Goal: Task Accomplishment & Management: Manage account settings

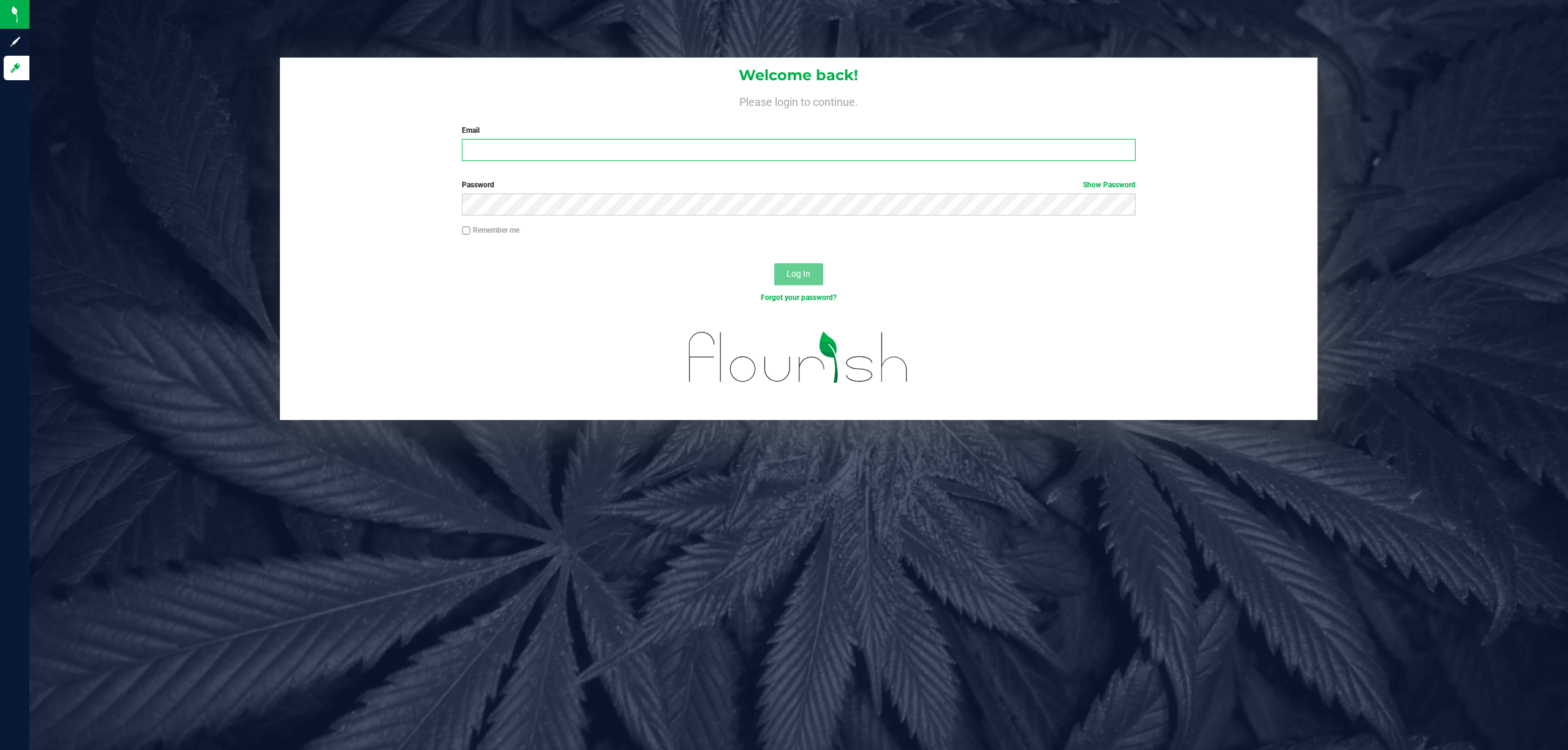
click at [594, 148] on input "Email" at bounding box center [798, 150] width 674 height 22
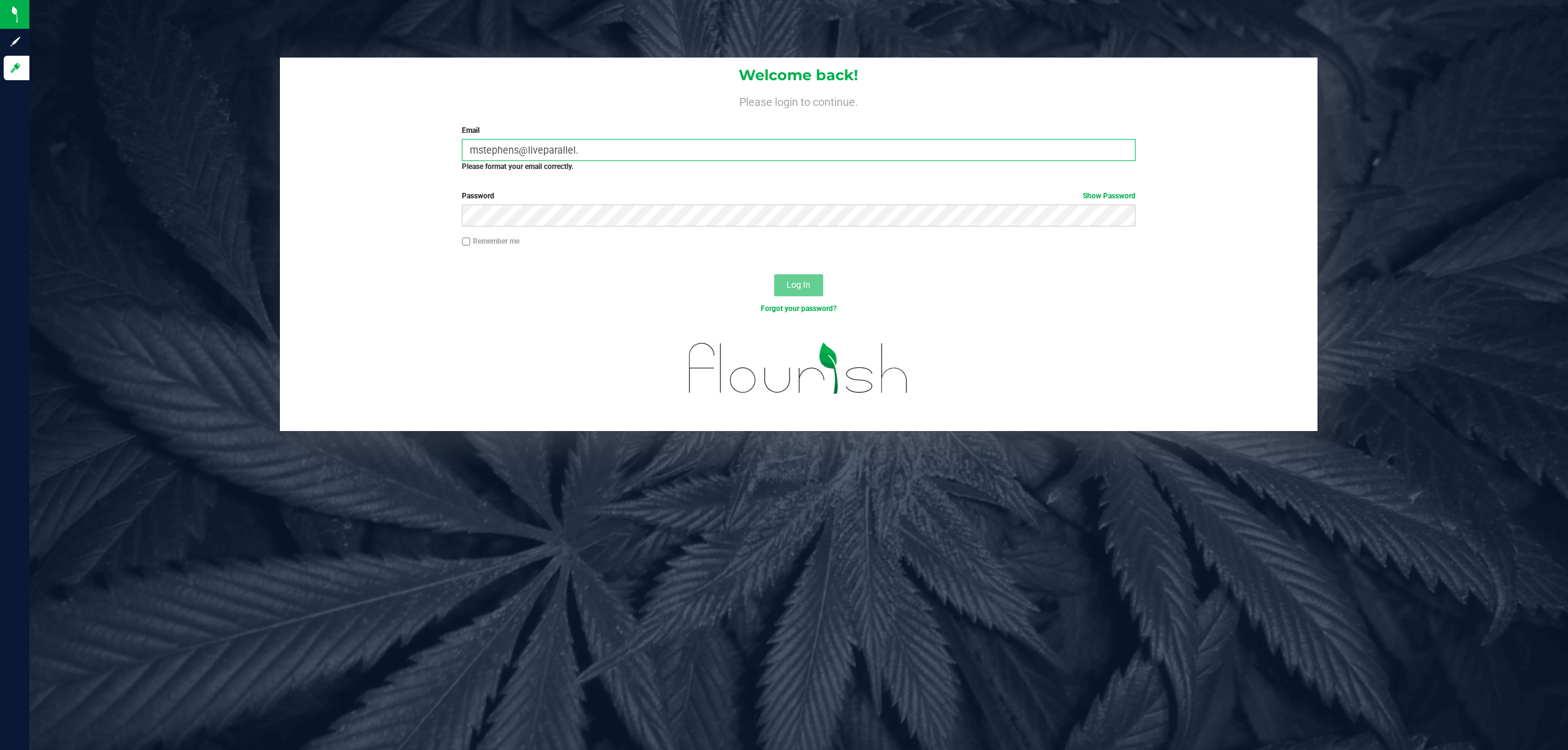
click at [594, 144] on input "mstephens@liveparallel." at bounding box center [798, 150] width 674 height 22
click at [602, 159] on input "mstephens@liveparallel." at bounding box center [798, 150] width 674 height 22
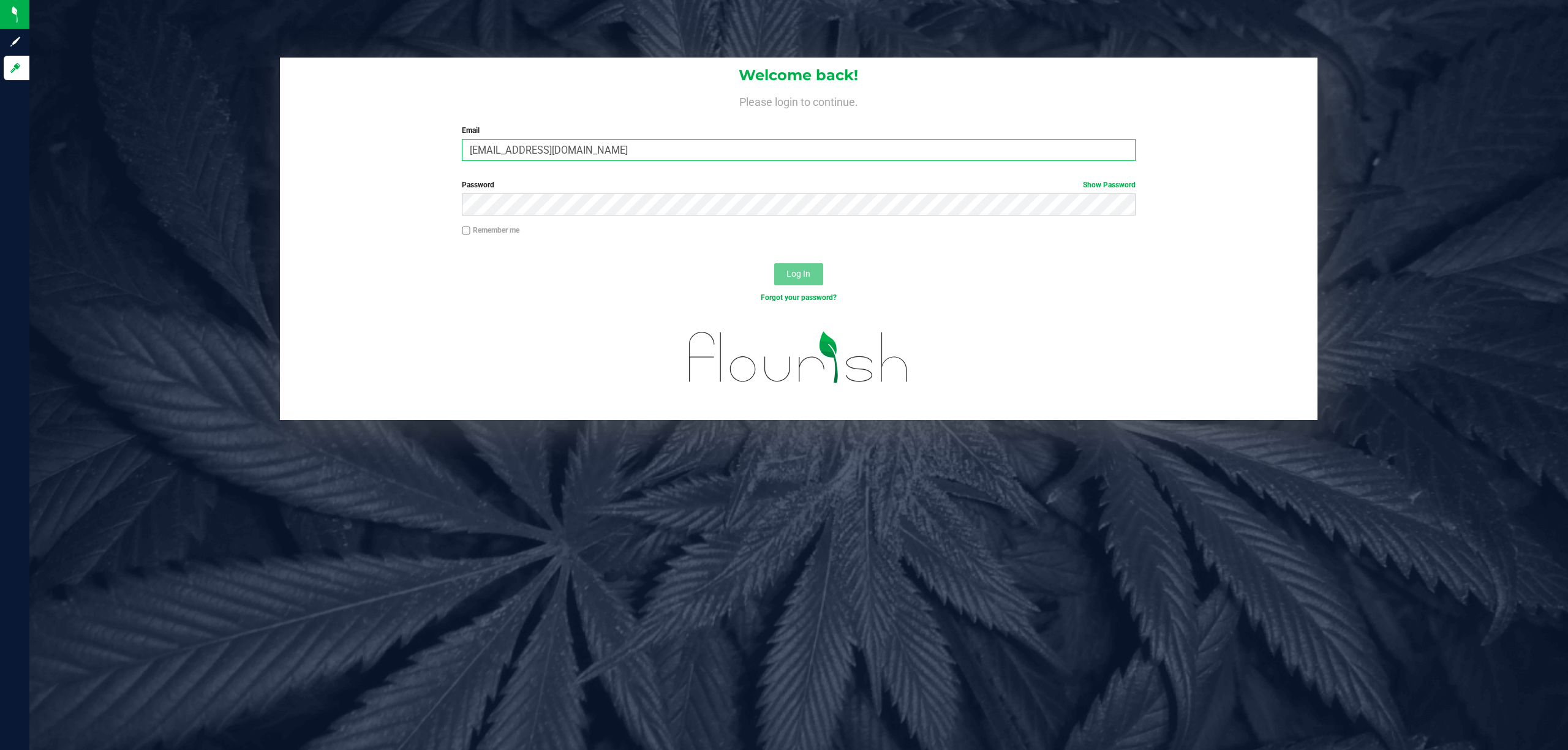
type input "[EMAIL_ADDRESS][DOMAIN_NAME]"
click at [774, 264] on button "Log In" at bounding box center [798, 275] width 49 height 22
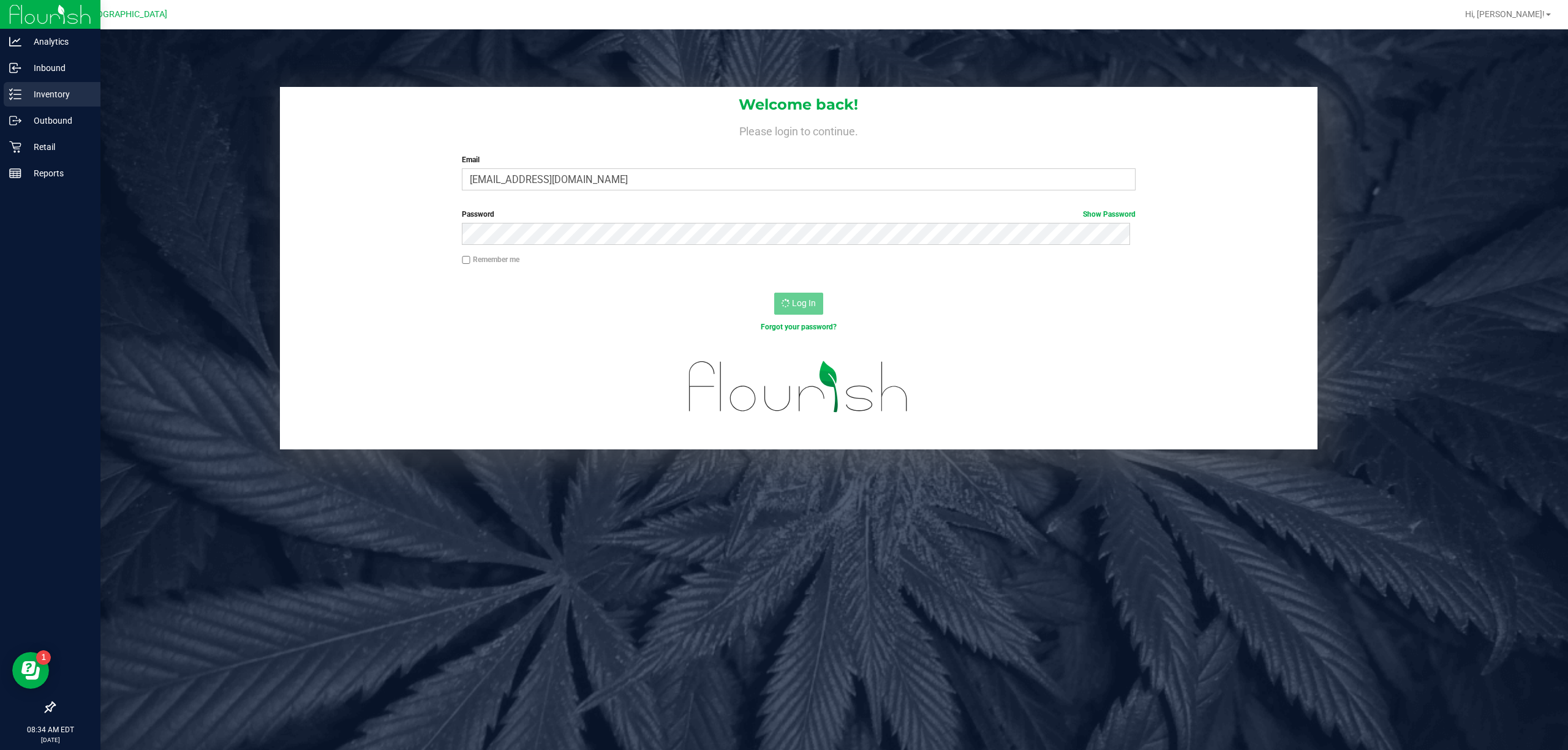
click at [31, 103] on div "Inventory" at bounding box center [52, 95] width 97 height 25
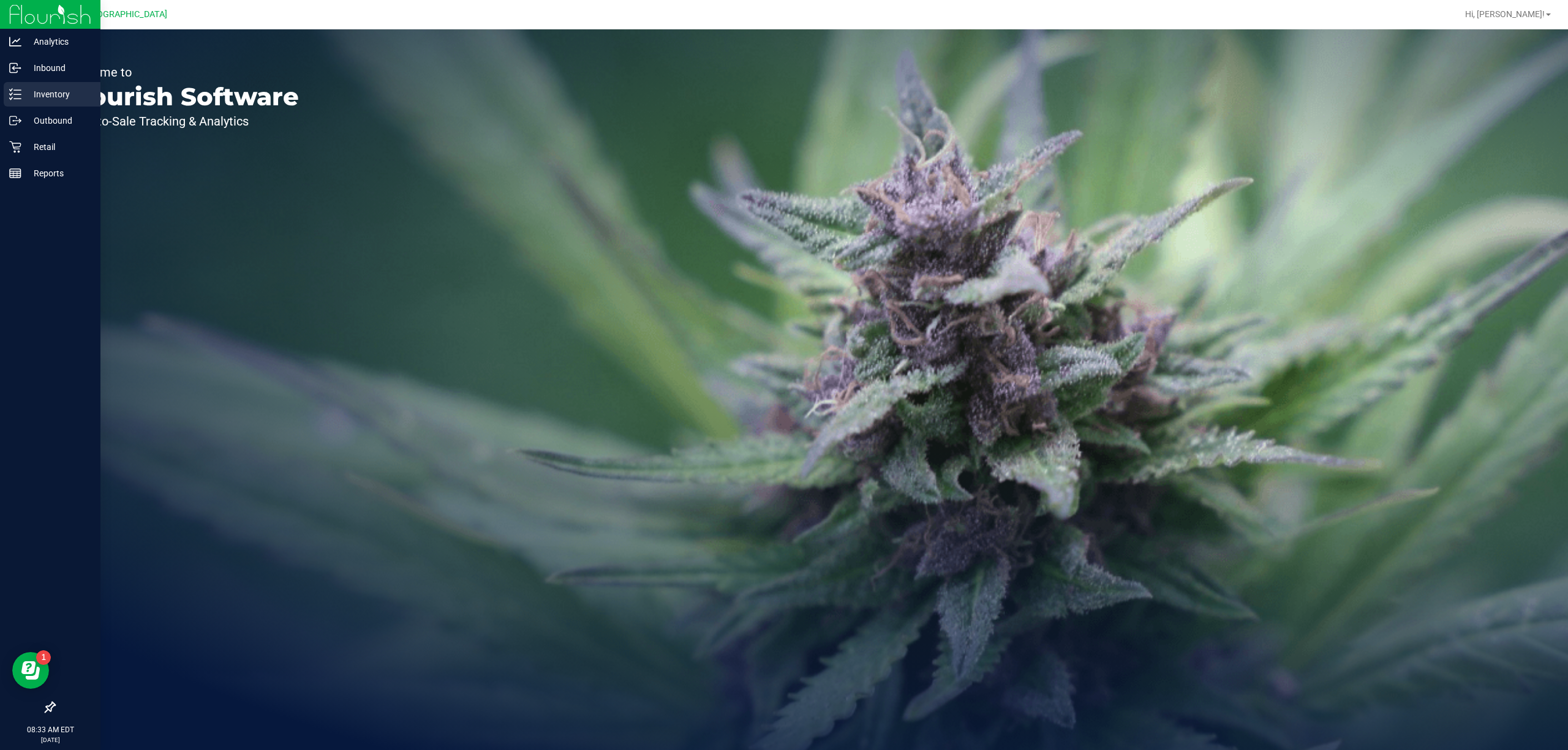
click at [52, 92] on p "Inventory" at bounding box center [58, 94] width 74 height 15
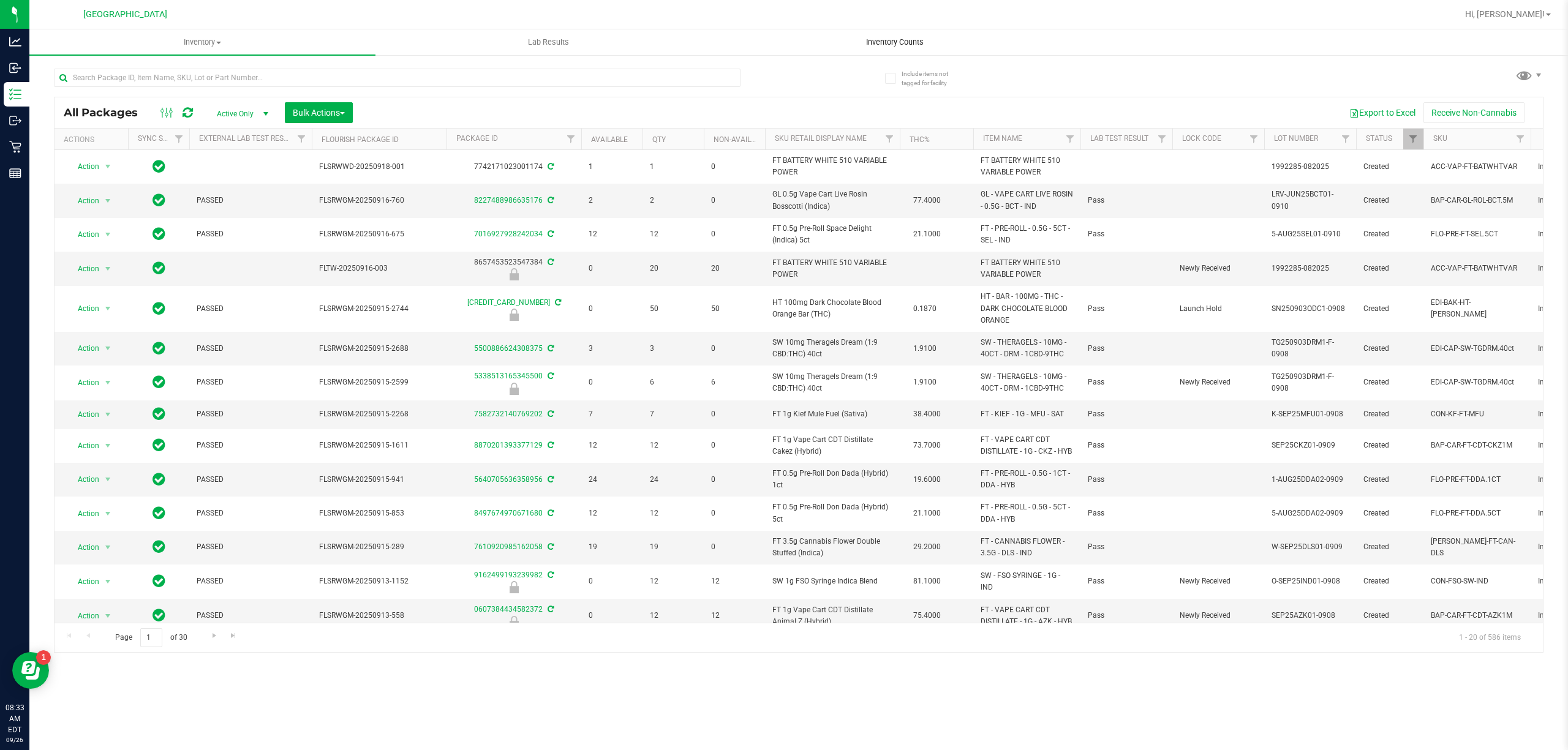
click at [891, 47] on span "Inventory Counts" at bounding box center [894, 42] width 90 height 11
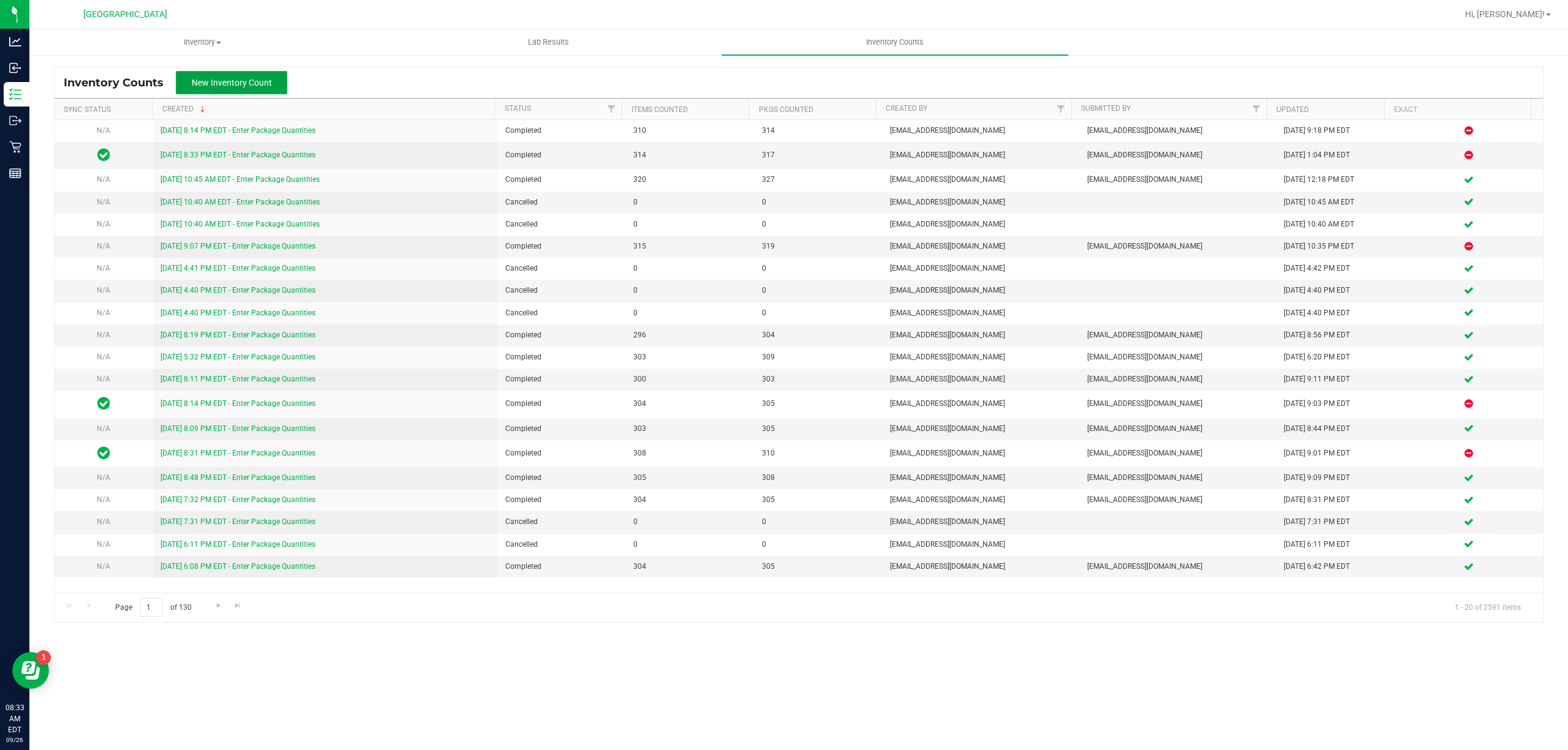
click at [240, 92] on button "New Inventory Count" at bounding box center [231, 83] width 111 height 23
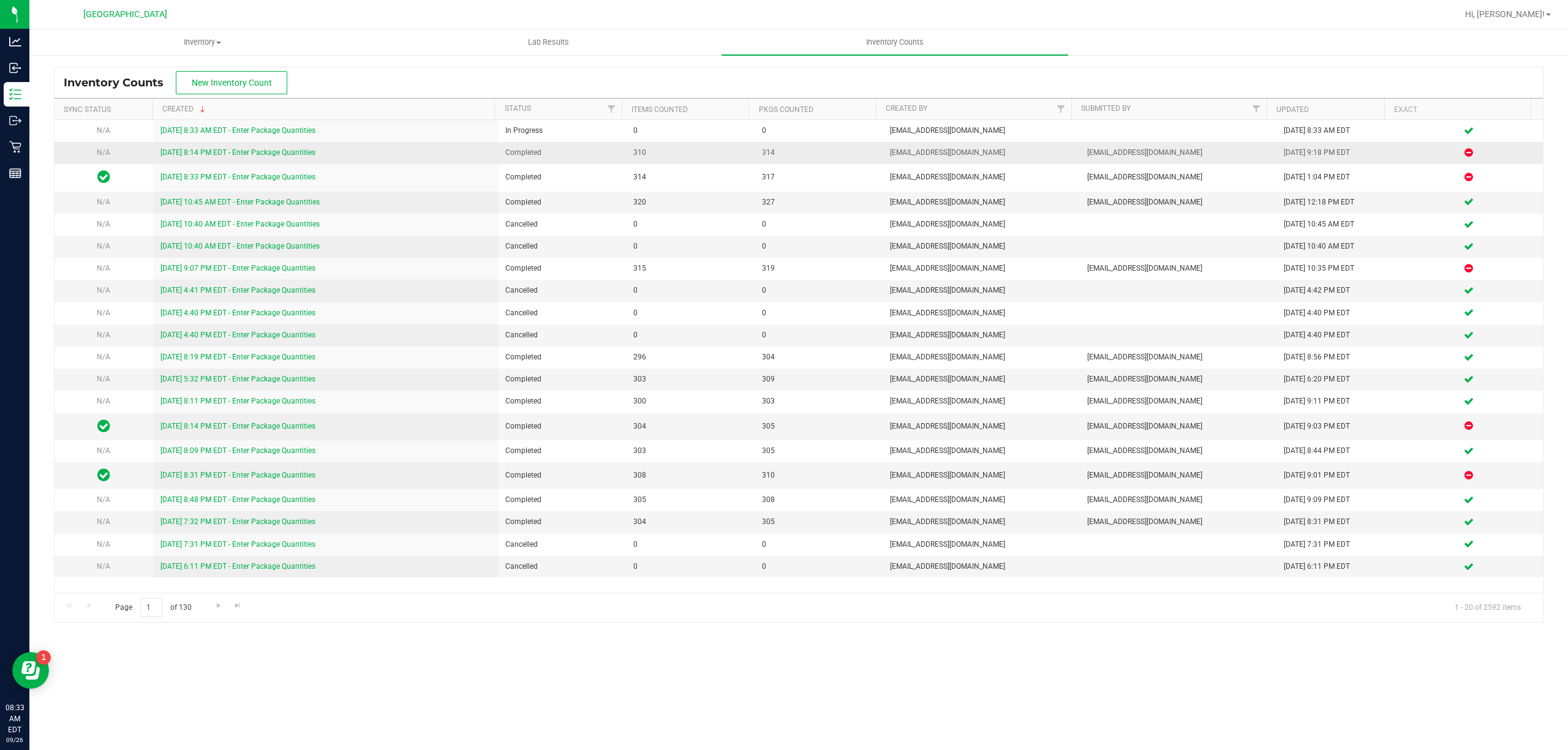
click at [207, 152] on link "[DATE] 8:14 PM EDT - Enter Package Quantities" at bounding box center [237, 153] width 155 height 9
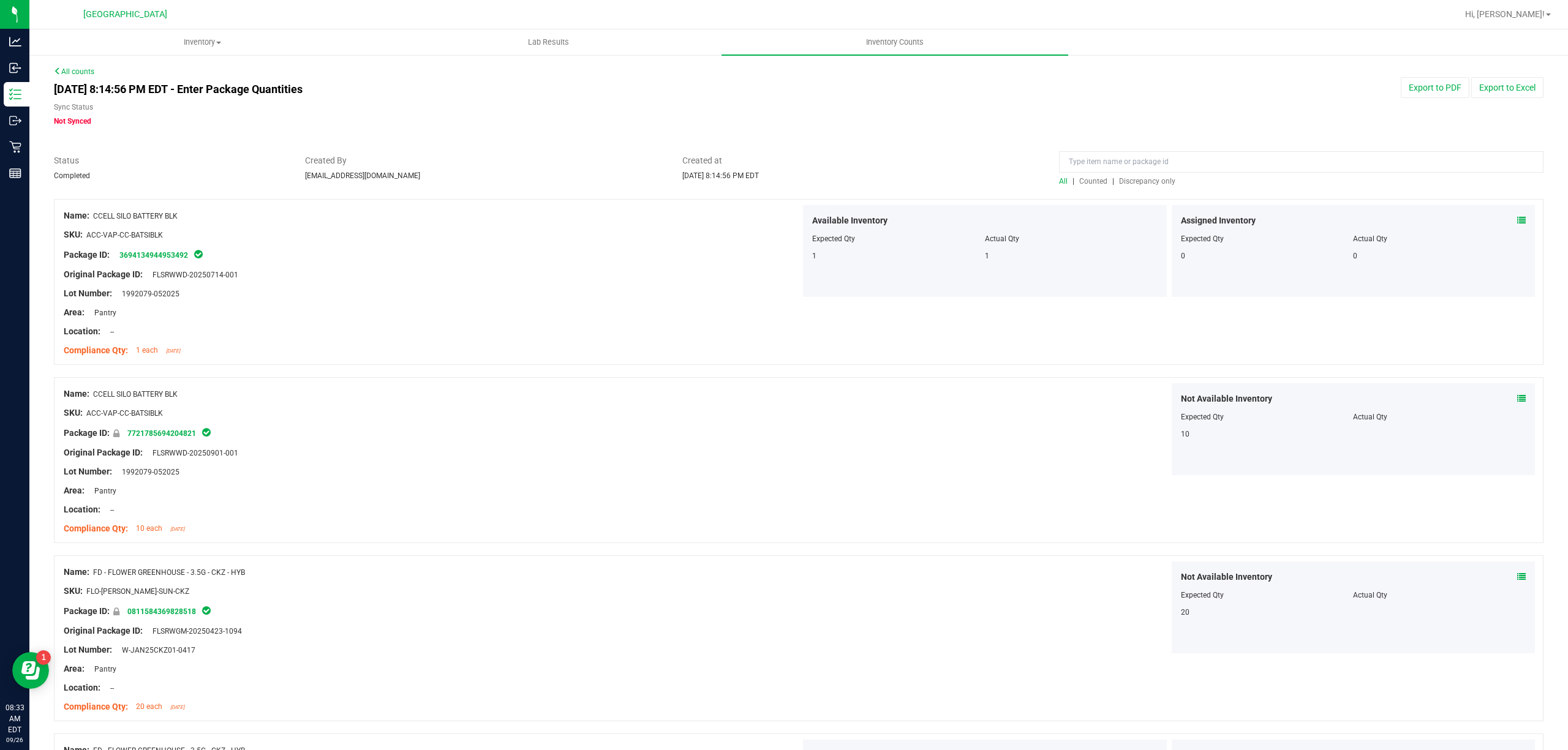
click at [1146, 174] on div at bounding box center [1301, 165] width 484 height 21
click at [1145, 184] on span "Discrepancy only" at bounding box center [1146, 181] width 56 height 9
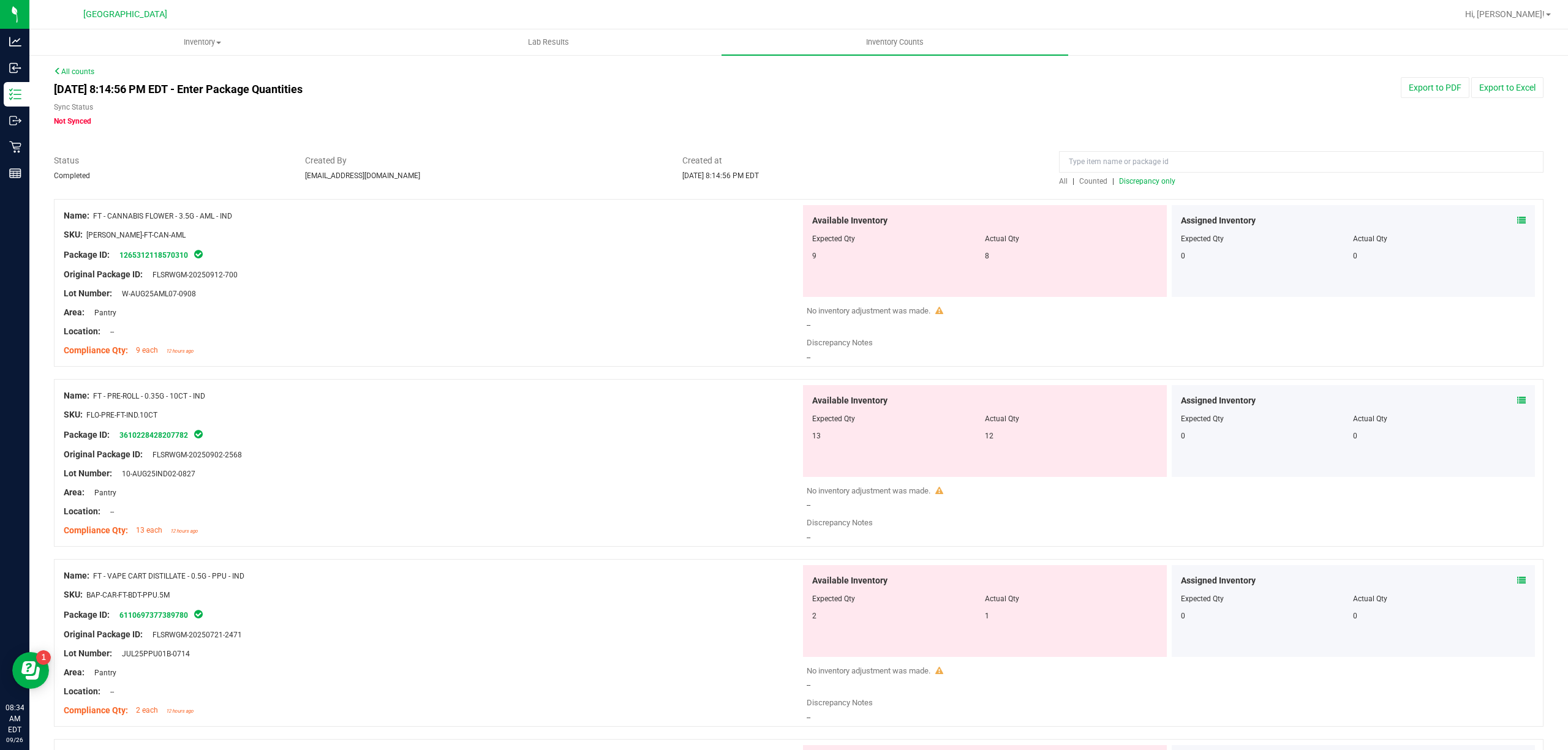
click at [77, 71] on link "All counts" at bounding box center [74, 72] width 41 height 9
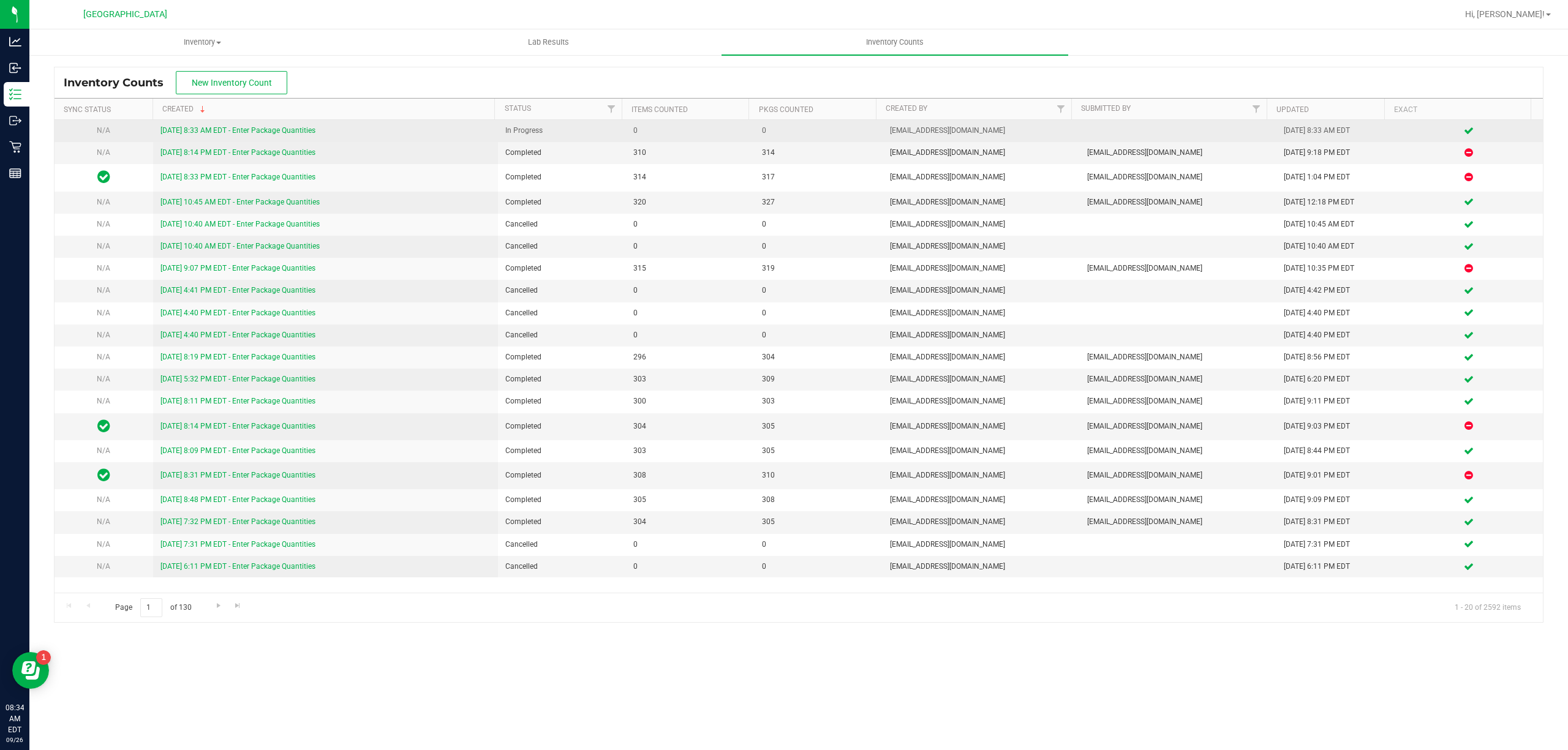
click at [312, 131] on link "9/26/25 8:33 AM EDT - Enter Package Quantities" at bounding box center [237, 130] width 155 height 9
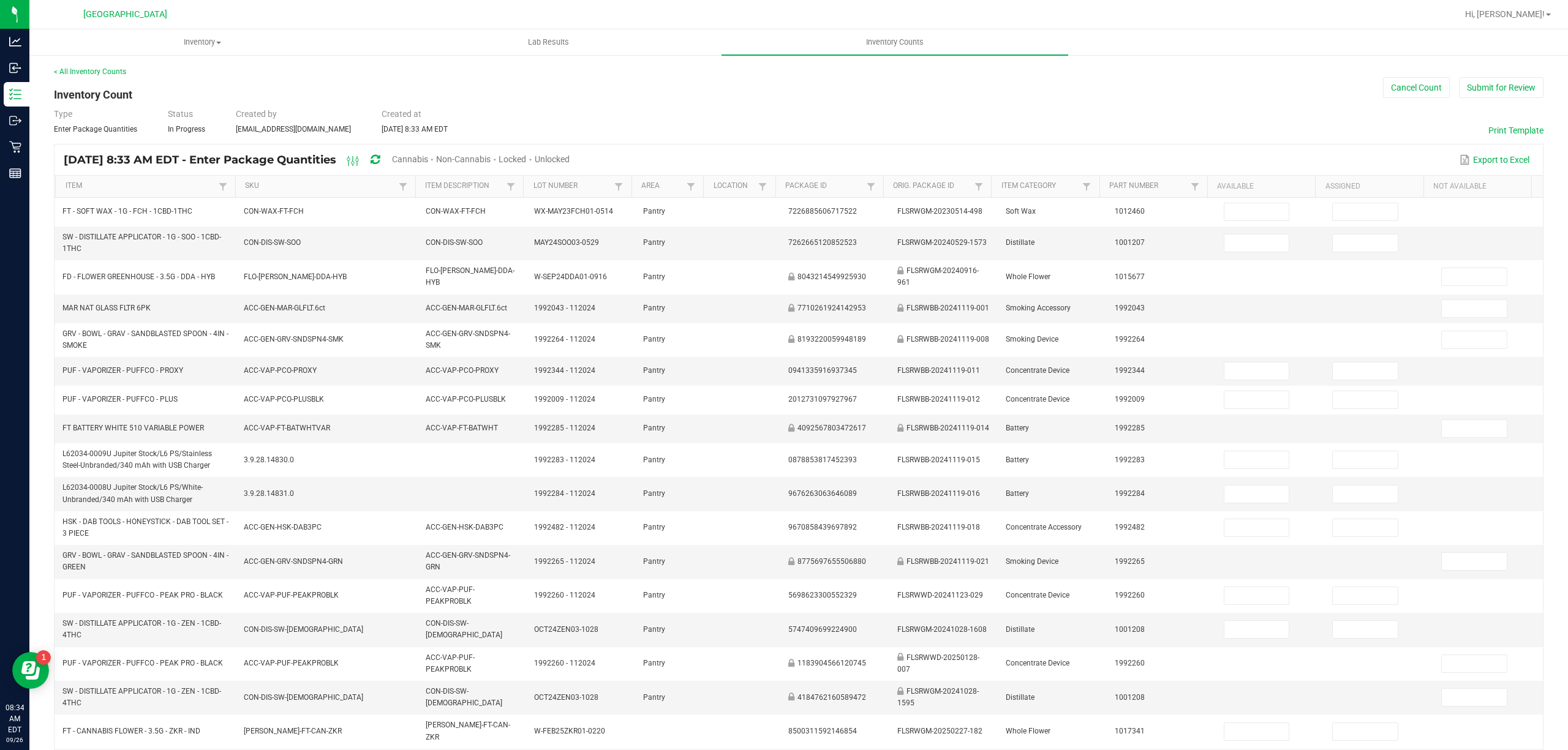
click at [428, 159] on span "Cannabis" at bounding box center [410, 159] width 36 height 9
click at [570, 157] on span "Unlocked" at bounding box center [553, 159] width 35 height 9
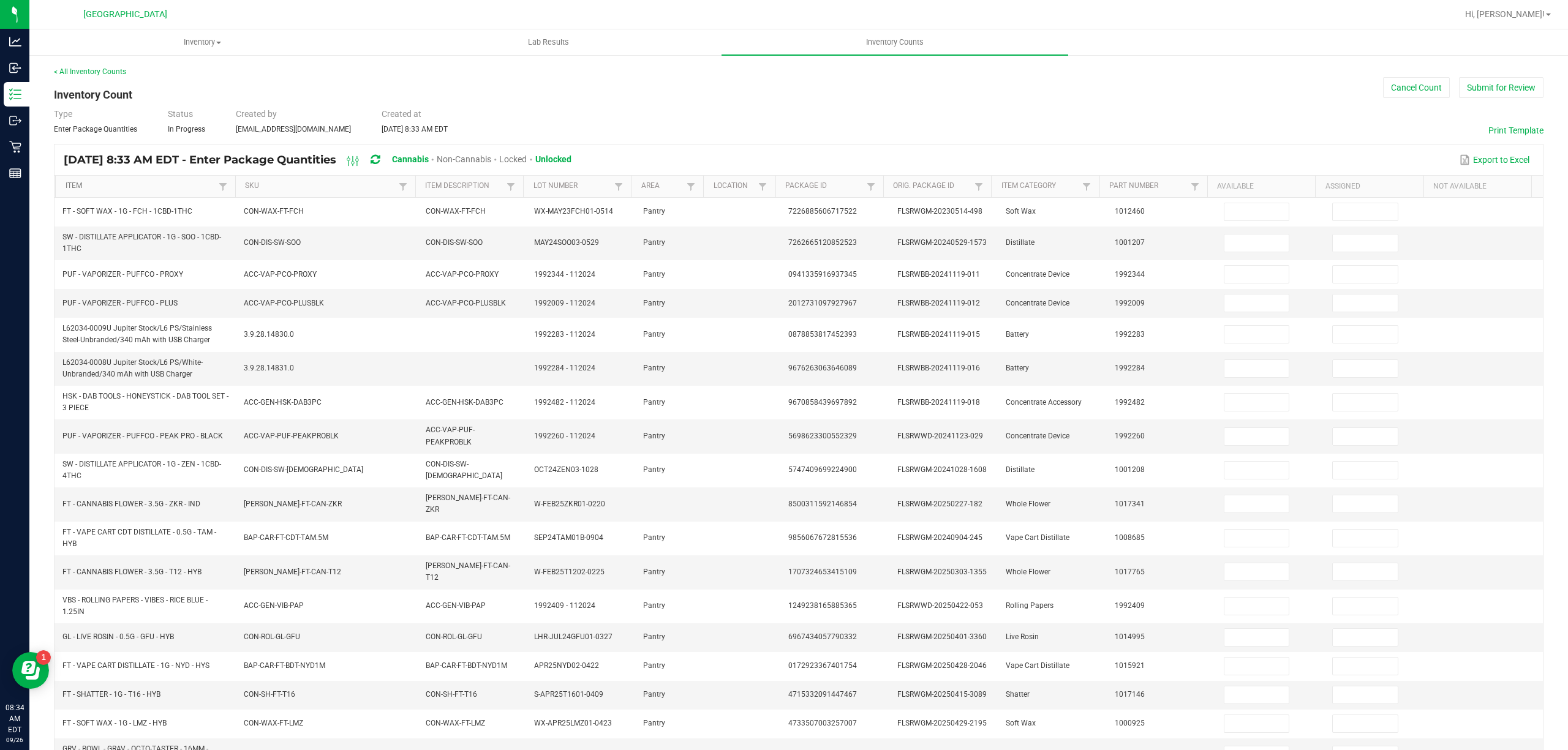
click at [170, 184] on link "Item" at bounding box center [141, 186] width 150 height 9
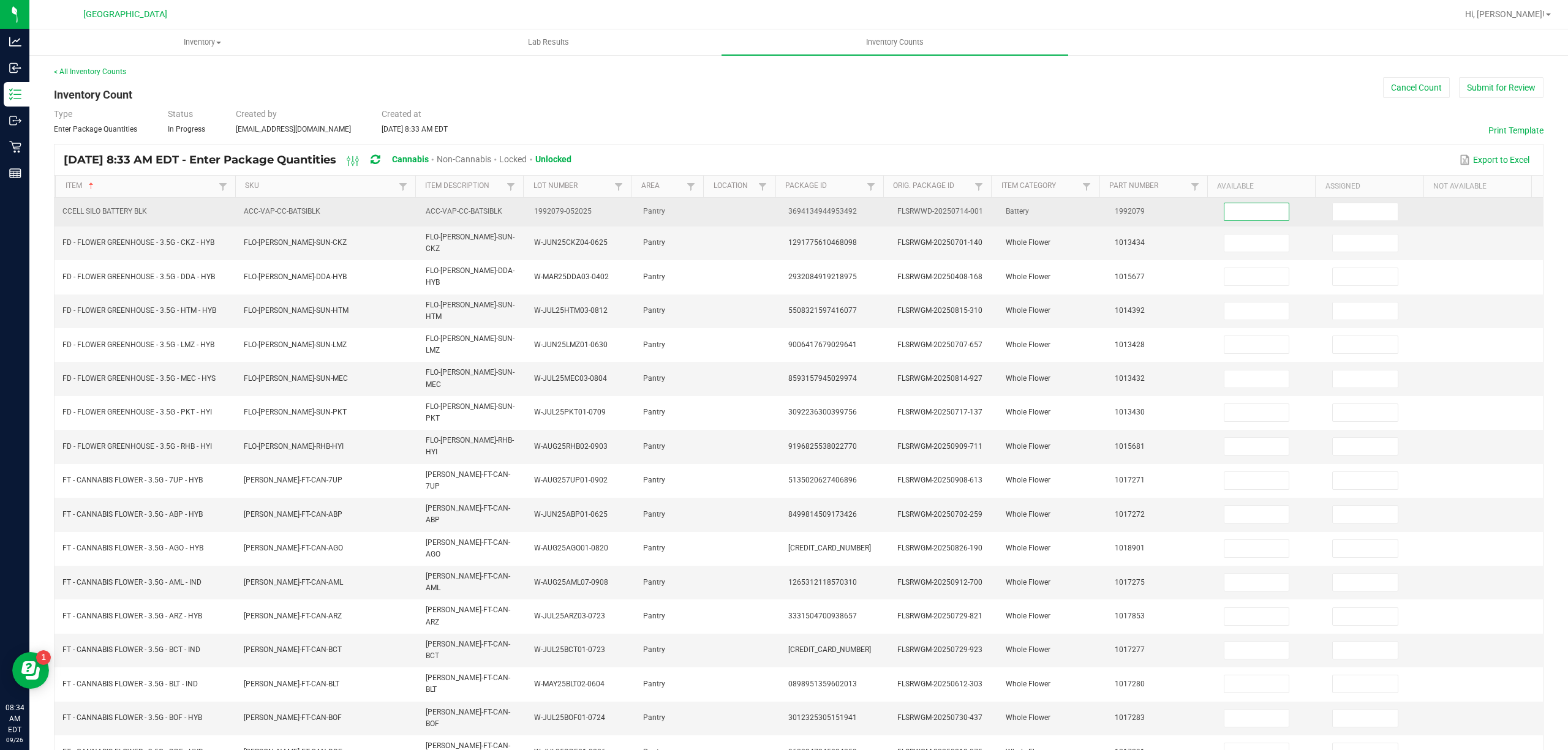
click at [1240, 213] on input at bounding box center [1256, 212] width 65 height 17
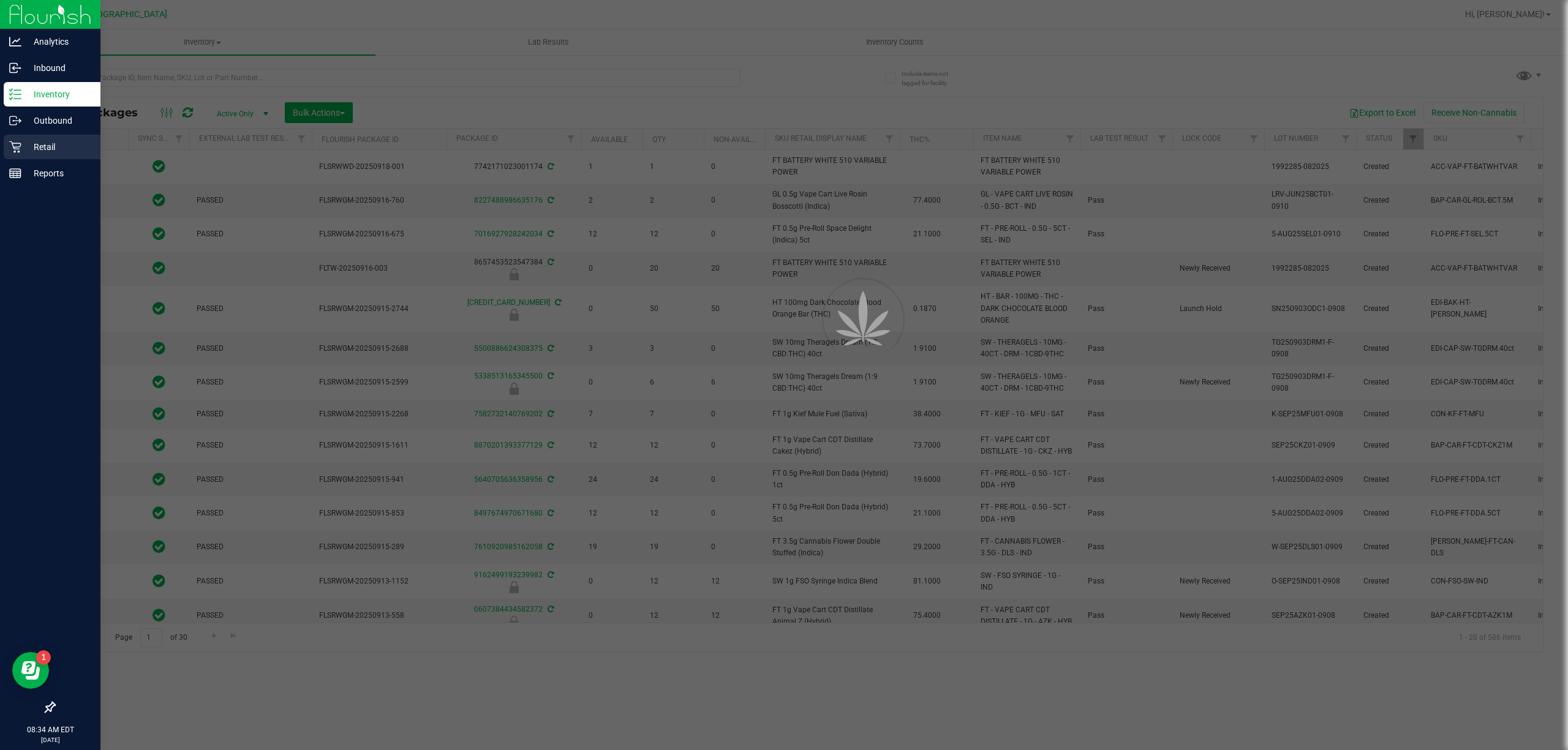
type input "[DATE]"
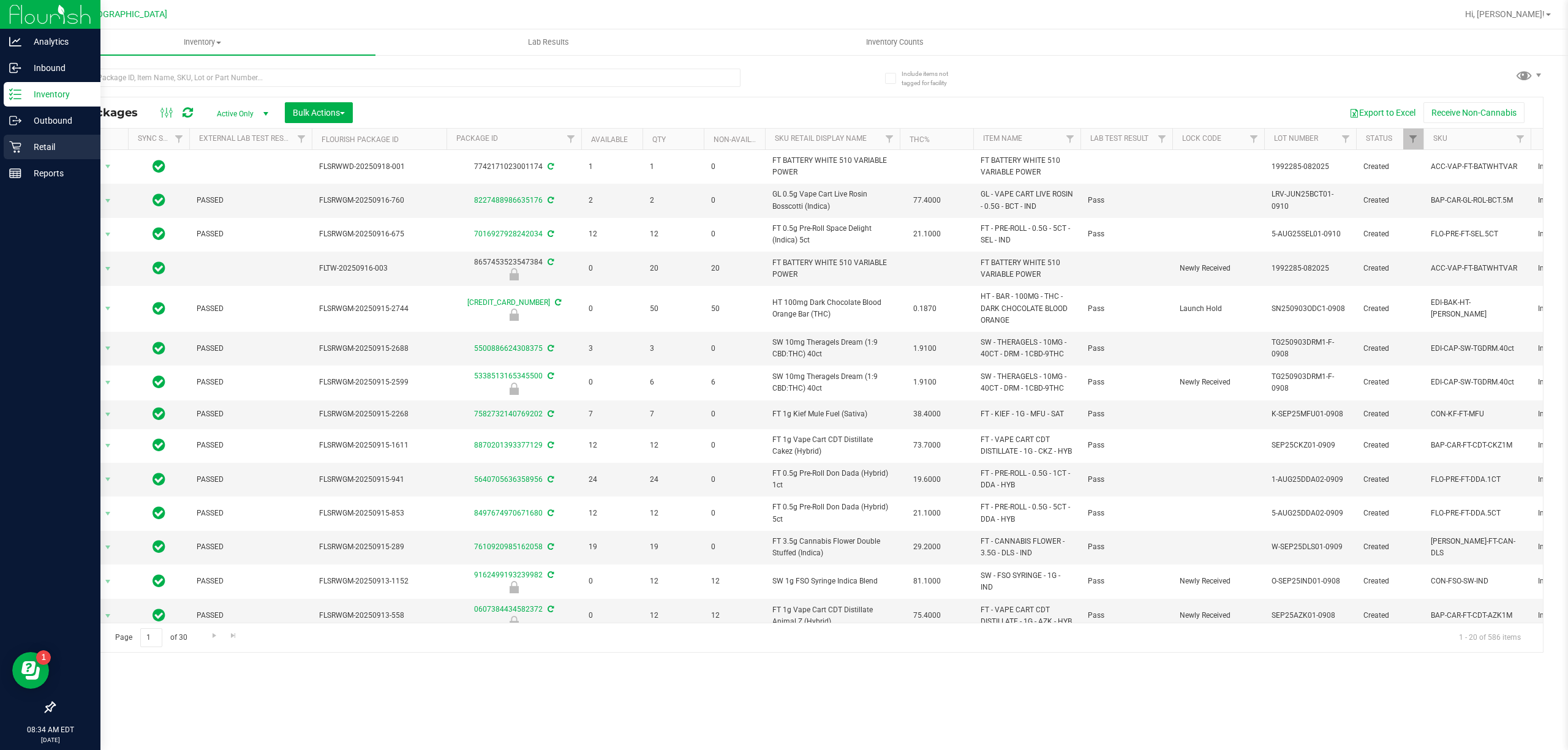
click at [36, 149] on p "Retail" at bounding box center [58, 147] width 74 height 15
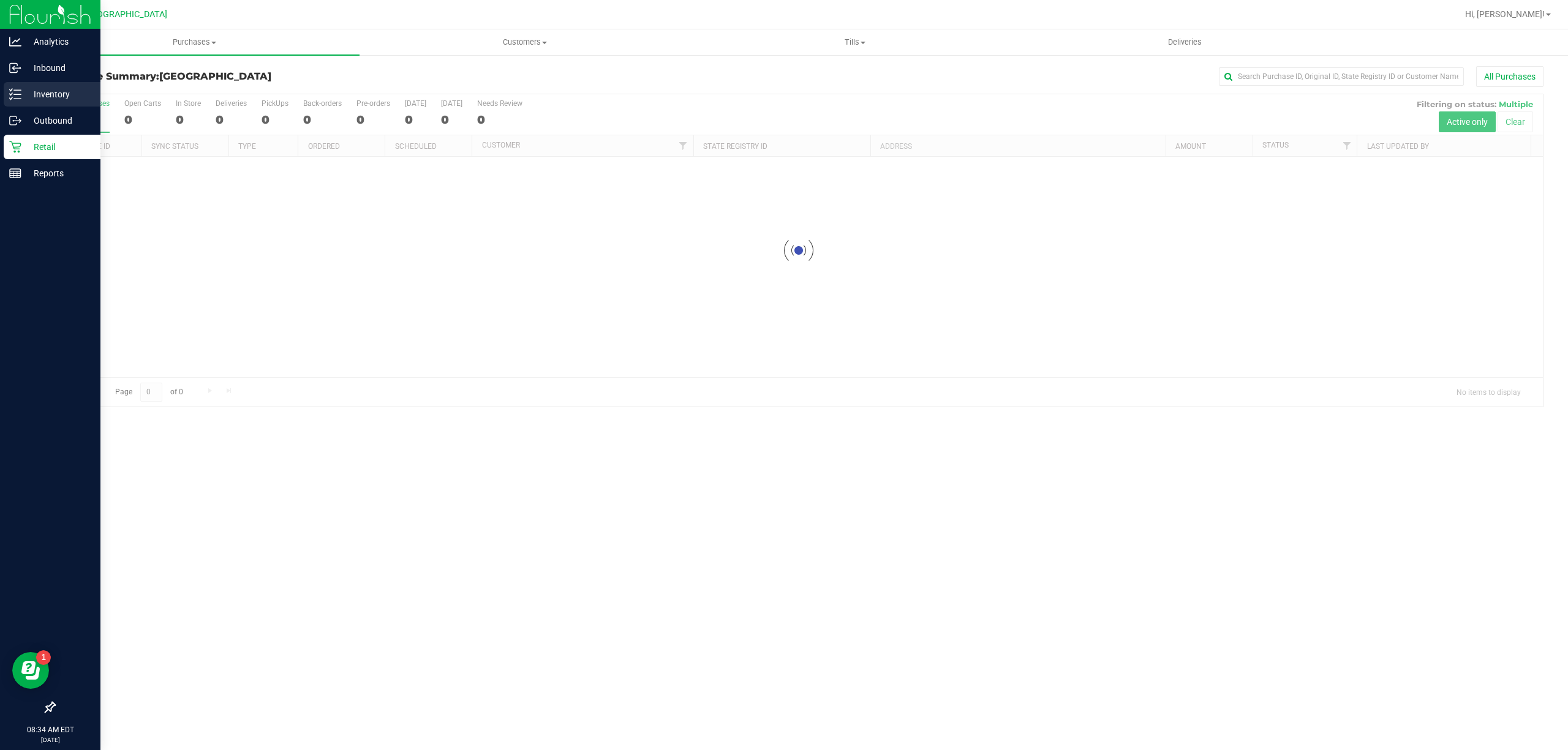
click at [31, 95] on p "Inventory" at bounding box center [58, 94] width 74 height 15
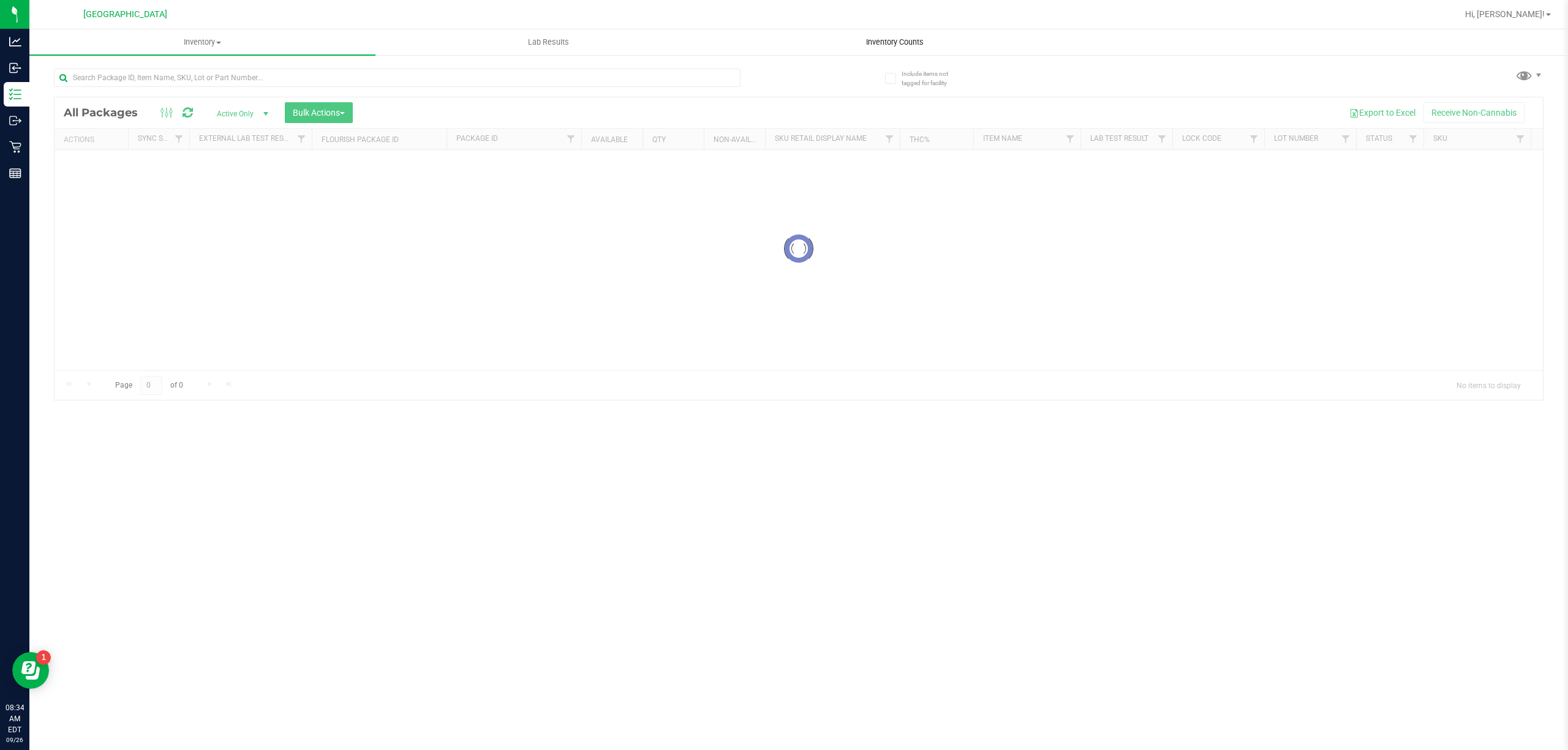
click at [846, 39] on uib-tab-heading "Inventory Counts" at bounding box center [894, 42] width 344 height 25
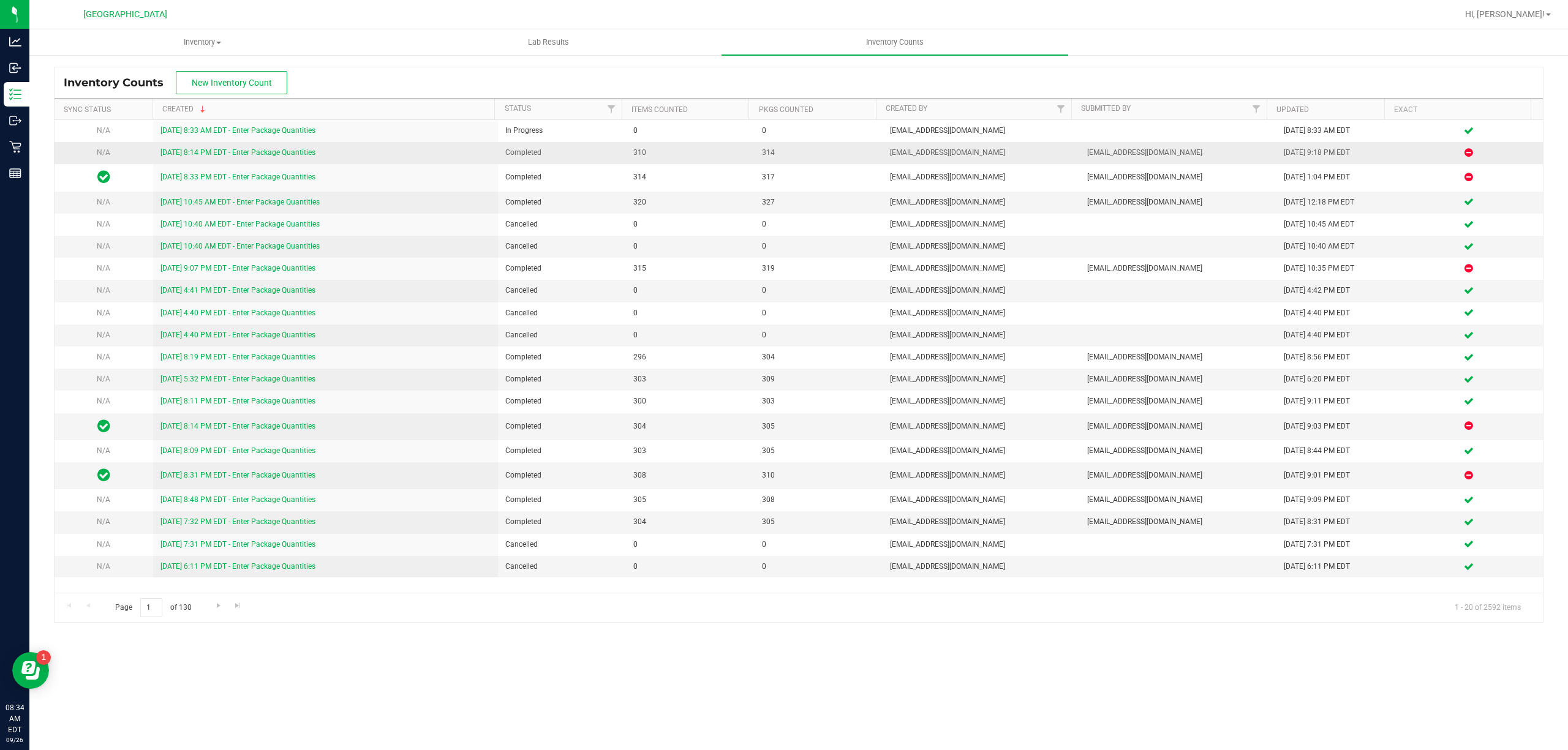
click at [221, 152] on link "9/25/25 8:14 PM EDT - Enter Package Quantities" at bounding box center [237, 153] width 155 height 9
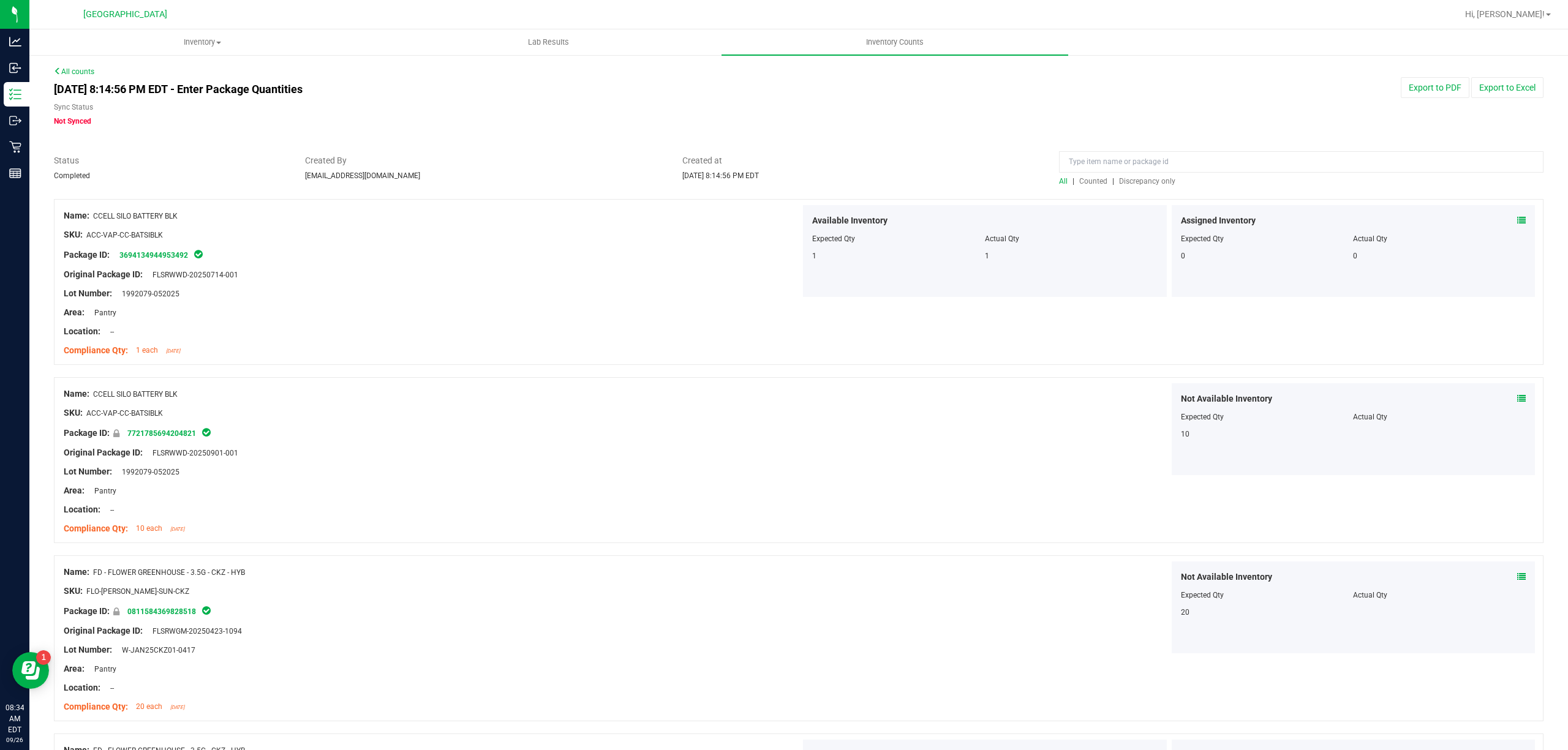
click at [1088, 182] on span "Counted" at bounding box center [1093, 181] width 28 height 9
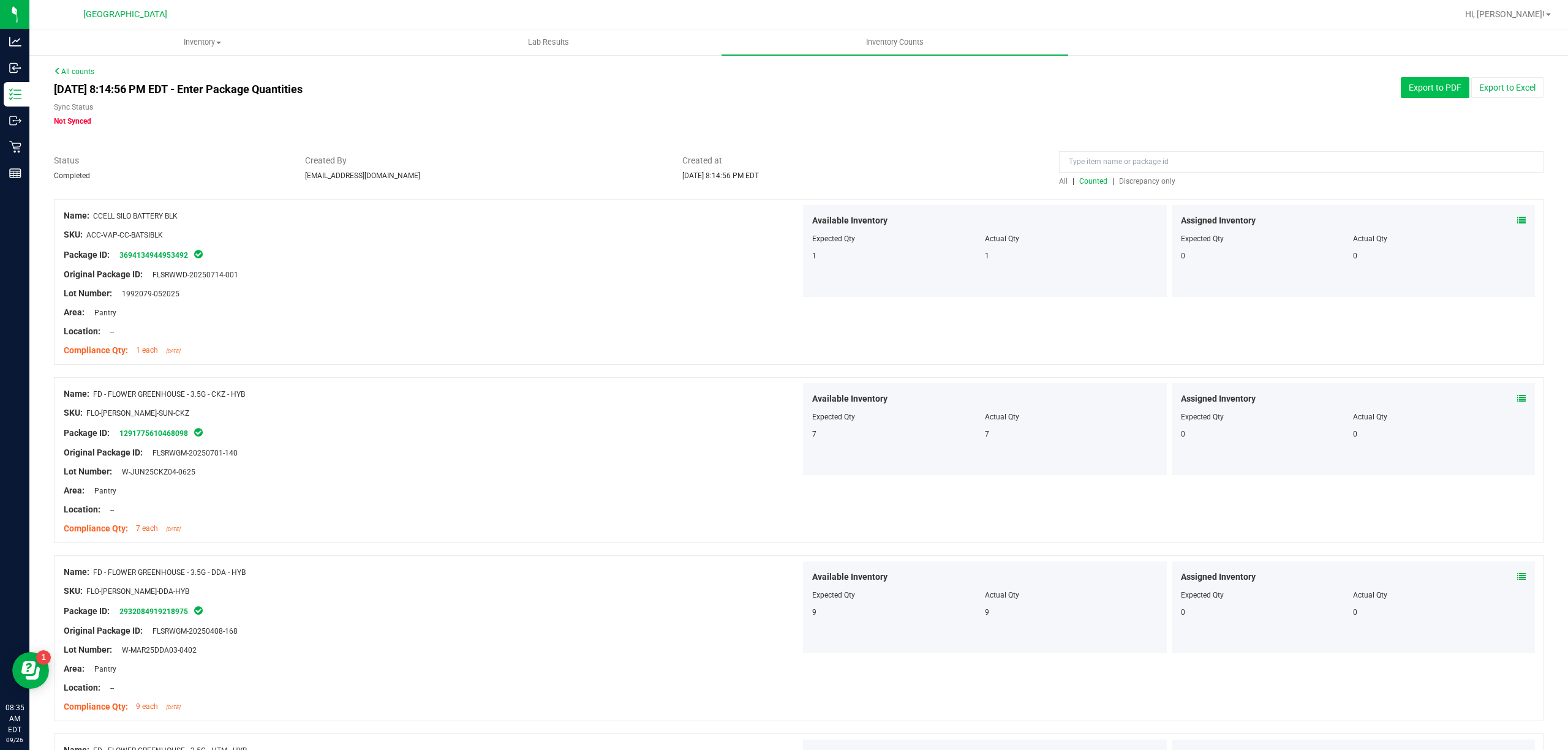
click at [1438, 86] on button "Export to PDF" at bounding box center [1435, 87] width 68 height 21
click at [89, 74] on link "All counts" at bounding box center [74, 72] width 41 height 9
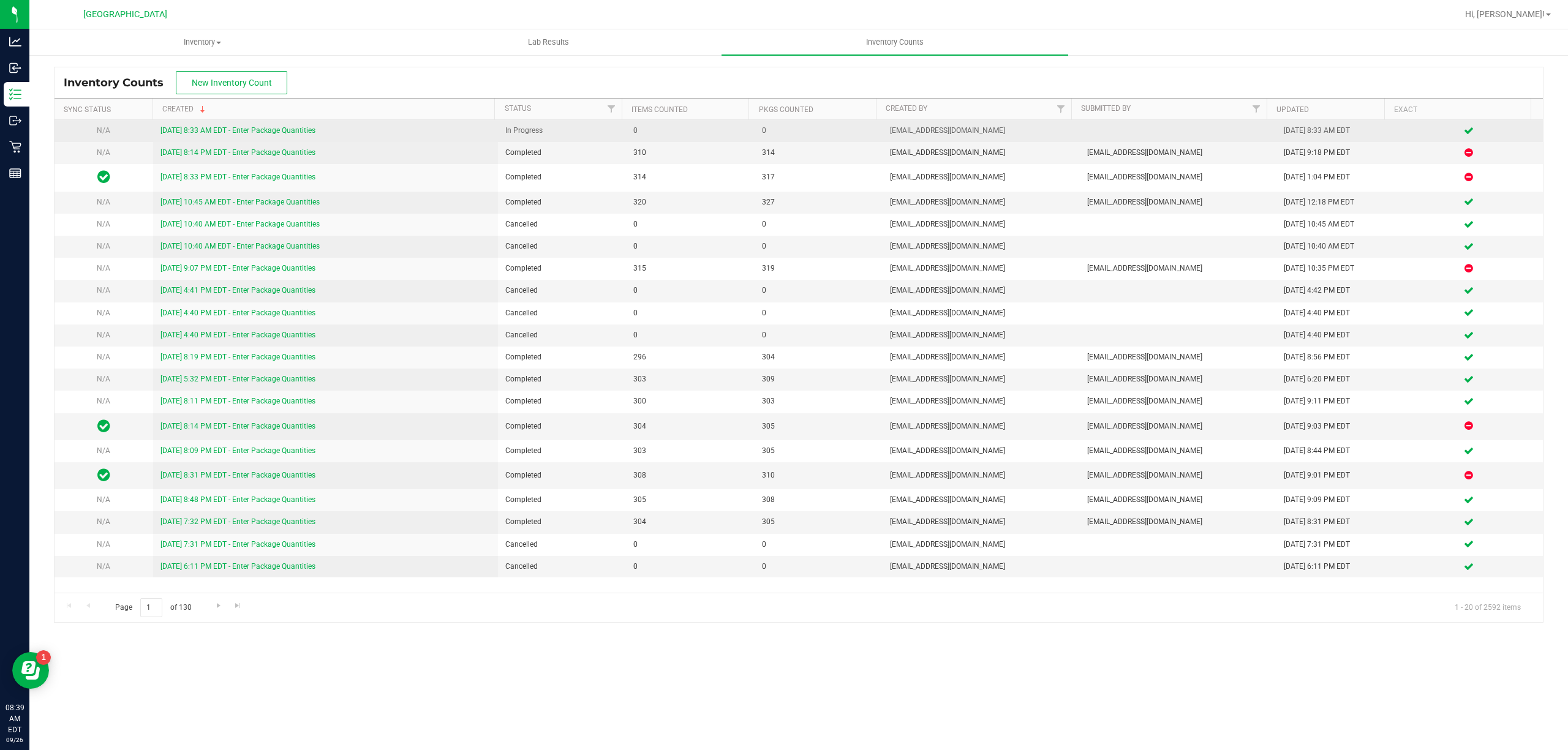
click at [289, 133] on link "9/26/25 8:33 AM EDT - Enter Package Quantities" at bounding box center [237, 130] width 155 height 9
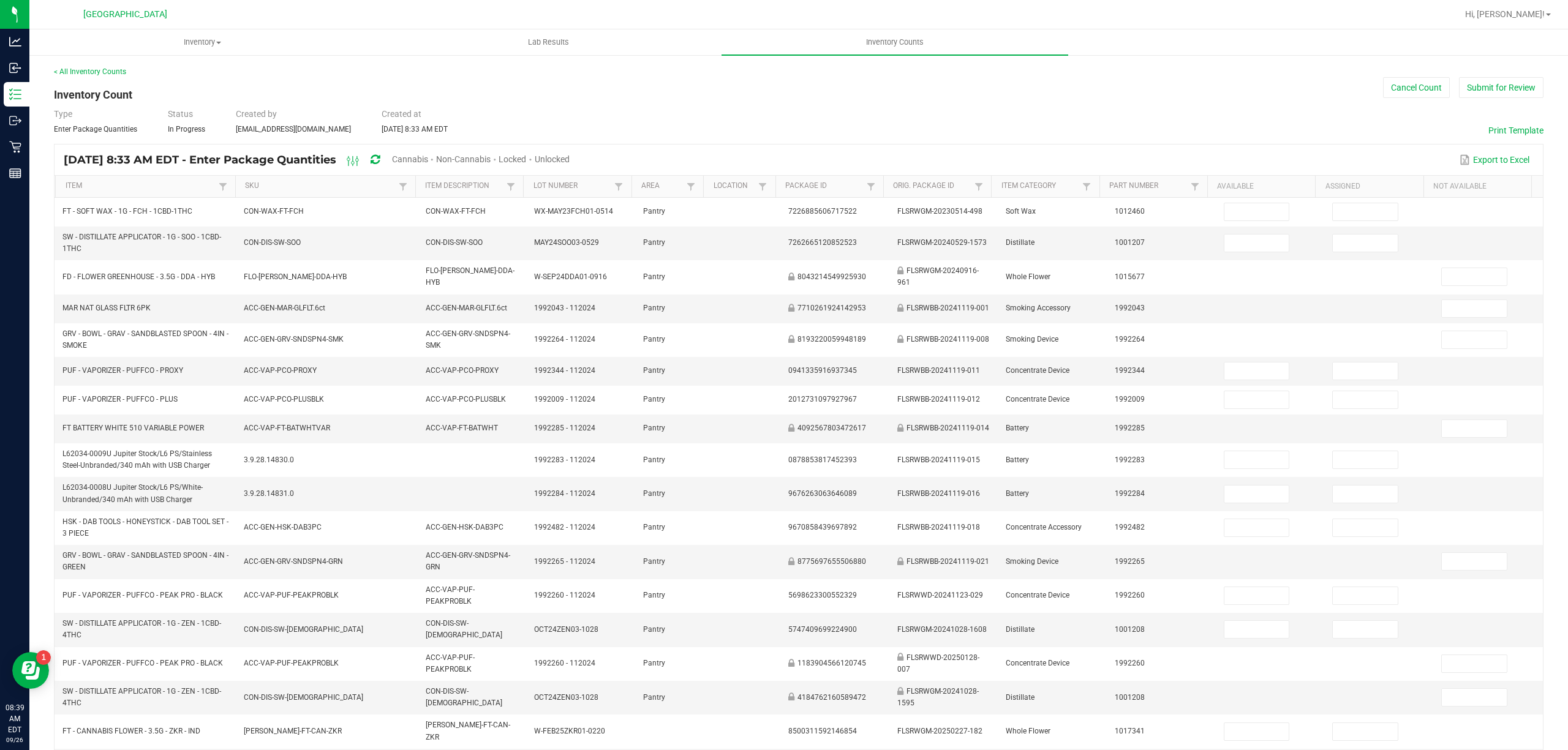
click at [428, 159] on span "Cannabis" at bounding box center [410, 159] width 36 height 9
click at [570, 156] on span "Unlocked" at bounding box center [553, 159] width 35 height 9
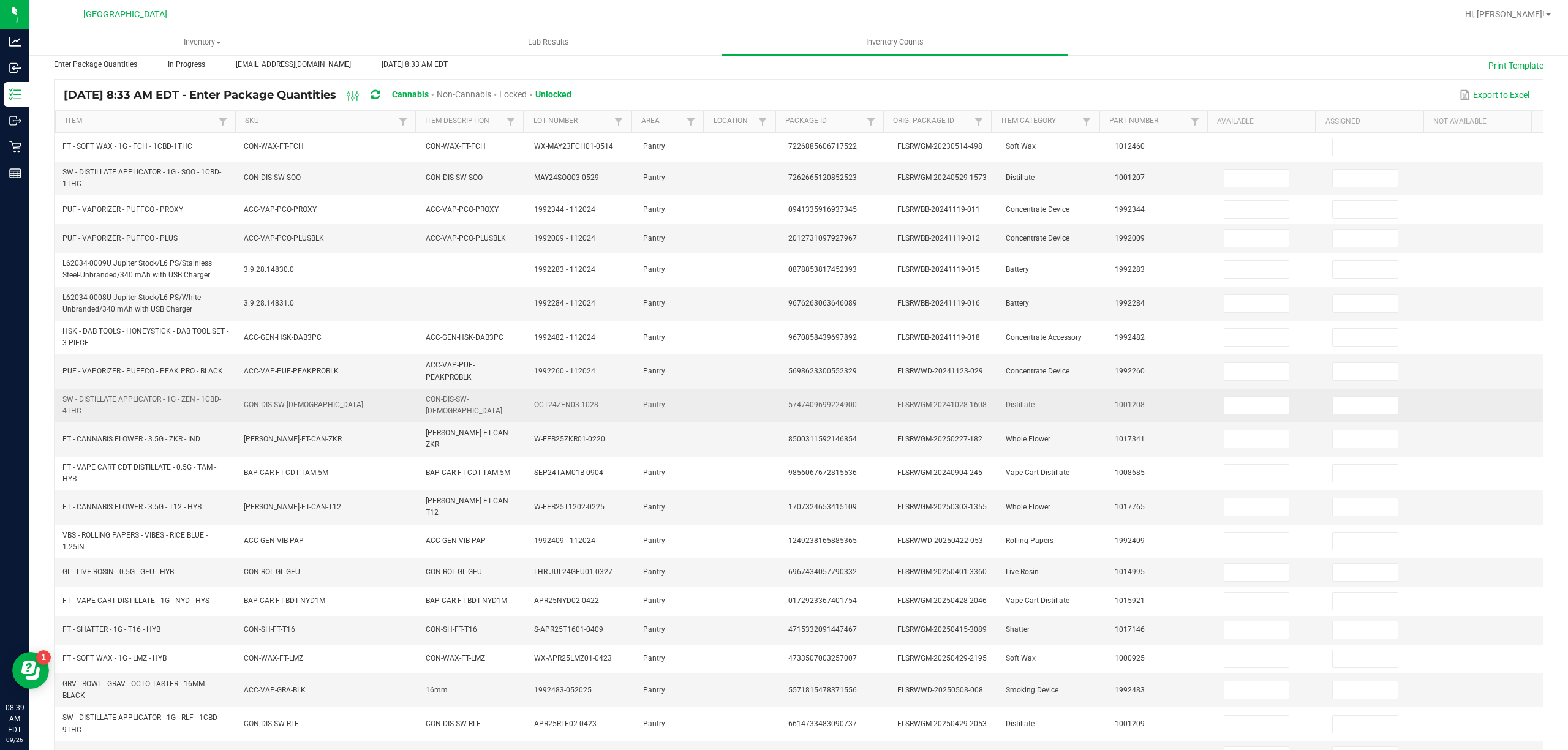
scroll to position [127, 0]
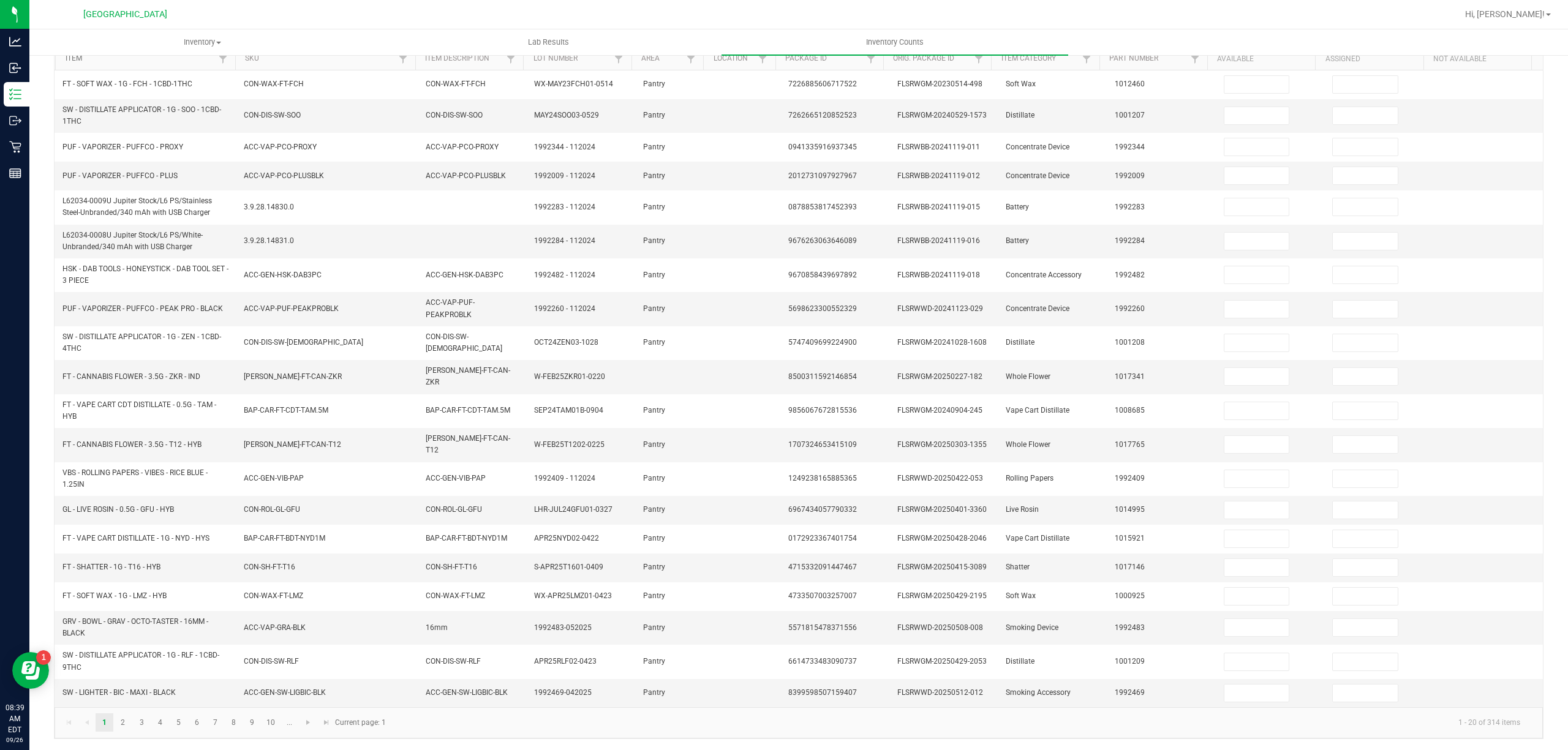
click at [149, 63] on link "Item" at bounding box center [141, 58] width 150 height 9
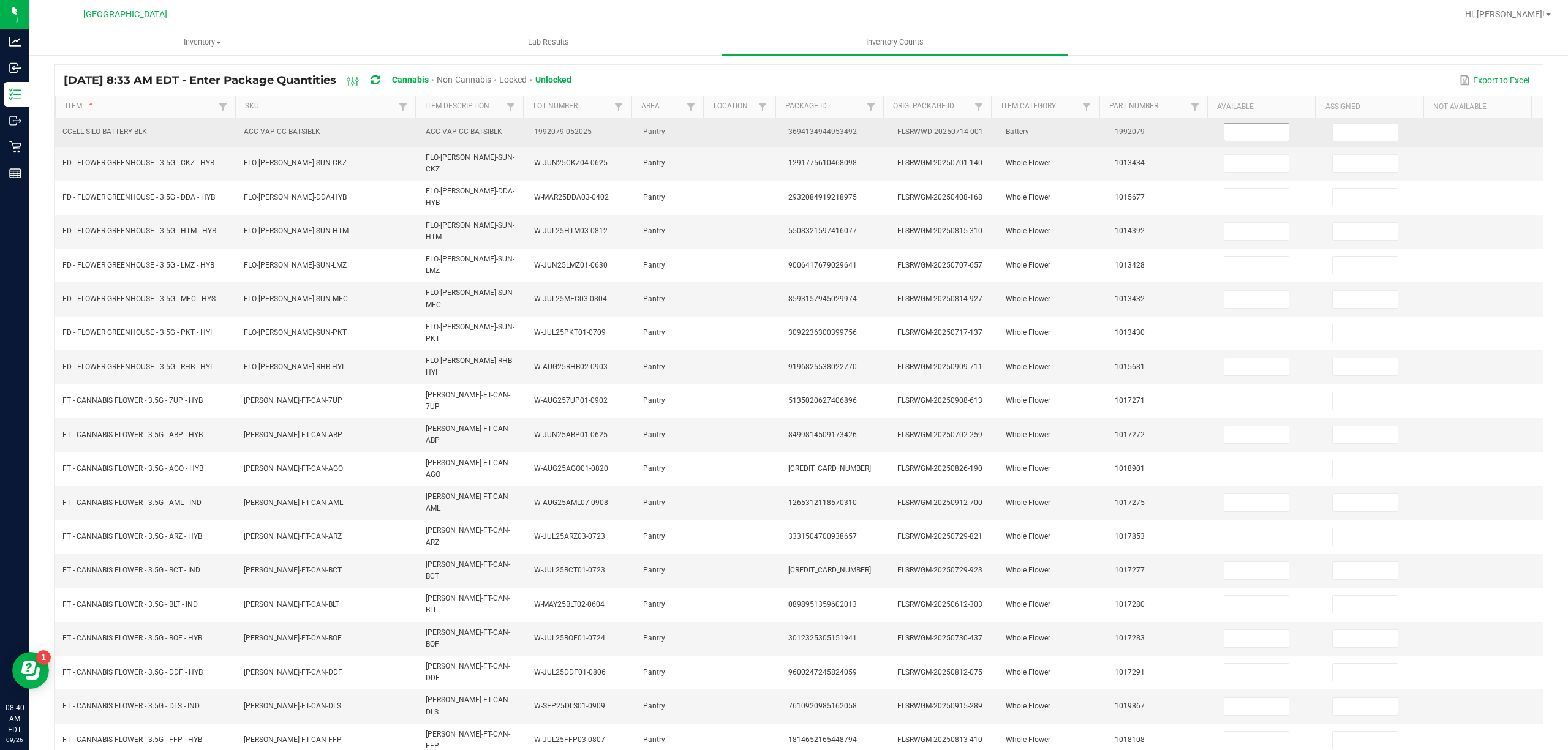
click at [1263, 141] on span at bounding box center [1256, 132] width 66 height 18
click at [1248, 133] on input at bounding box center [1256, 133] width 65 height 17
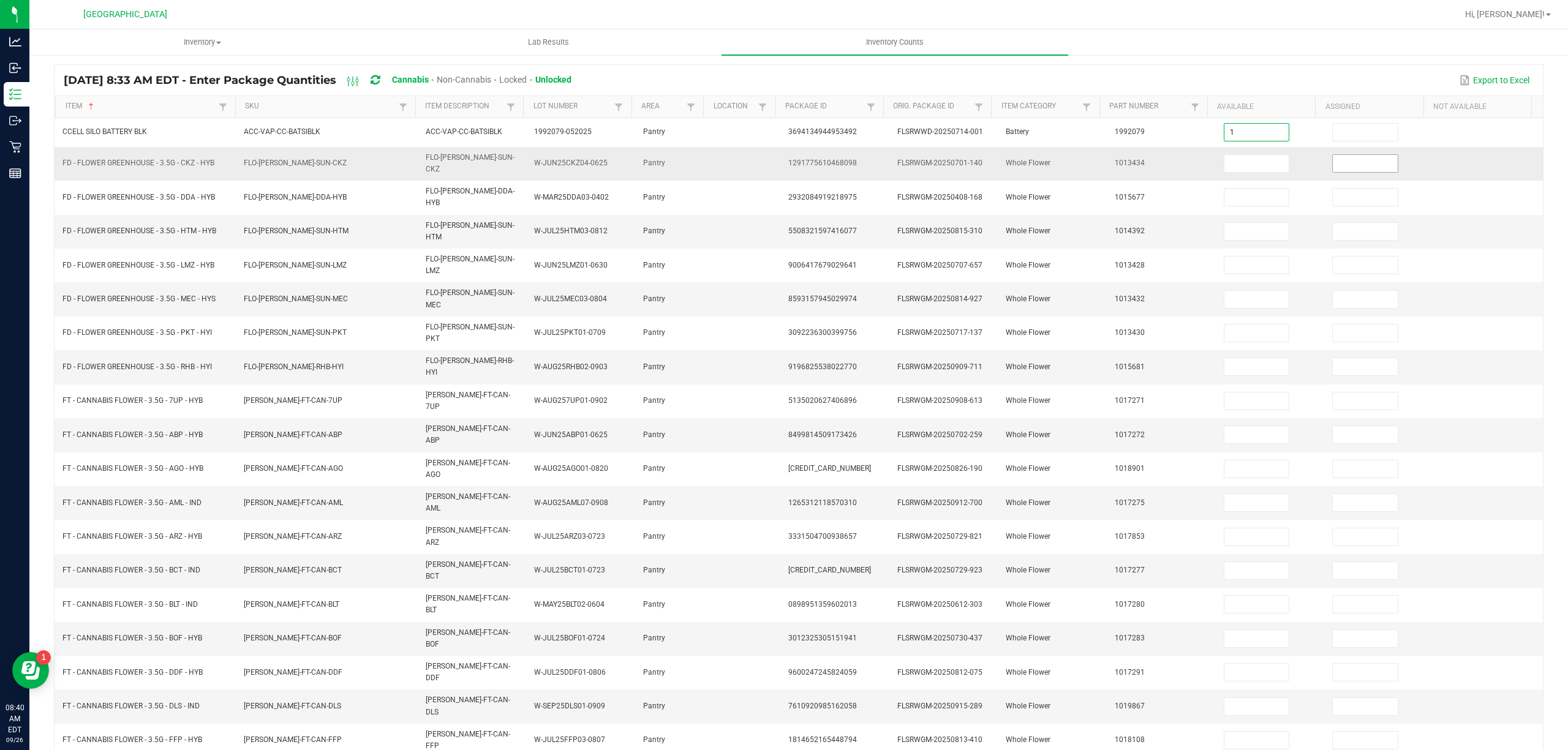
type input "1"
type input "0"
type input "7"
type input "0"
type input "9"
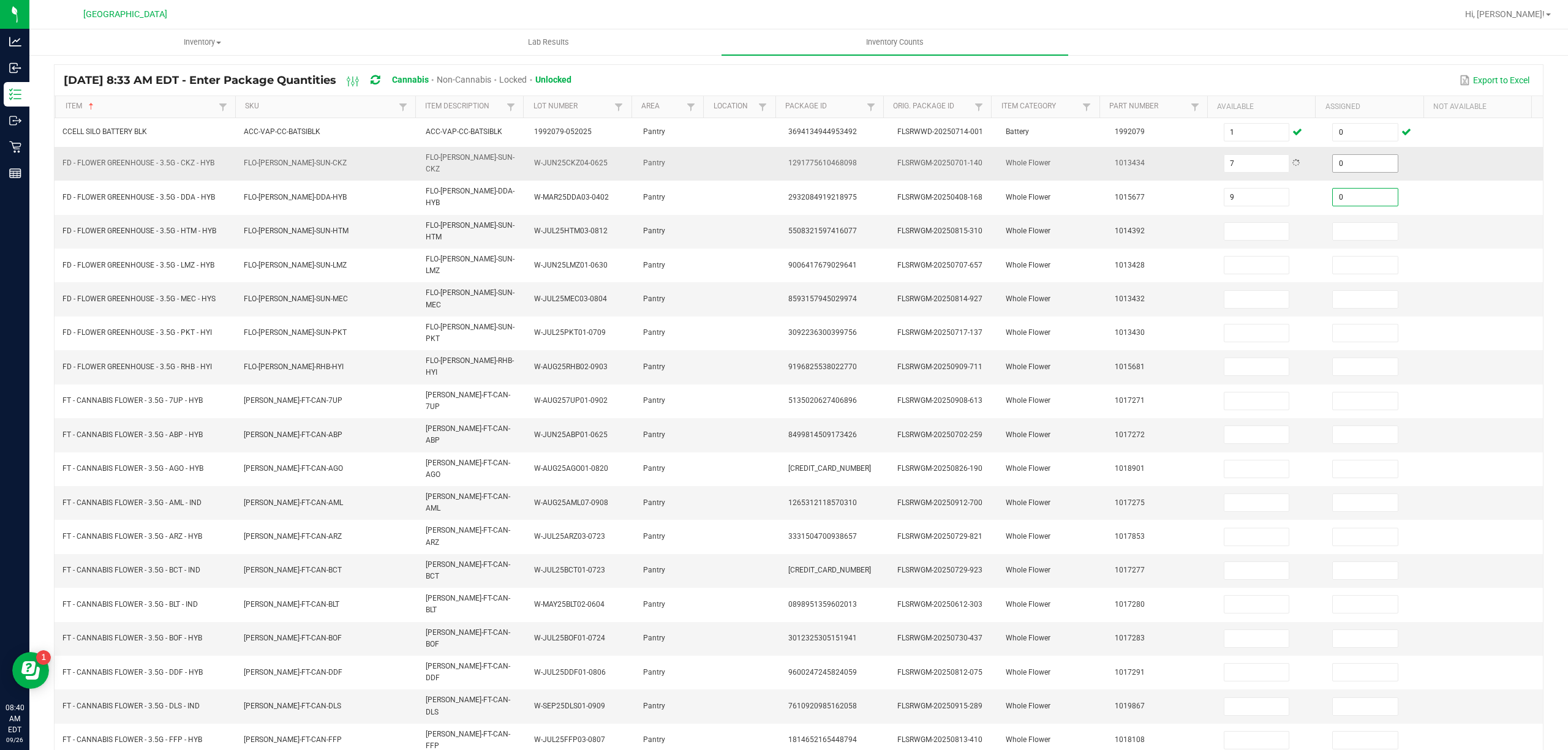
type input "0"
type input "16"
type input "0"
type input "8"
type input "0"
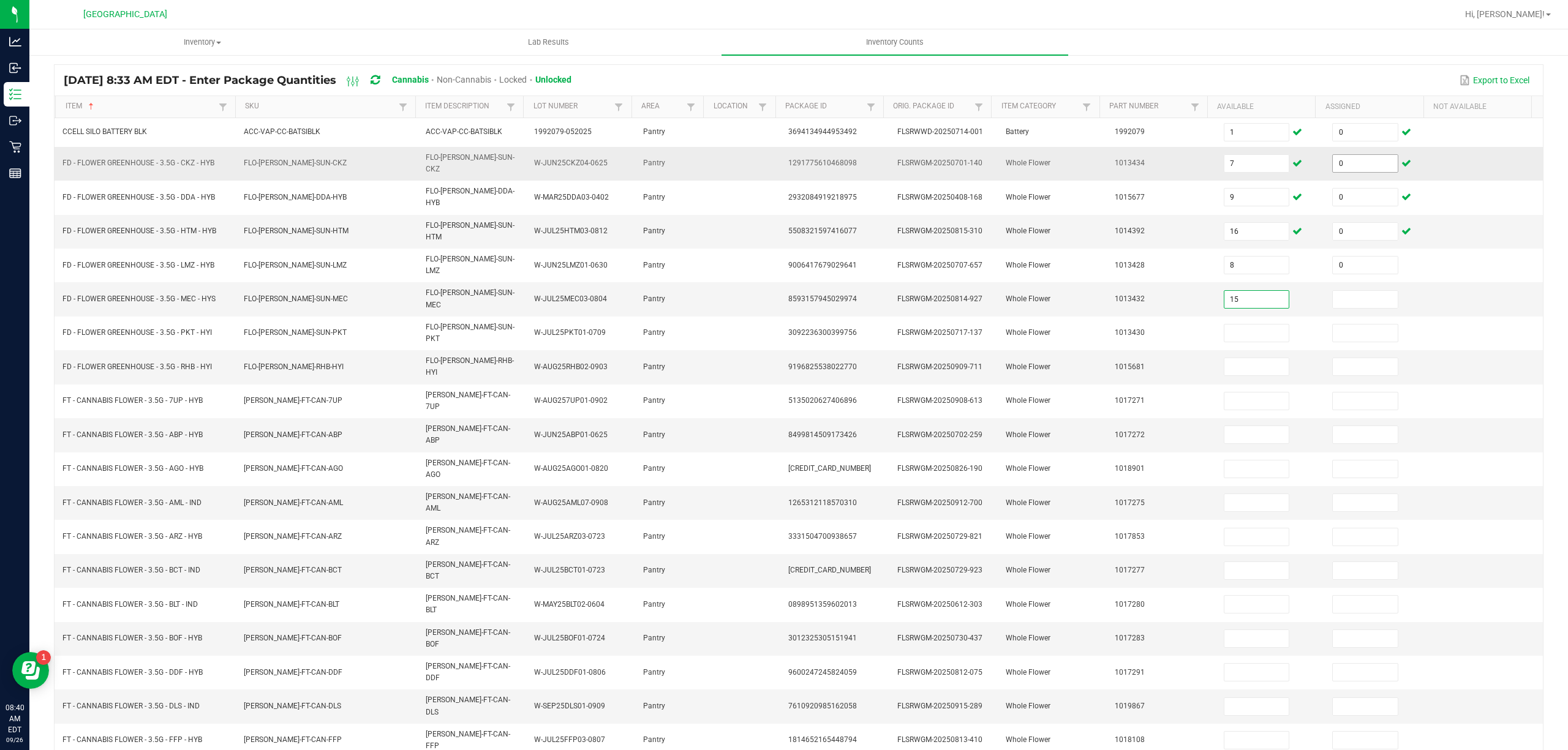
type input "15"
type input "0"
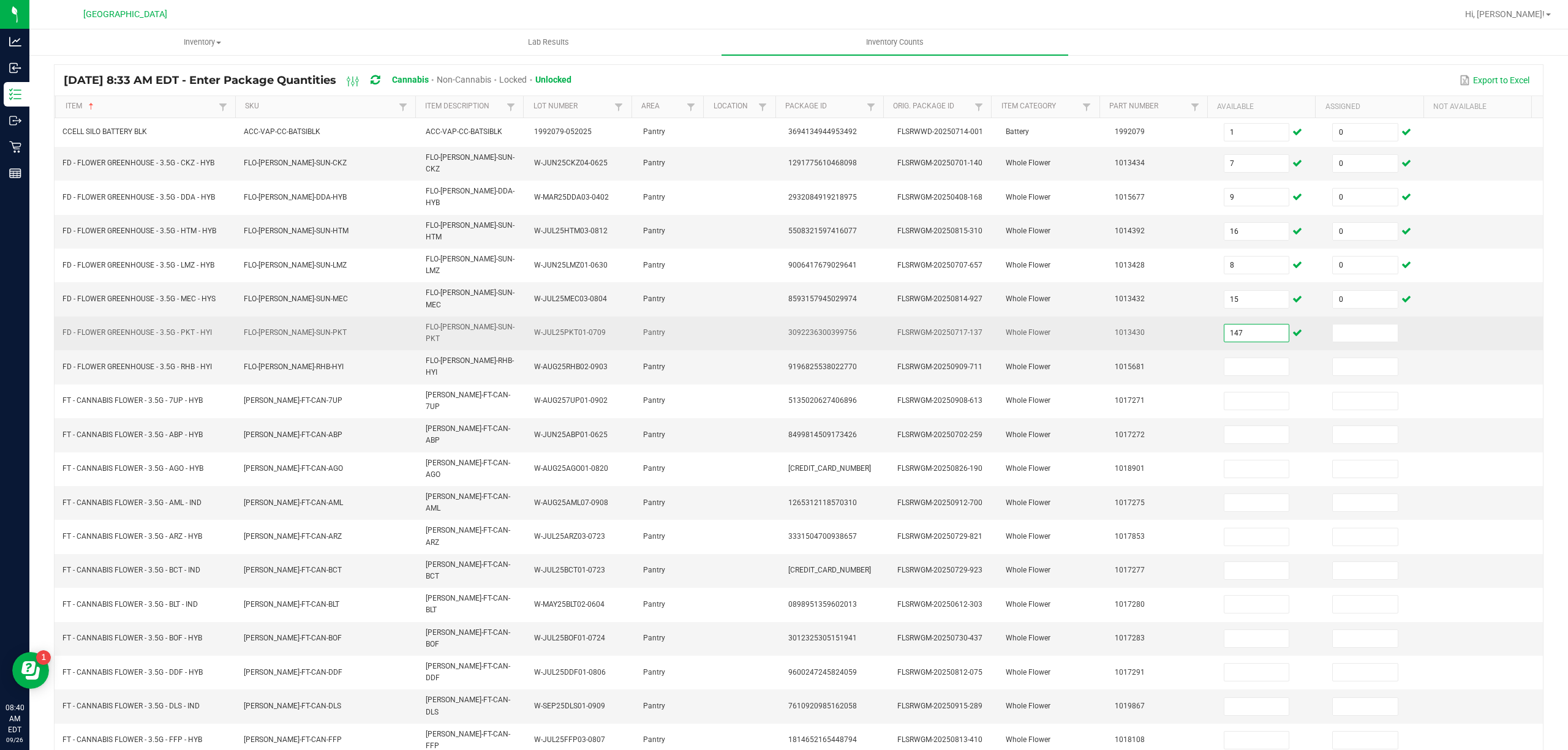
click at [1240, 325] on input "147" at bounding box center [1256, 333] width 65 height 17
type input "17"
type input "0"
type input "2"
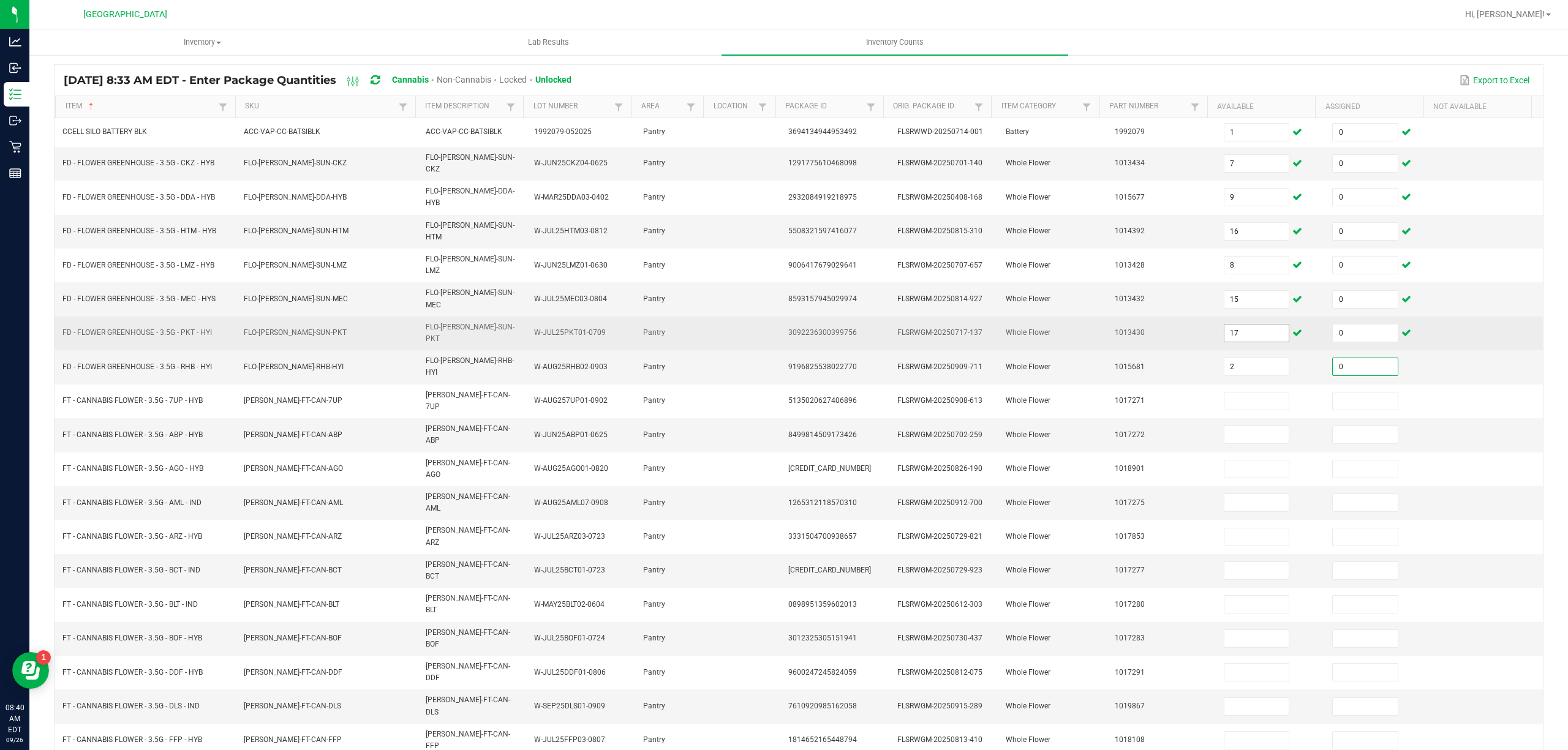
type input "0"
type input "8"
type input "0"
type input "160"
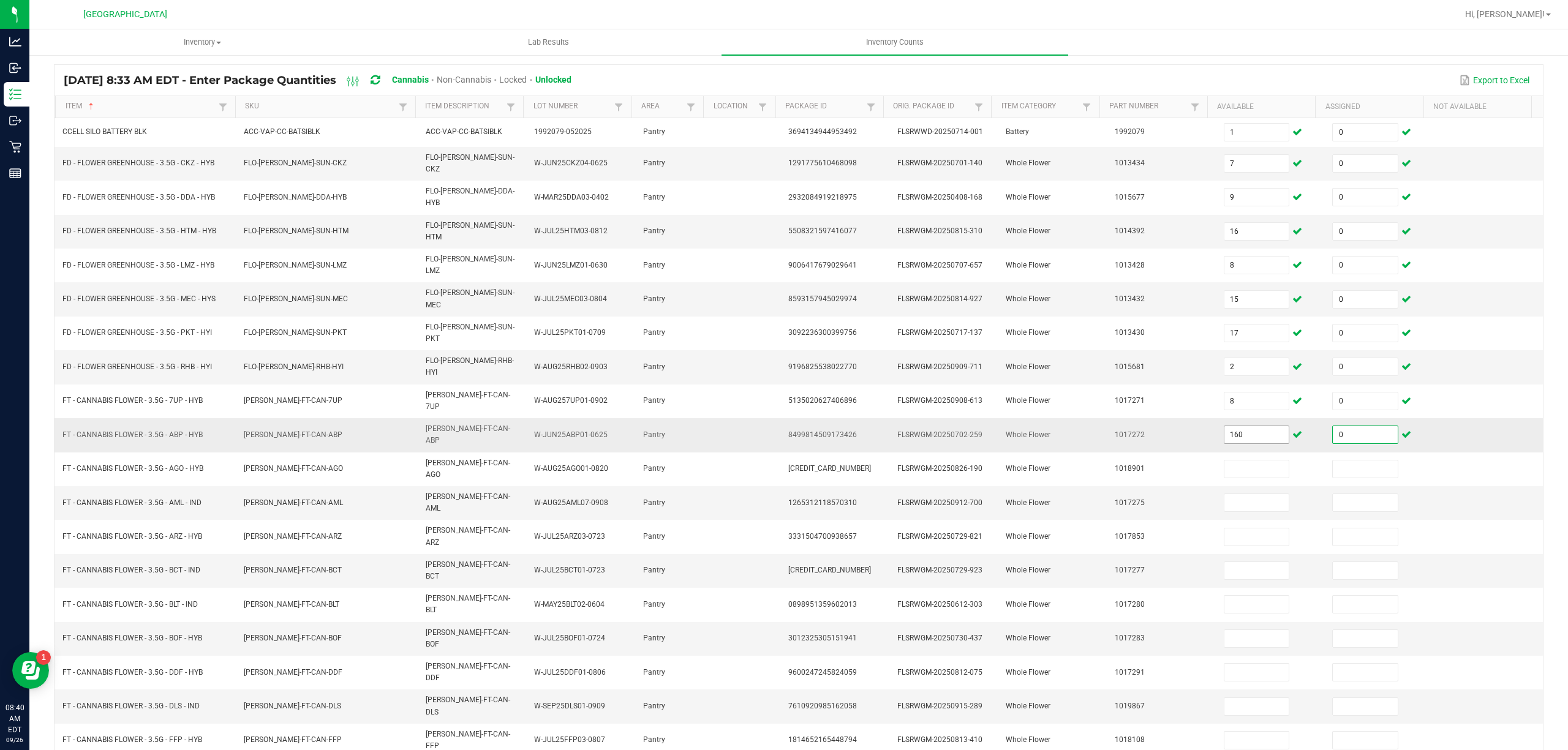
type input "0"
click at [1253, 426] on input "160" at bounding box center [1256, 435] width 65 height 17
type input "16"
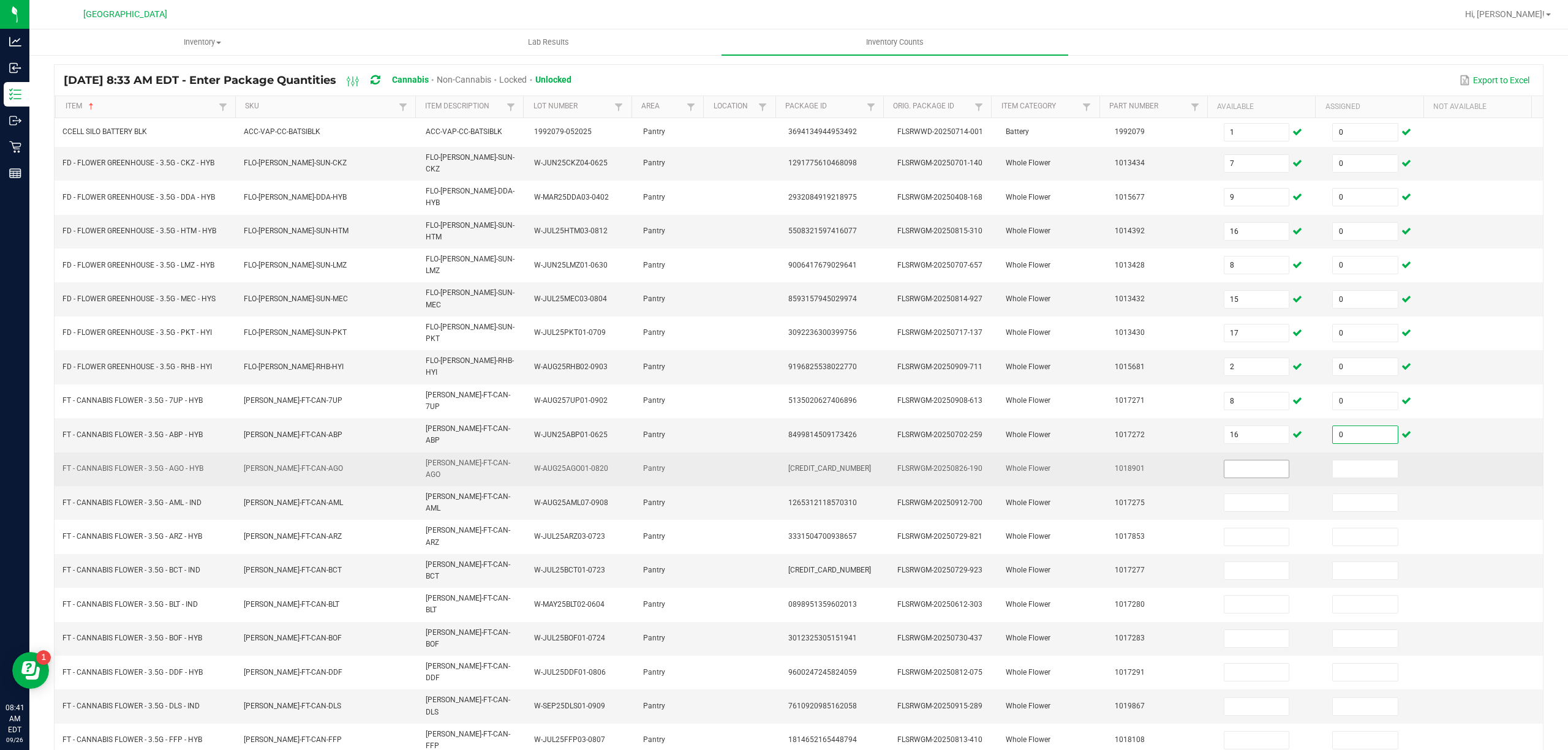
click at [1225, 460] on input at bounding box center [1256, 469] width 65 height 17
type input "8"
type input "0"
type input "15"
type input "0"
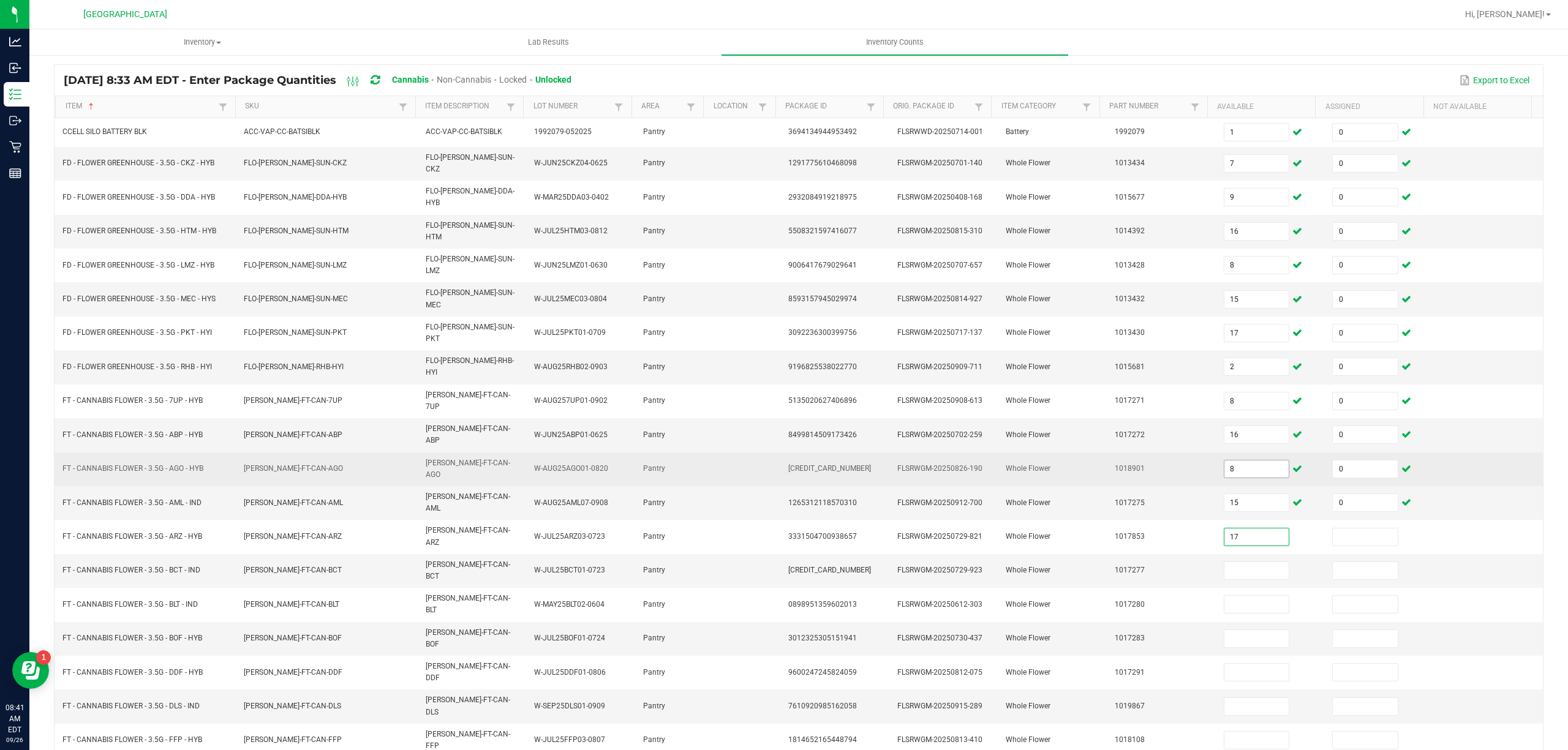
type input "17"
type input "0"
type input "2"
type input "0"
type input "8"
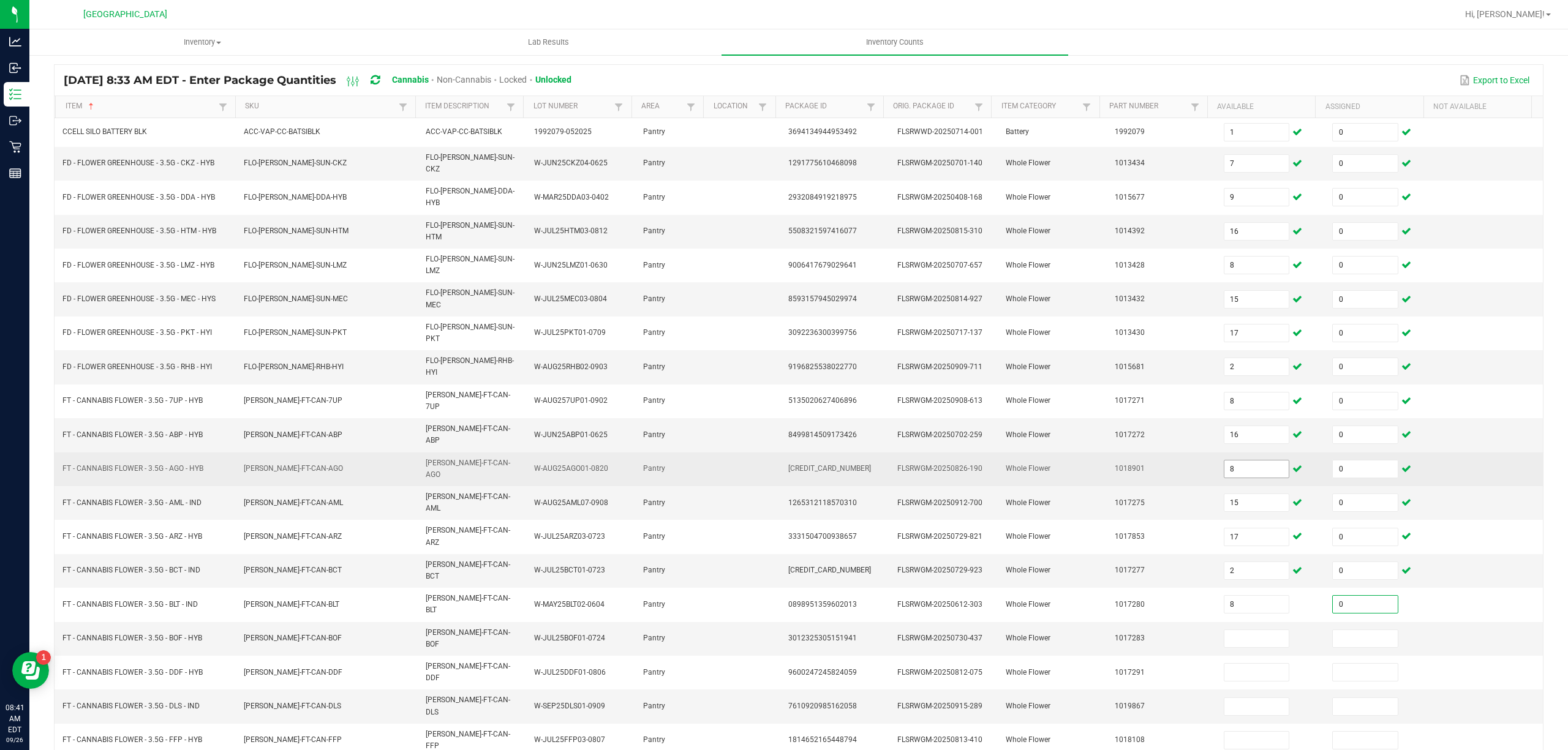
type input "0"
type input "16"
type input "0"
type input "1"
type input "0"
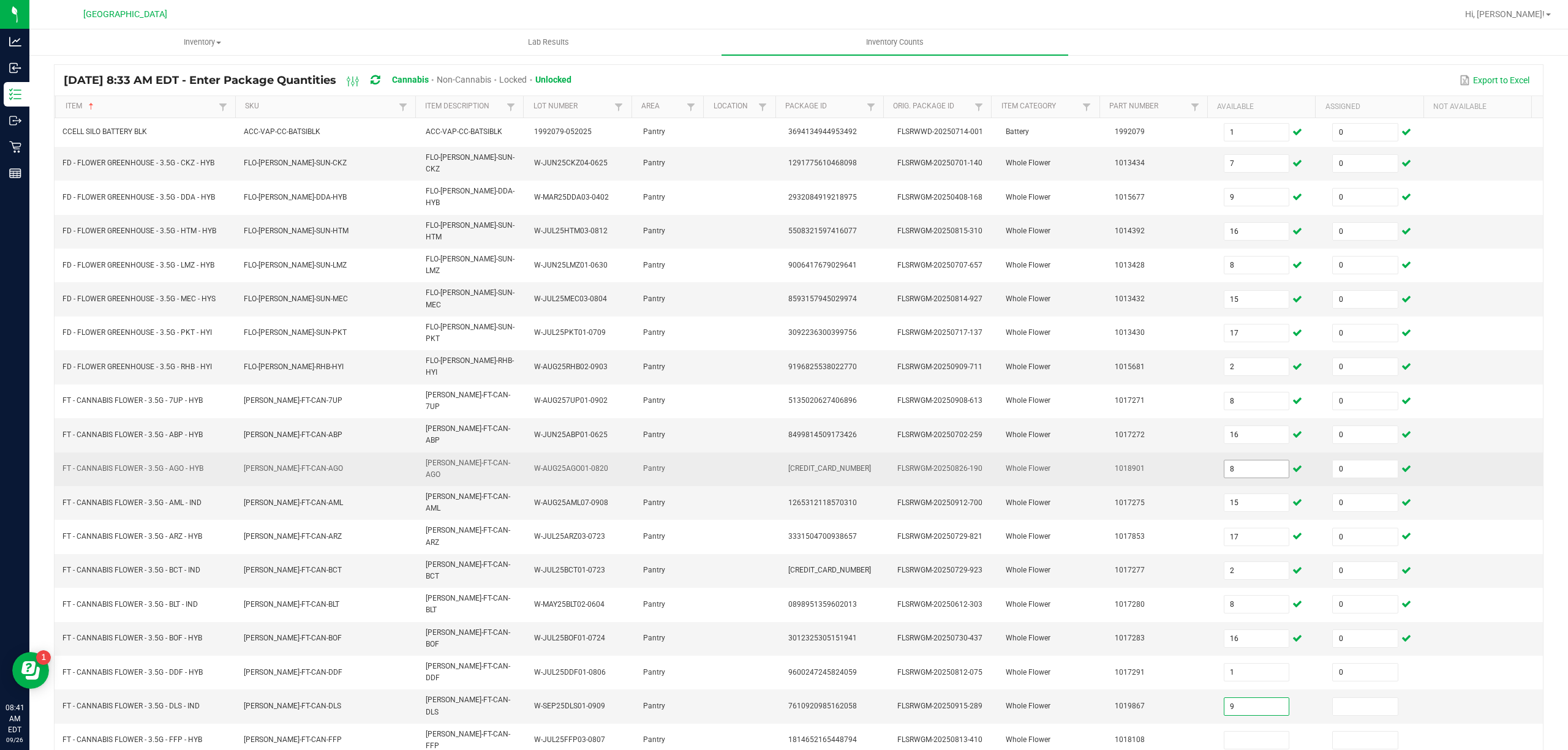
type input "9"
type input "0"
type input "3"
type input "0"
type input "1"
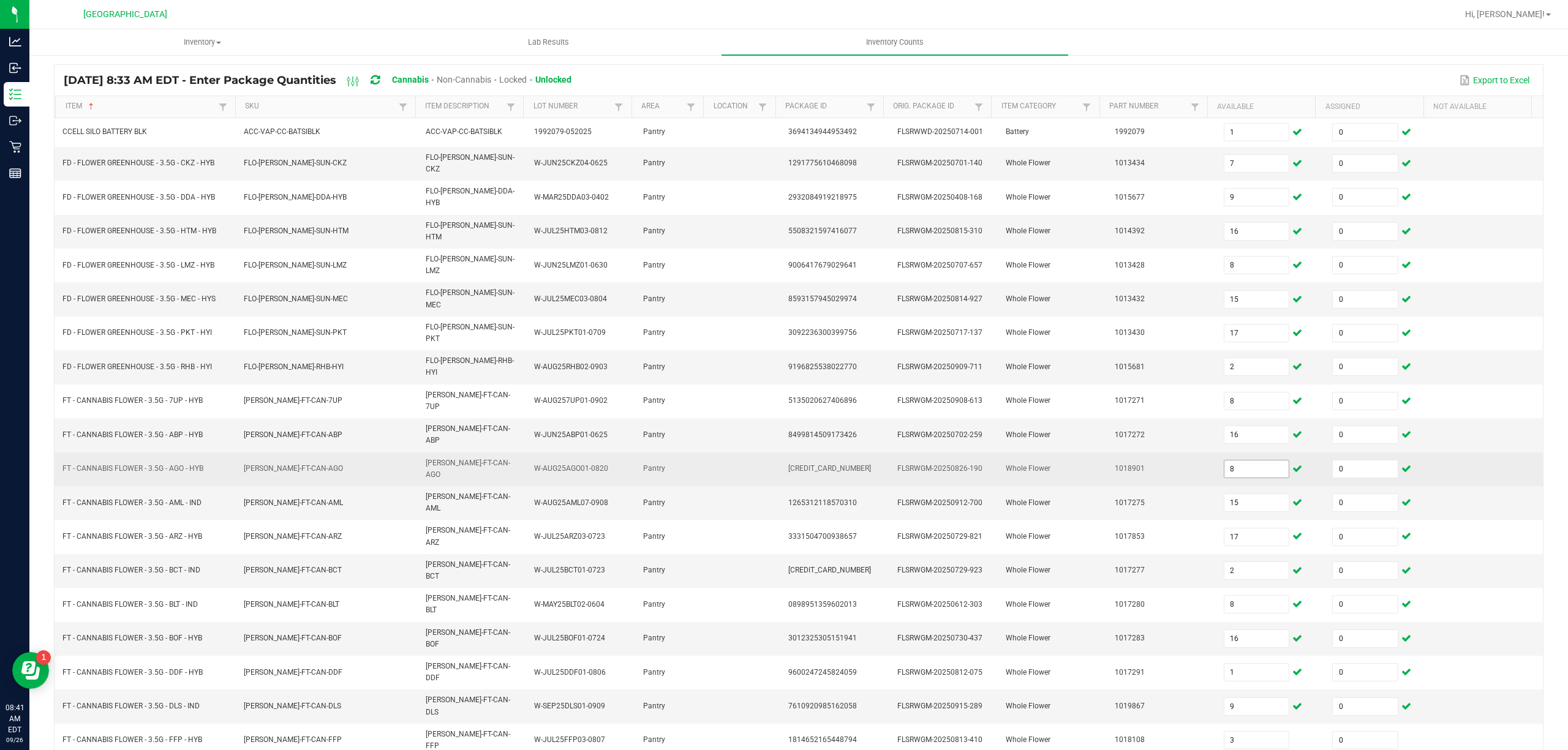
type input "0"
click at [1234, 460] on input "8" at bounding box center [1256, 469] width 65 height 17
type input "1"
type input "9"
type input "3"
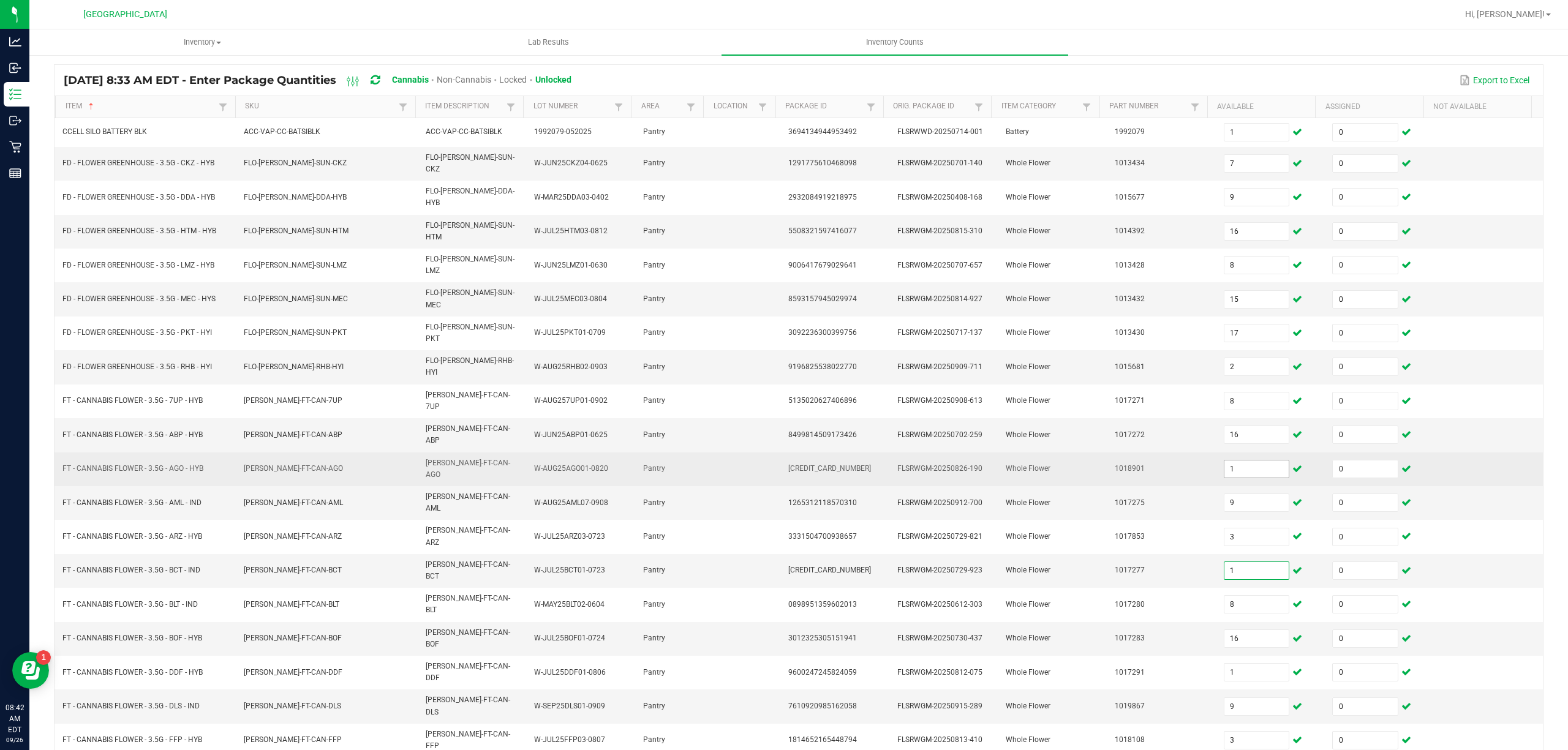
type input "1"
type input "4"
type input "5"
type input "6"
type input "19"
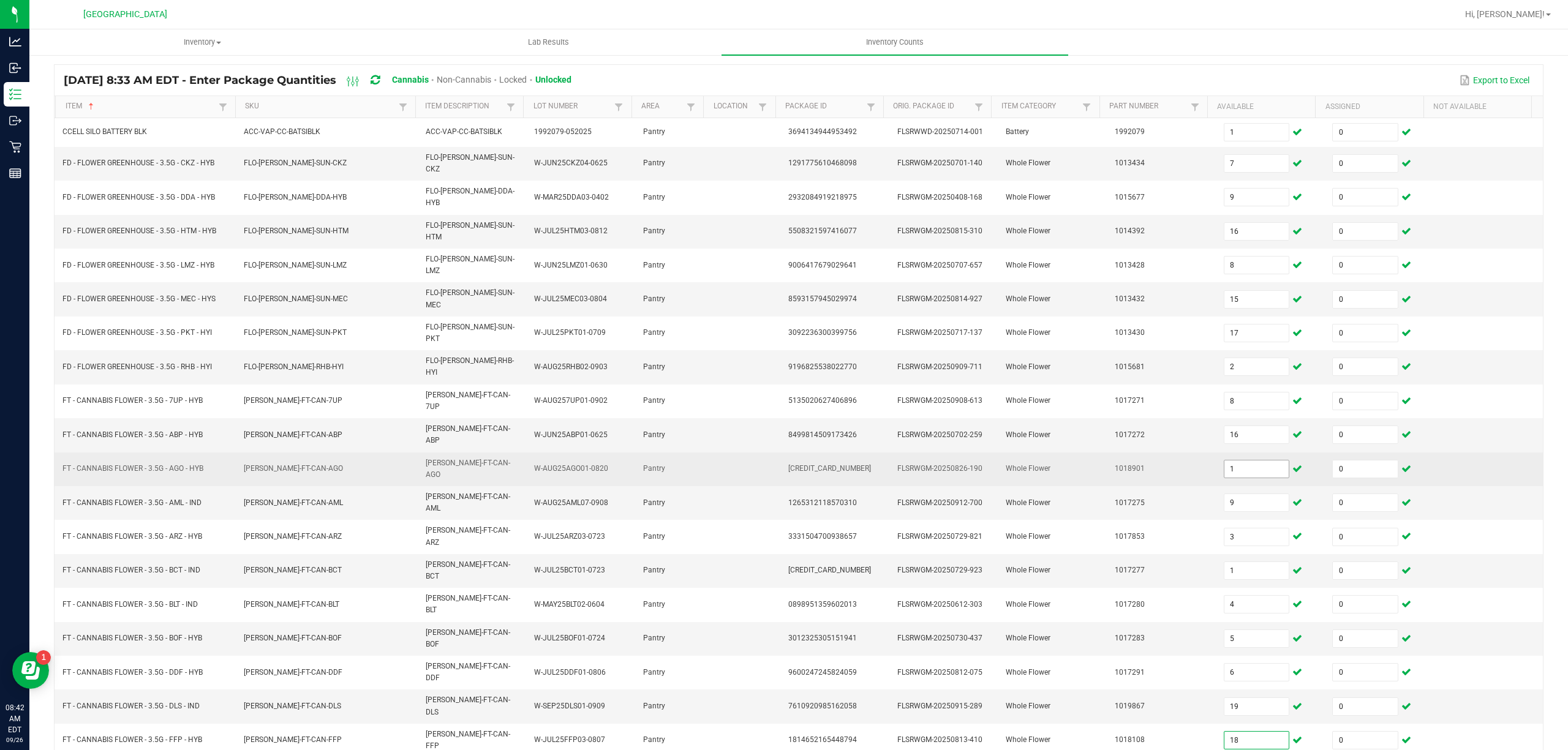
type input "18"
type input "2"
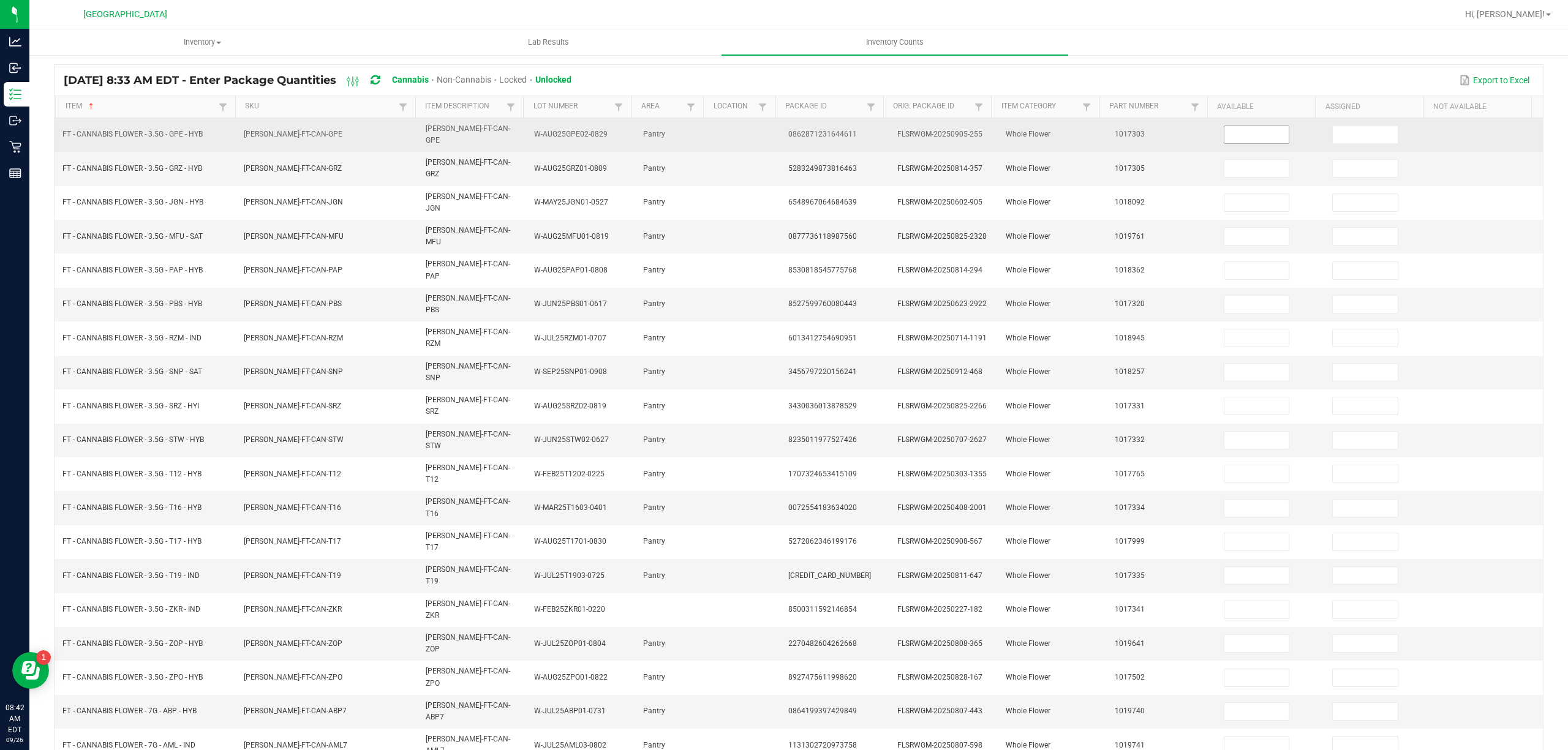
click at [1224, 138] on input at bounding box center [1256, 135] width 65 height 17
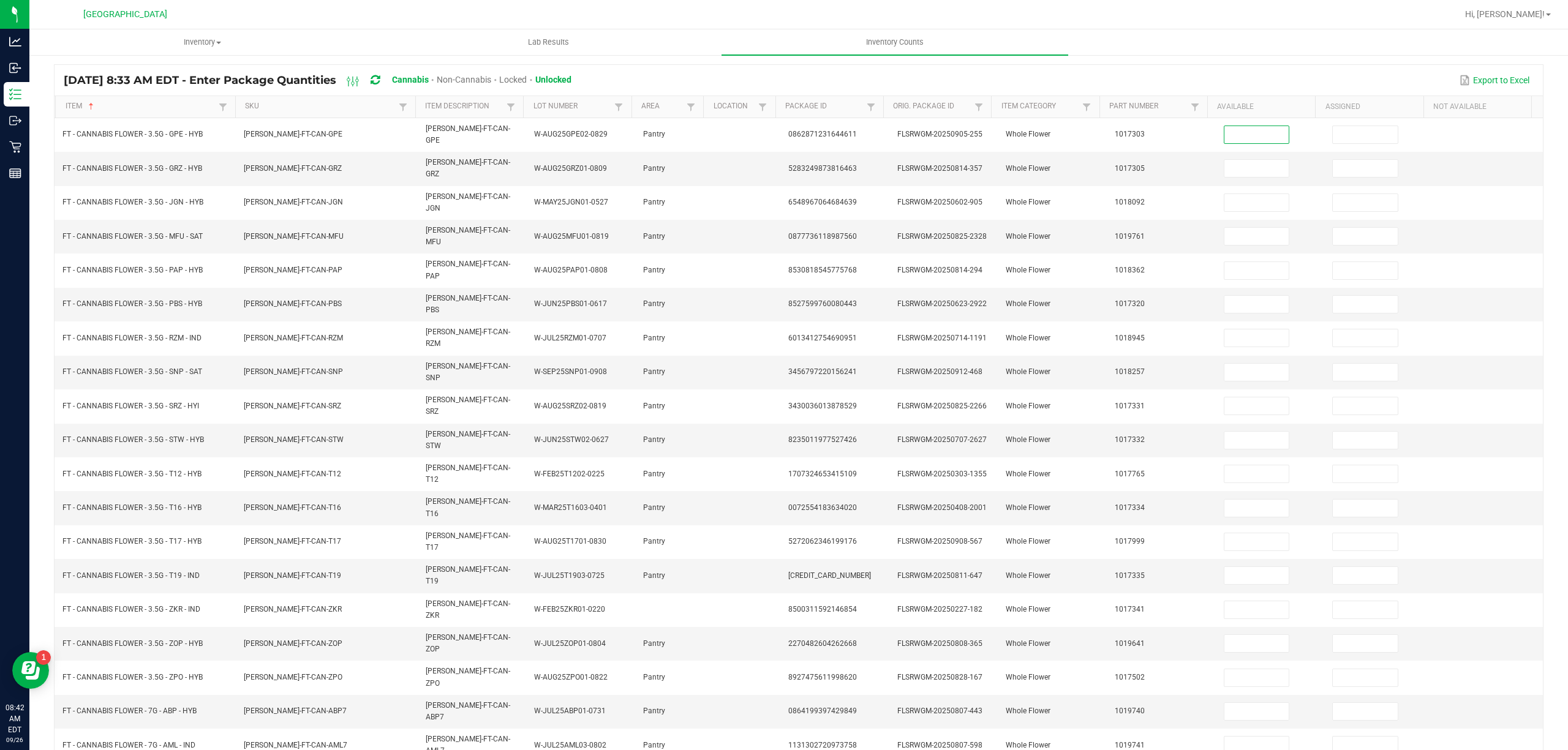
type input "1"
type input "0"
type input "7"
type input "0"
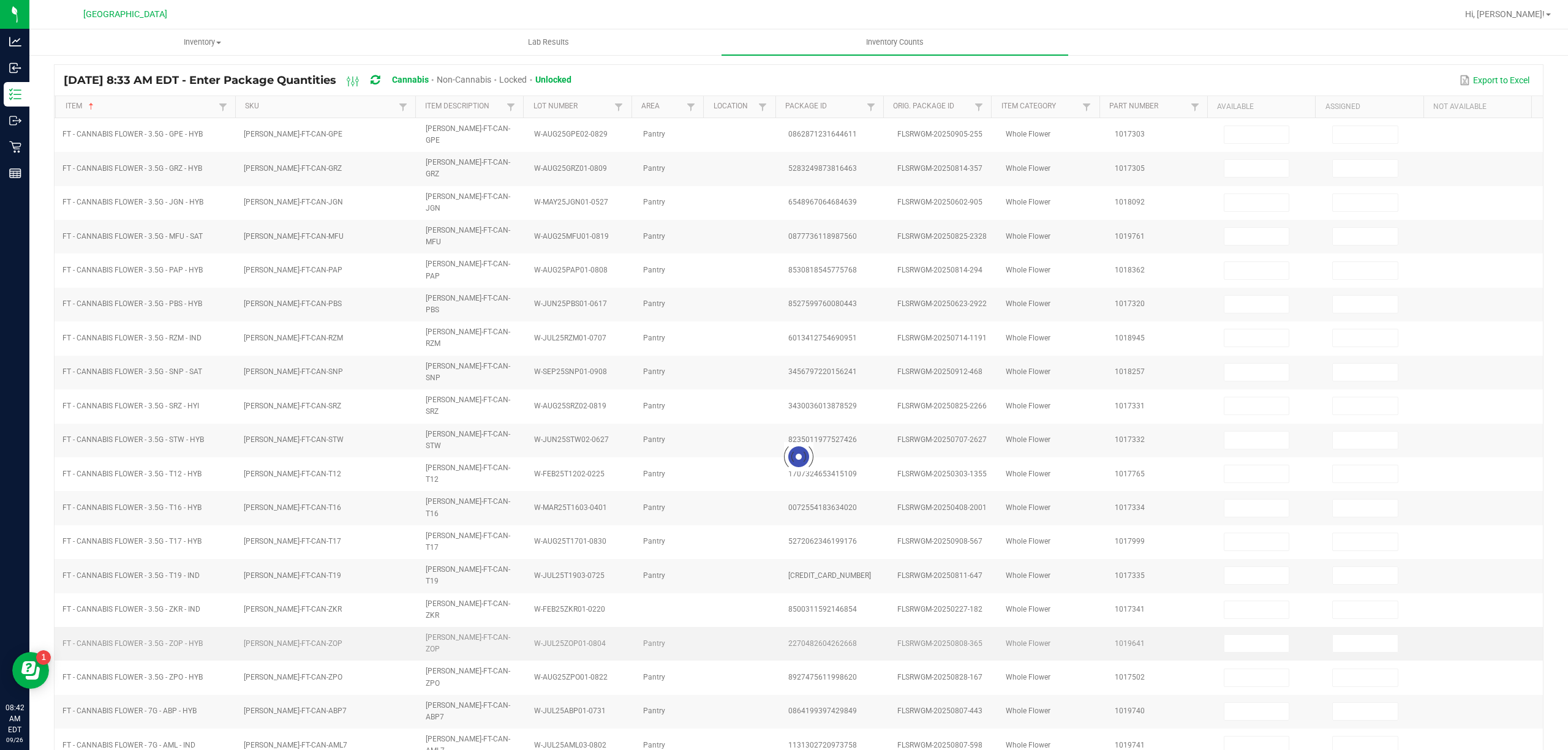
type input "15"
type input "0"
type input "17"
type input "0"
type input "8"
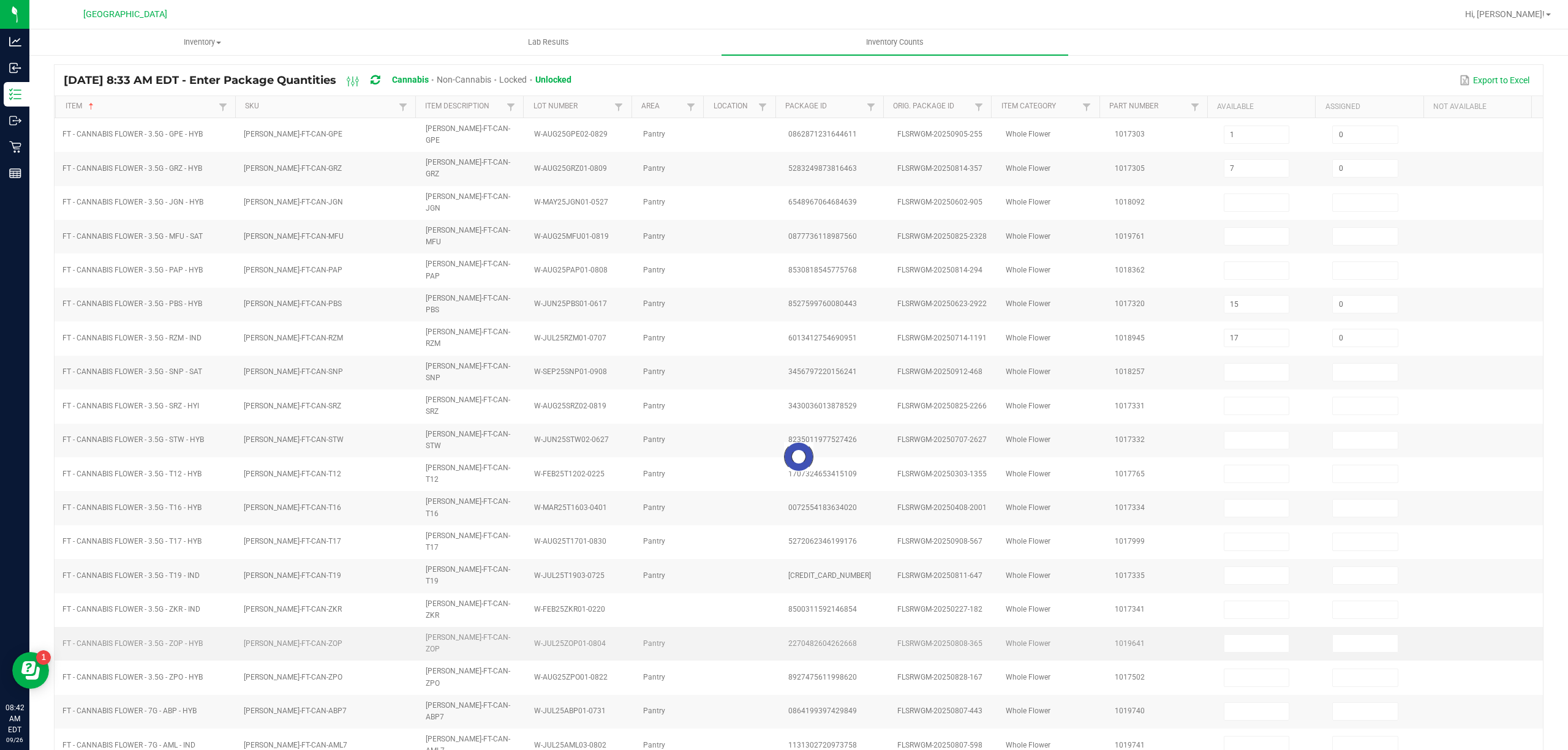
type input "0"
type input "16"
type input "0"
type input "1"
type input "0"
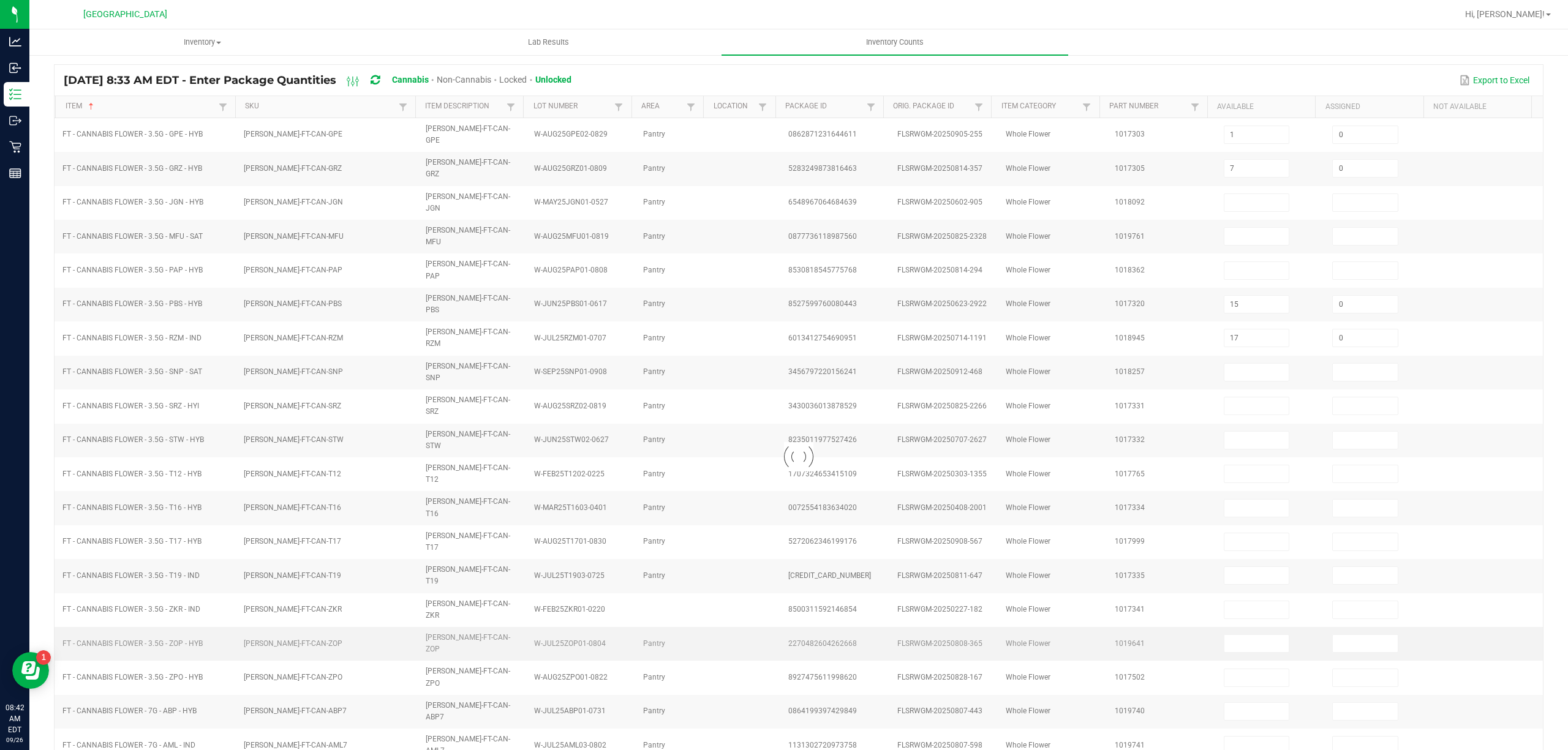
type input "3"
type input "0"
type input "1"
type input "0"
type input "6"
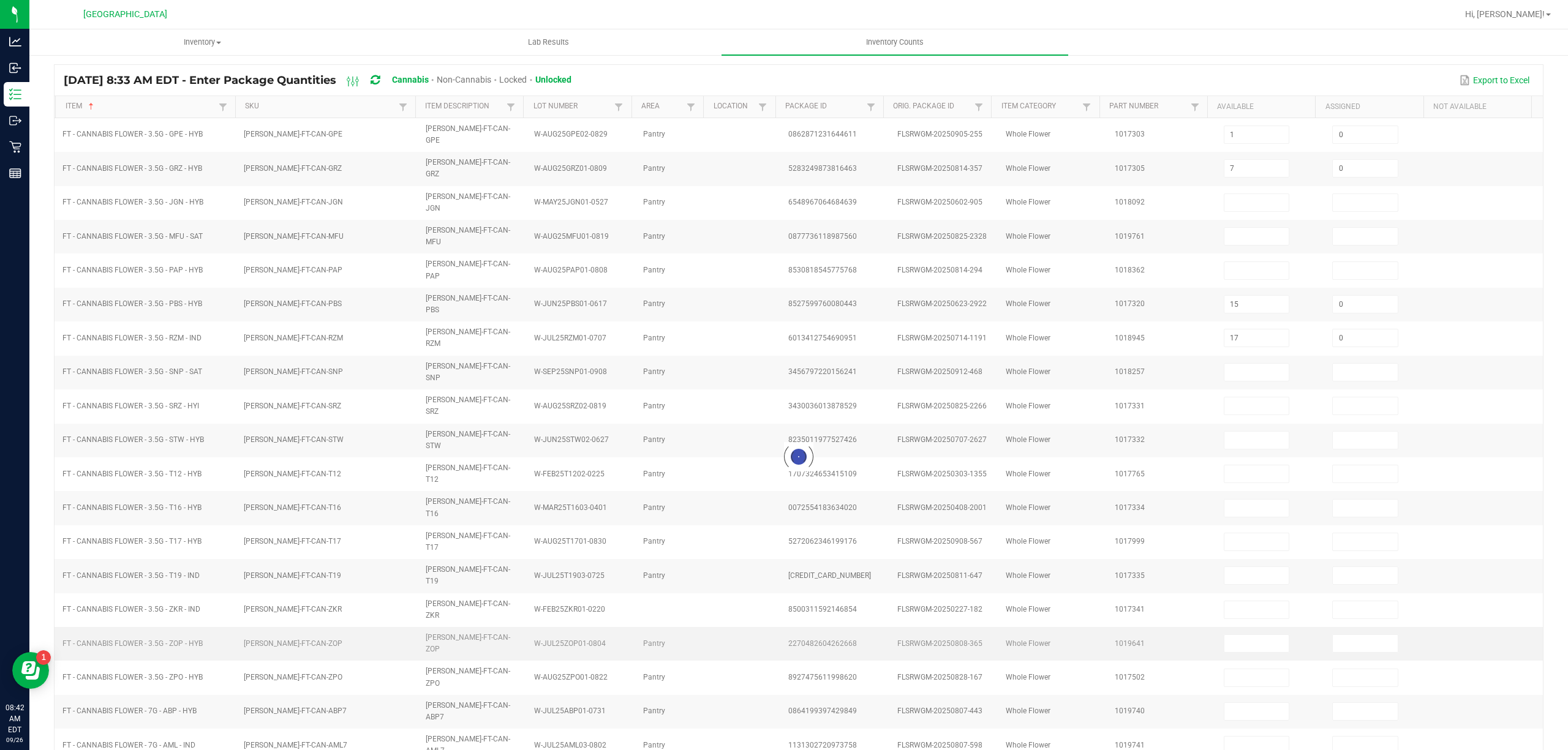
type input "0"
type input "2"
type input "0"
type input "9"
type input "0"
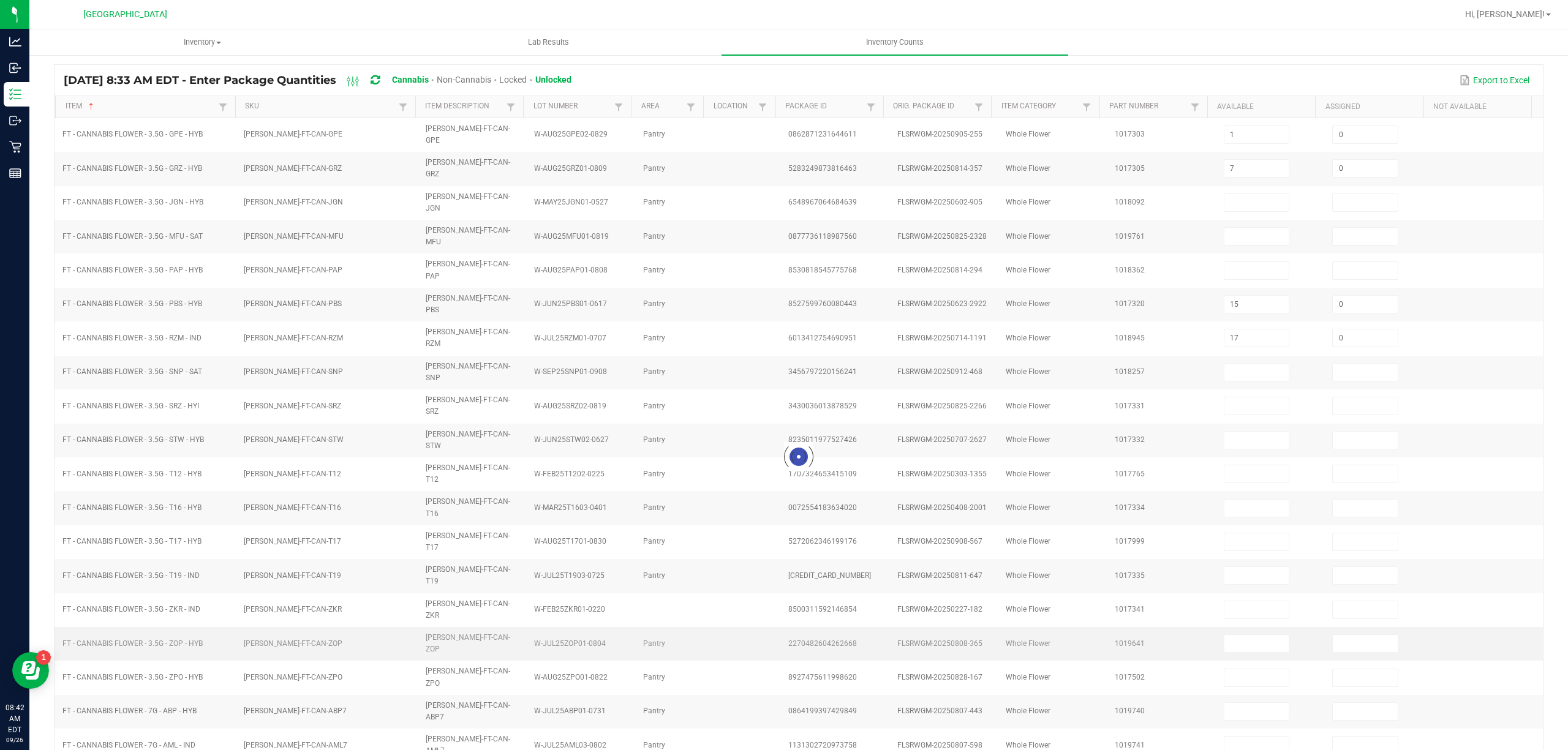
type input "16"
type input "0"
type input "8"
type input "0"
type input "2"
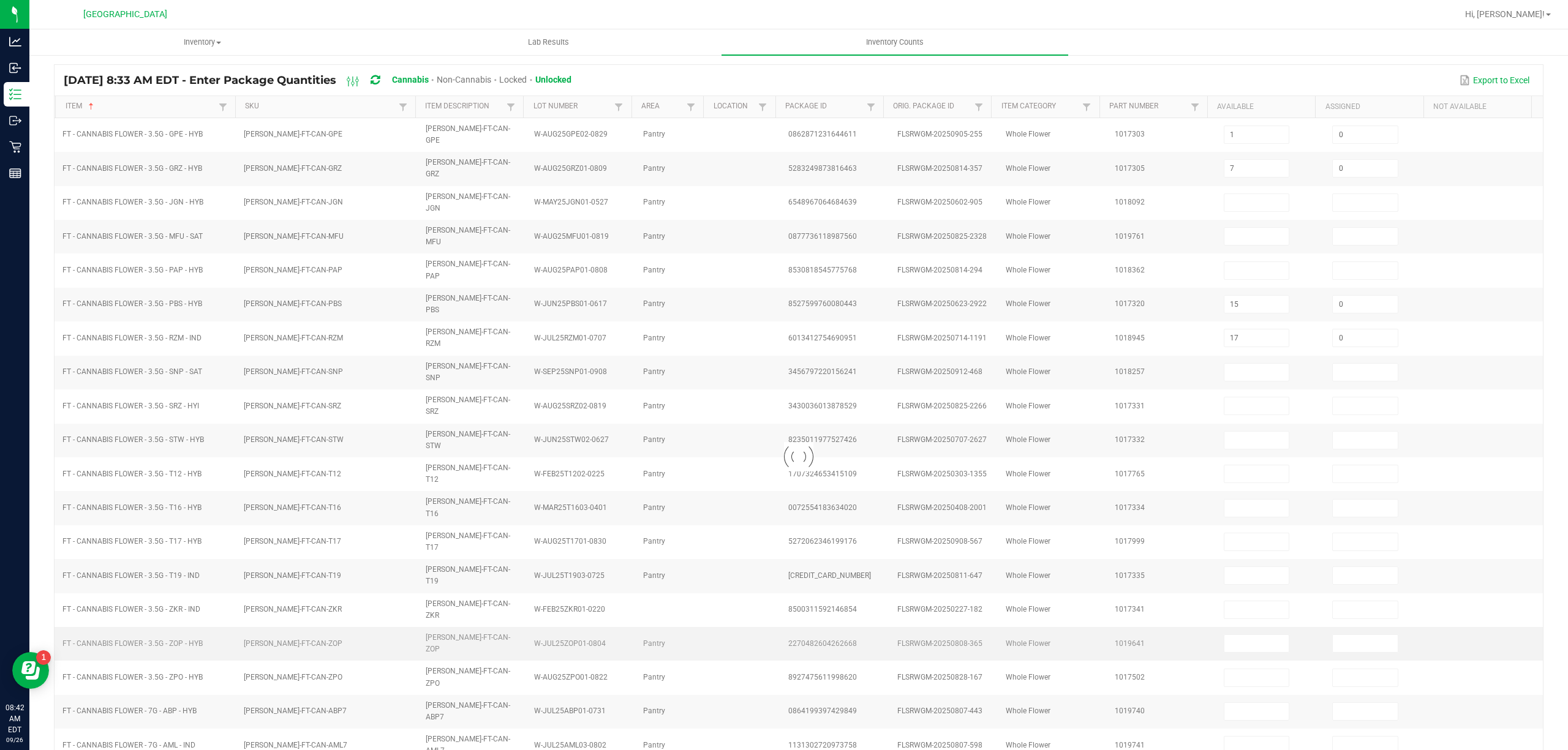
type input "0"
type input "9"
type input "0"
type input "4"
type input "0"
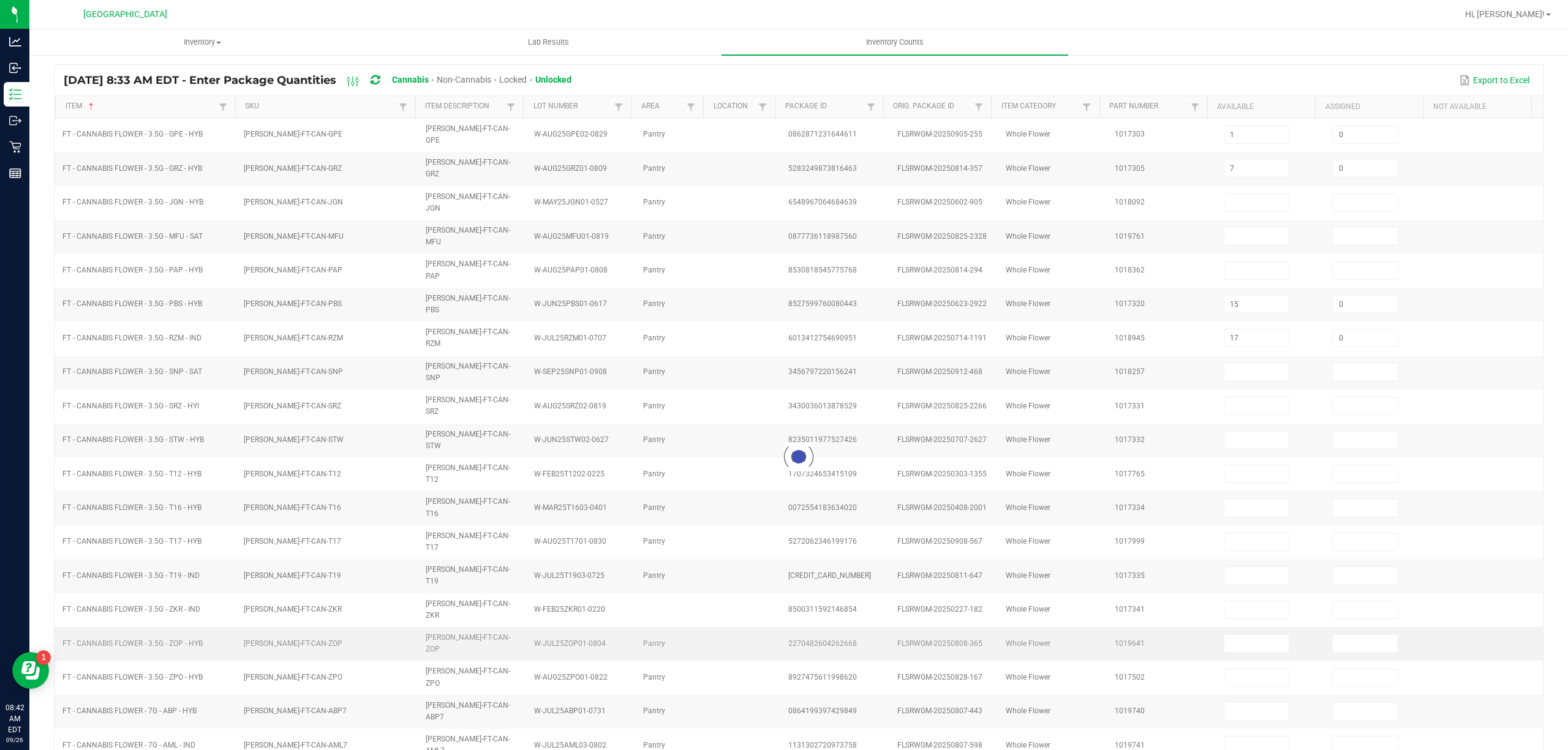
type input "5"
type input "0"
type input "19"
type input "0"
type input "18"
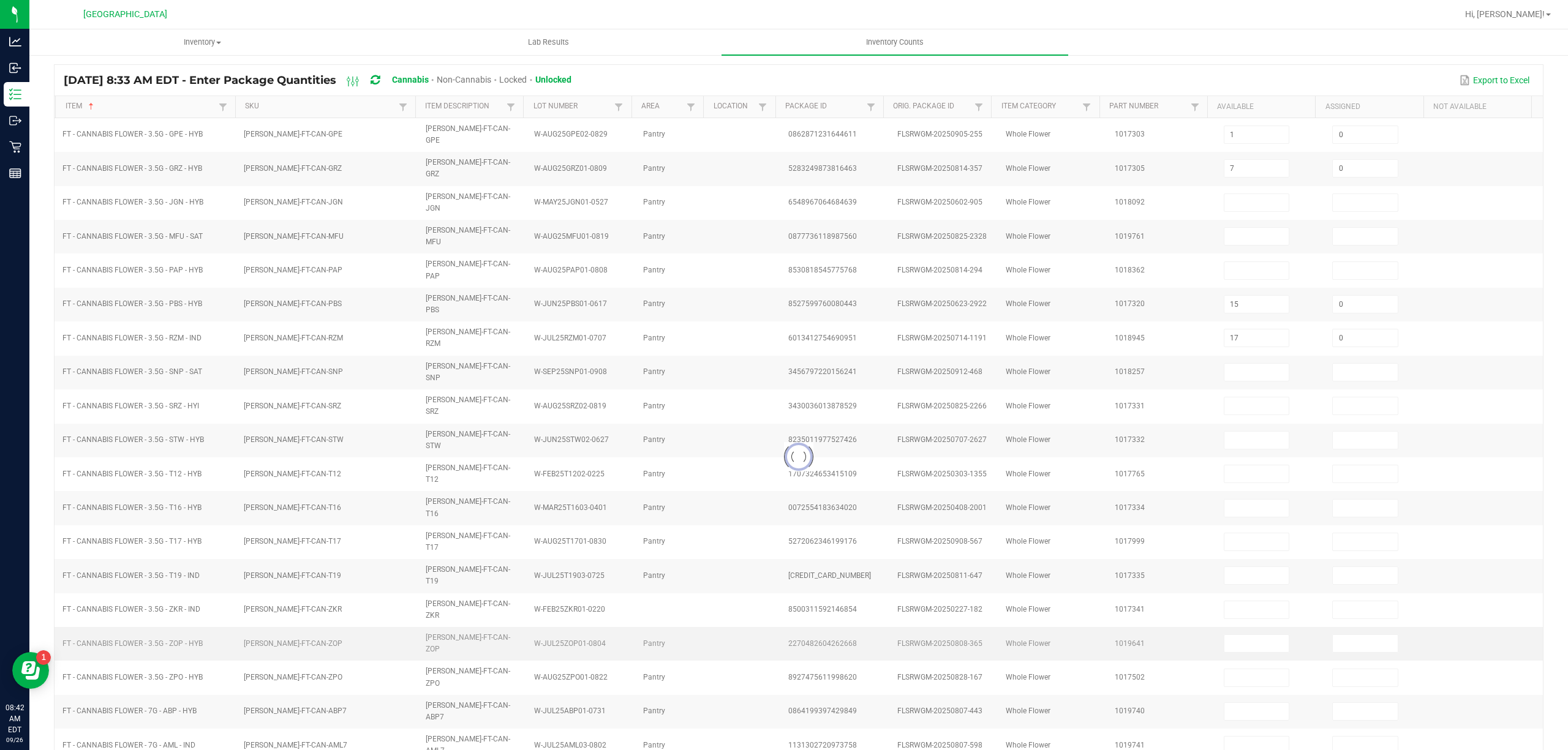
type input "0"
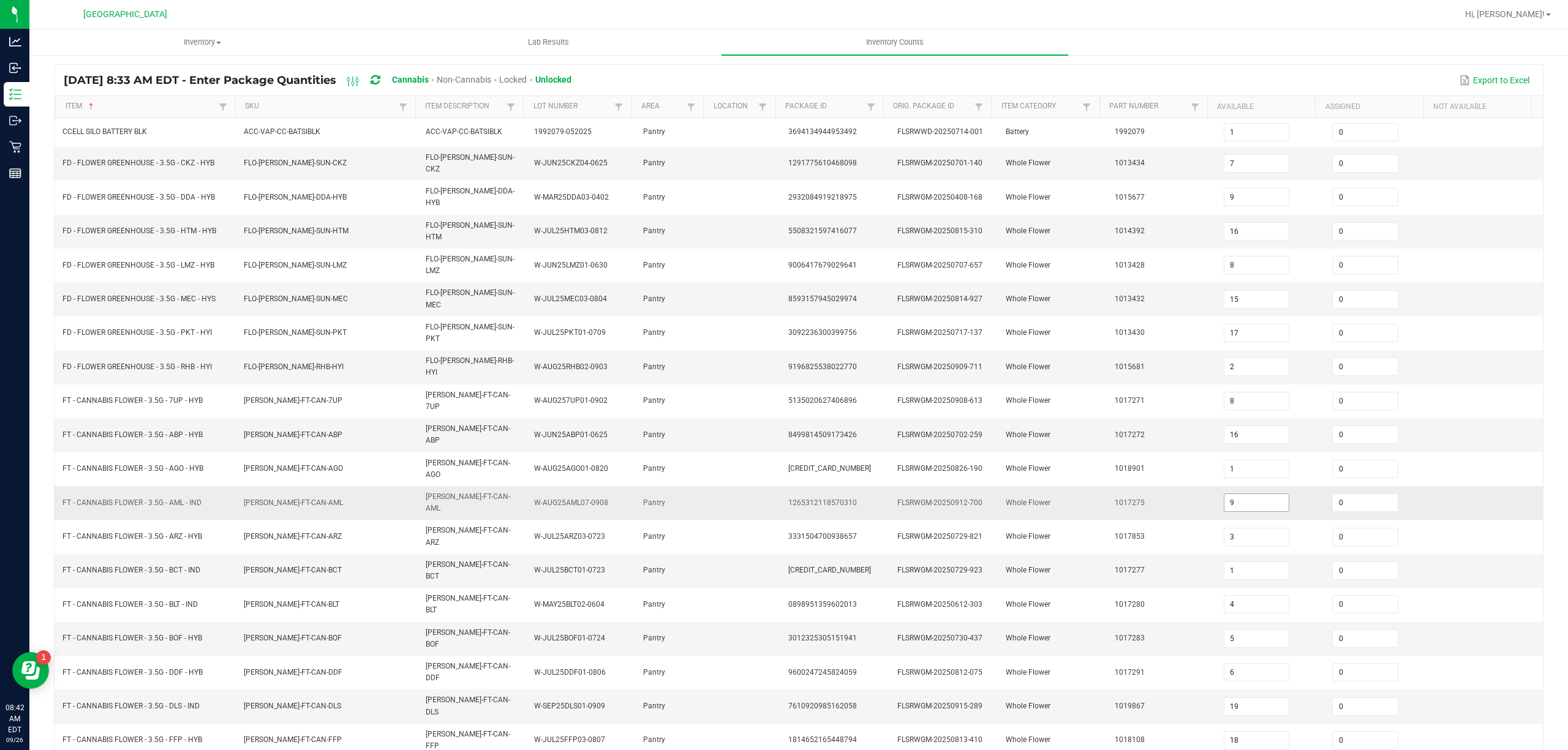
click at [1245, 494] on input "9" at bounding box center [1256, 503] width 65 height 17
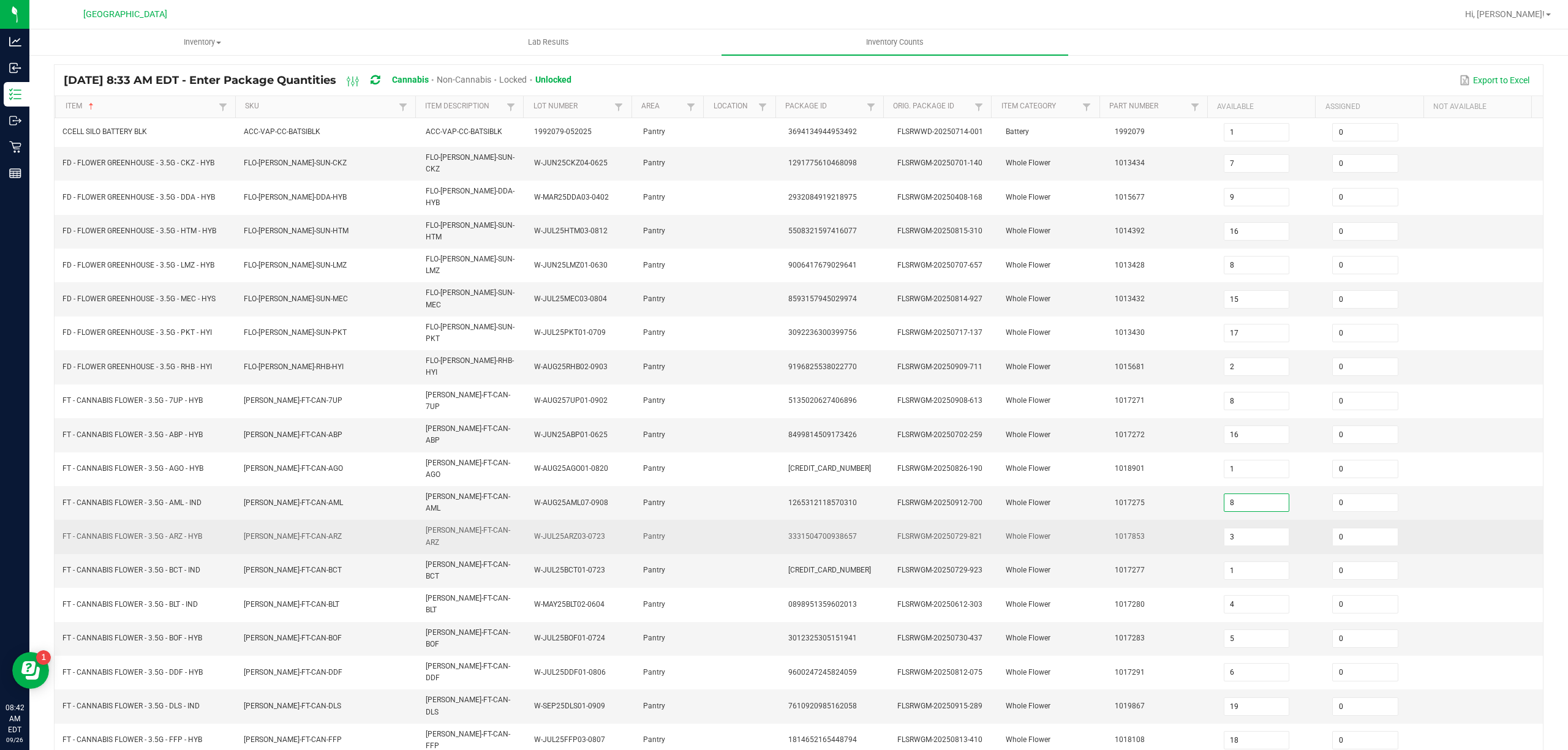
type input "8"
click at [1172, 520] on td "1017853" at bounding box center [1162, 537] width 109 height 33
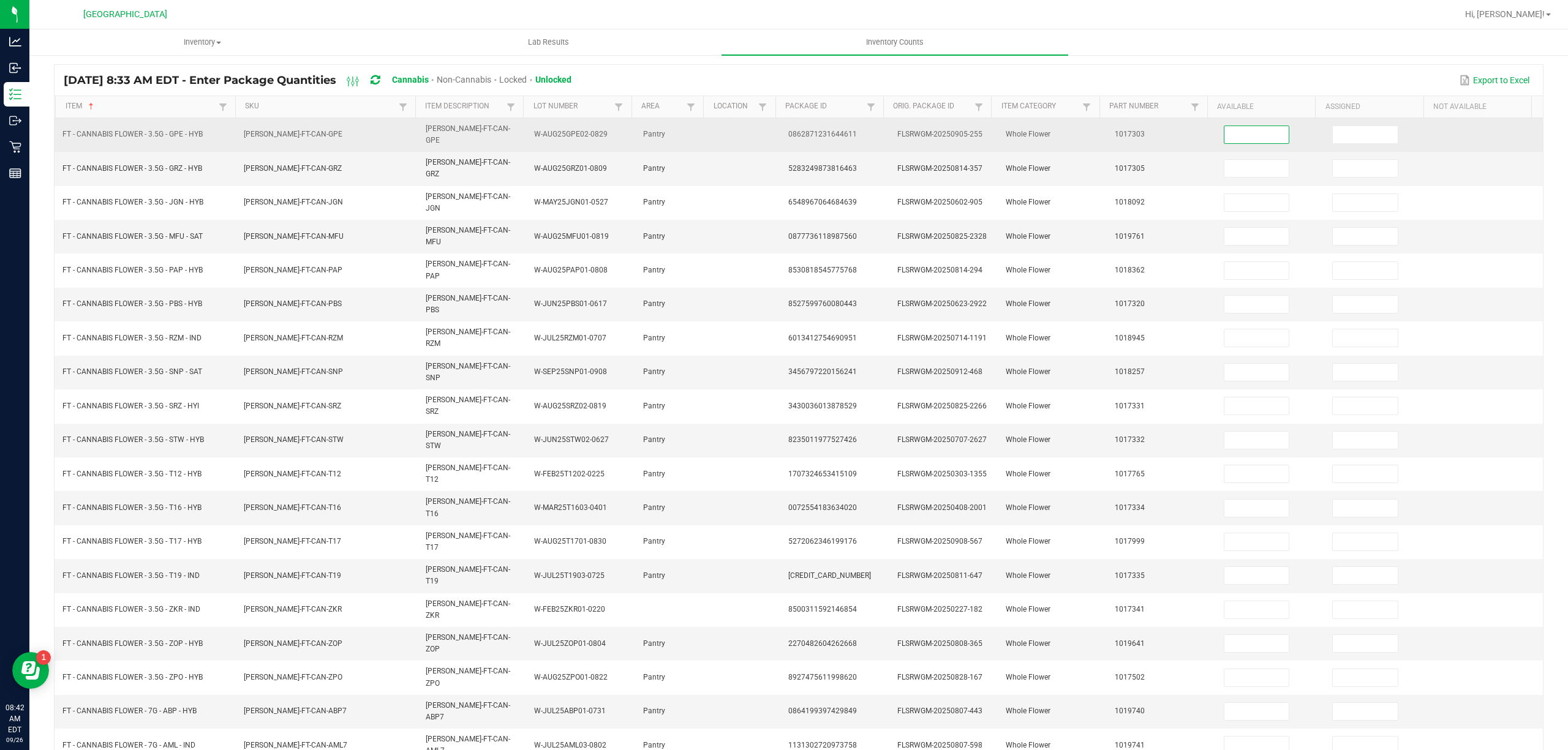
click at [1238, 140] on input at bounding box center [1256, 135] width 65 height 17
type input "16"
type input "0"
type input "18"
type input "0"
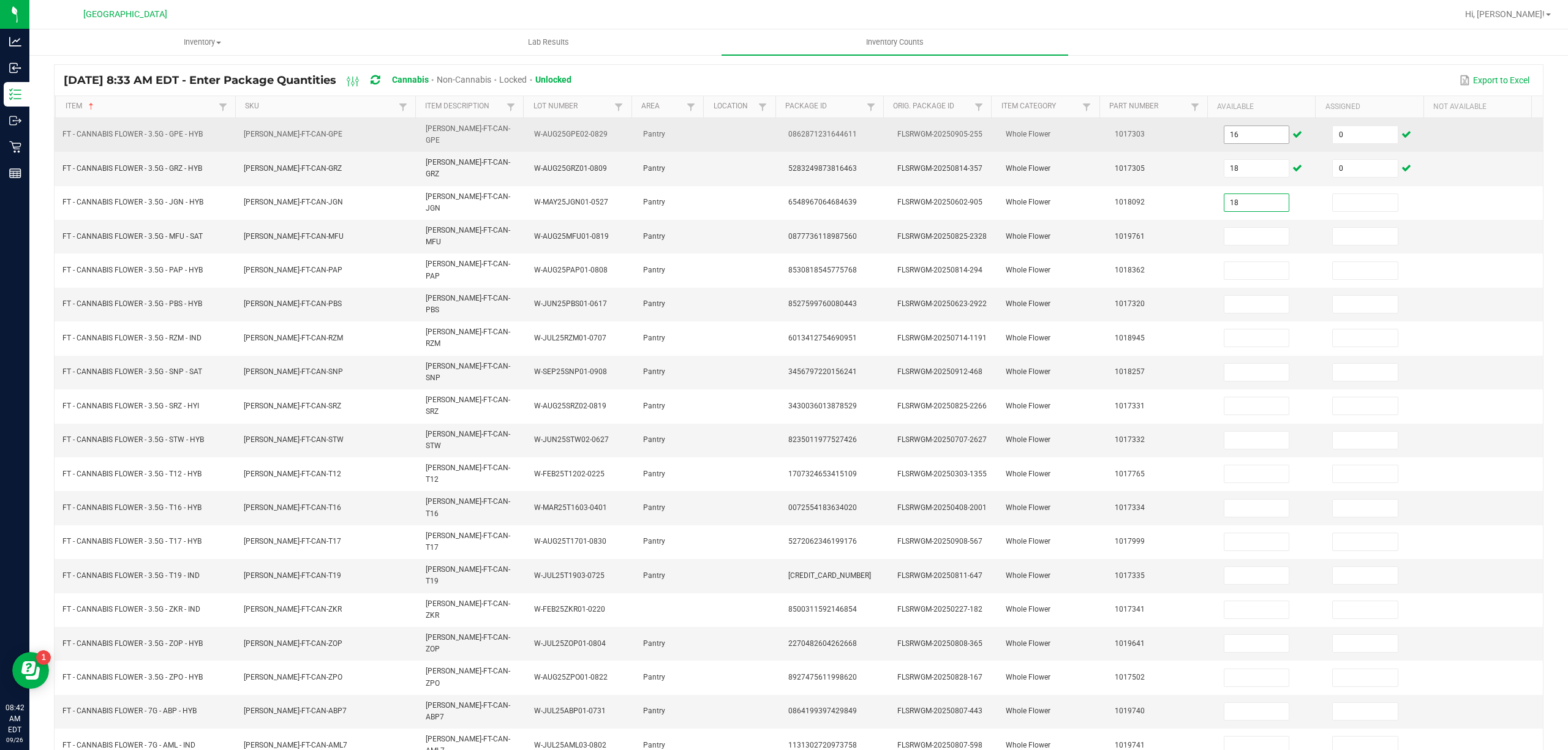
type input "18"
type input "0"
type input "19"
type input "0"
type input "8"
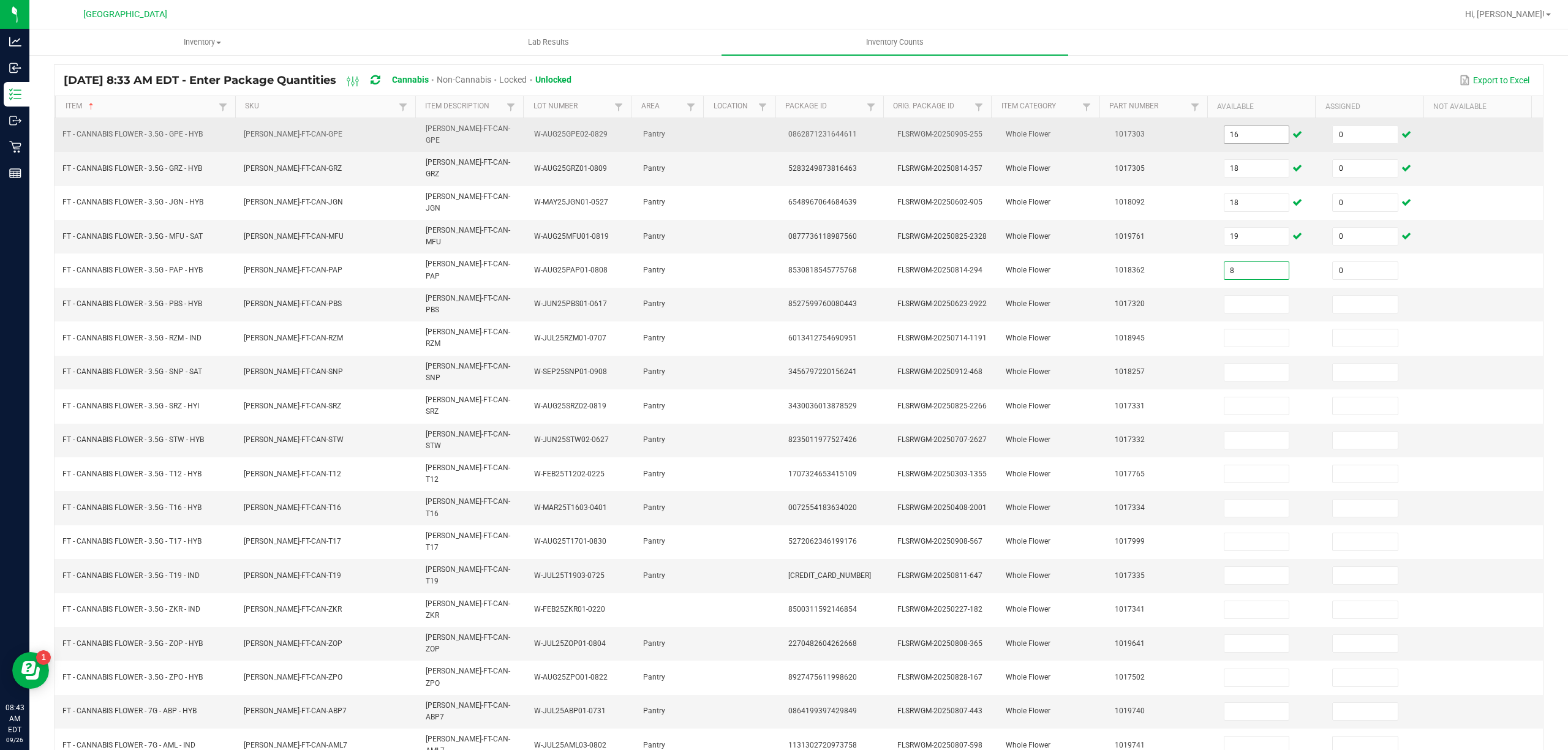
type input "0"
type input "12"
type input "0"
type input "13"
type input "0"
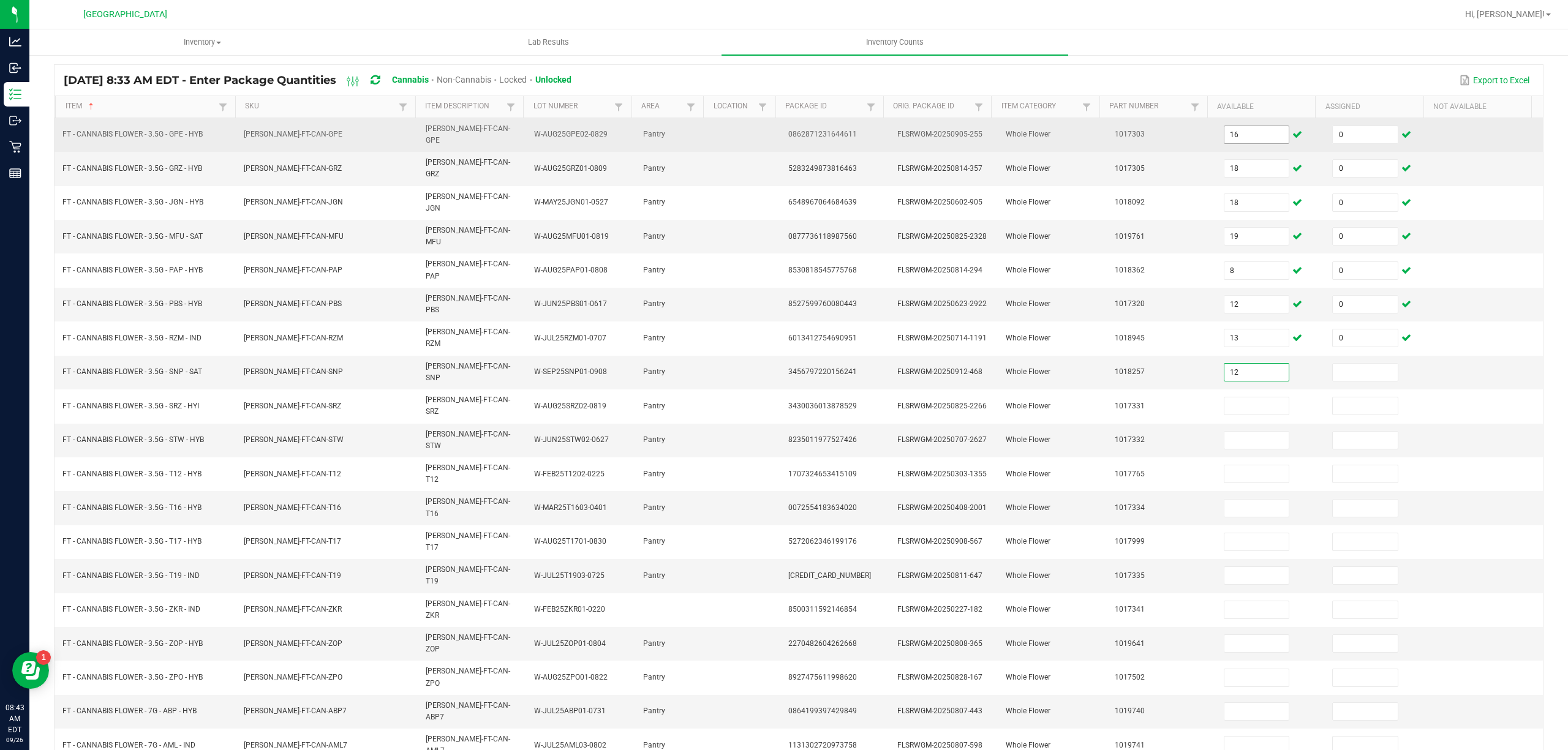
type input "12"
type input "0"
type input "17"
type input "0"
type input "5"
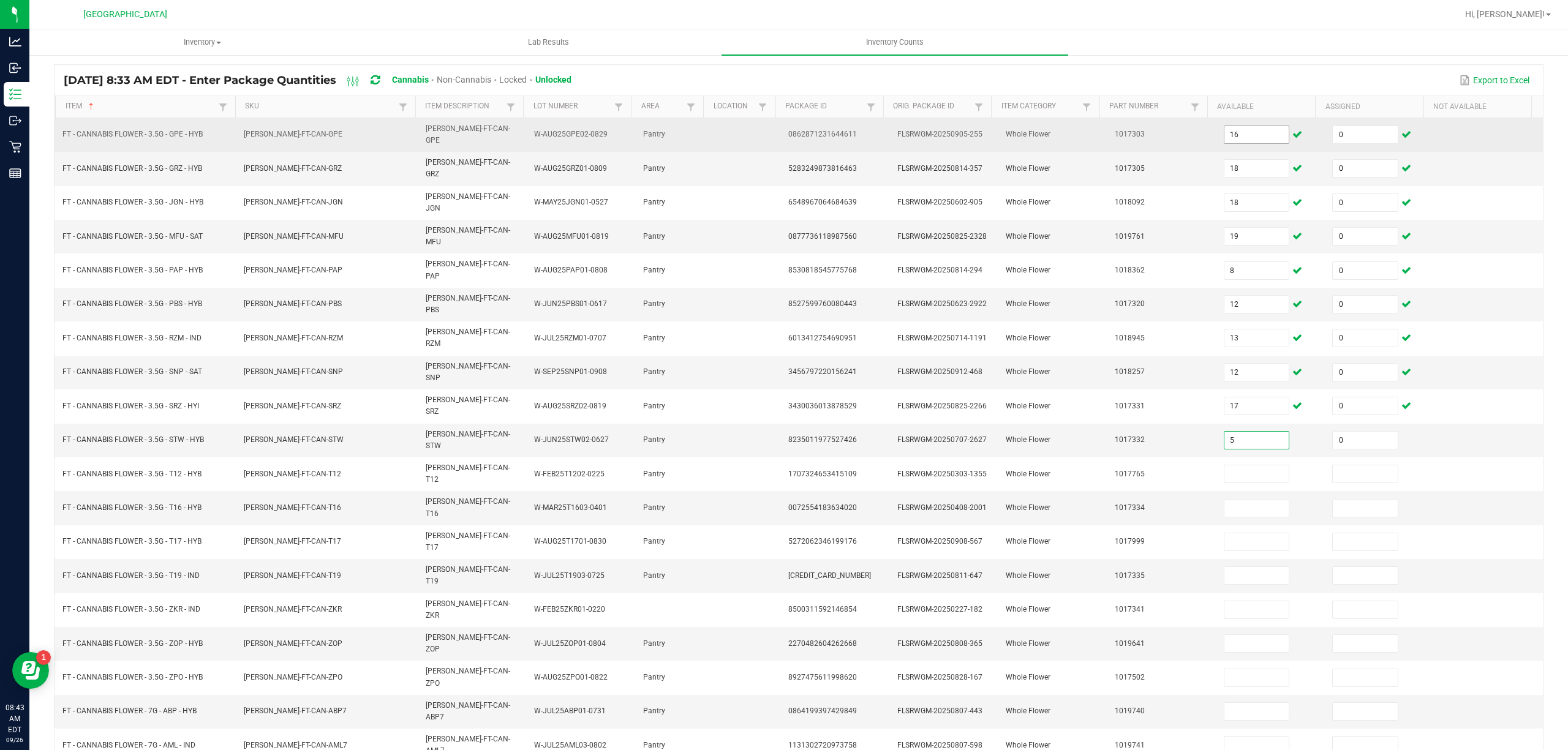
type input "0"
type input "31"
type input "0"
type input "16"
type input "0"
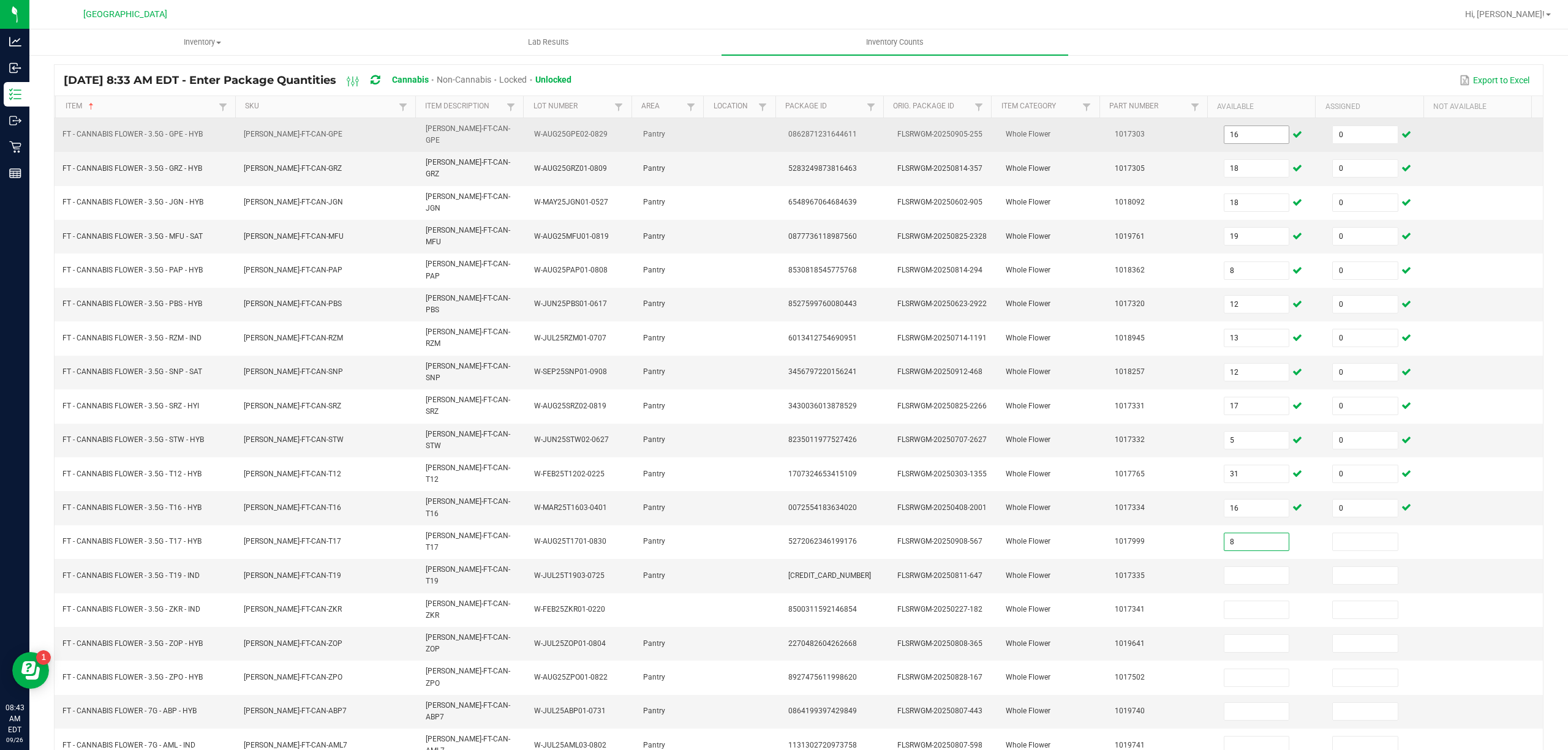
type input "8"
type input "0"
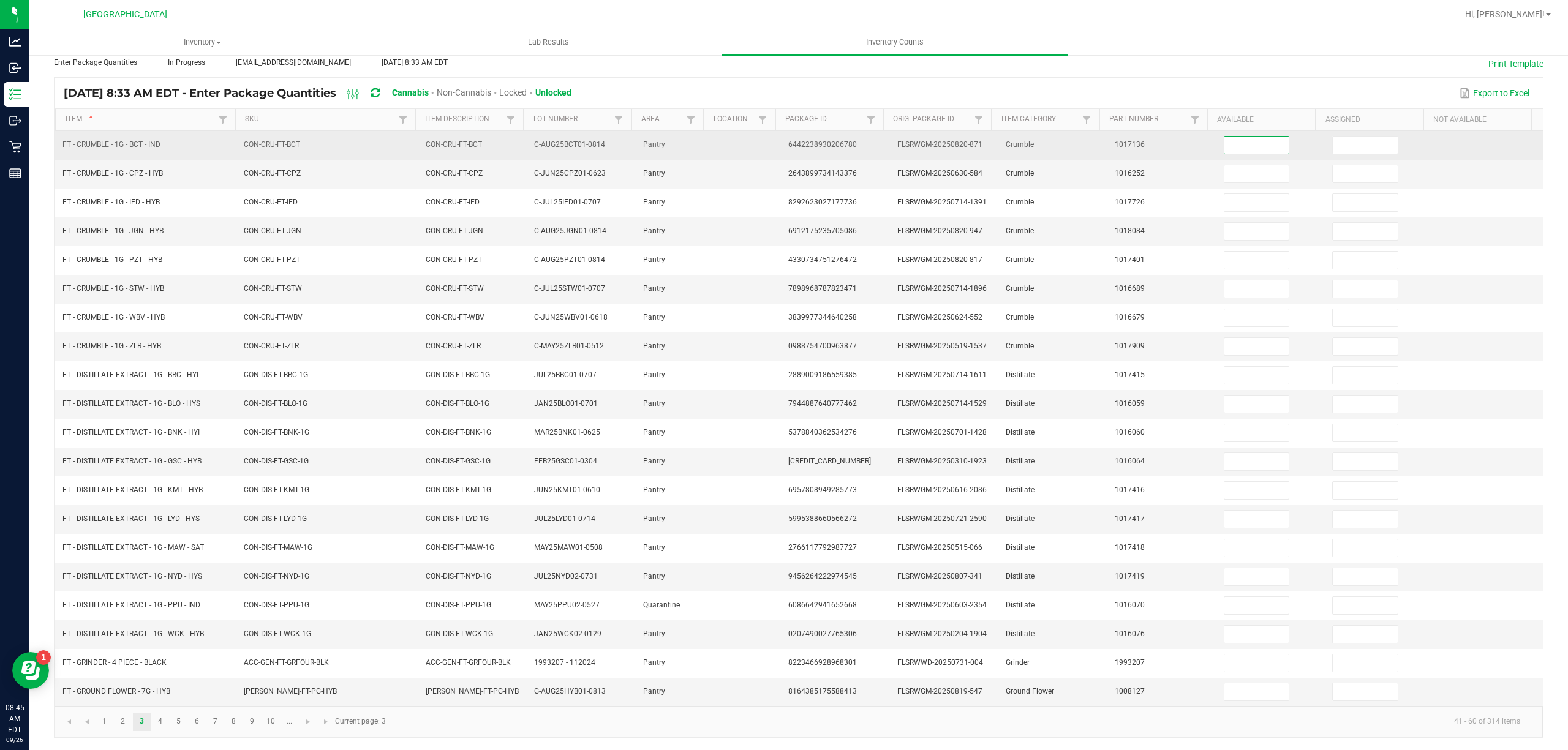
click at [1226, 137] on input at bounding box center [1256, 146] width 65 height 17
click at [1224, 137] on input "8" at bounding box center [1256, 146] width 65 height 17
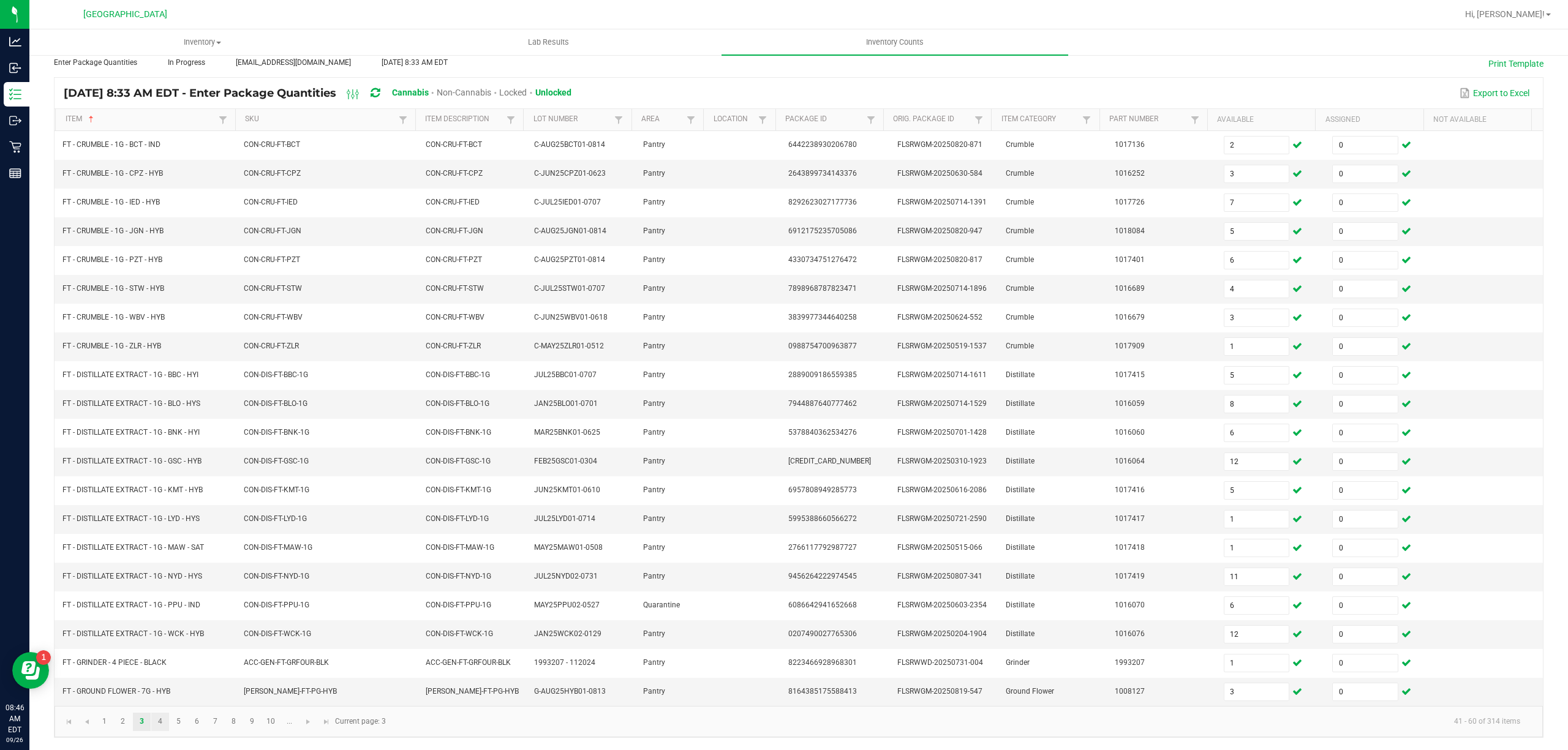
click at [159, 716] on link "4" at bounding box center [160, 722] width 17 height 18
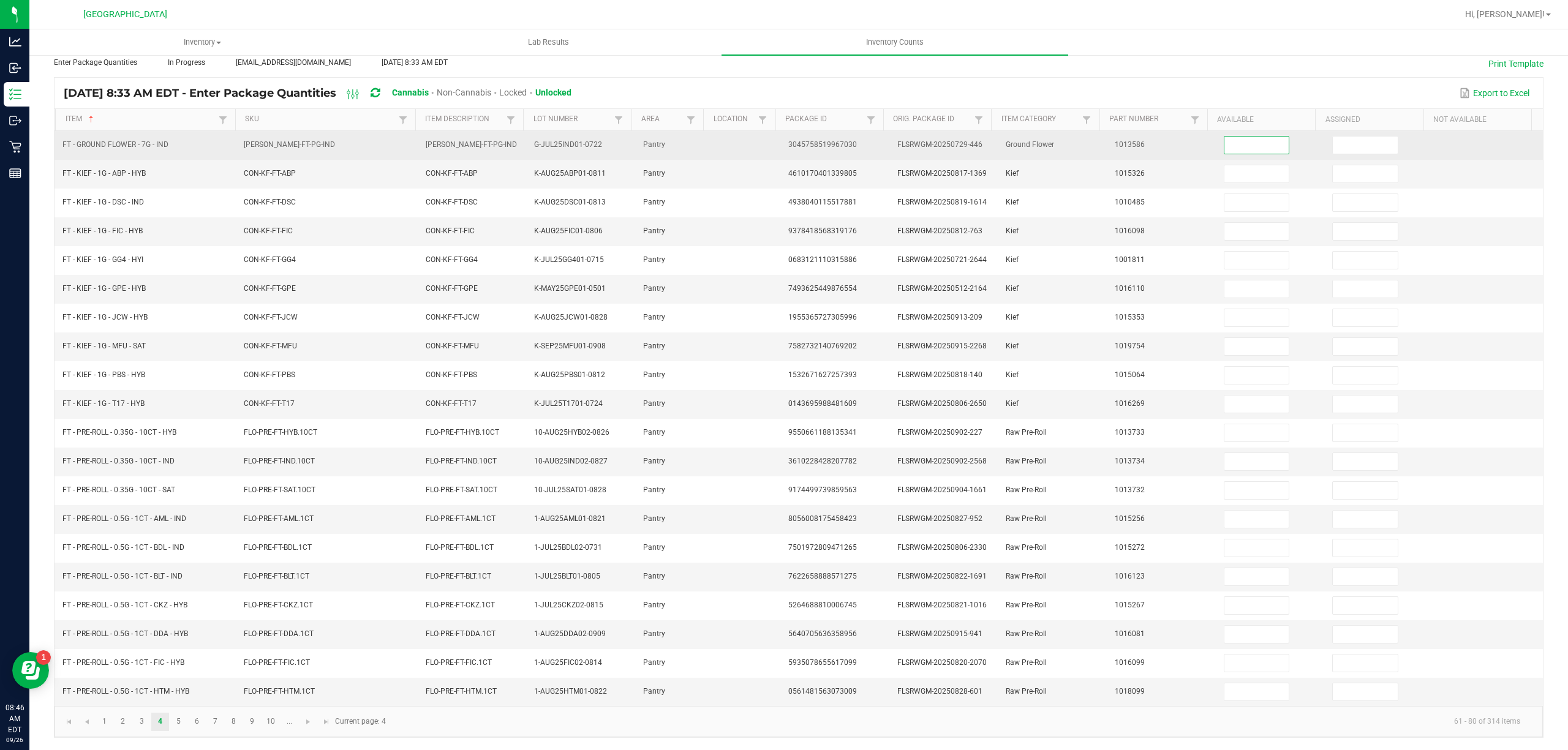
click at [1229, 140] on input at bounding box center [1256, 146] width 65 height 17
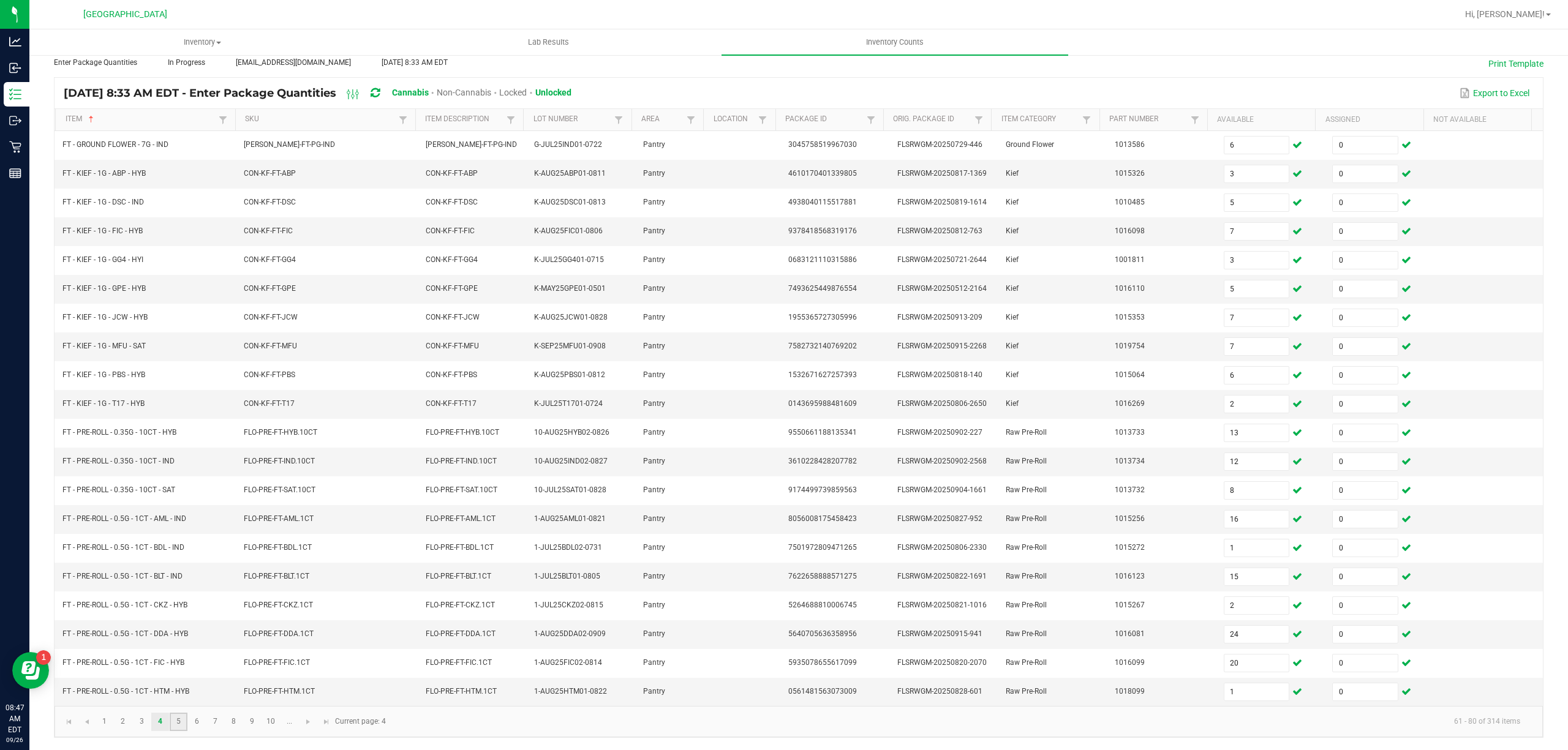
click at [178, 722] on link "5" at bounding box center [178, 722] width 17 height 18
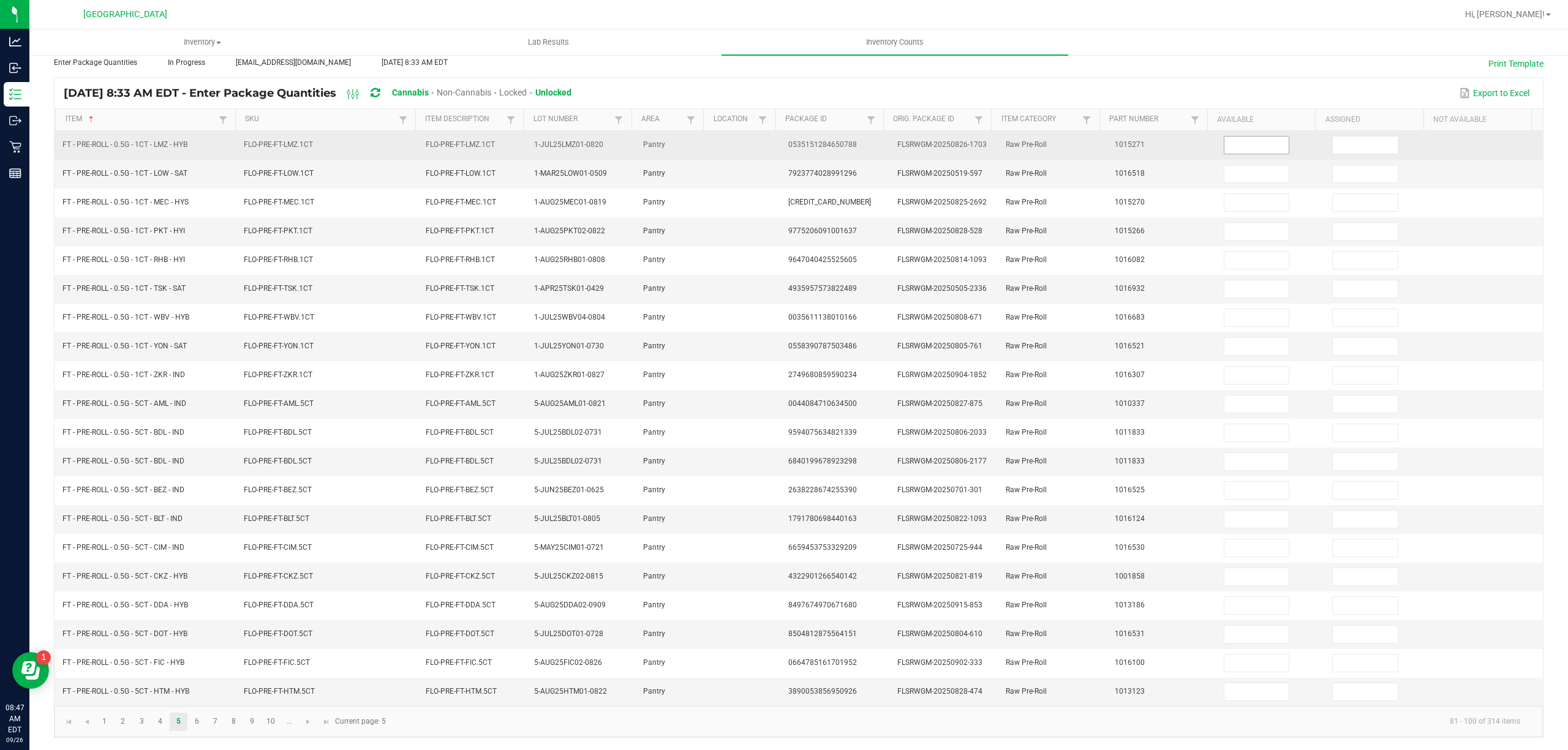
click at [1224, 137] on input at bounding box center [1256, 146] width 65 height 17
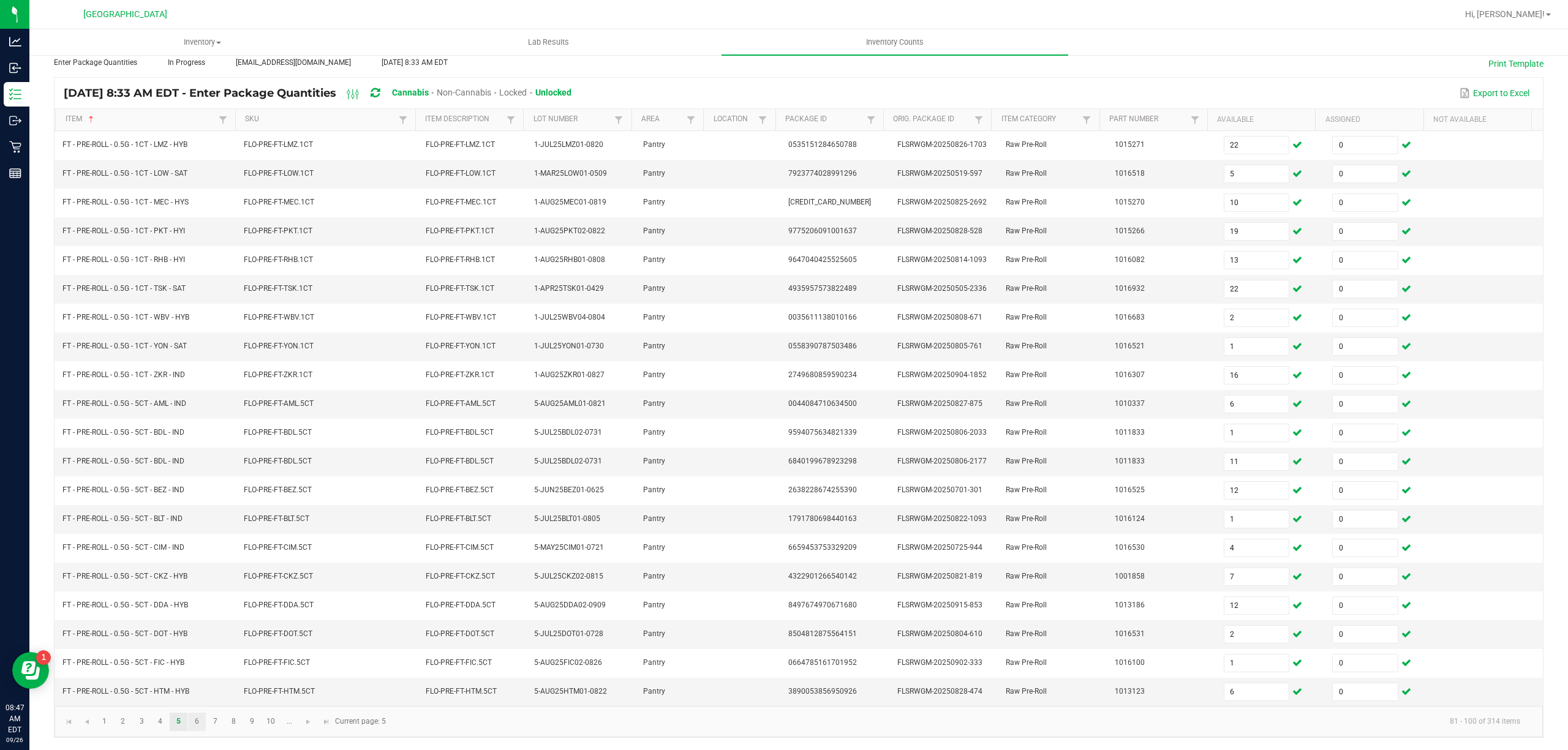
click at [201, 724] on link "6" at bounding box center [197, 722] width 17 height 18
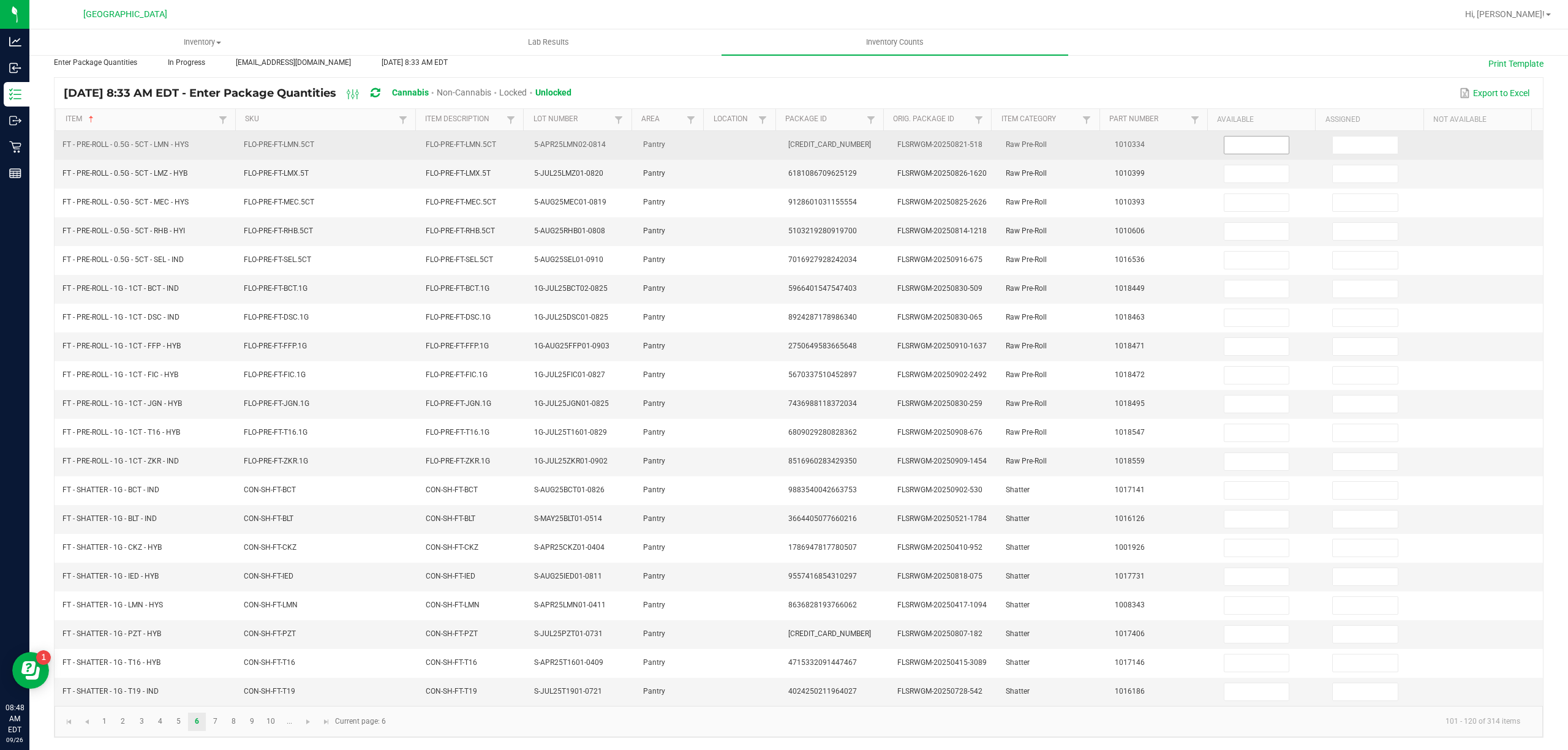
click at [1253, 137] on input at bounding box center [1256, 146] width 65 height 17
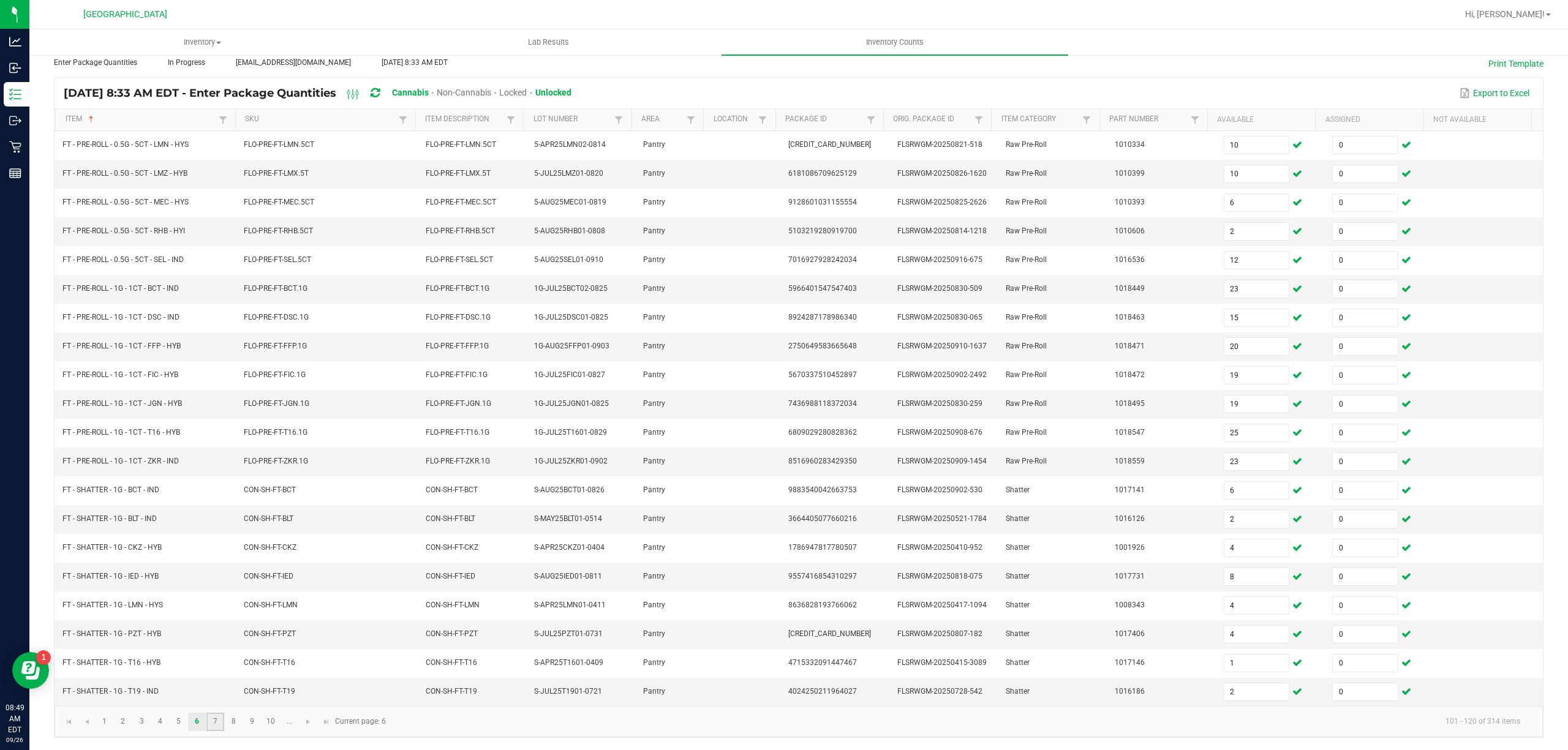
click at [213, 718] on link "7" at bounding box center [215, 722] width 17 height 18
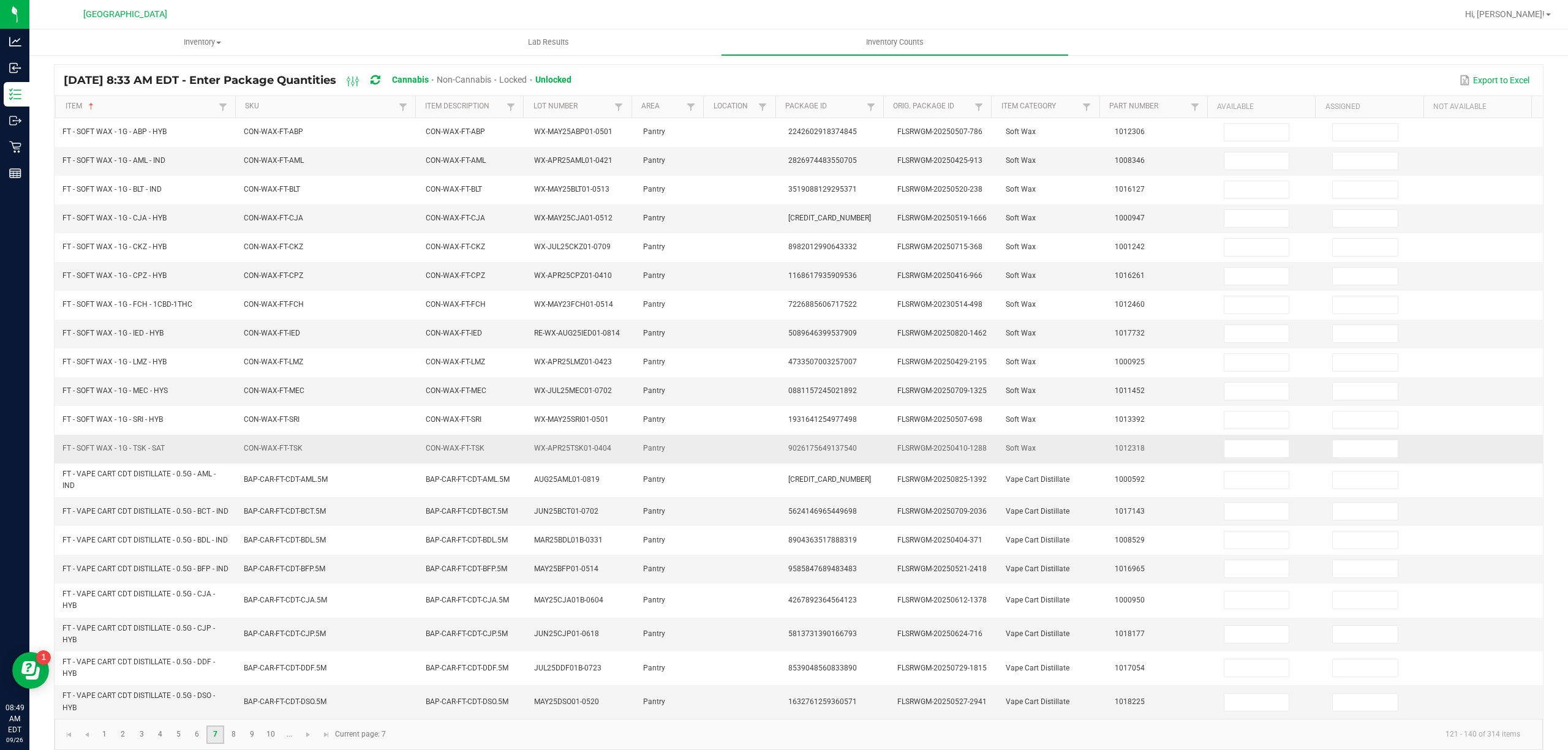
scroll to position [118, 0]
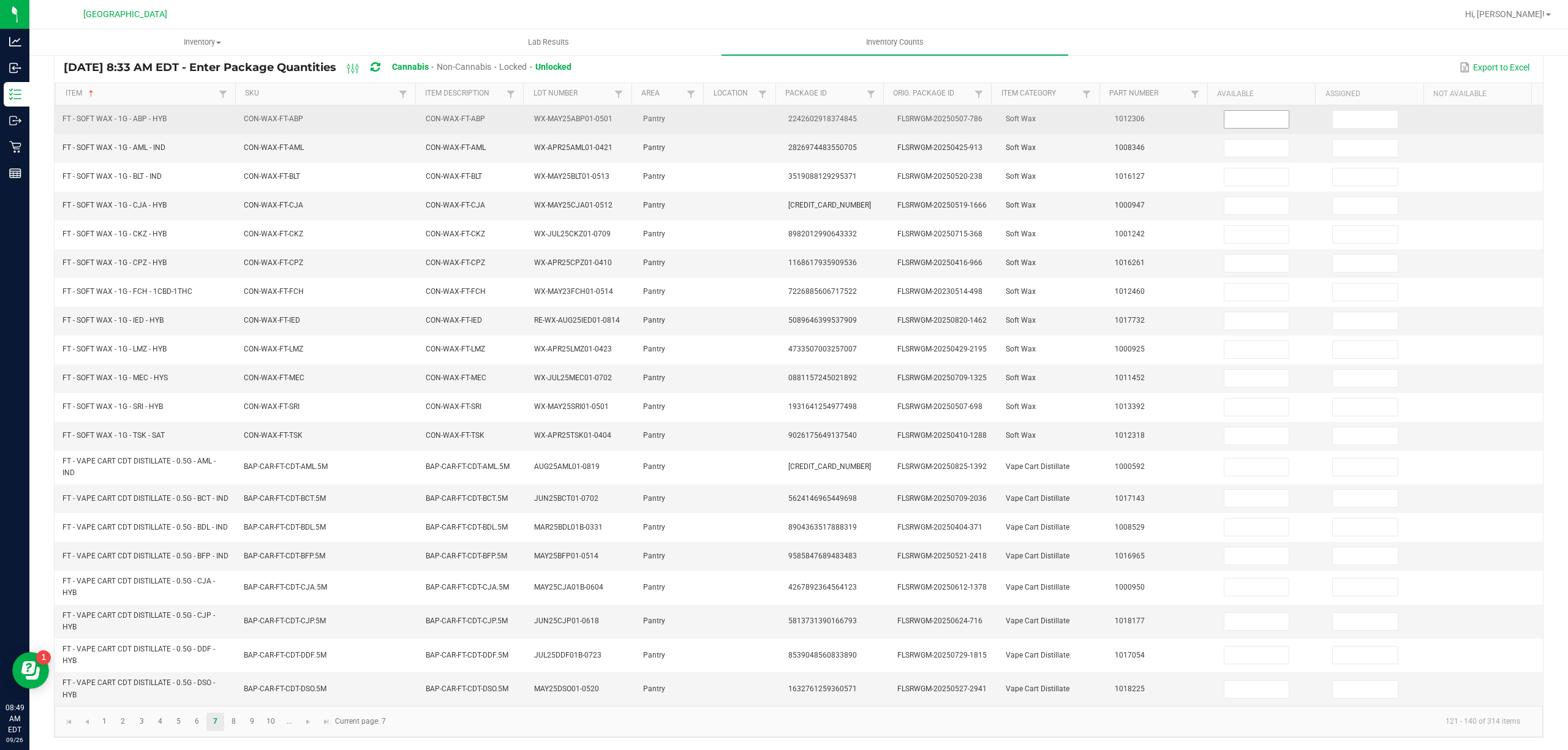
click at [1229, 111] on input at bounding box center [1256, 119] width 65 height 17
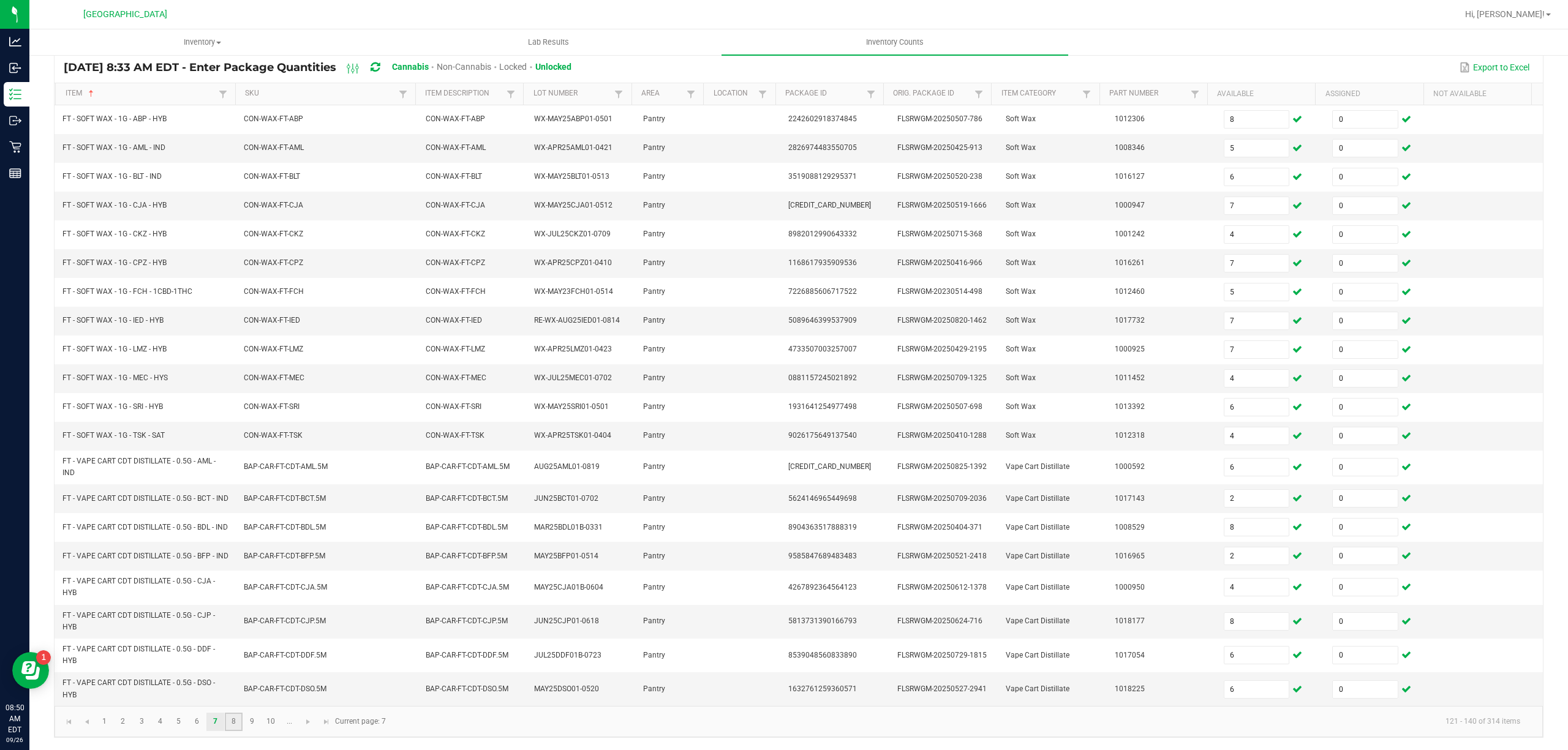
click at [237, 722] on link "8" at bounding box center [234, 722] width 17 height 18
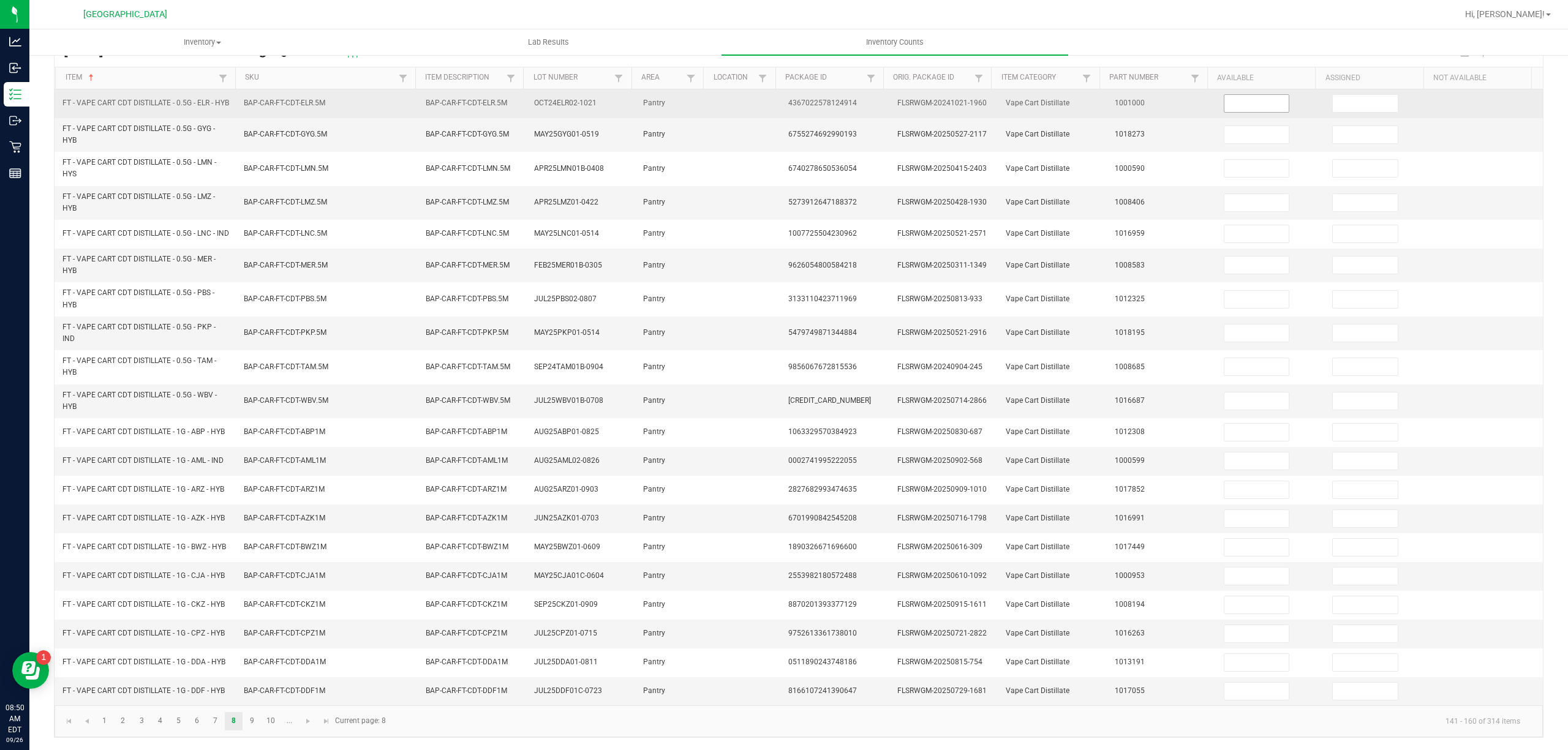
click at [1224, 95] on input at bounding box center [1256, 103] width 65 height 17
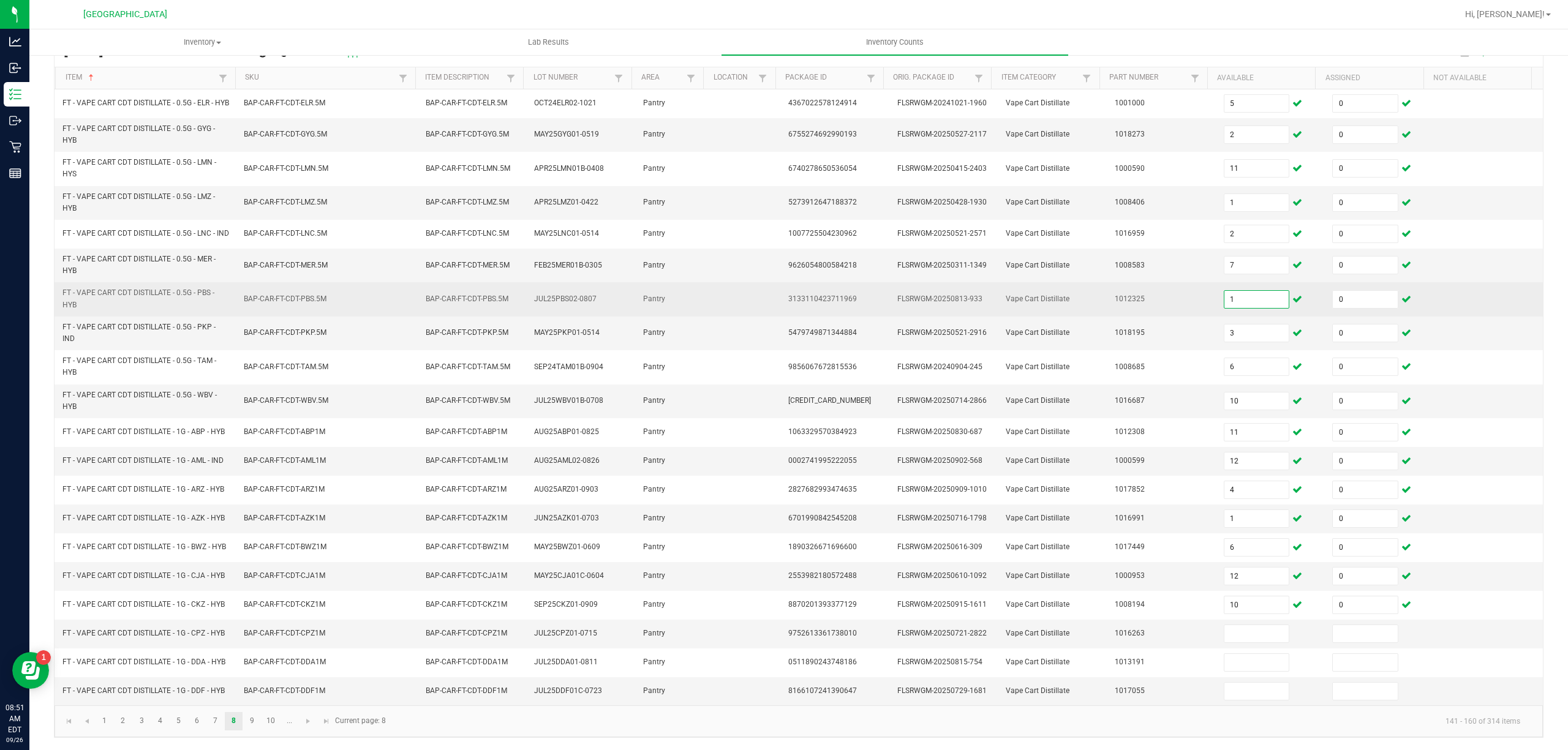
click at [1257, 307] on input "1" at bounding box center [1256, 299] width 65 height 17
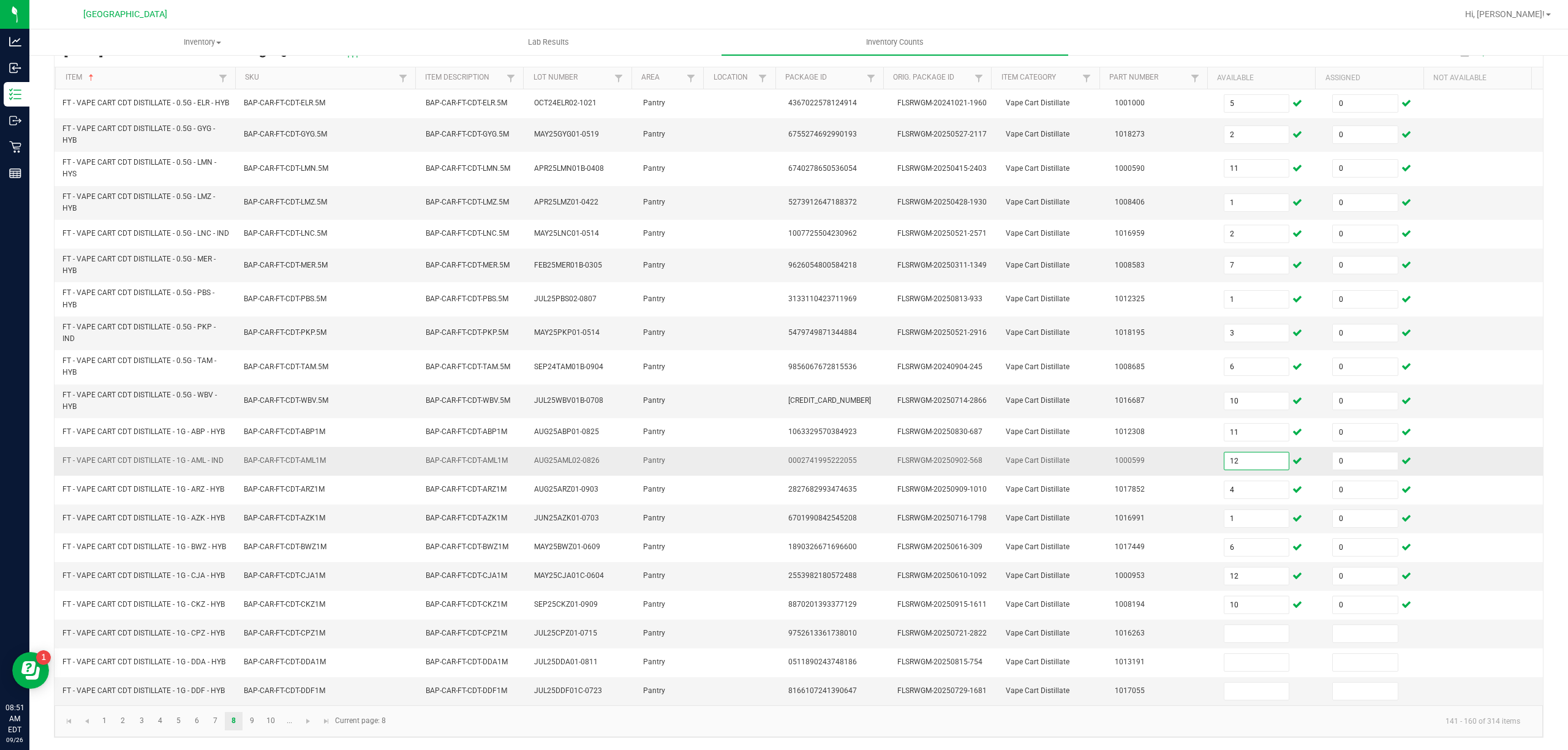
click at [1253, 464] on input "12" at bounding box center [1256, 461] width 65 height 17
click at [253, 730] on link "9" at bounding box center [252, 721] width 17 height 18
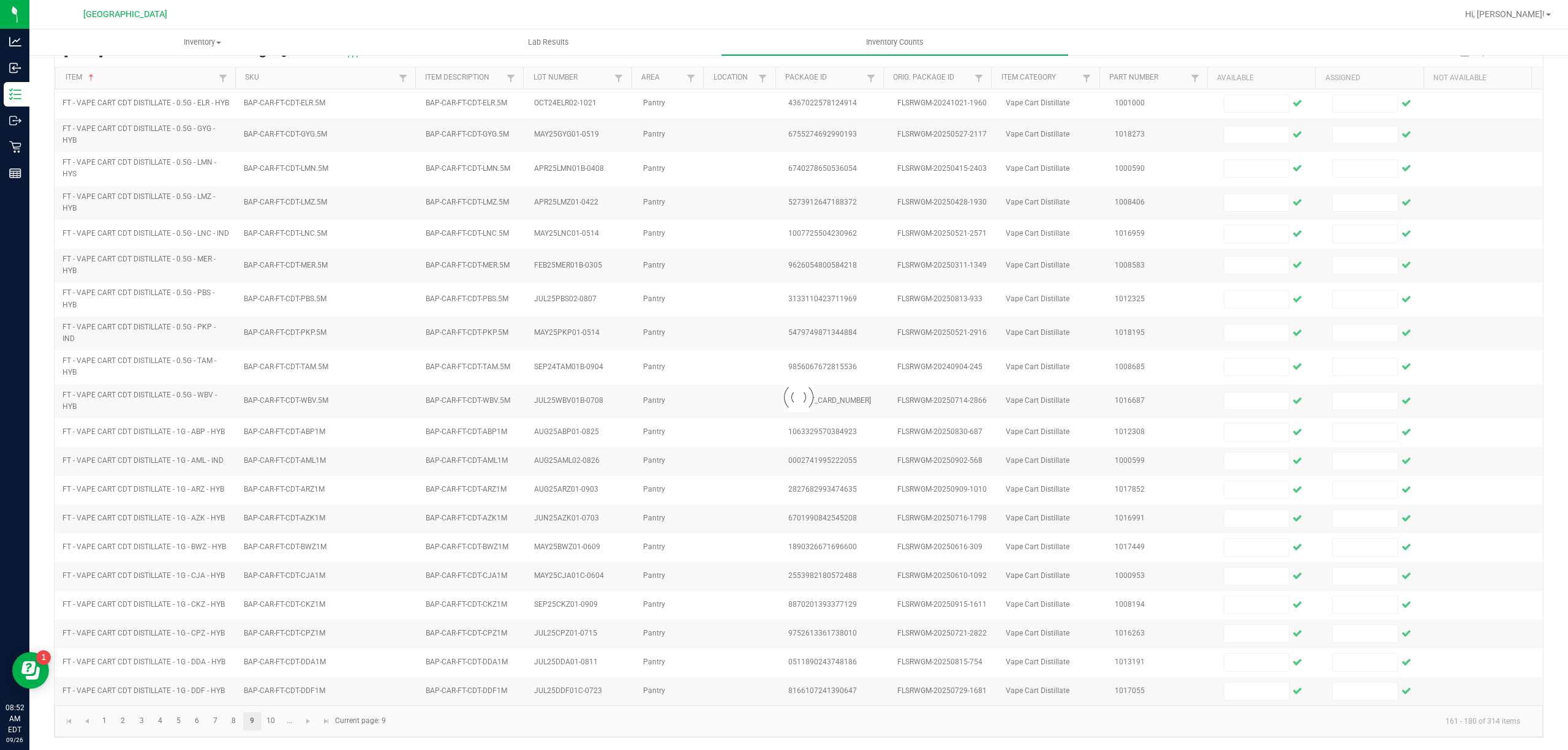
scroll to position [84, 0]
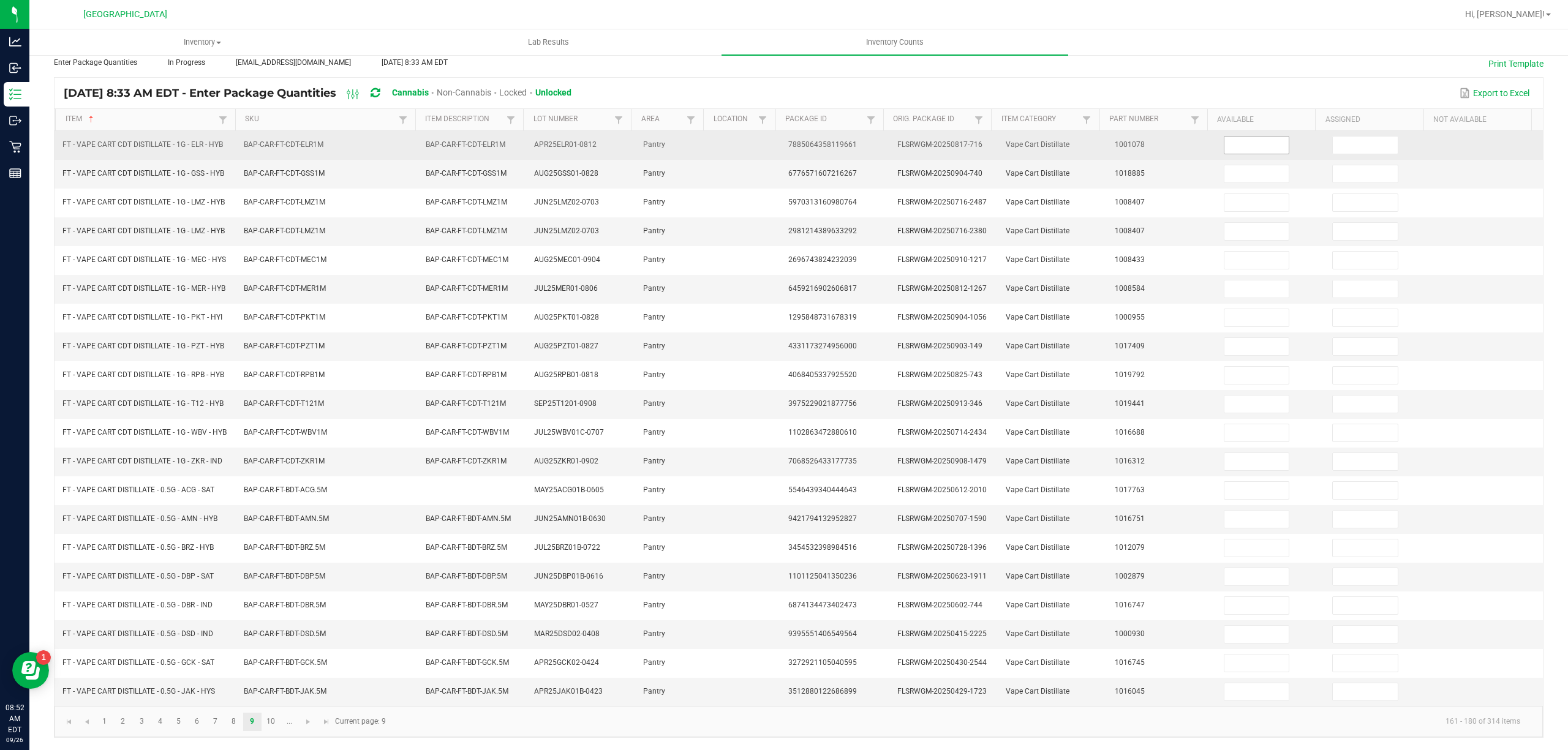
click at [1224, 137] on input at bounding box center [1256, 146] width 65 height 17
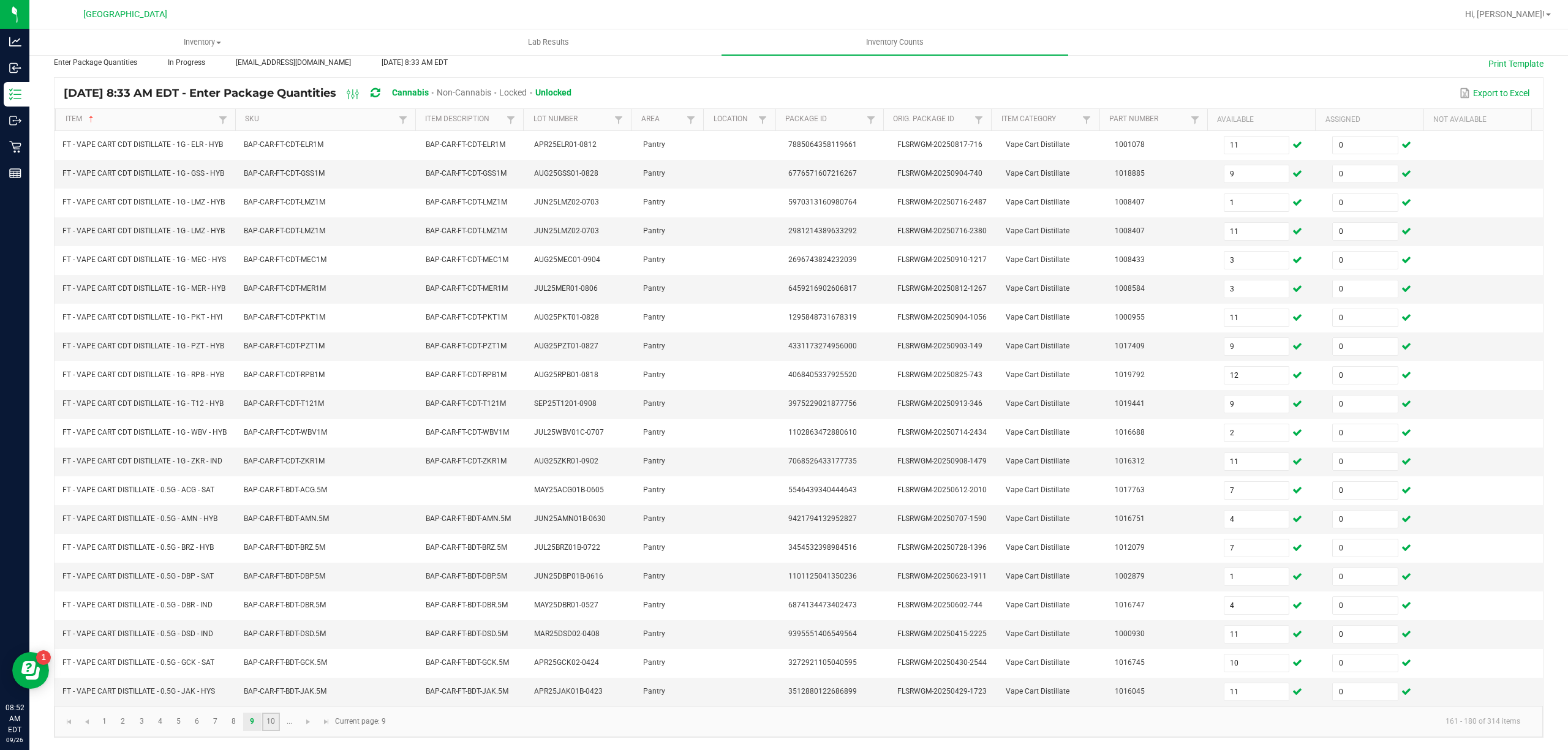
click at [271, 720] on link "10" at bounding box center [271, 722] width 17 height 18
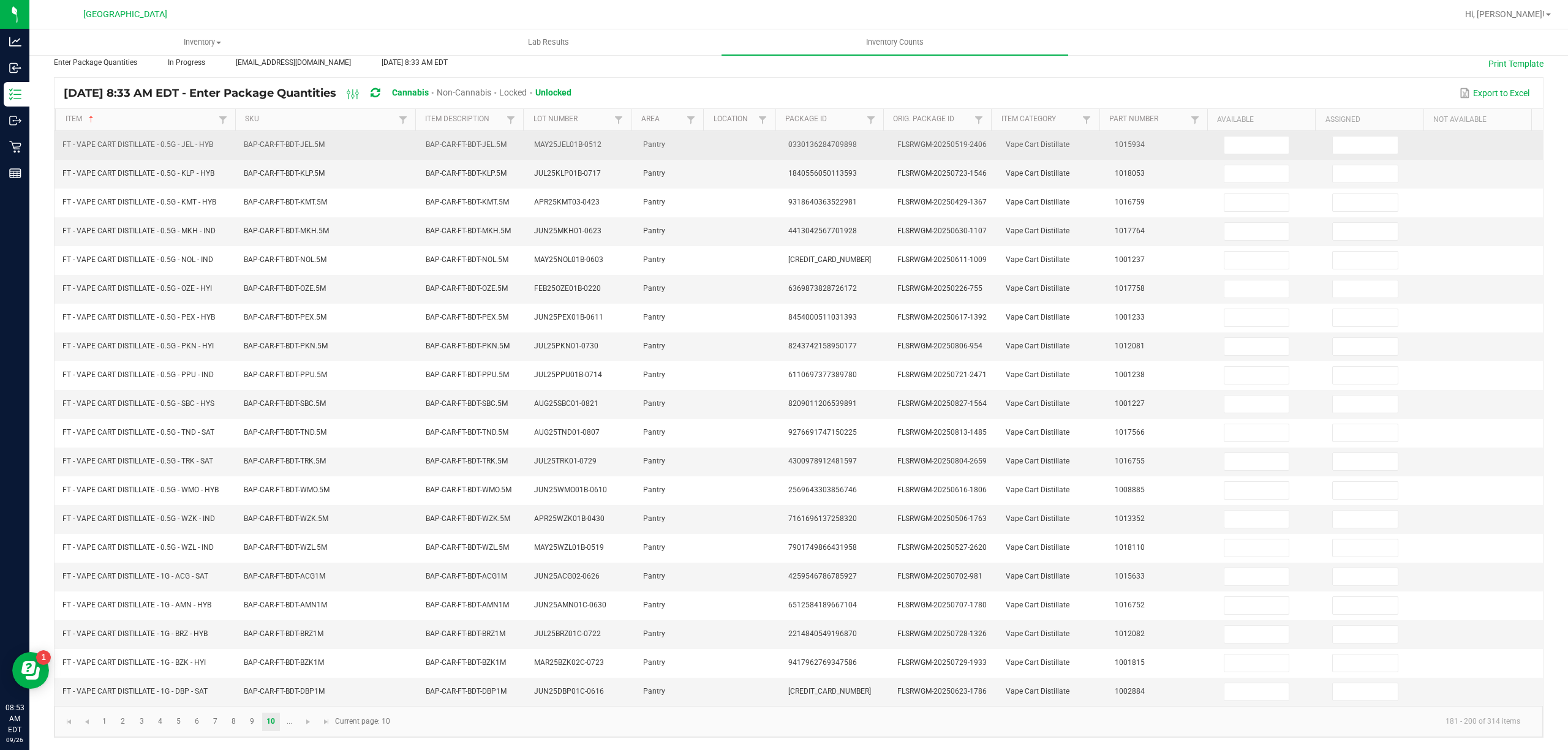
click at [1257, 143] on td at bounding box center [1271, 146] width 109 height 29
click at [1257, 138] on input at bounding box center [1256, 146] width 65 height 17
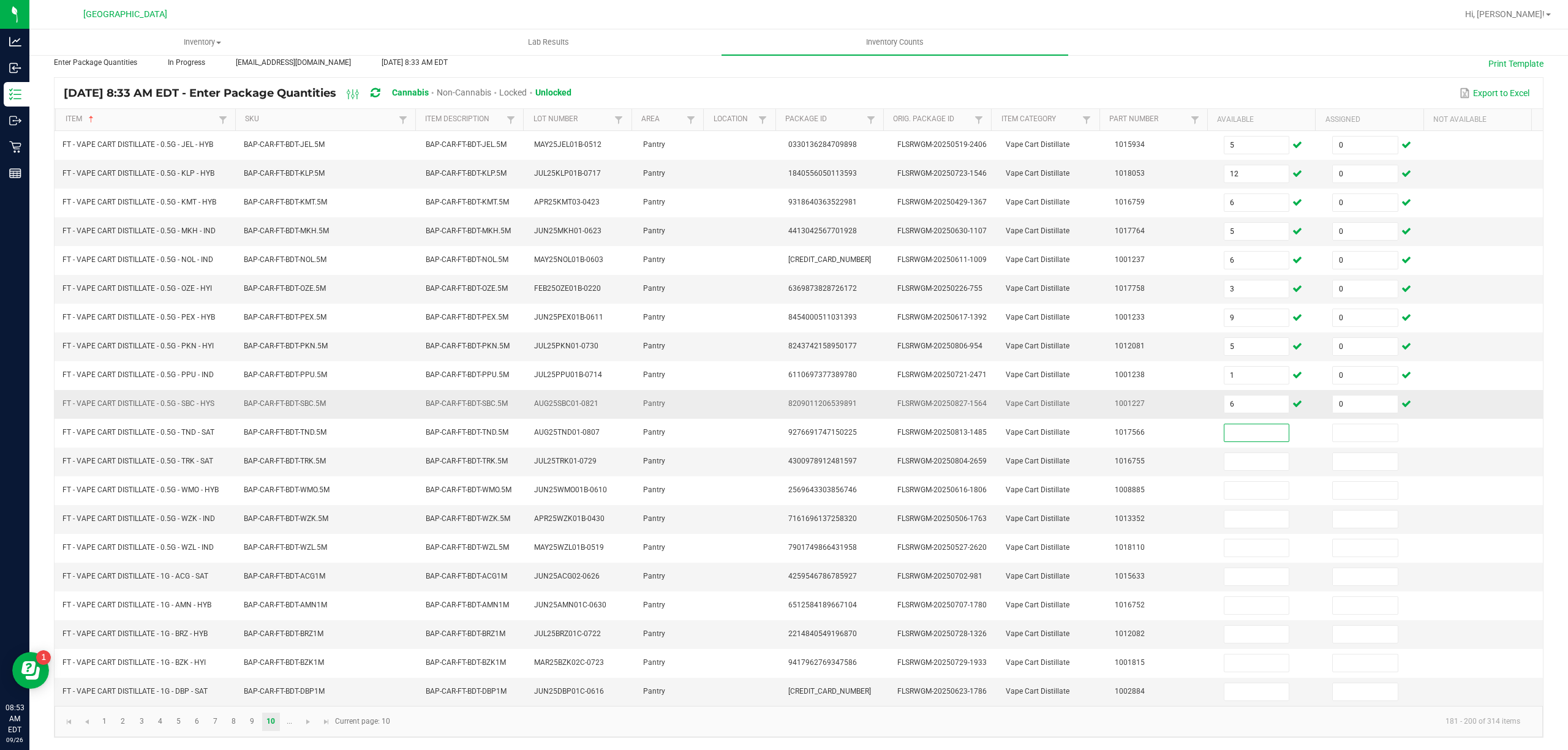
click at [1240, 411] on td "6" at bounding box center [1271, 405] width 109 height 29
click at [1241, 399] on input "6" at bounding box center [1256, 404] width 65 height 17
click at [310, 725] on span "Go to the next page" at bounding box center [307, 722] width 9 height 9
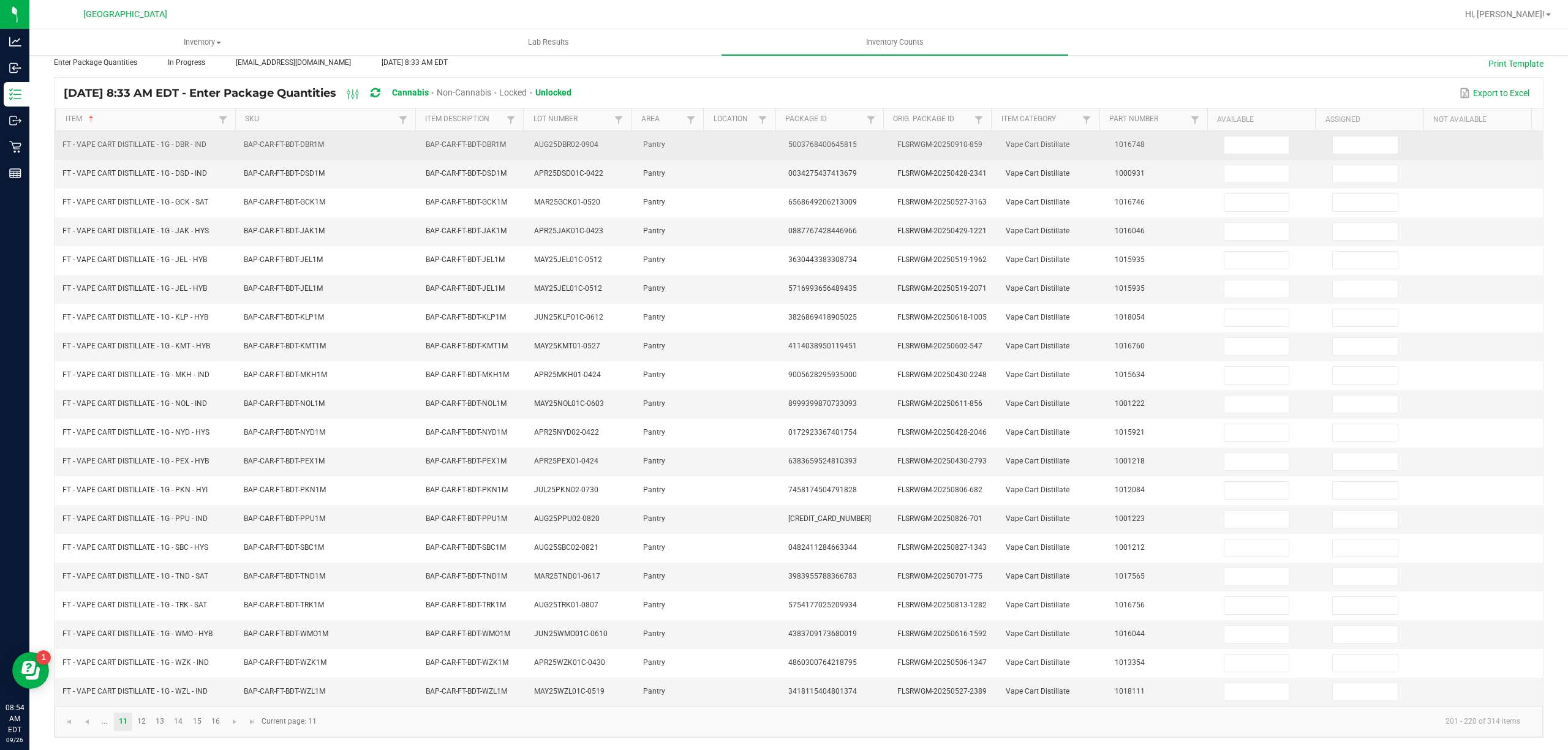
click at [1234, 131] on td at bounding box center [1271, 146] width 109 height 29
click at [1236, 137] on input at bounding box center [1256, 146] width 65 height 17
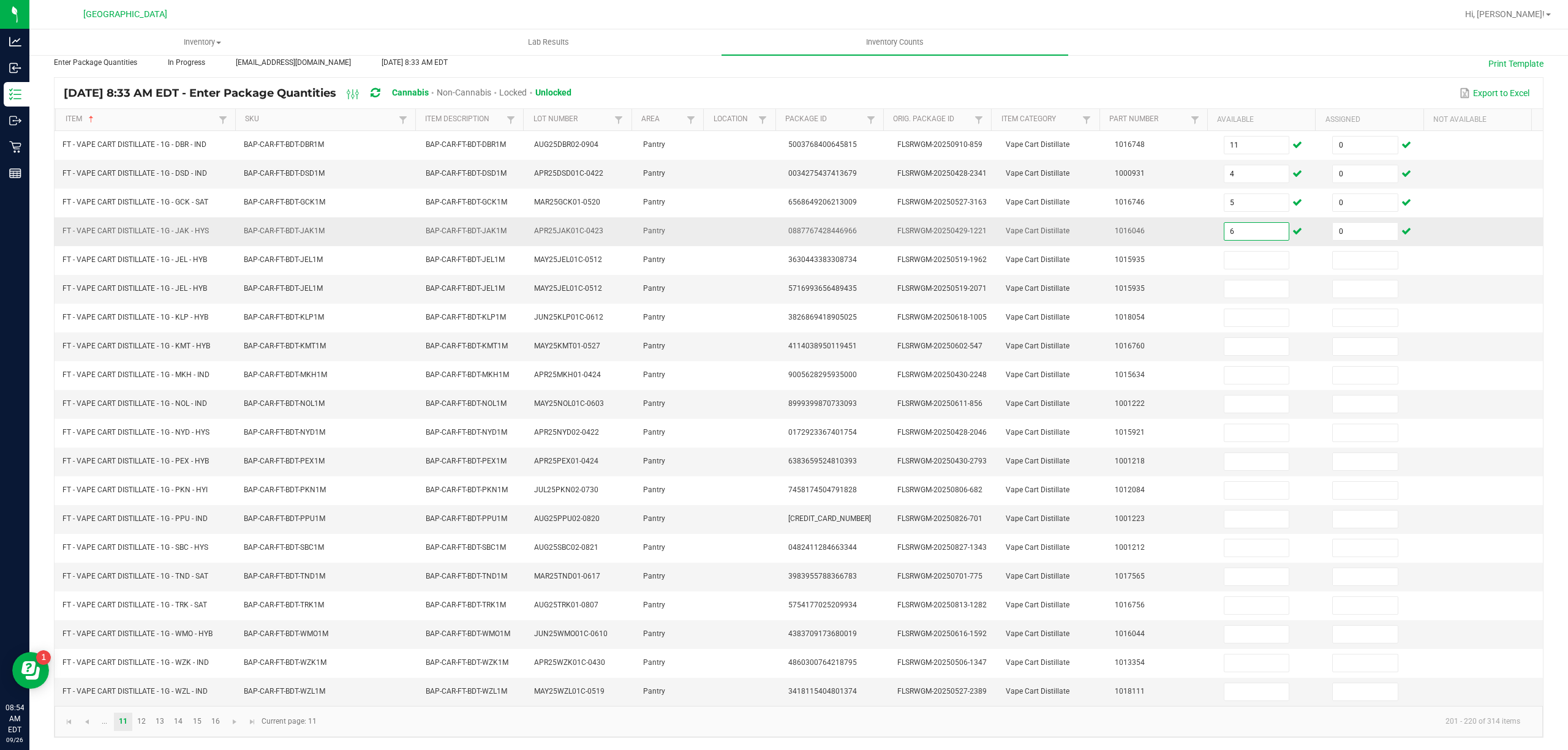
click at [1248, 223] on input "6" at bounding box center [1256, 232] width 65 height 17
click at [1250, 280] on input "11" at bounding box center [1256, 289] width 65 height 17
click at [1224, 625] on input "36" at bounding box center [1256, 634] width 65 height 17
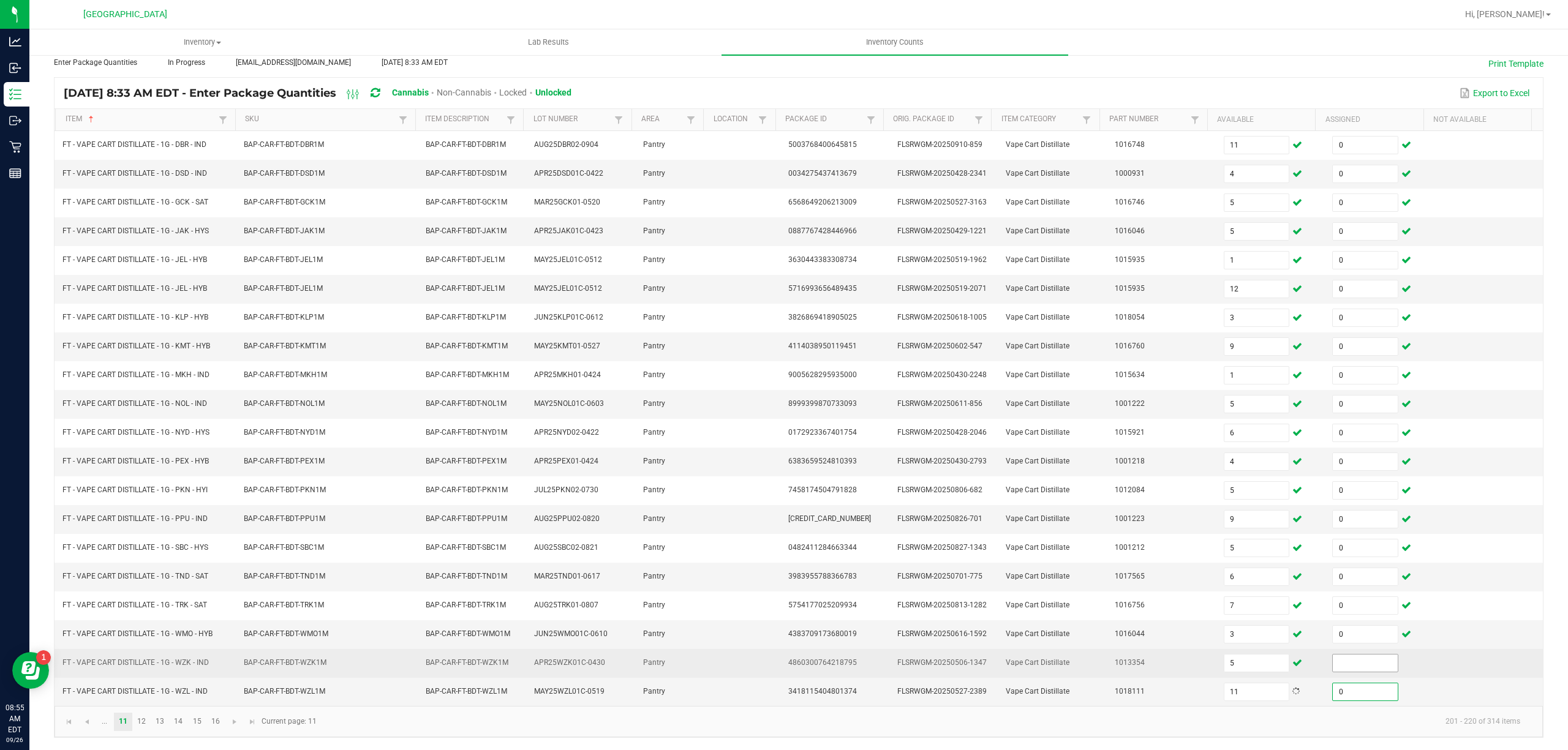
click at [1346, 660] on input at bounding box center [1365, 663] width 65 height 17
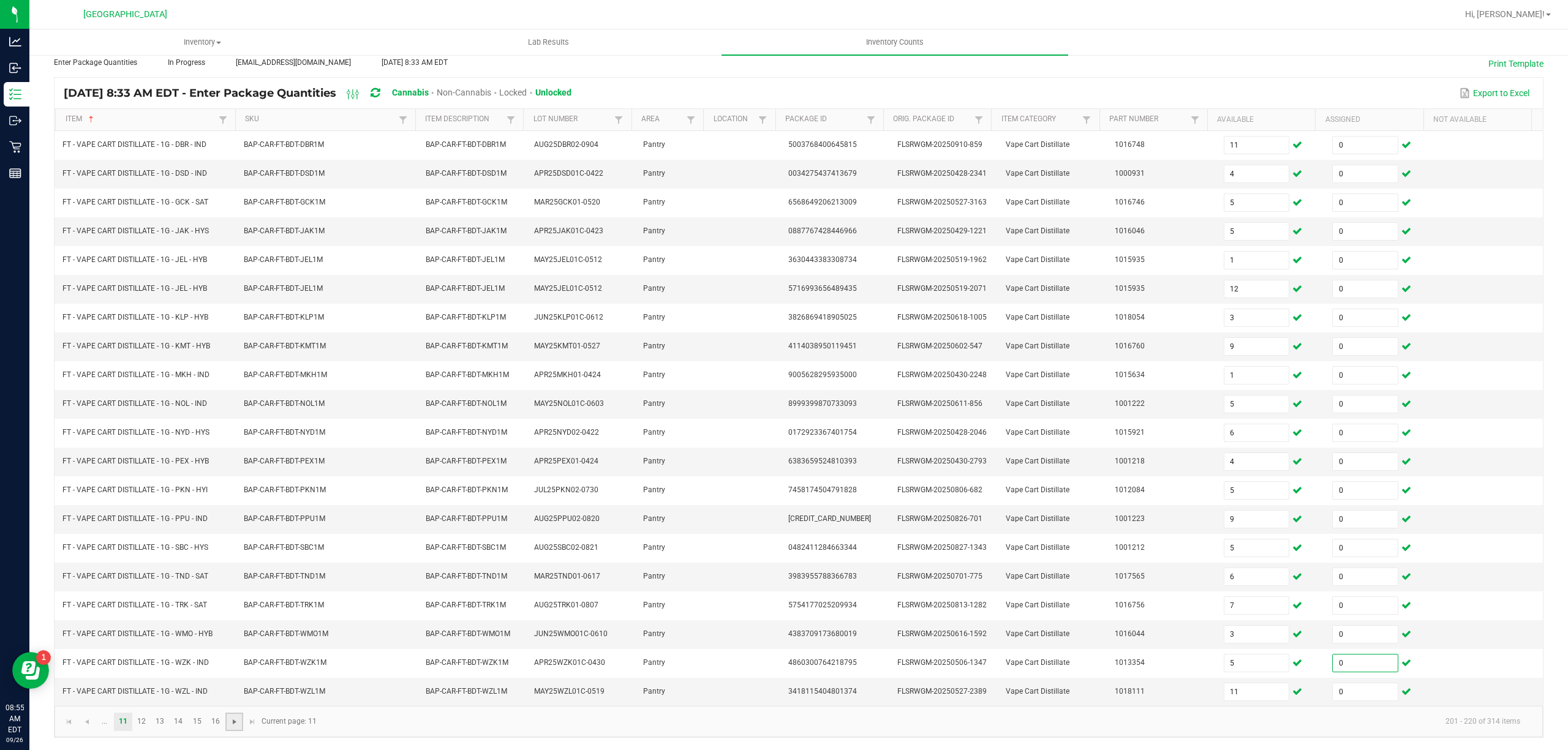
click at [235, 722] on span "Go to the next page" at bounding box center [234, 722] width 9 height 9
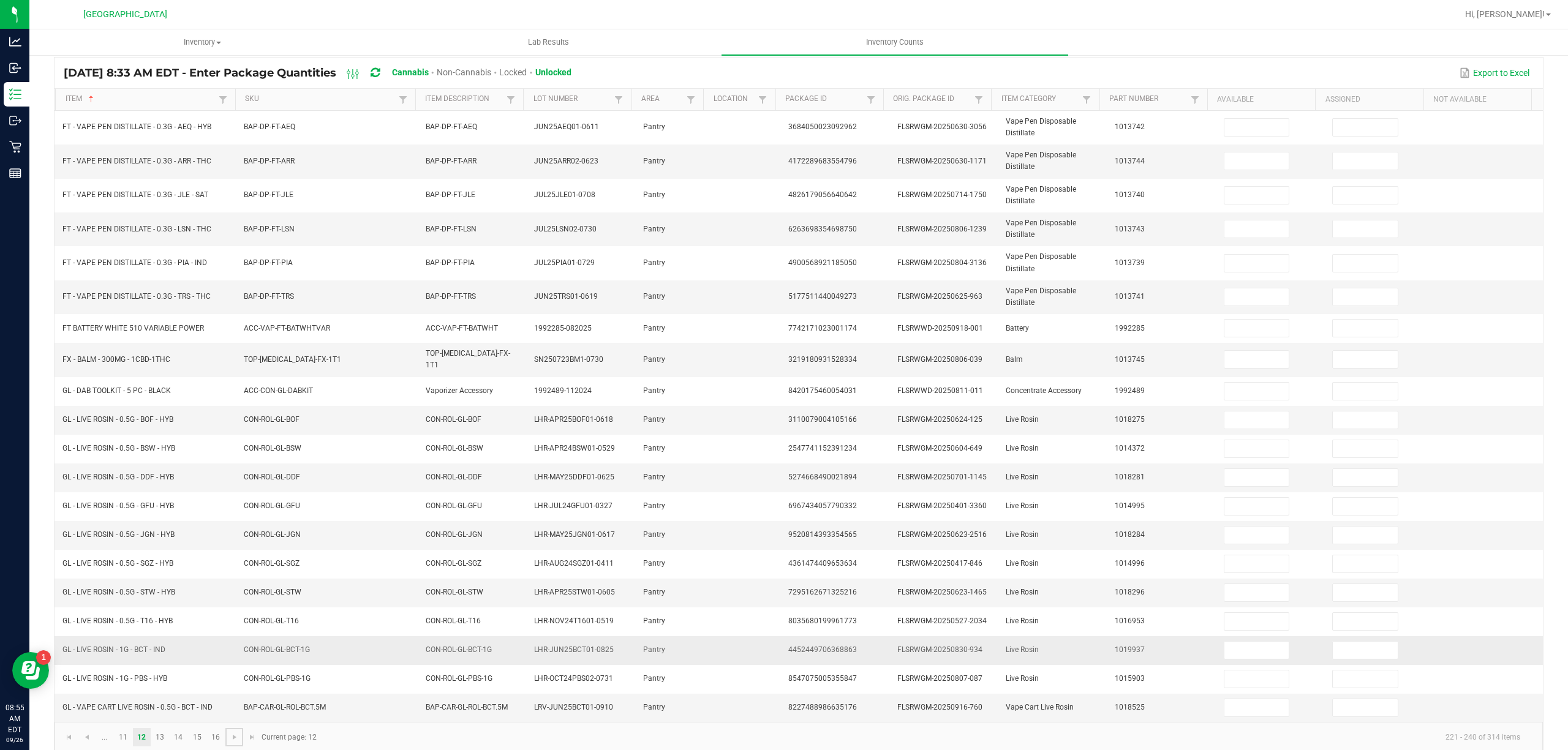
scroll to position [108, 0]
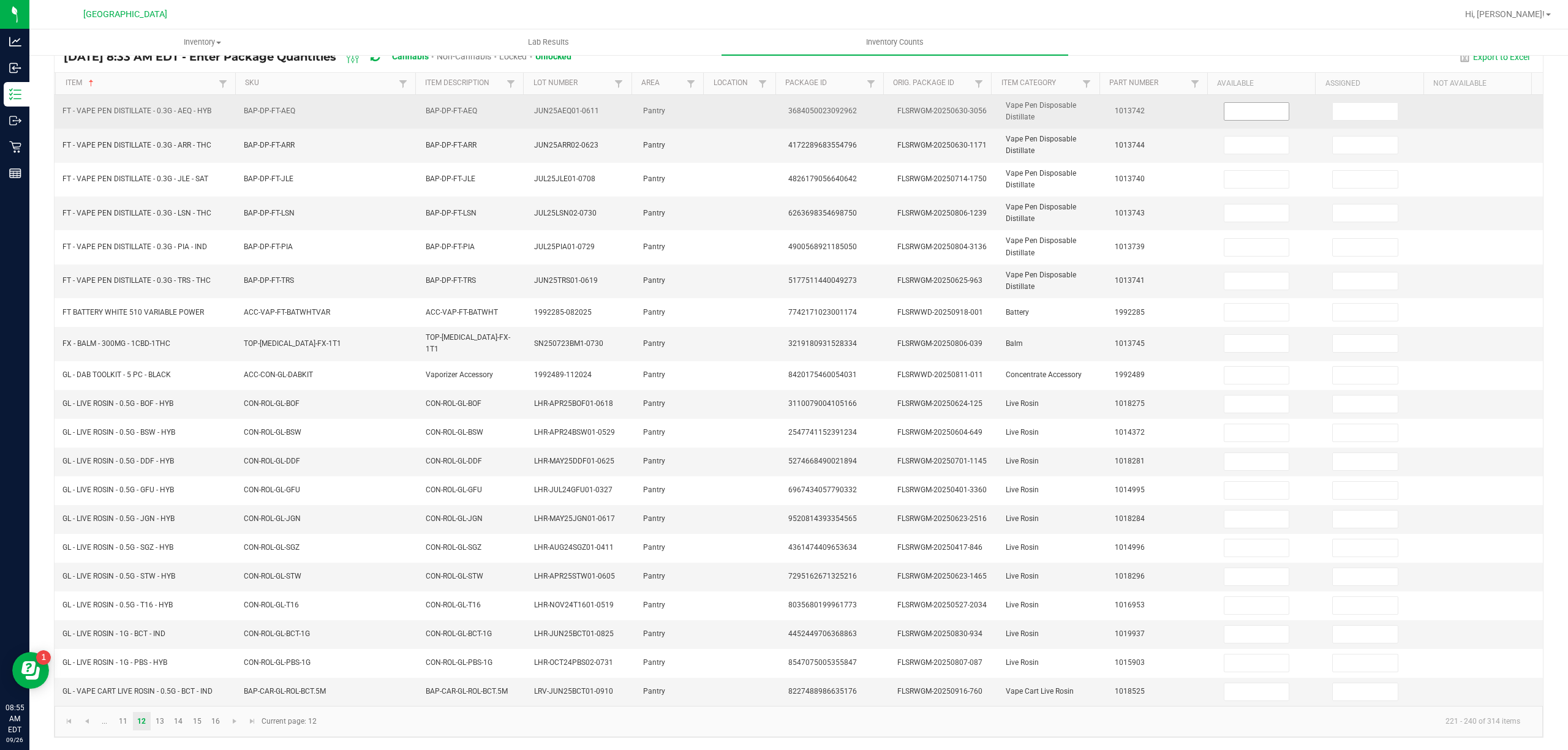
click at [1260, 103] on input at bounding box center [1256, 111] width 65 height 17
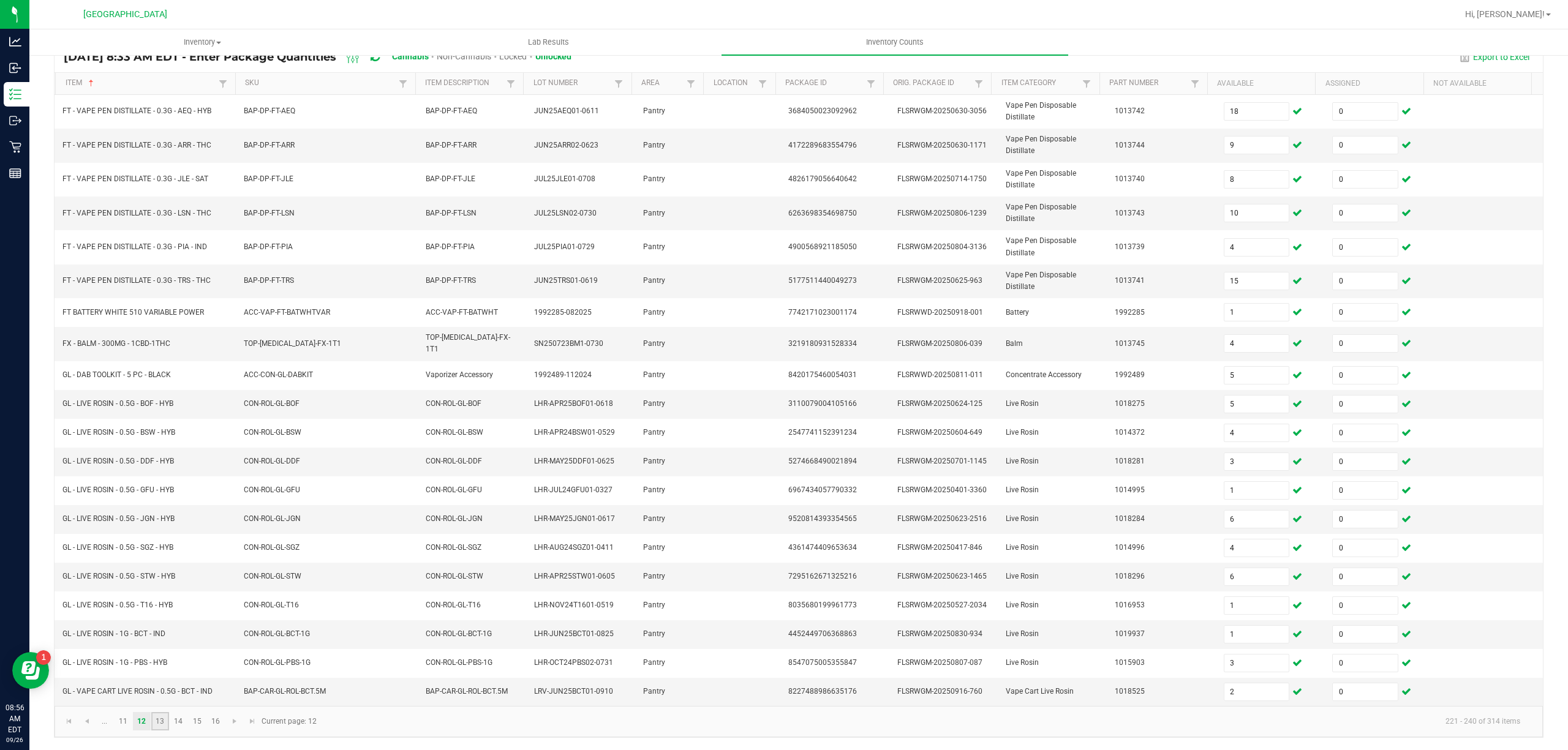
click at [165, 718] on link "13" at bounding box center [160, 721] width 17 height 18
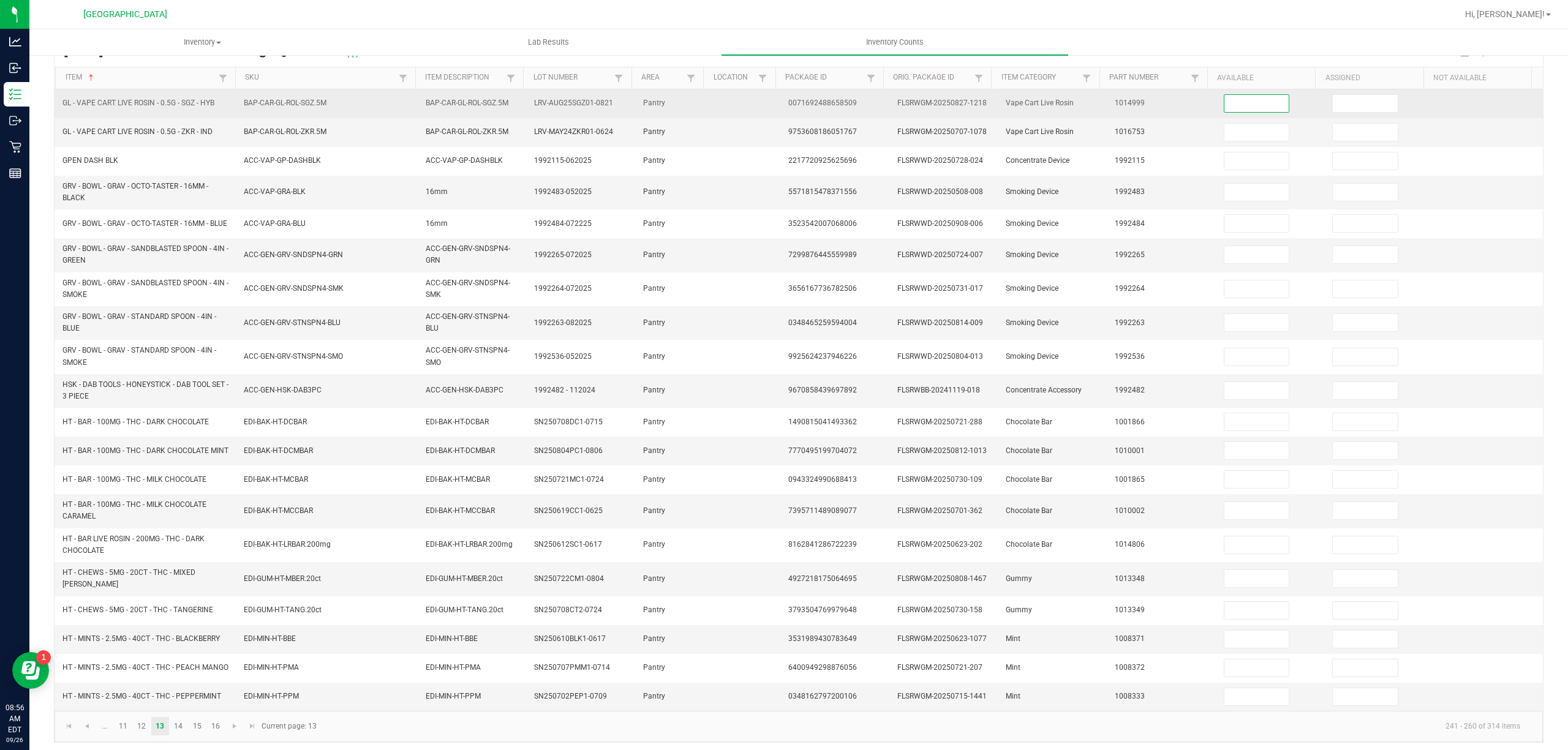
drag, startPoint x: 1267, startPoint y: 111, endPoint x: 1260, endPoint y: 108, distance: 7.6
click at [1266, 111] on input at bounding box center [1256, 103] width 65 height 17
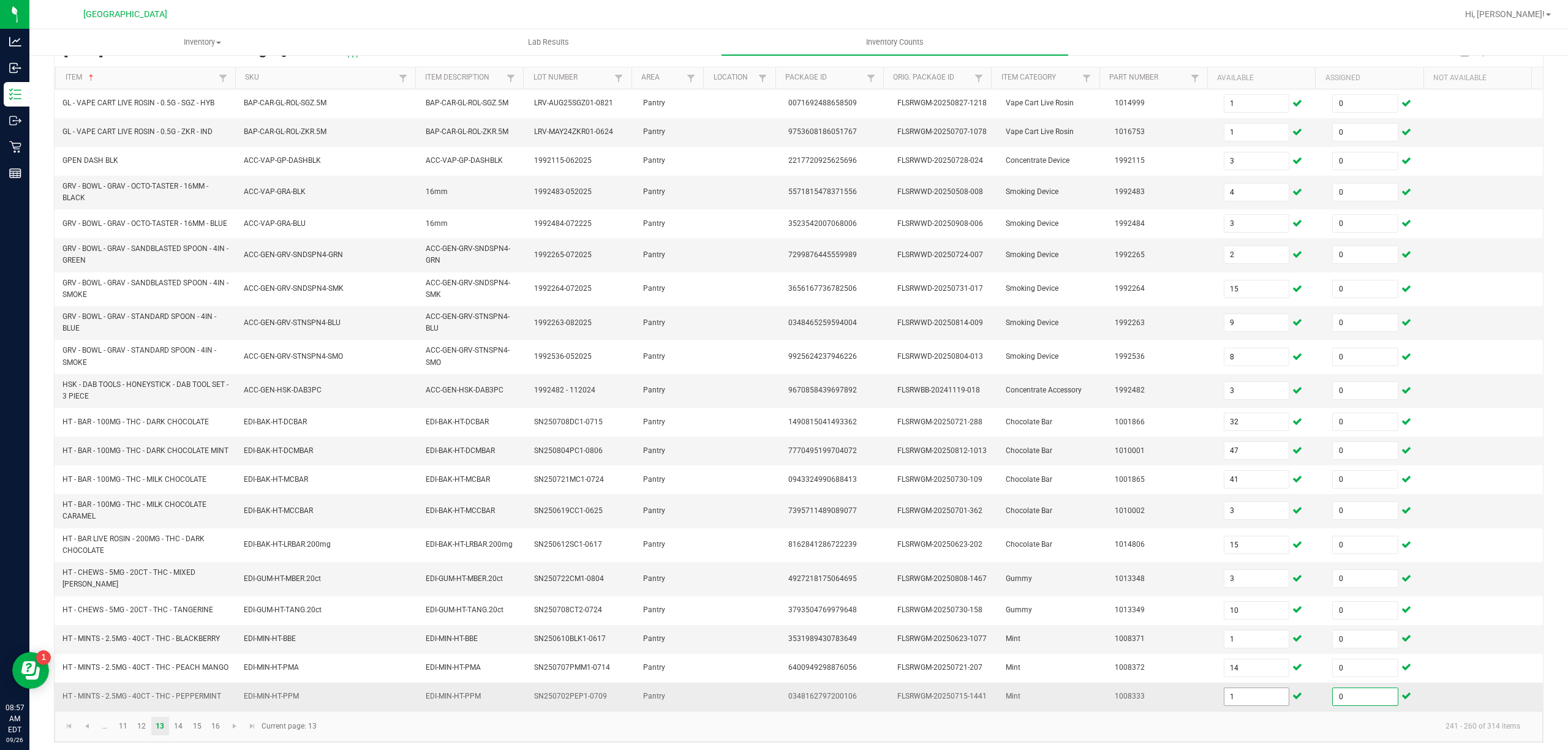
click at [1250, 706] on input "1" at bounding box center [1256, 697] width 65 height 17
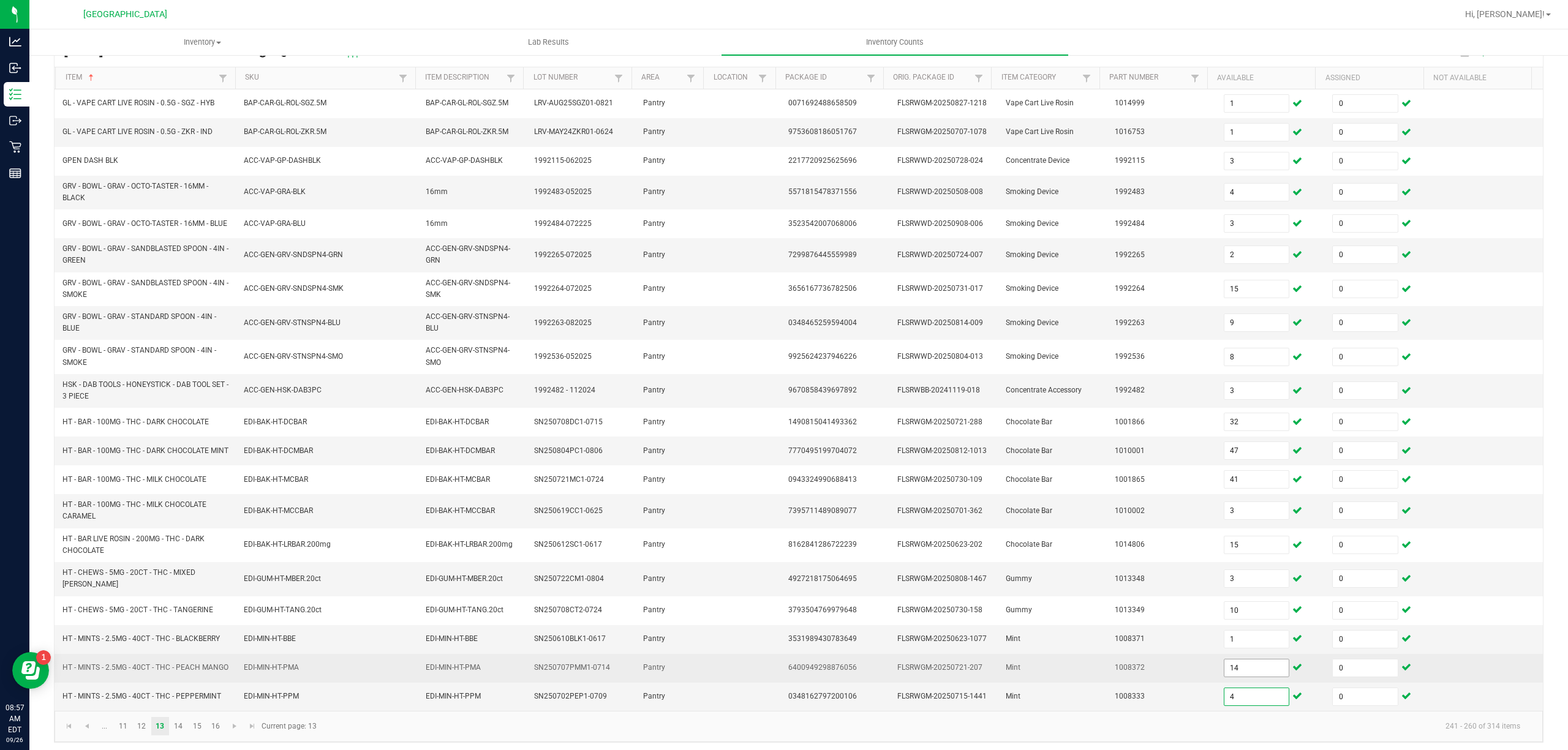
click at [1236, 676] on input "14" at bounding box center [1256, 668] width 65 height 17
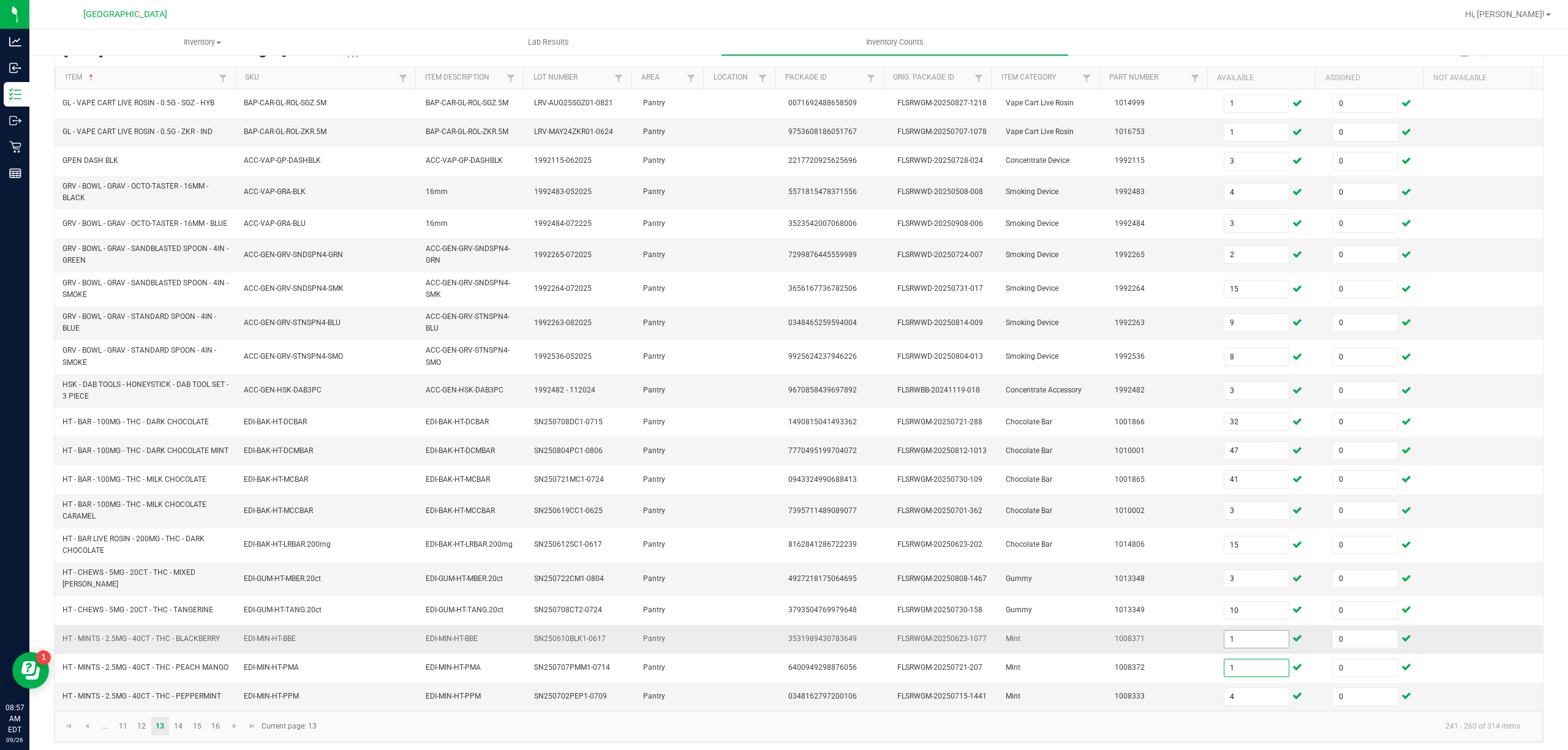
click at [1235, 648] on input "1" at bounding box center [1256, 639] width 65 height 17
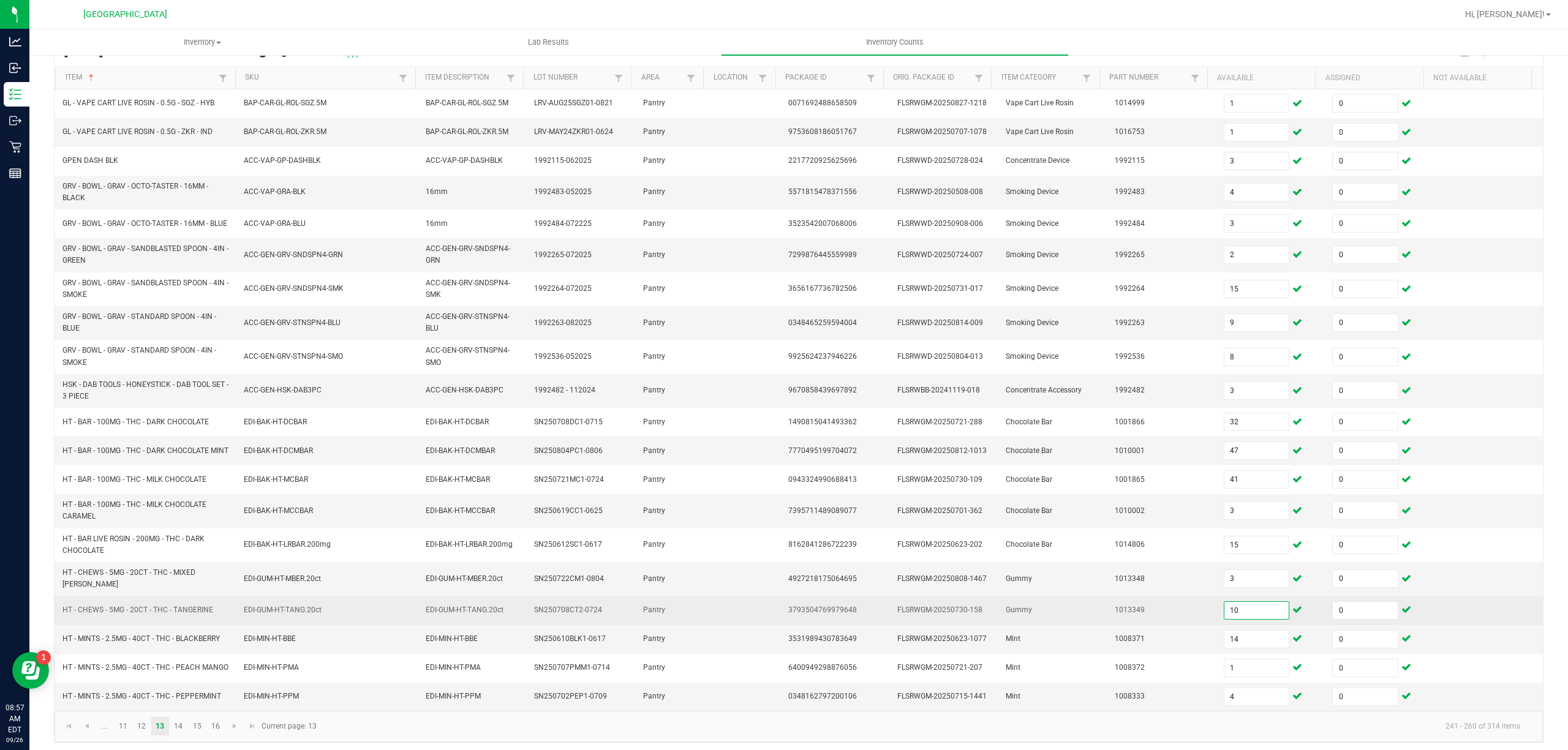
click at [1230, 615] on input "10" at bounding box center [1256, 611] width 65 height 17
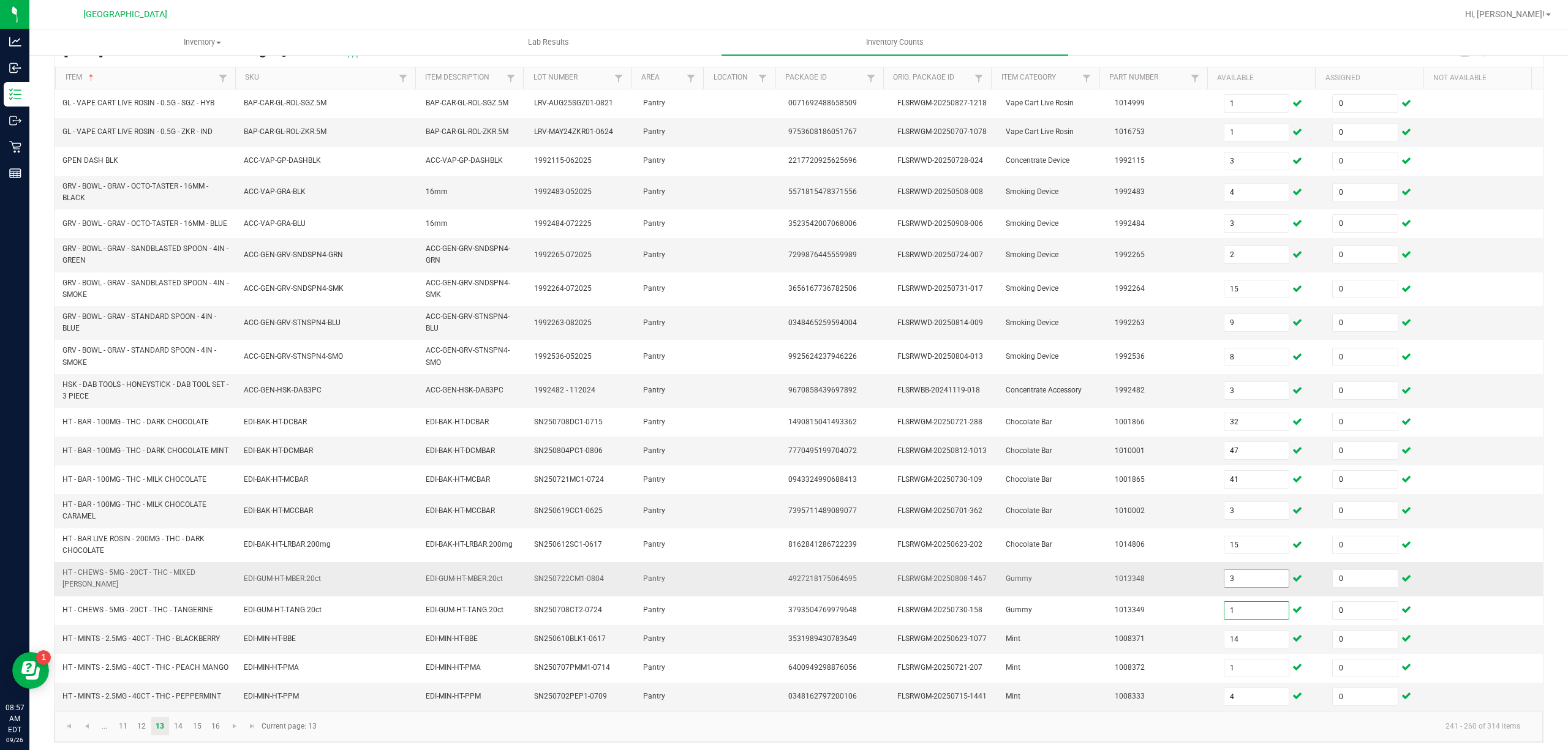
click at [1224, 587] on input "3" at bounding box center [1256, 579] width 65 height 17
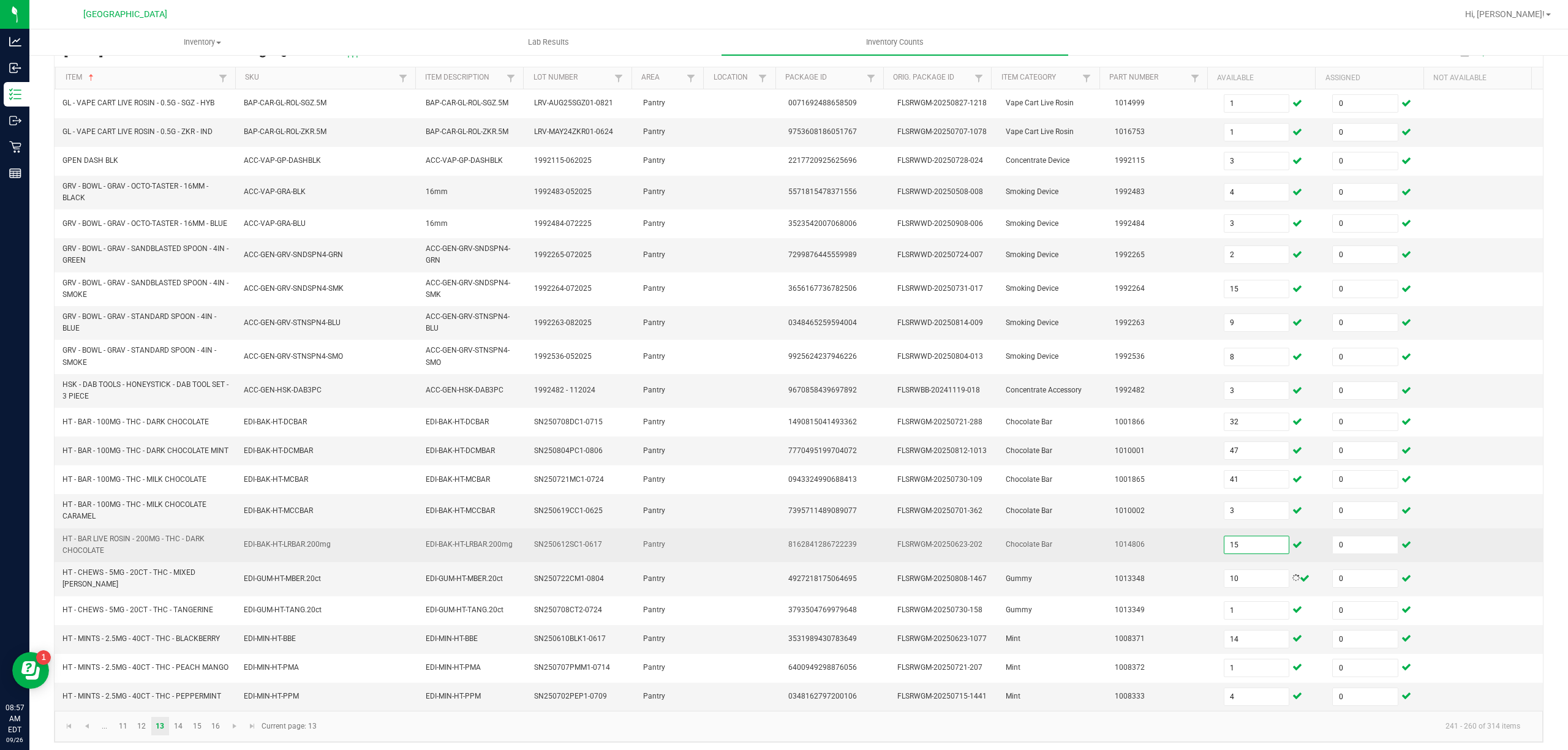
click at [1224, 553] on input "15" at bounding box center [1256, 545] width 65 height 17
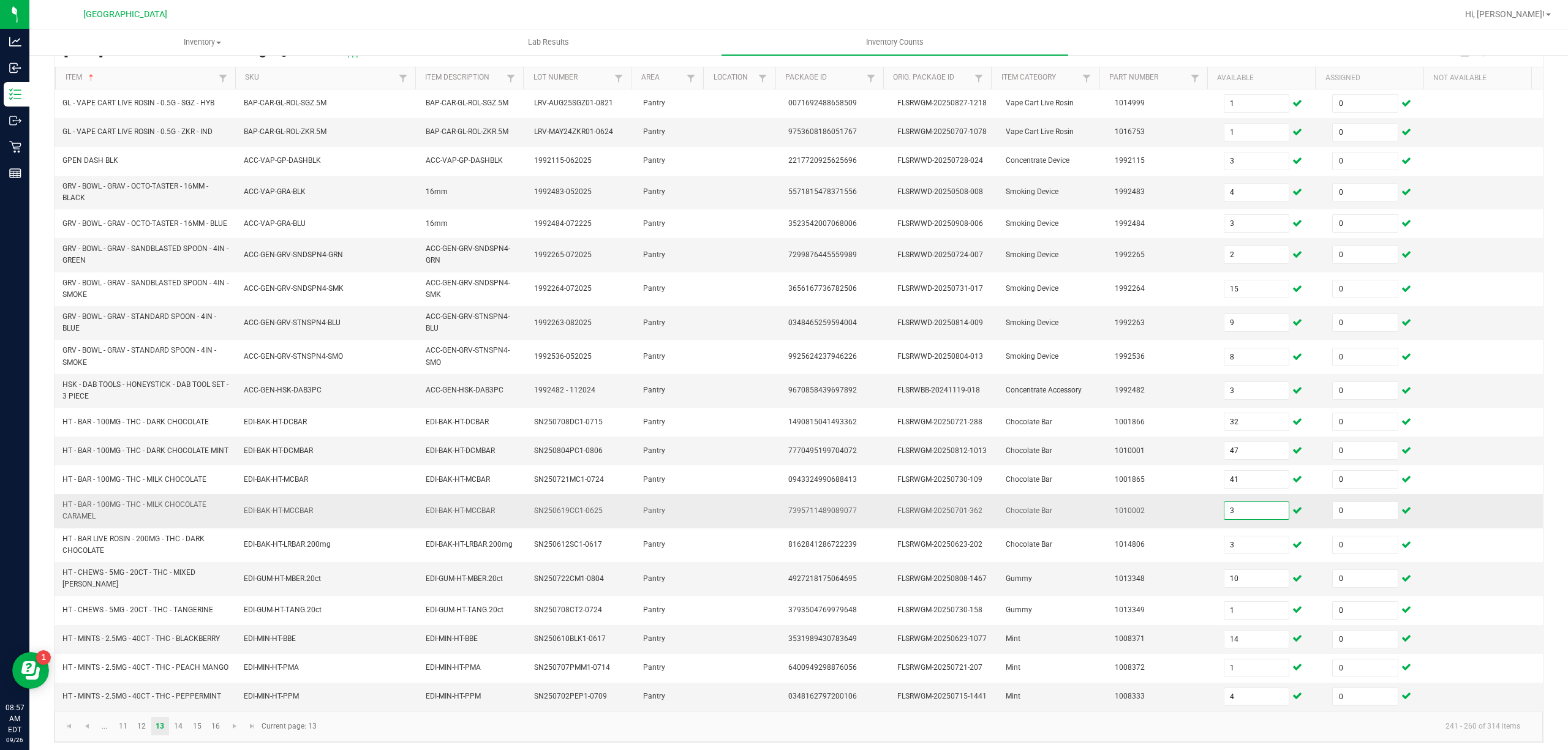
click at [1250, 519] on input "3" at bounding box center [1256, 511] width 65 height 17
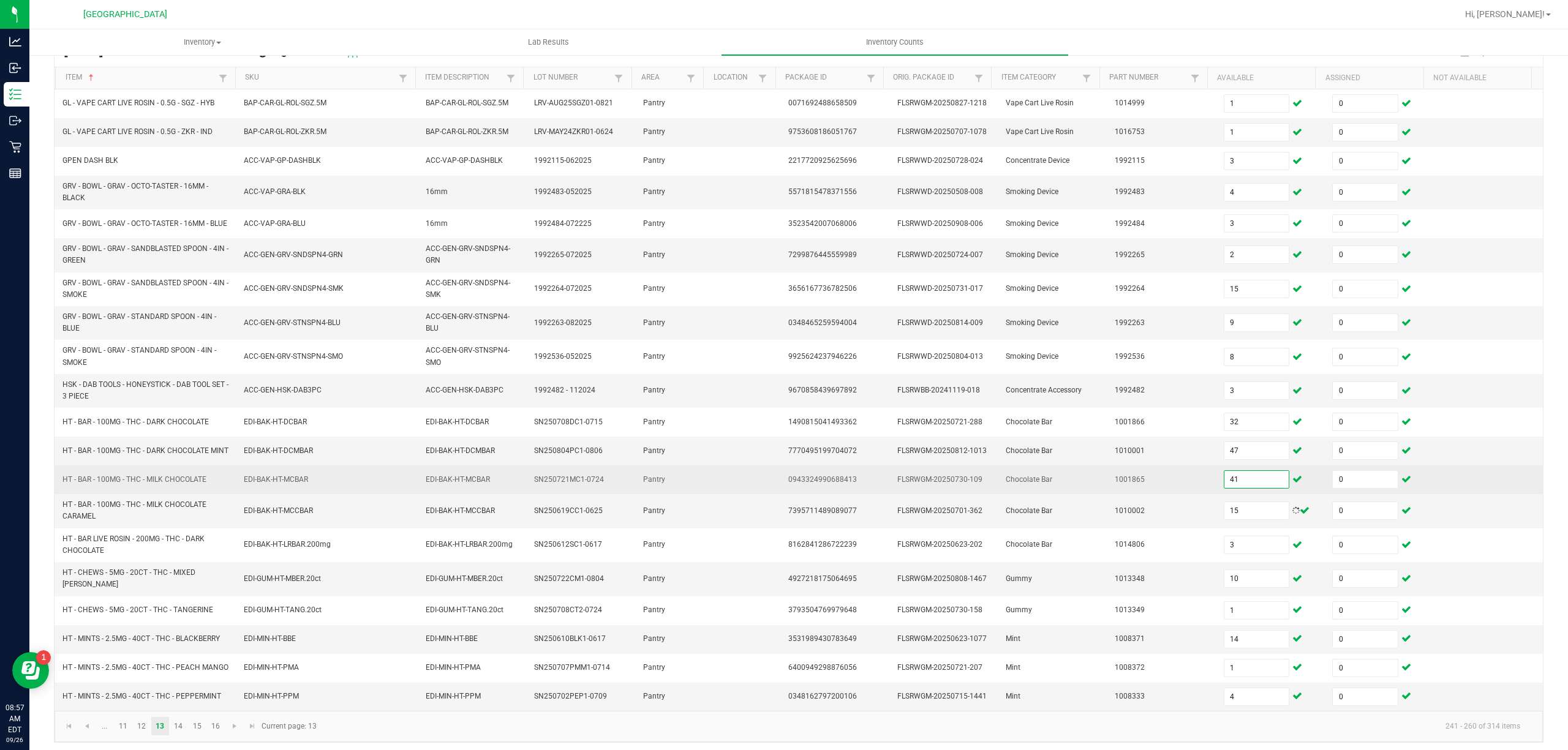
click at [1238, 488] on input "41" at bounding box center [1256, 480] width 65 height 17
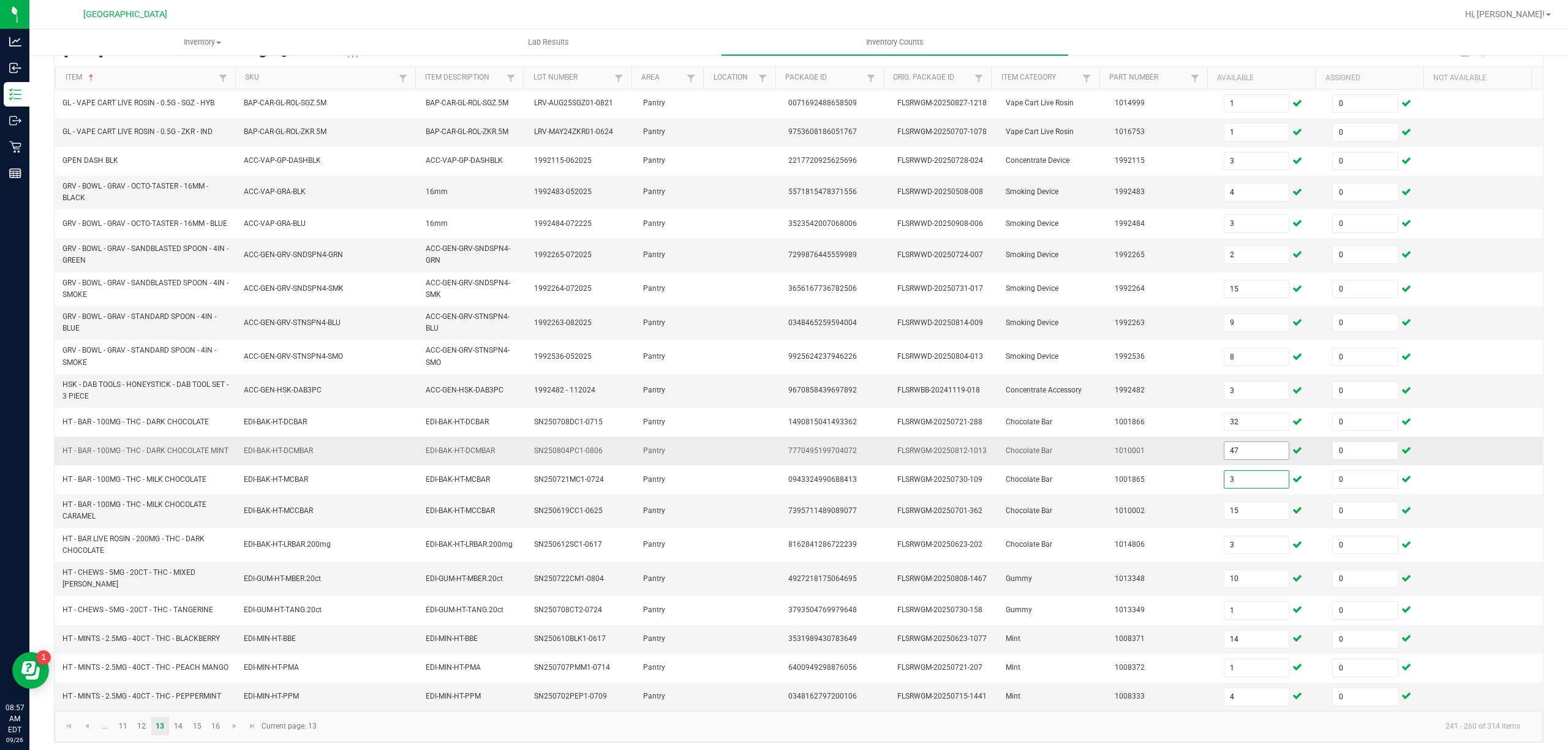
click at [1231, 459] on input "47" at bounding box center [1256, 451] width 65 height 17
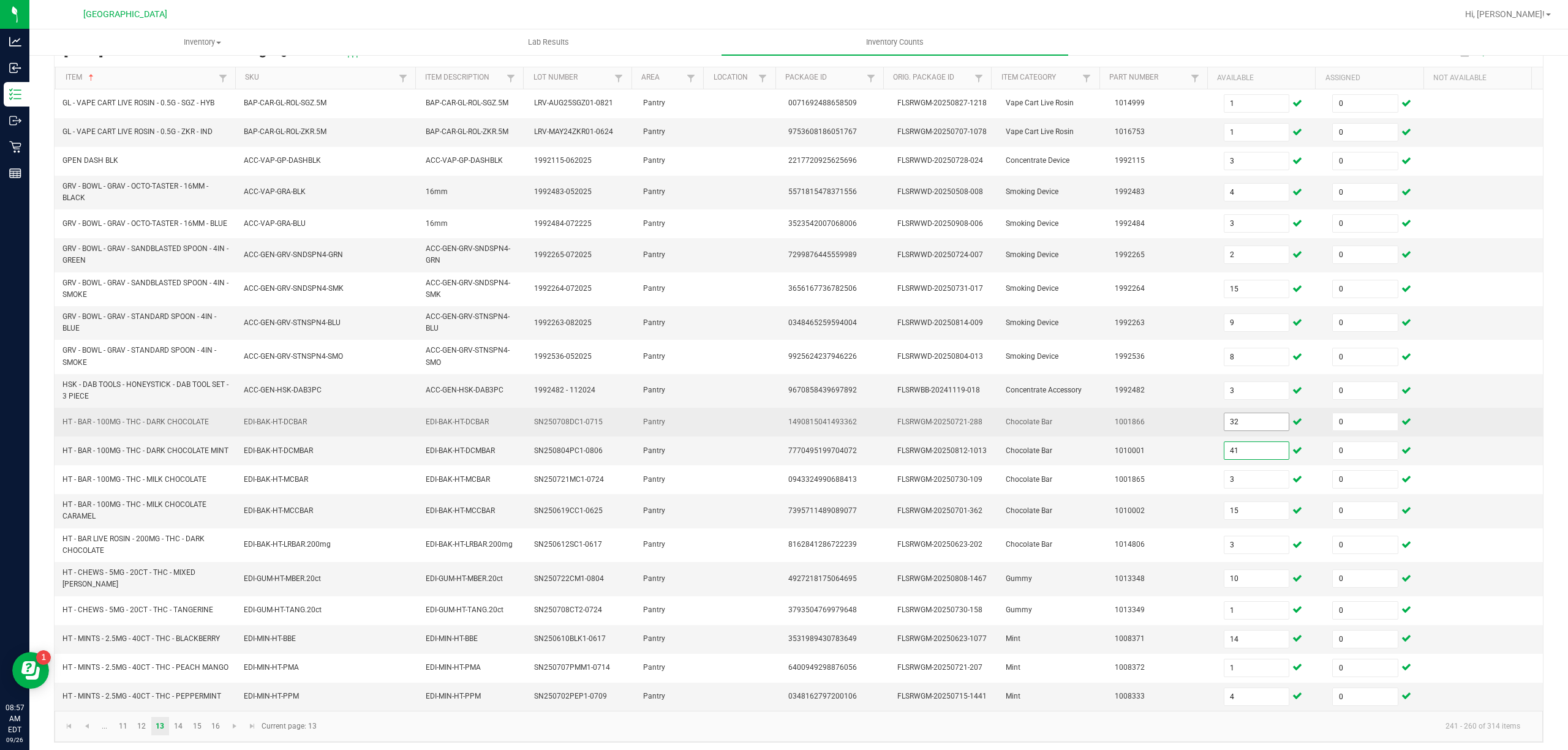
click at [1231, 430] on input "32" at bounding box center [1256, 422] width 65 height 17
click at [1245, 430] on input "47" at bounding box center [1256, 422] width 65 height 17
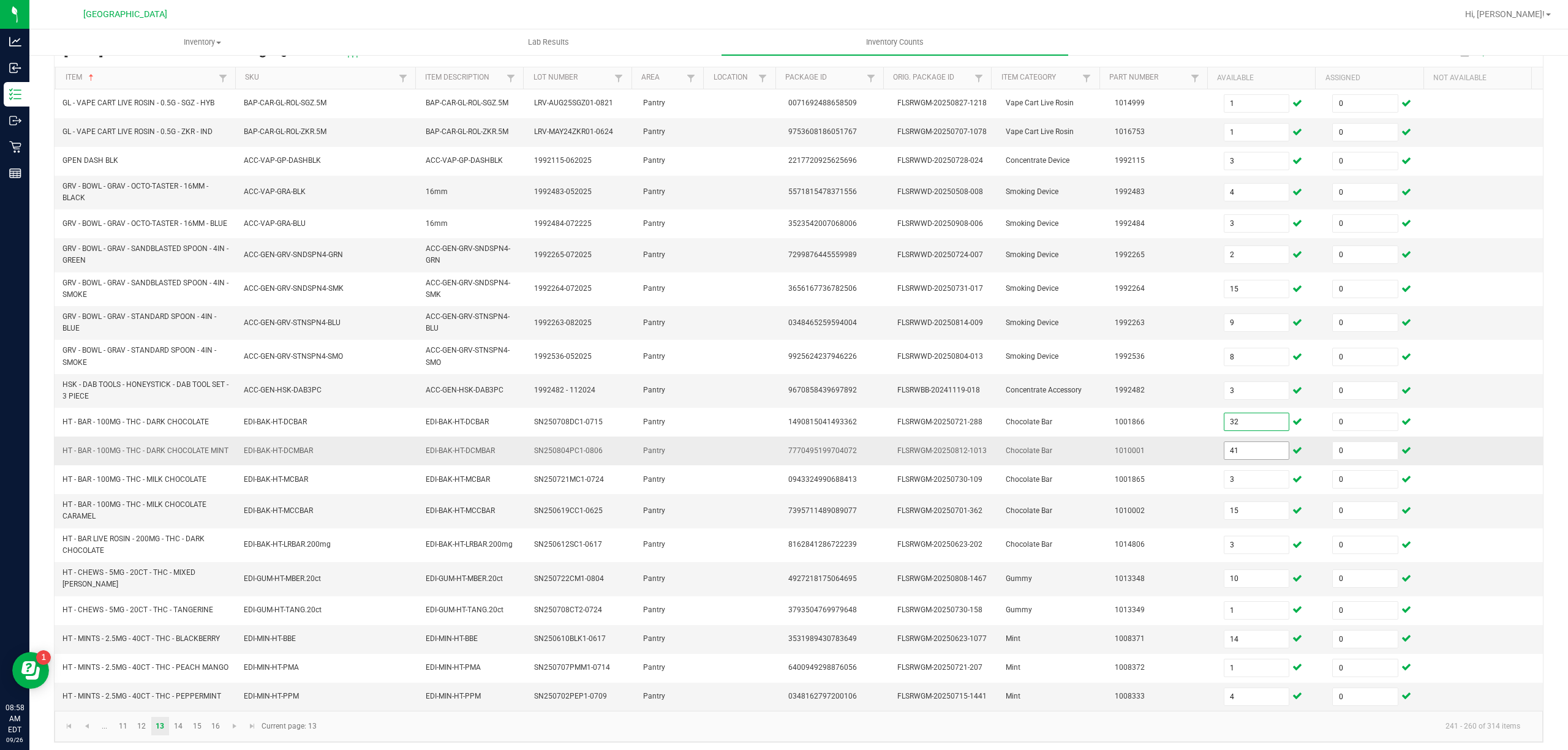
click at [1236, 456] on input "41" at bounding box center [1256, 451] width 65 height 17
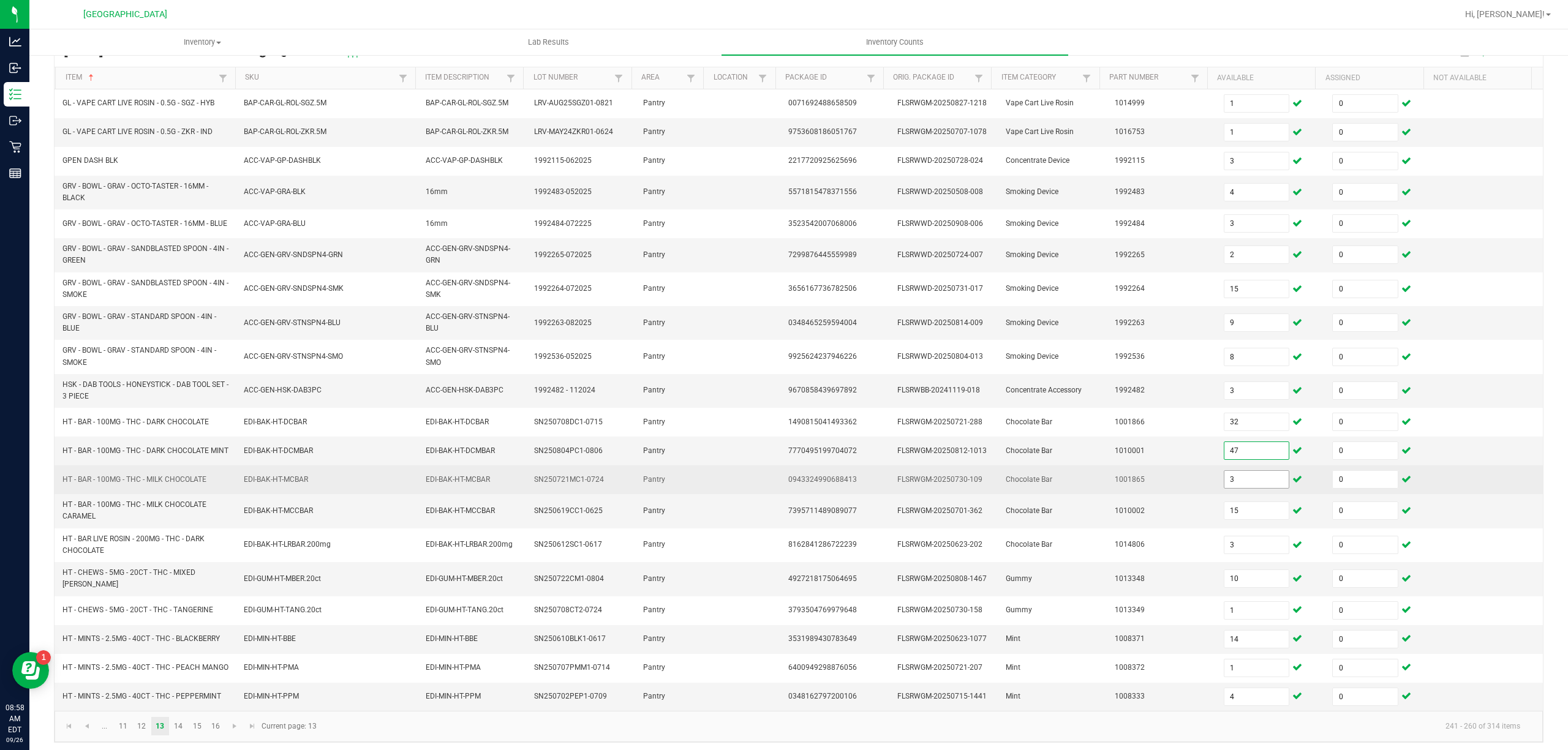
click at [1238, 487] on input "3" at bounding box center [1256, 480] width 65 height 17
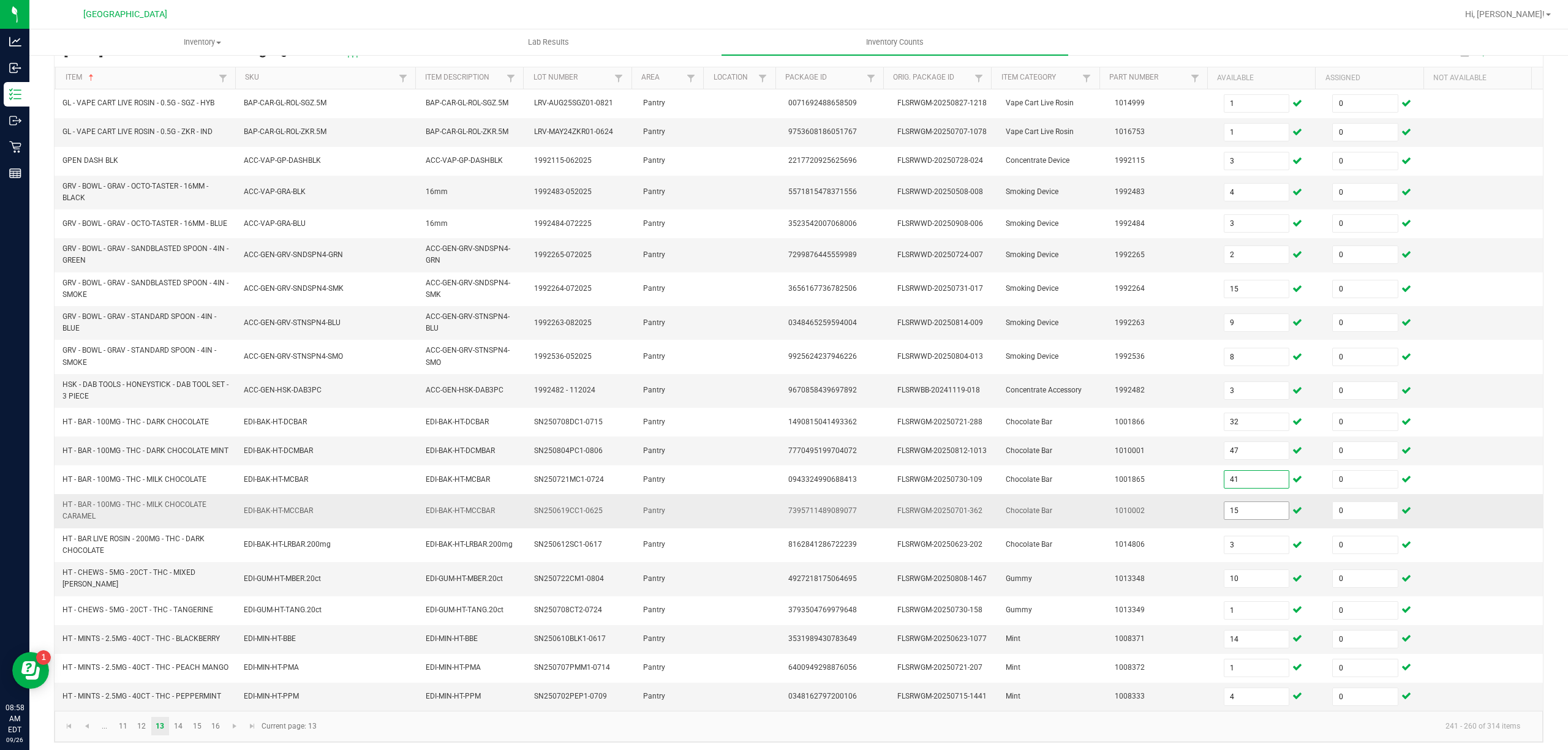
click at [1257, 519] on input "15" at bounding box center [1256, 511] width 65 height 17
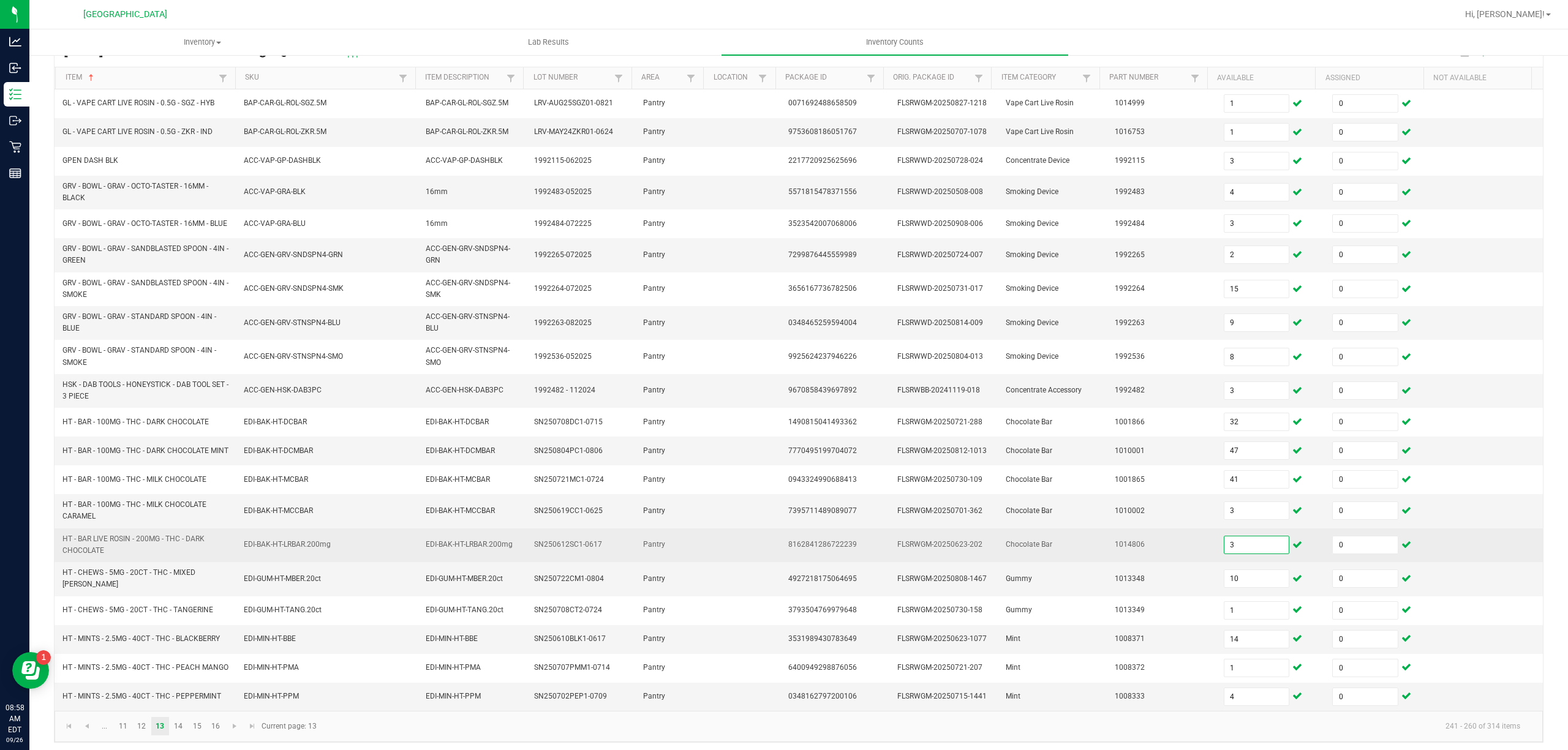
click at [1234, 553] on input "3" at bounding box center [1256, 545] width 65 height 17
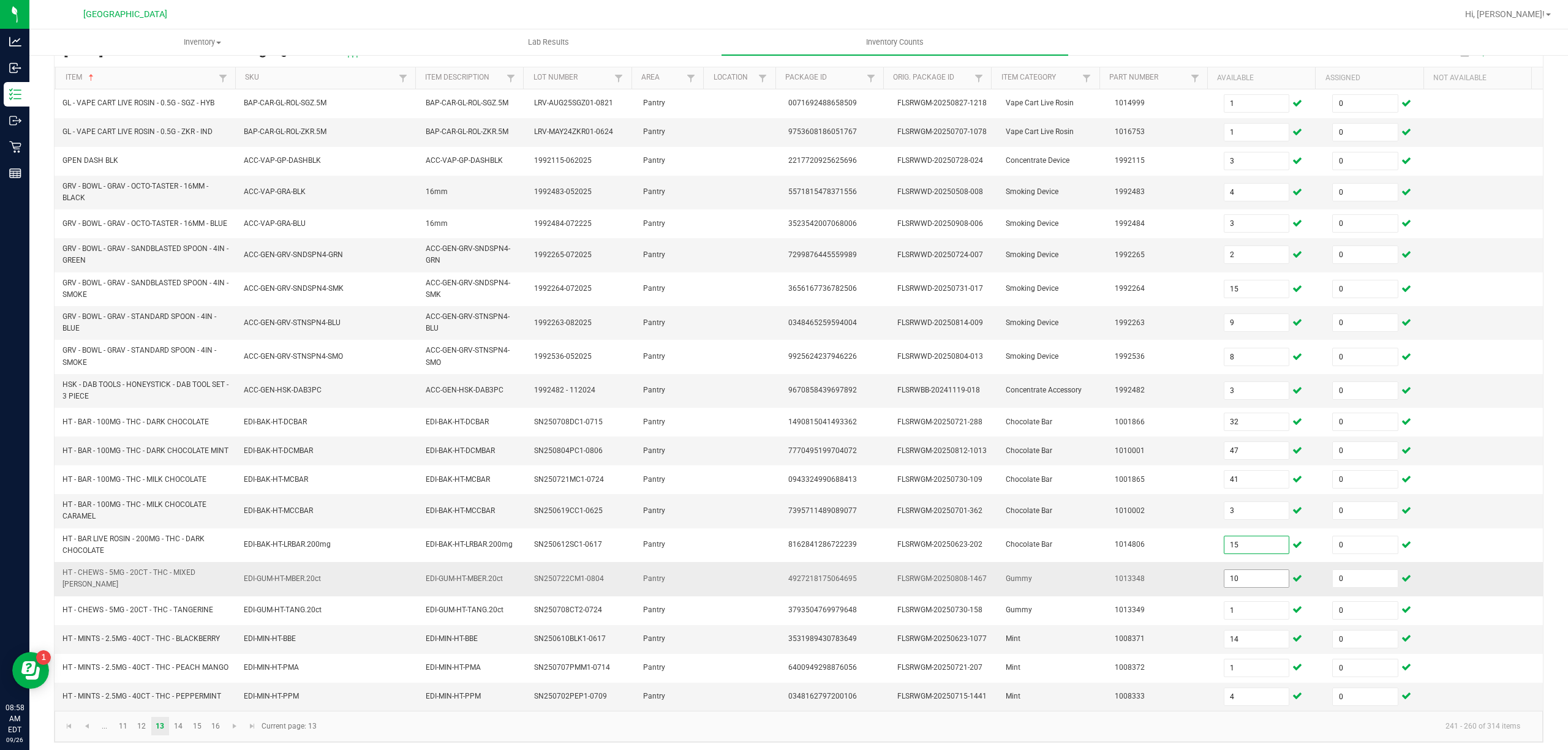
click at [1242, 587] on input "10" at bounding box center [1256, 579] width 65 height 17
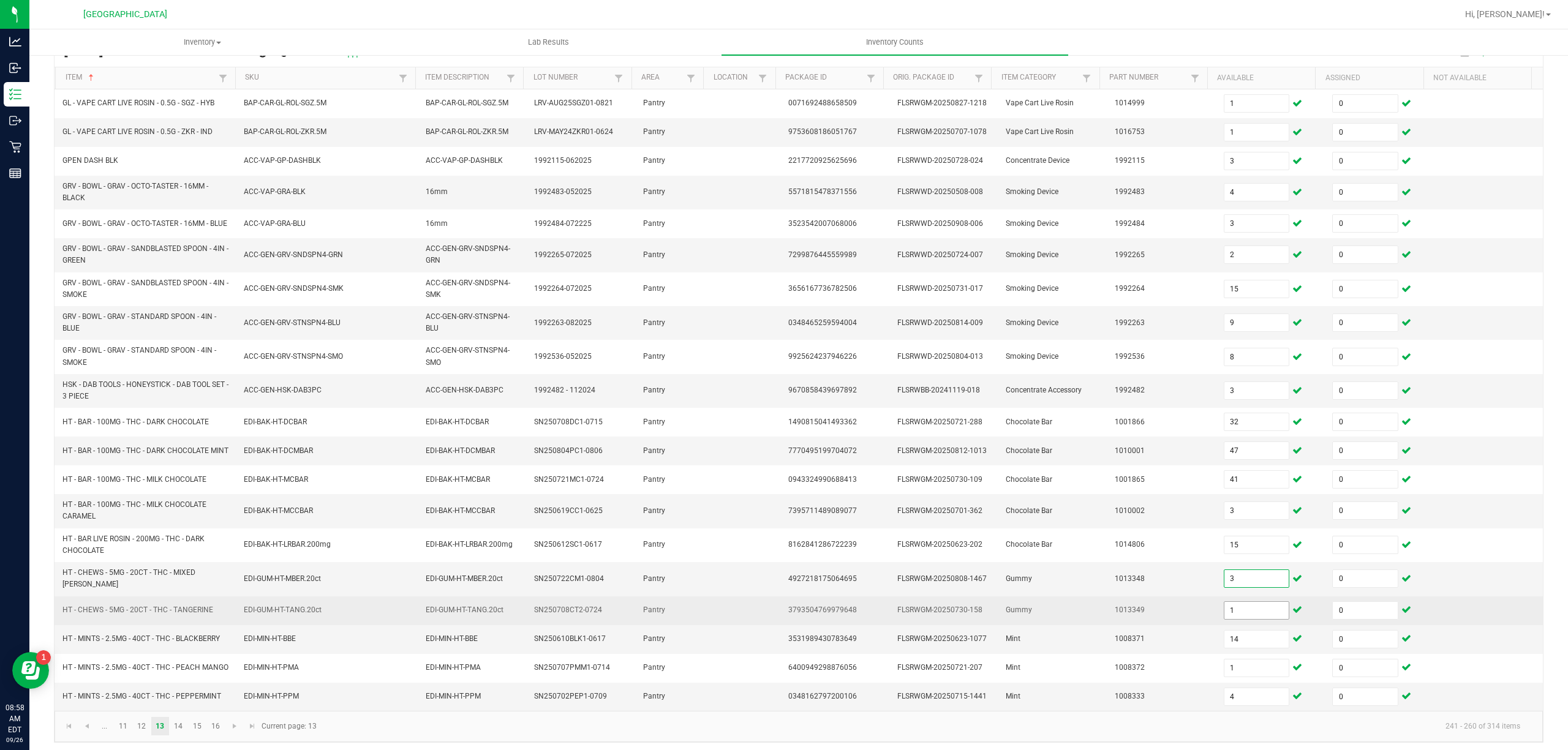
click at [1250, 619] on input "1" at bounding box center [1256, 611] width 65 height 17
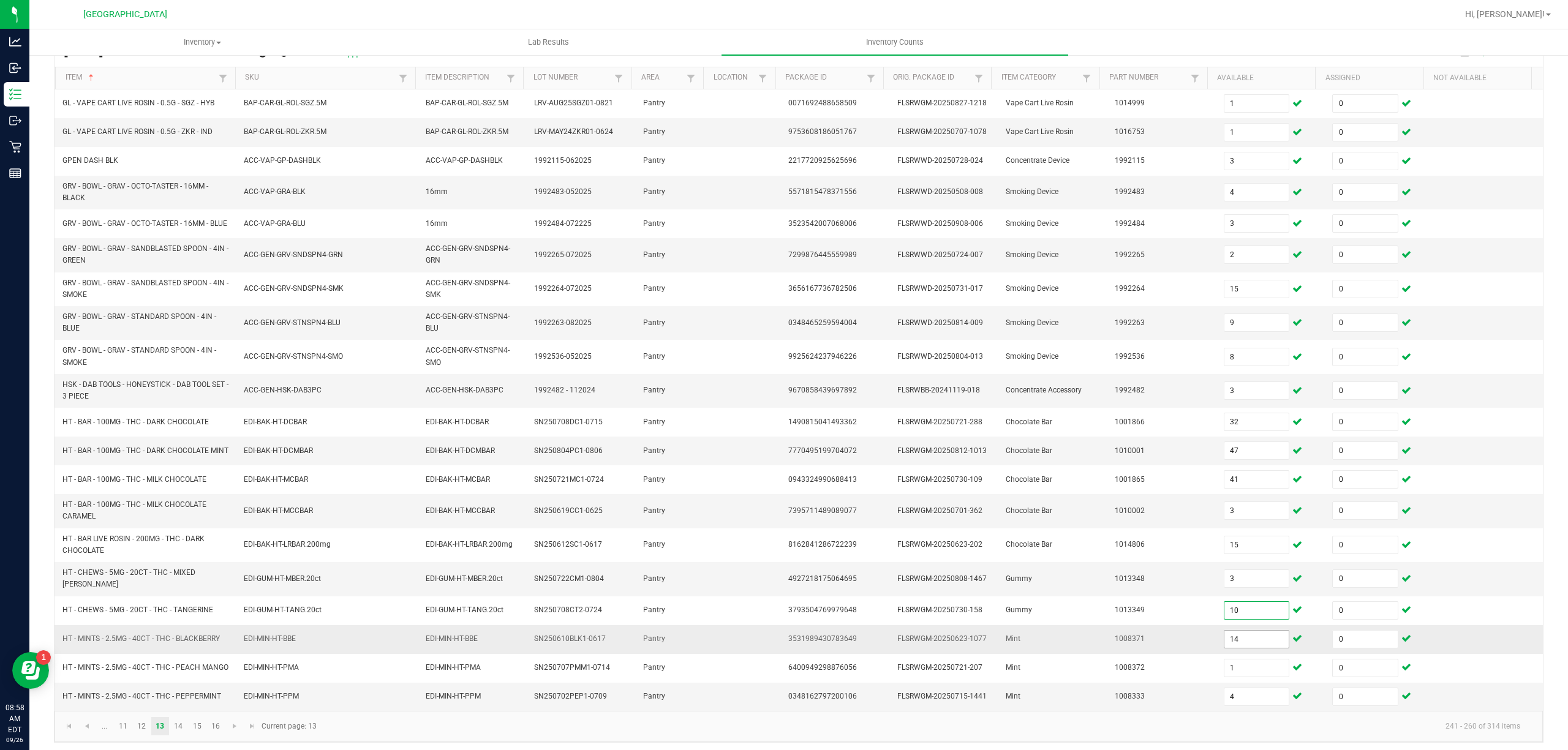
click at [1245, 648] on input "14" at bounding box center [1256, 639] width 65 height 17
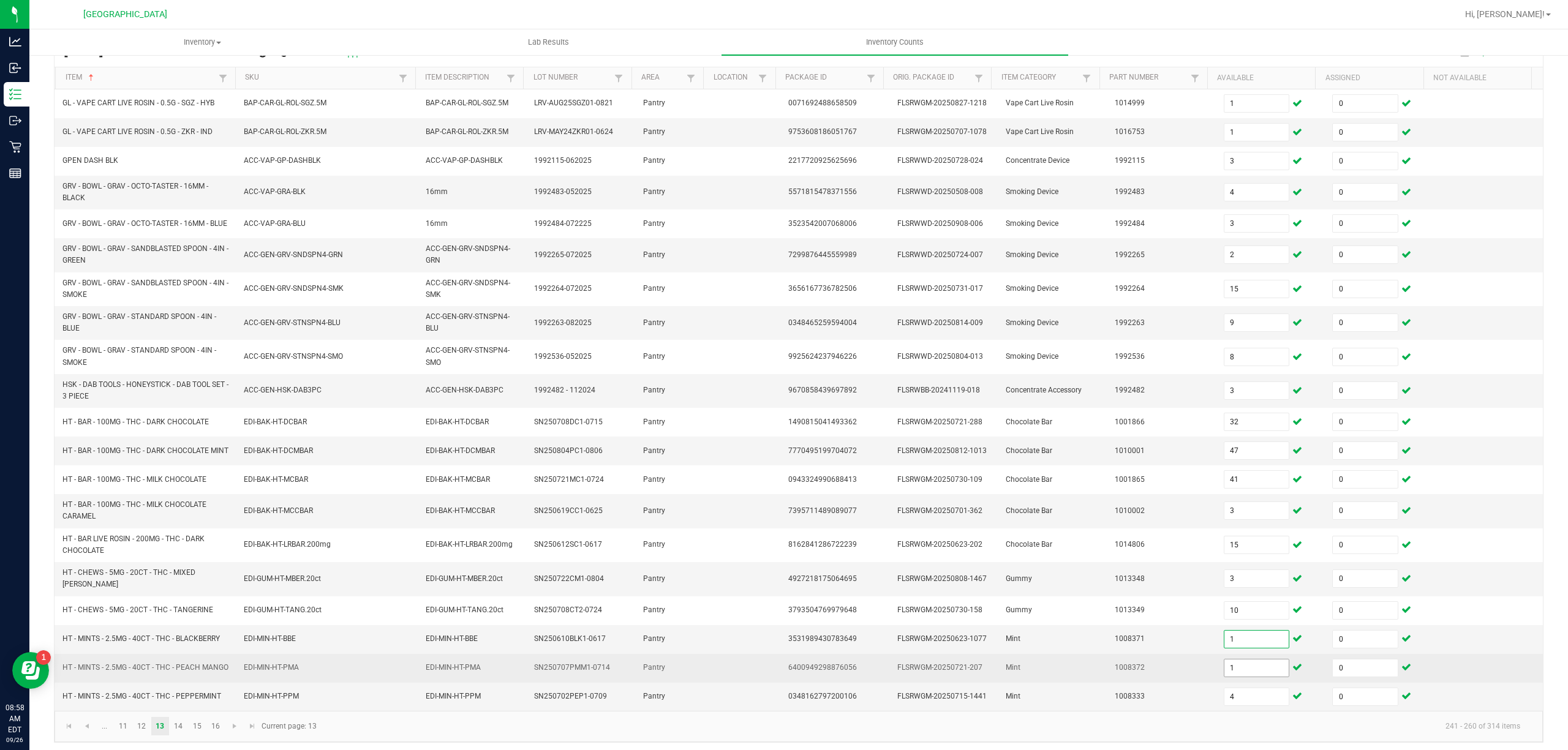
click at [1235, 676] on input "1" at bounding box center [1256, 668] width 65 height 17
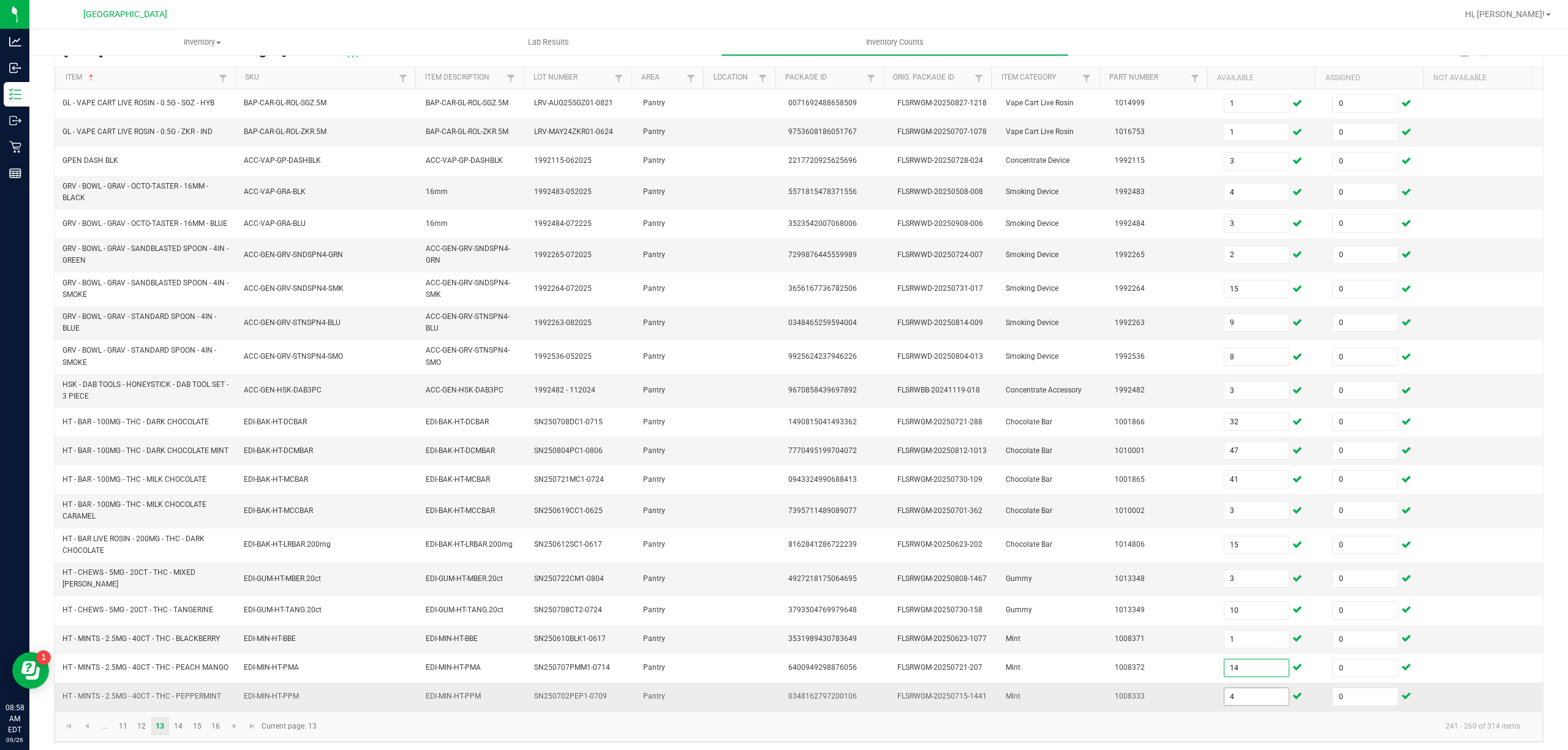
click at [1243, 706] on input "4" at bounding box center [1256, 697] width 65 height 17
click at [245, 643] on span "EDI-MIN-HT-BBE" at bounding box center [269, 639] width 52 height 9
click at [179, 735] on link "14" at bounding box center [178, 726] width 17 height 18
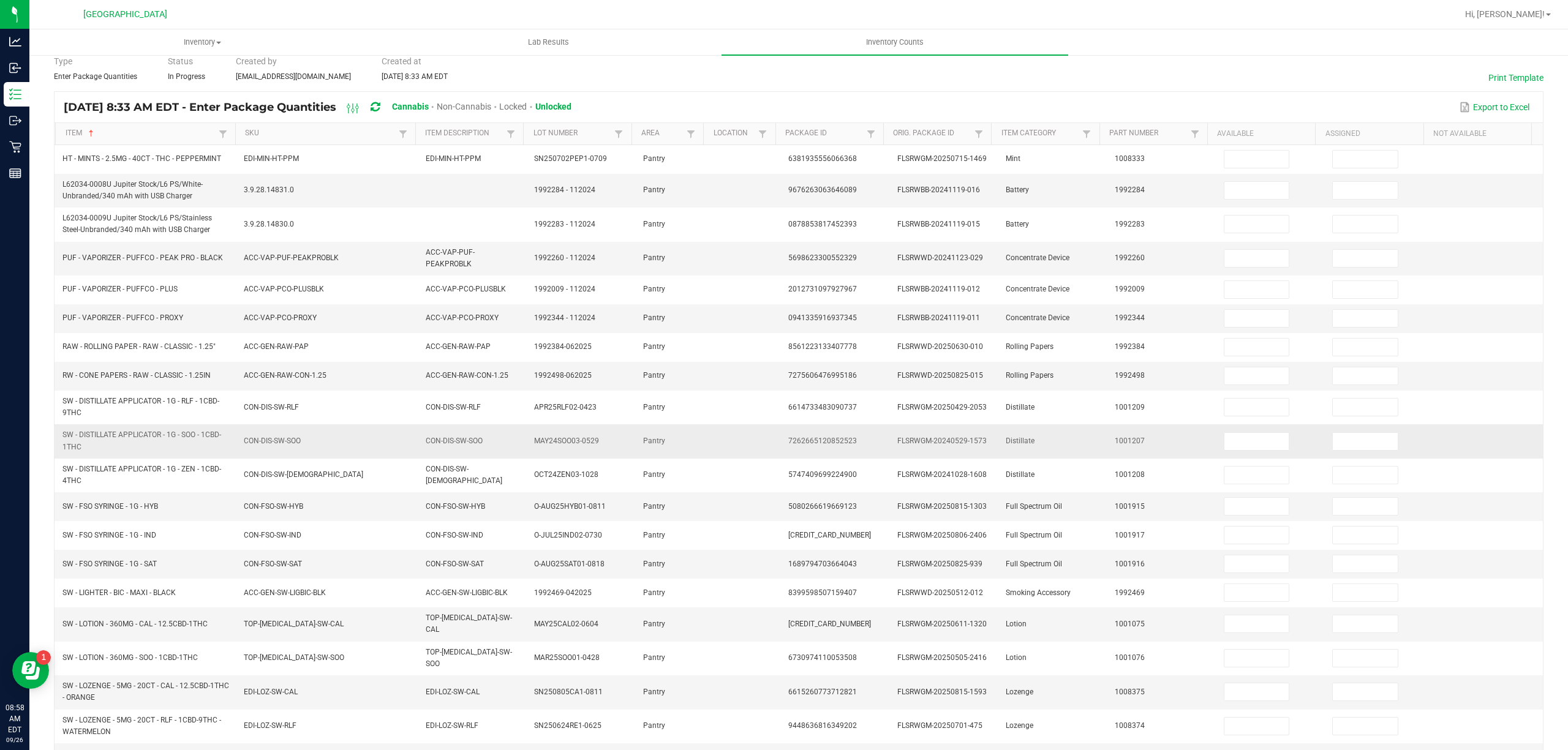
scroll to position [0, 0]
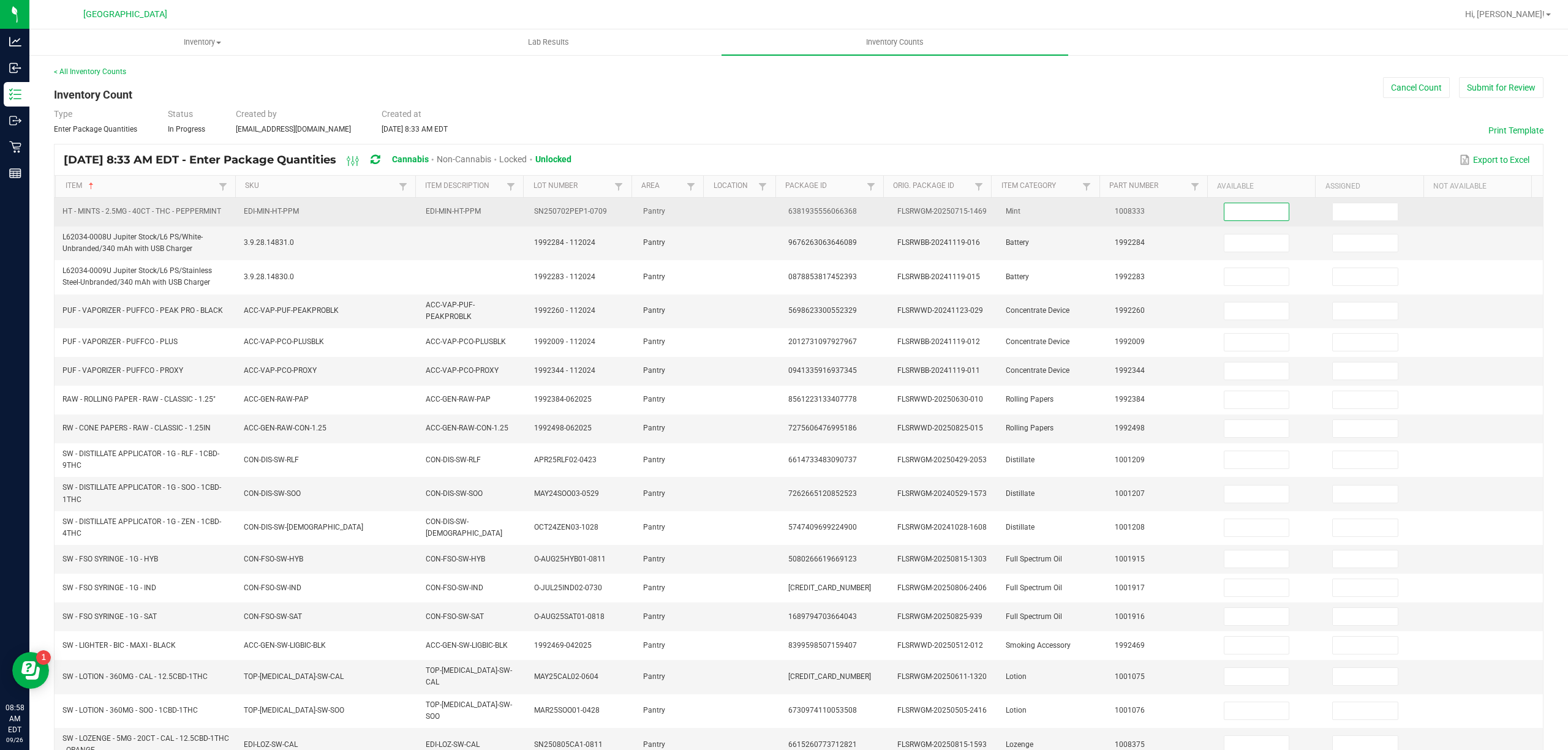
click at [1224, 210] on input at bounding box center [1256, 212] width 65 height 17
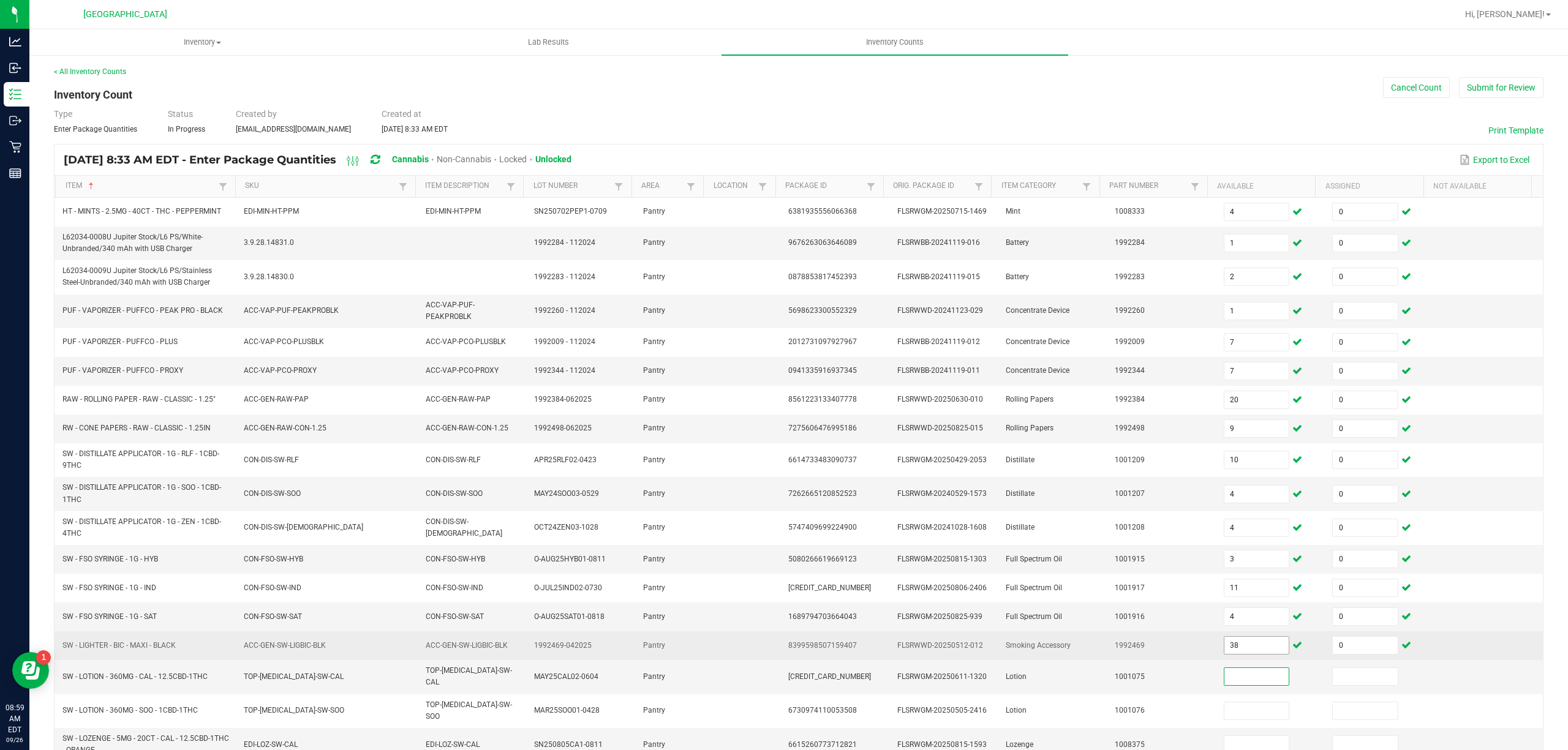
click at [1237, 654] on input "38" at bounding box center [1256, 646] width 65 height 17
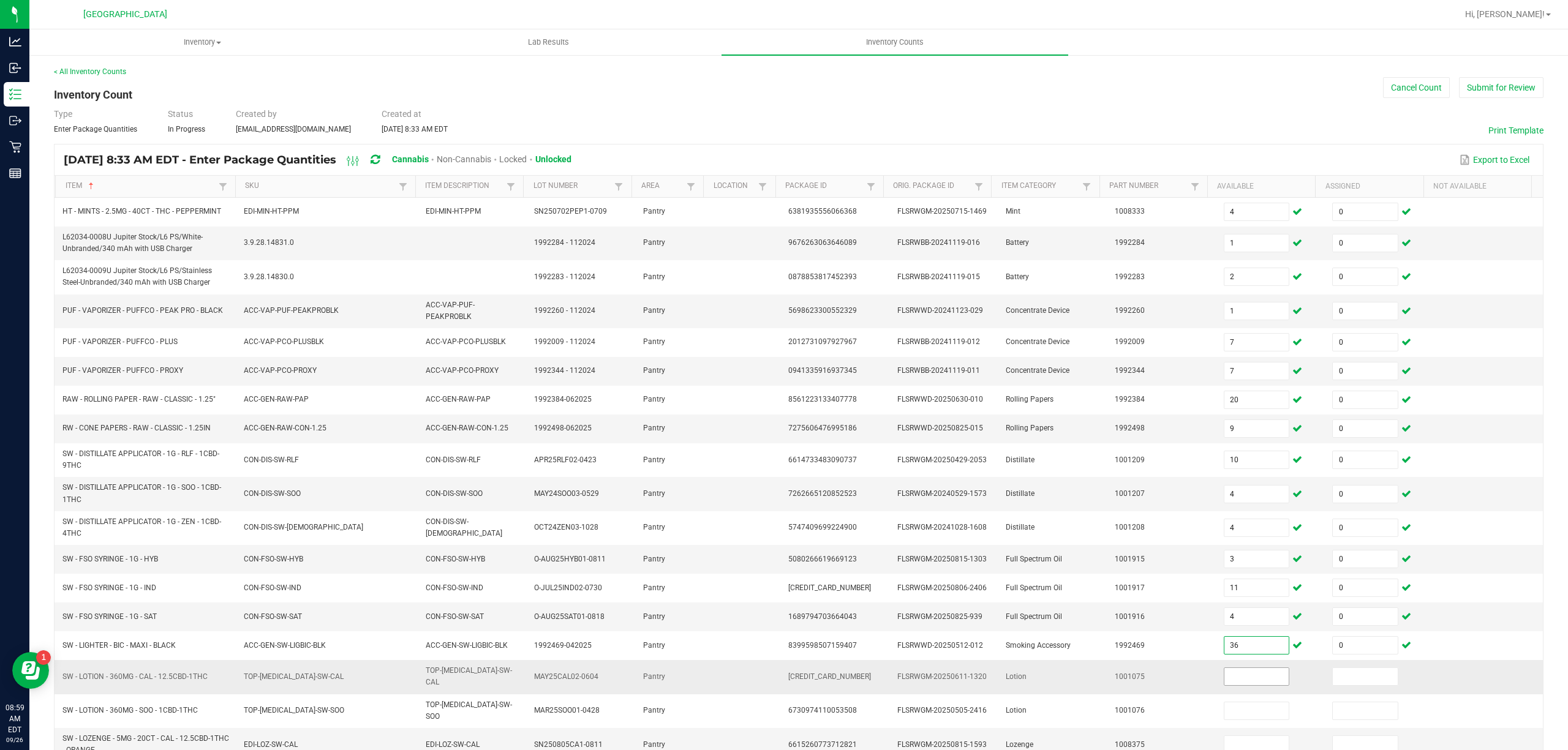
click at [1238, 672] on td at bounding box center [1271, 677] width 109 height 33
click at [1240, 672] on span at bounding box center [1256, 676] width 66 height 18
click at [1241, 679] on input at bounding box center [1256, 676] width 65 height 17
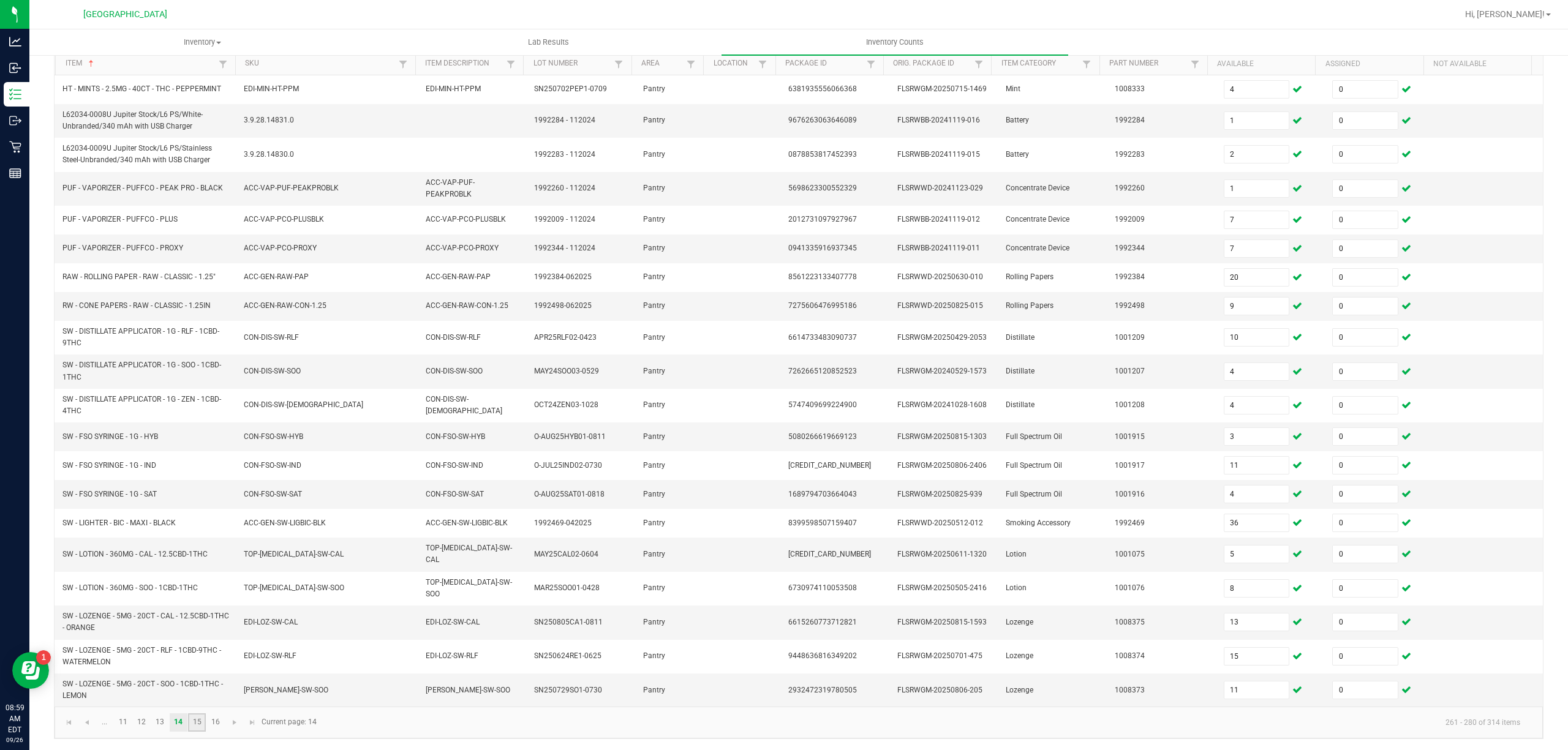
click at [201, 722] on link "15" at bounding box center [197, 722] width 17 height 18
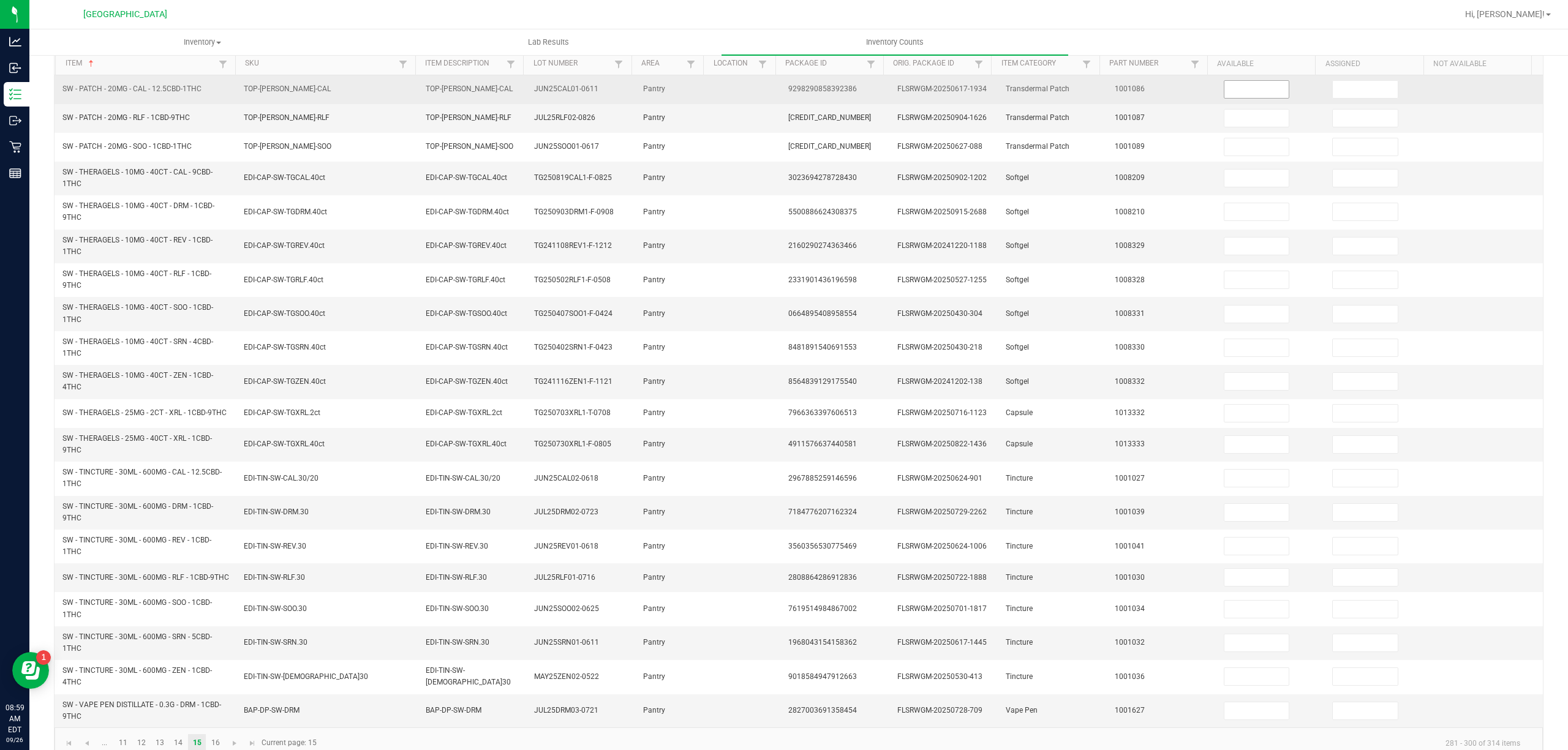
click at [1238, 98] on span at bounding box center [1256, 89] width 66 height 18
click at [1232, 89] on input at bounding box center [1256, 90] width 65 height 17
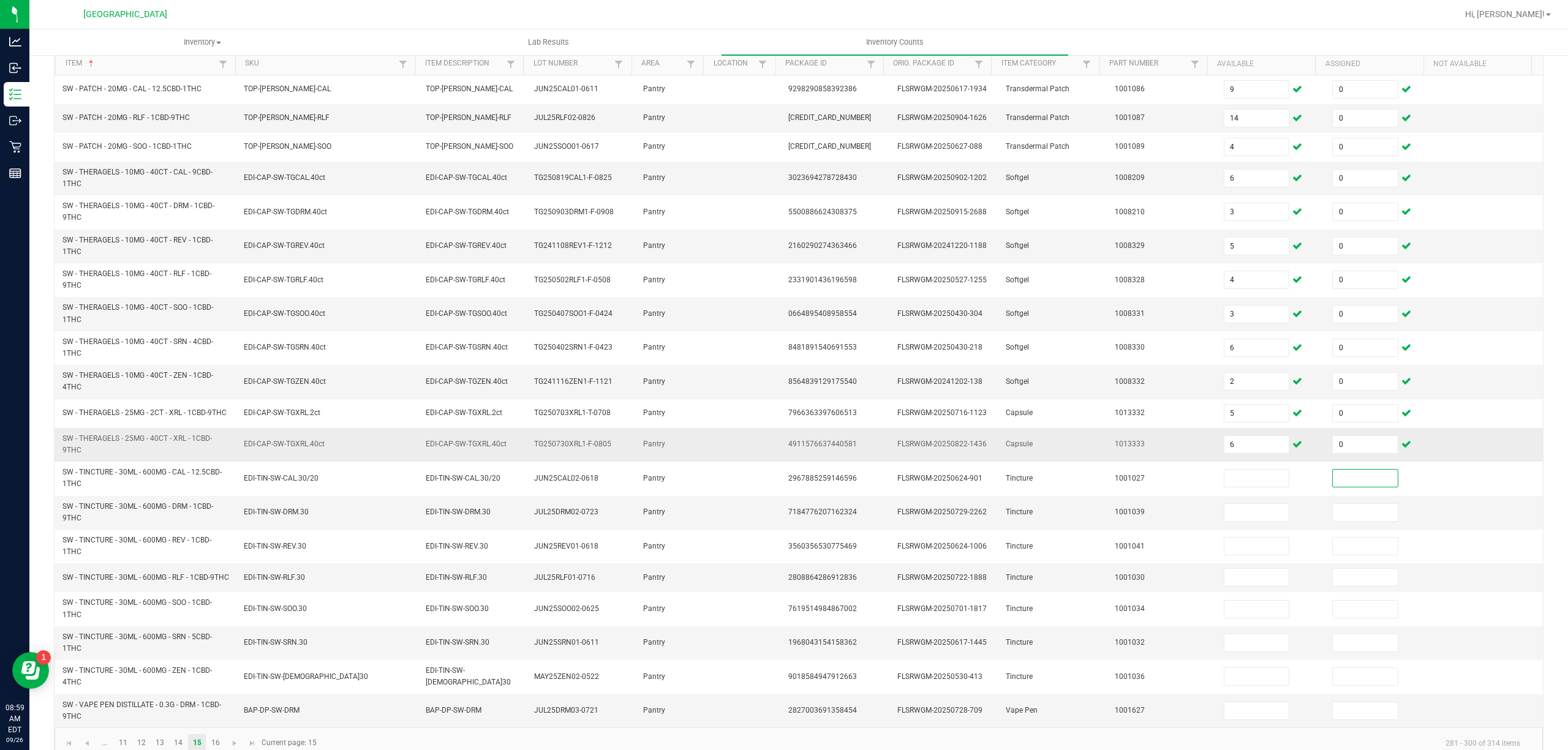
click at [1226, 462] on td "6" at bounding box center [1271, 445] width 109 height 33
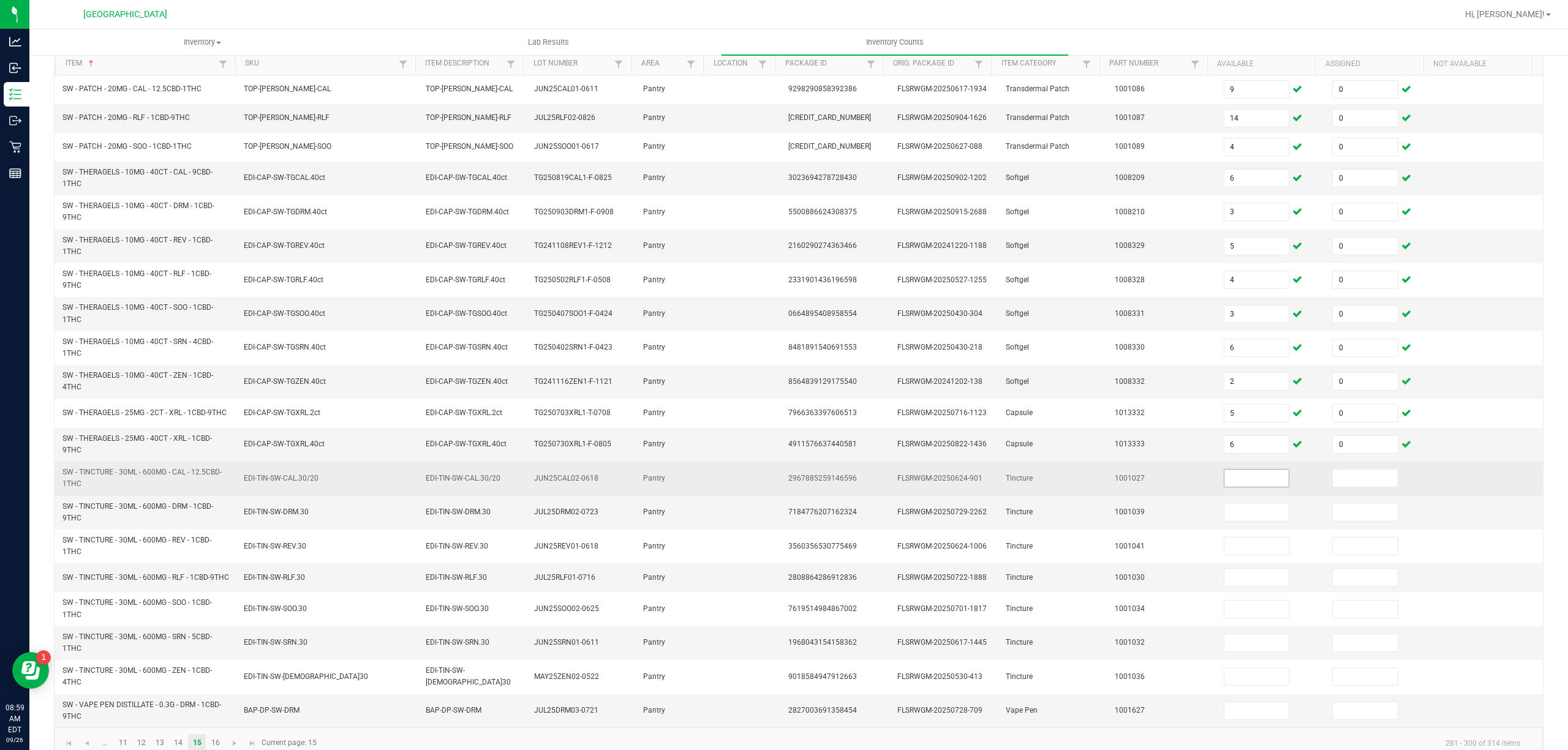
click at [1224, 483] on input at bounding box center [1256, 478] width 65 height 17
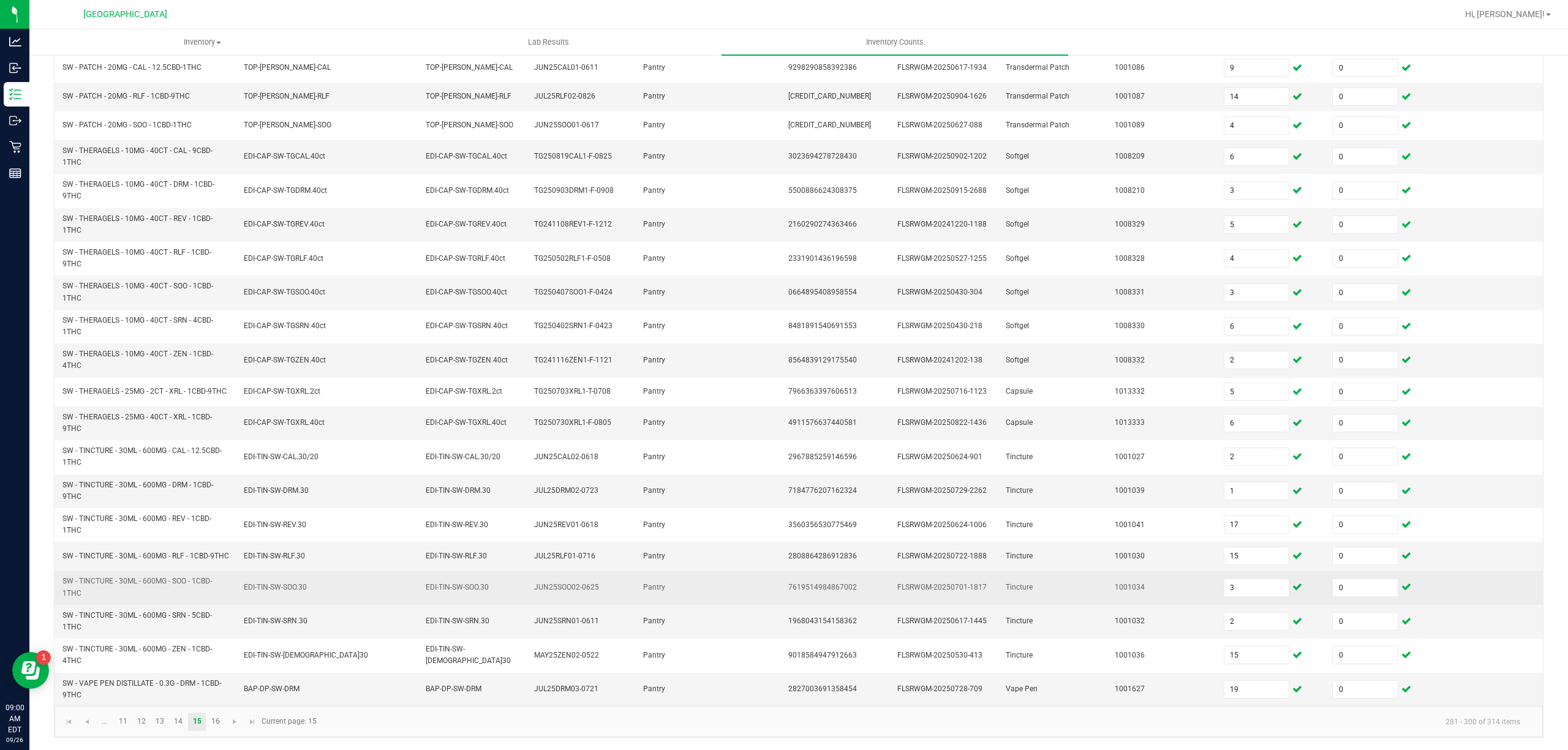
scroll to position [160, 0]
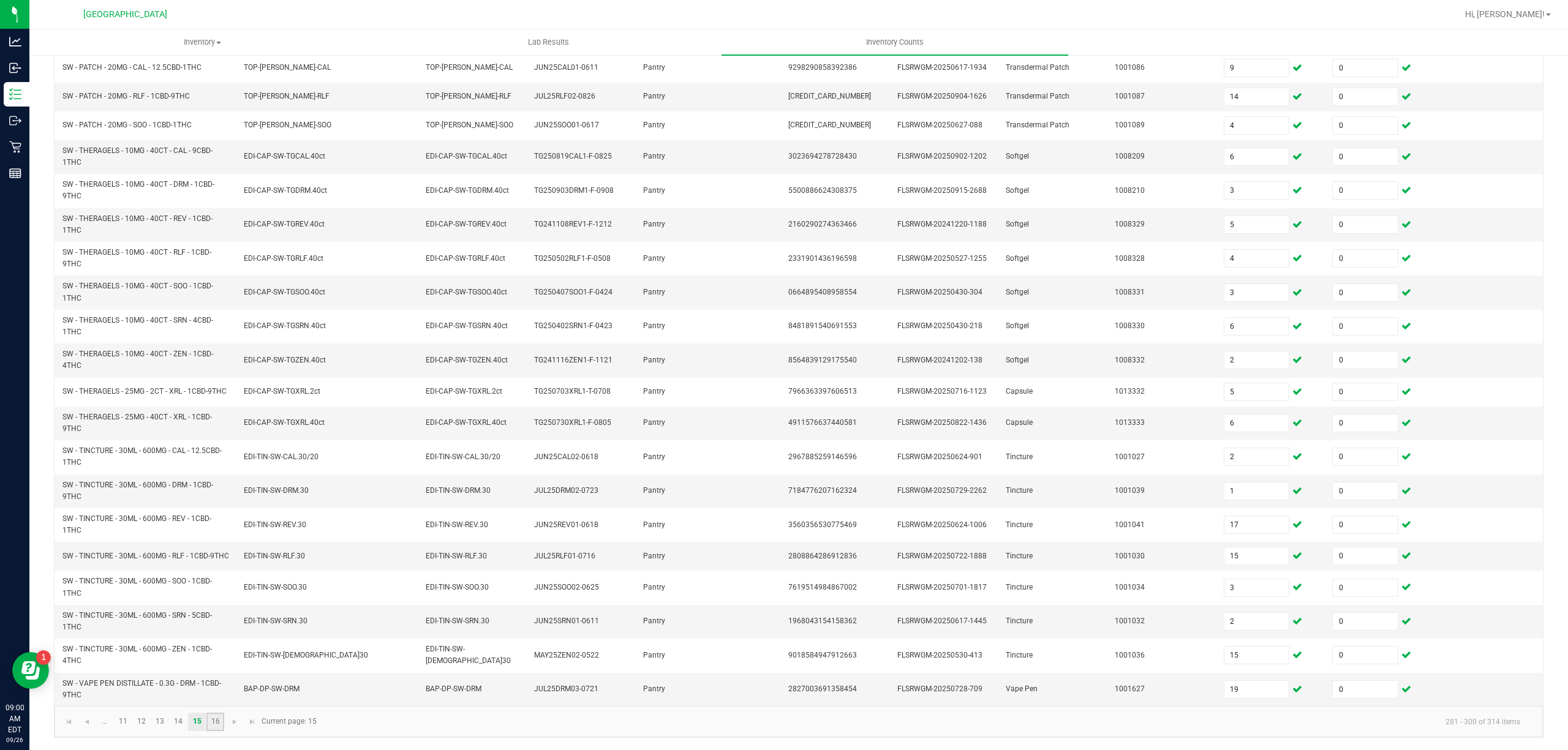
click at [219, 722] on link "16" at bounding box center [215, 722] width 17 height 18
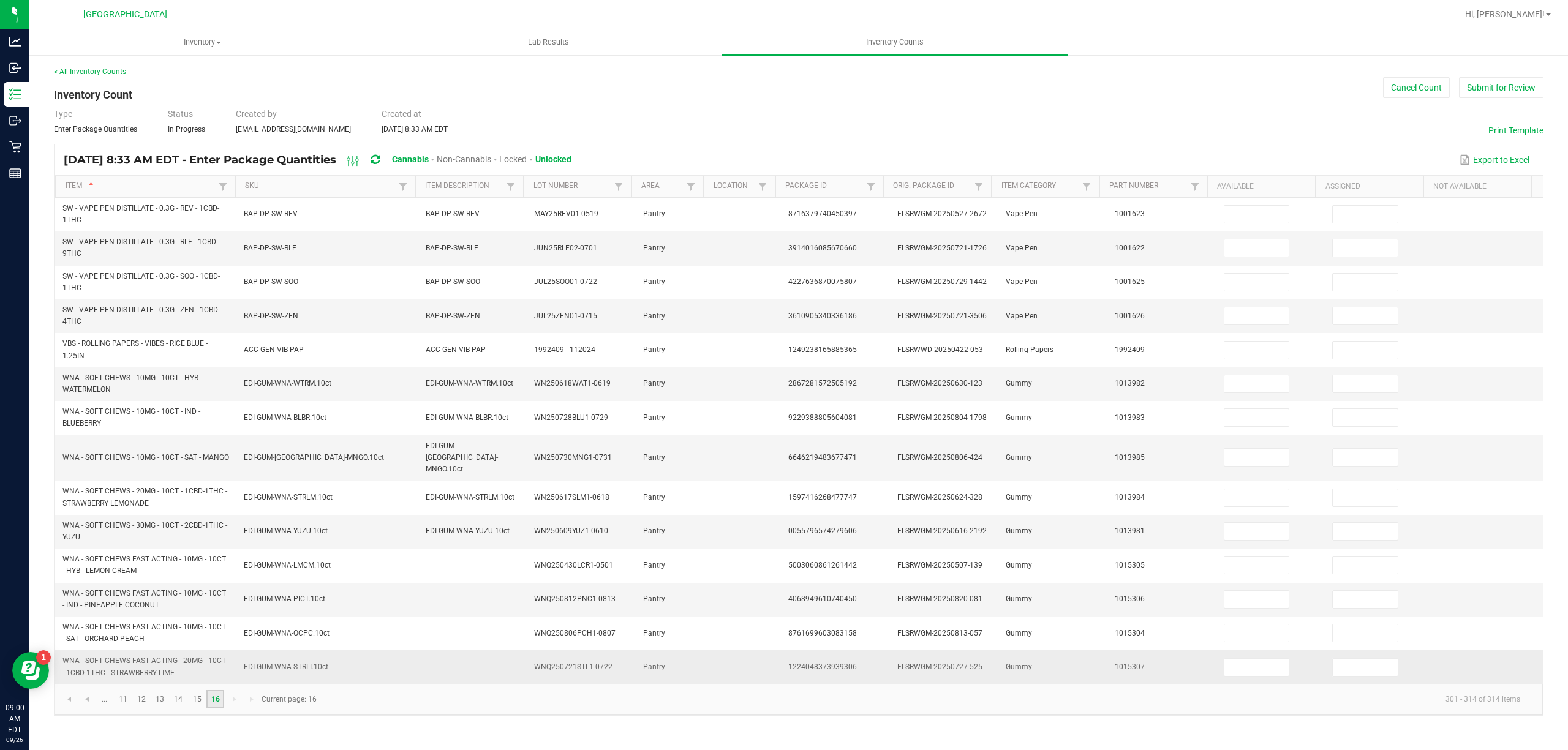
scroll to position [0, 0]
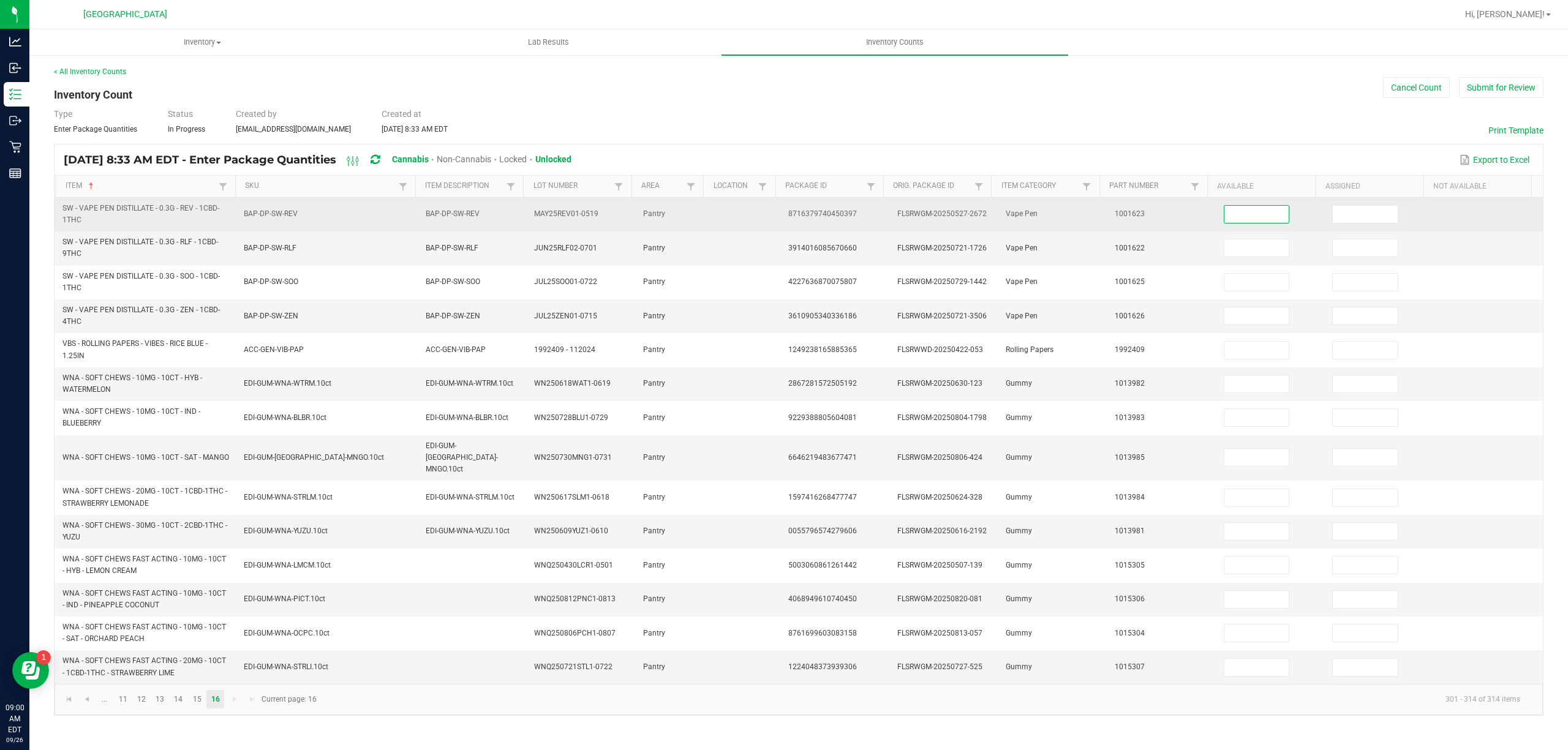
click at [1250, 221] on input at bounding box center [1256, 215] width 65 height 17
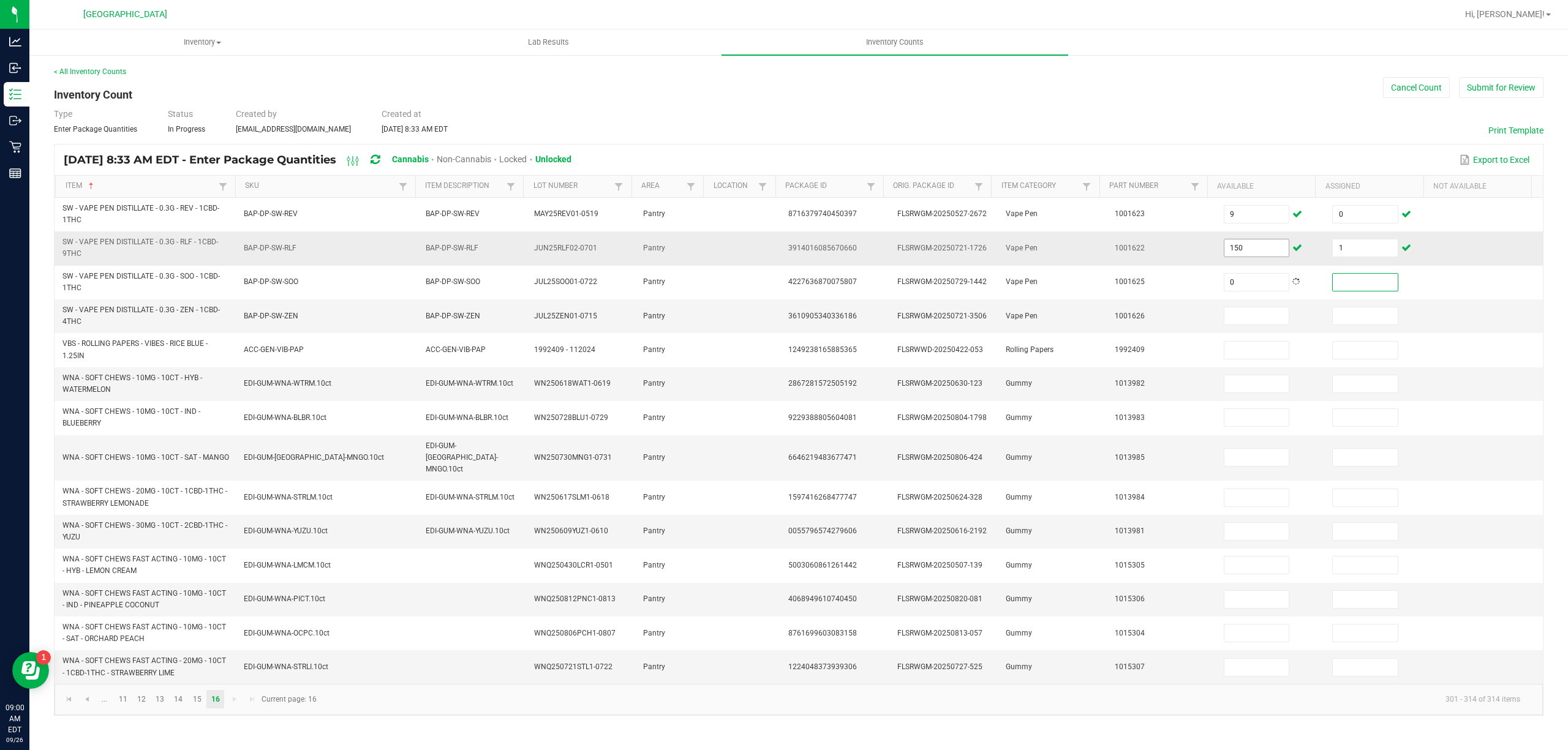
click at [1245, 250] on input "150" at bounding box center [1256, 248] width 65 height 17
click at [1257, 658] on span at bounding box center [1256, 667] width 66 height 18
click at [1255, 659] on input at bounding box center [1256, 668] width 65 height 17
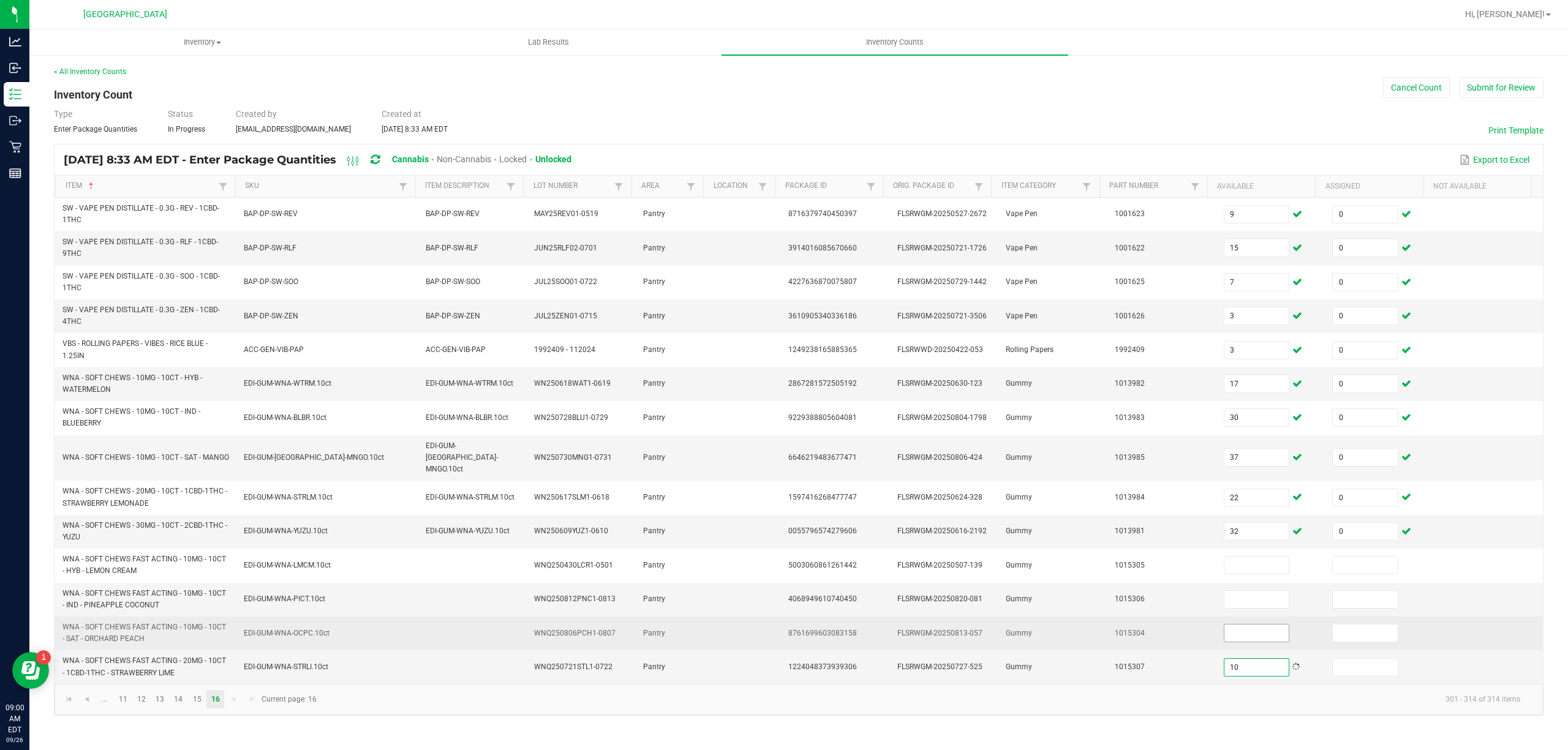
click at [1269, 625] on input at bounding box center [1256, 633] width 65 height 17
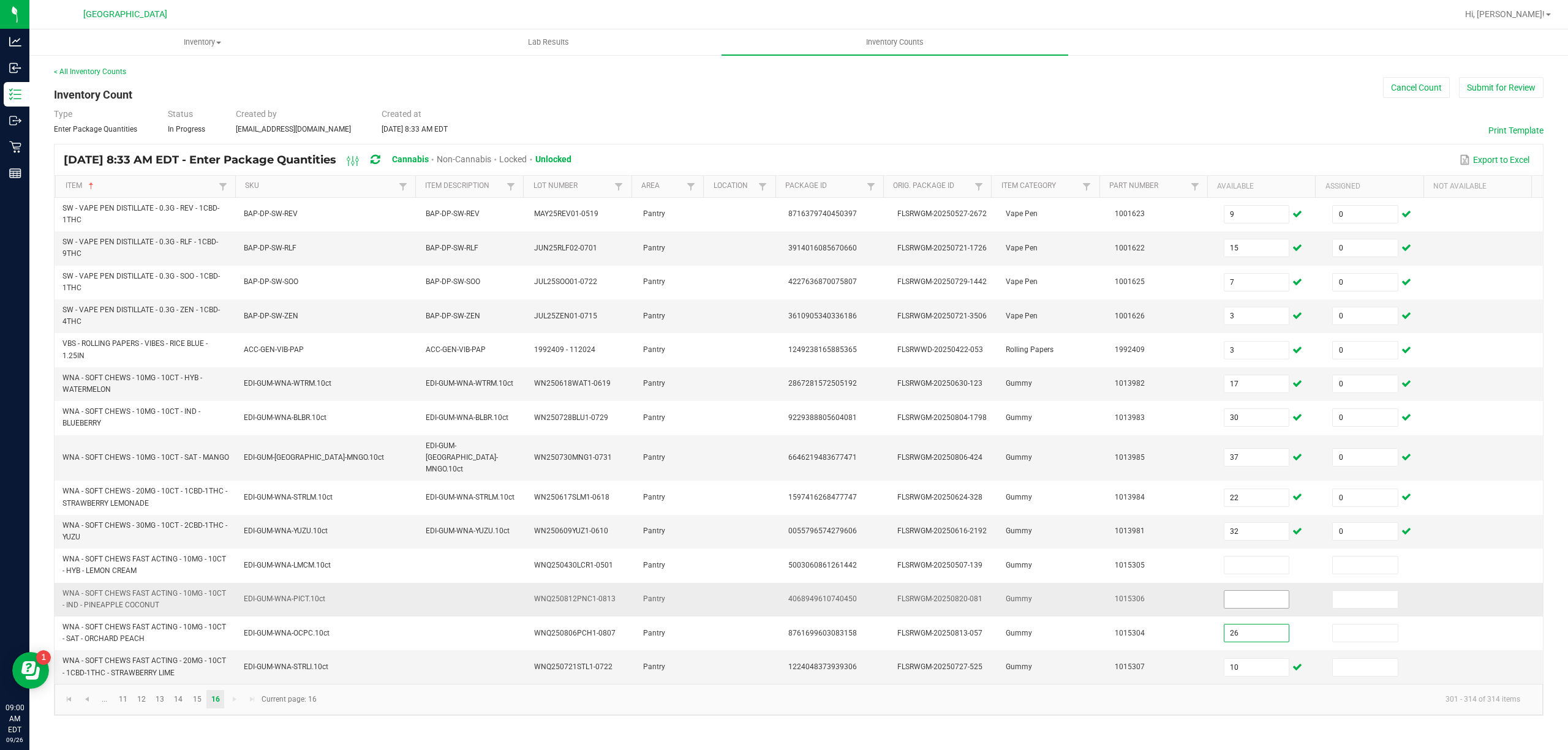
click at [1253, 591] on input at bounding box center [1256, 600] width 65 height 17
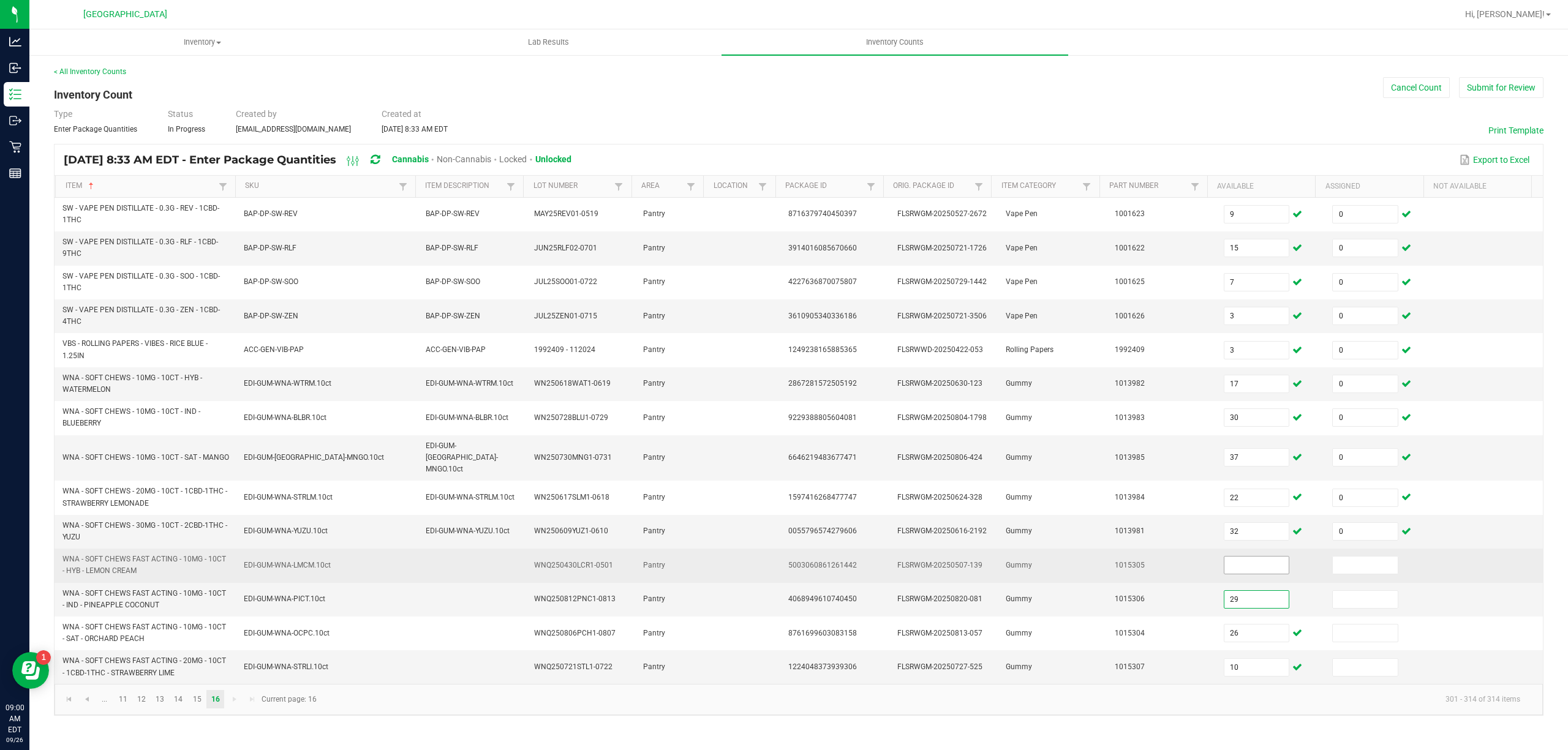
click at [1245, 561] on input at bounding box center [1256, 565] width 65 height 17
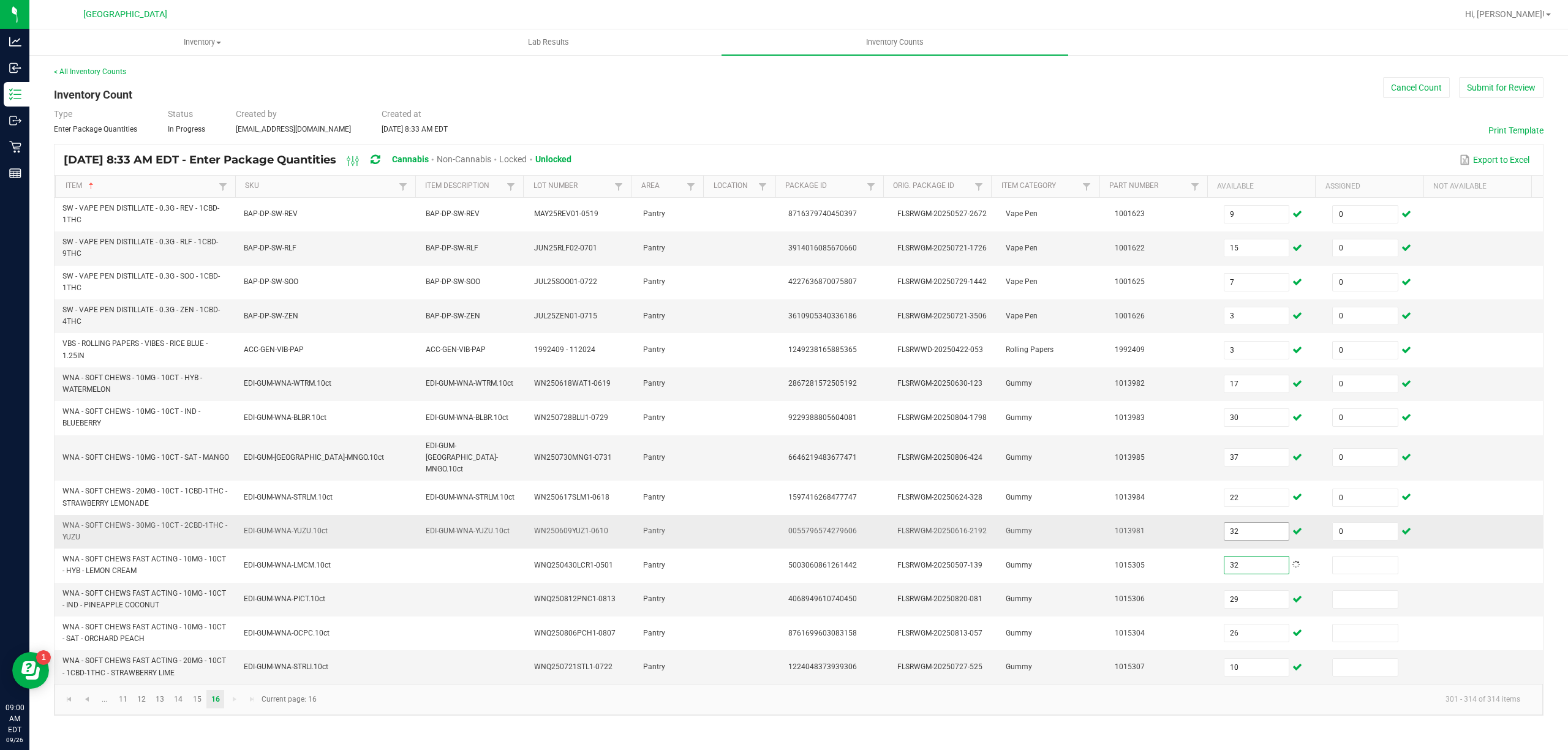
click at [1245, 523] on input "32" at bounding box center [1256, 532] width 65 height 17
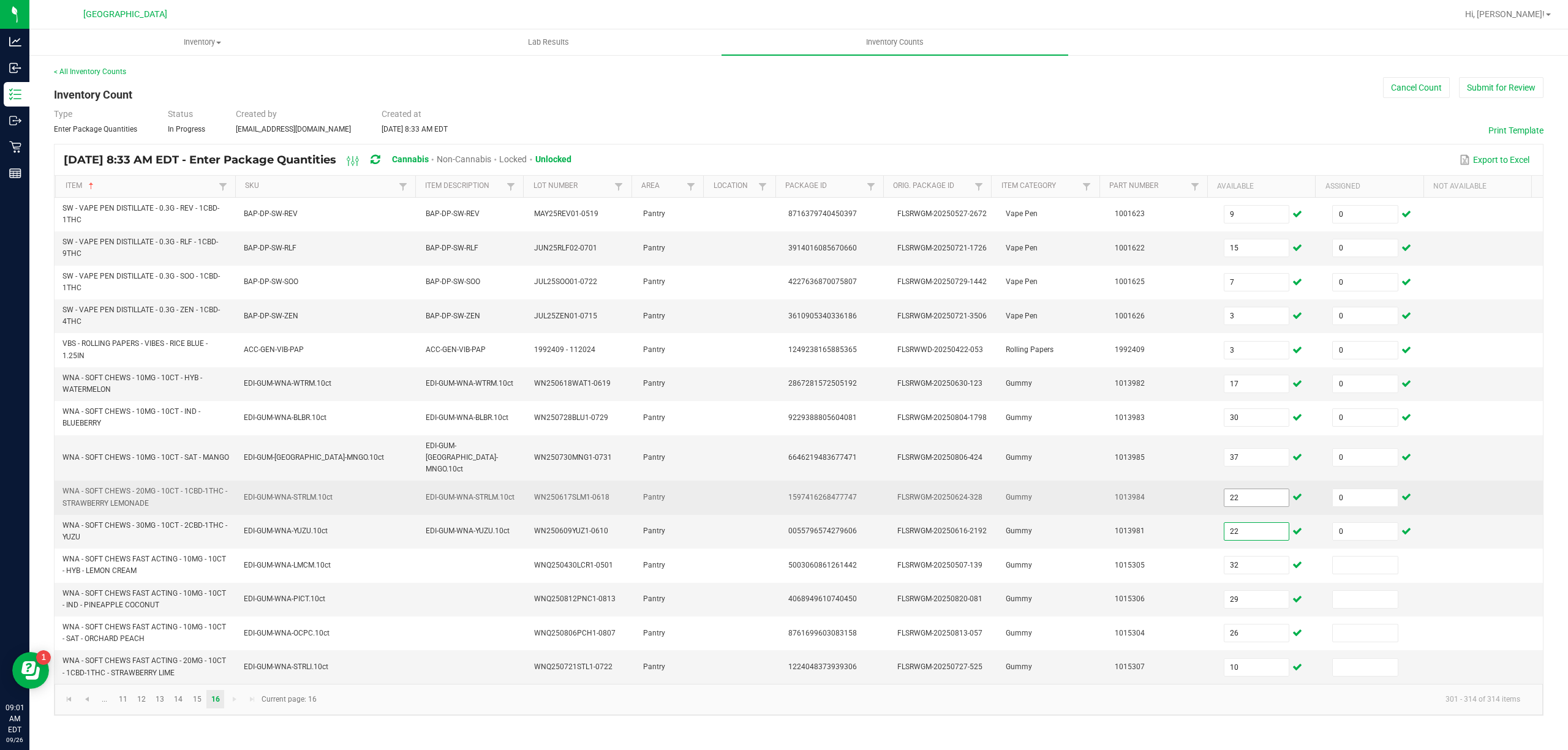
click at [1248, 489] on input "22" at bounding box center [1256, 498] width 65 height 17
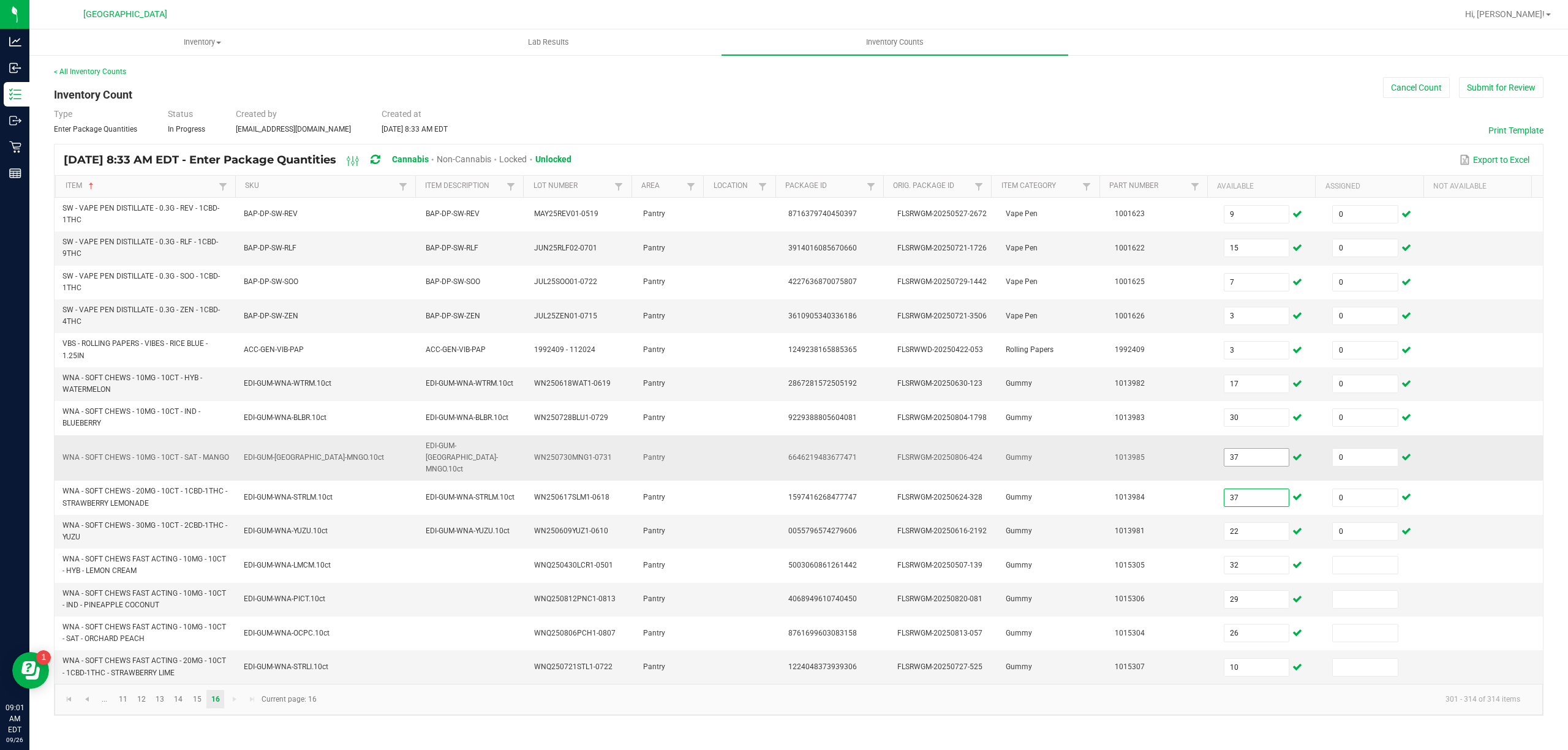
click at [1234, 449] on input "37" at bounding box center [1256, 457] width 65 height 17
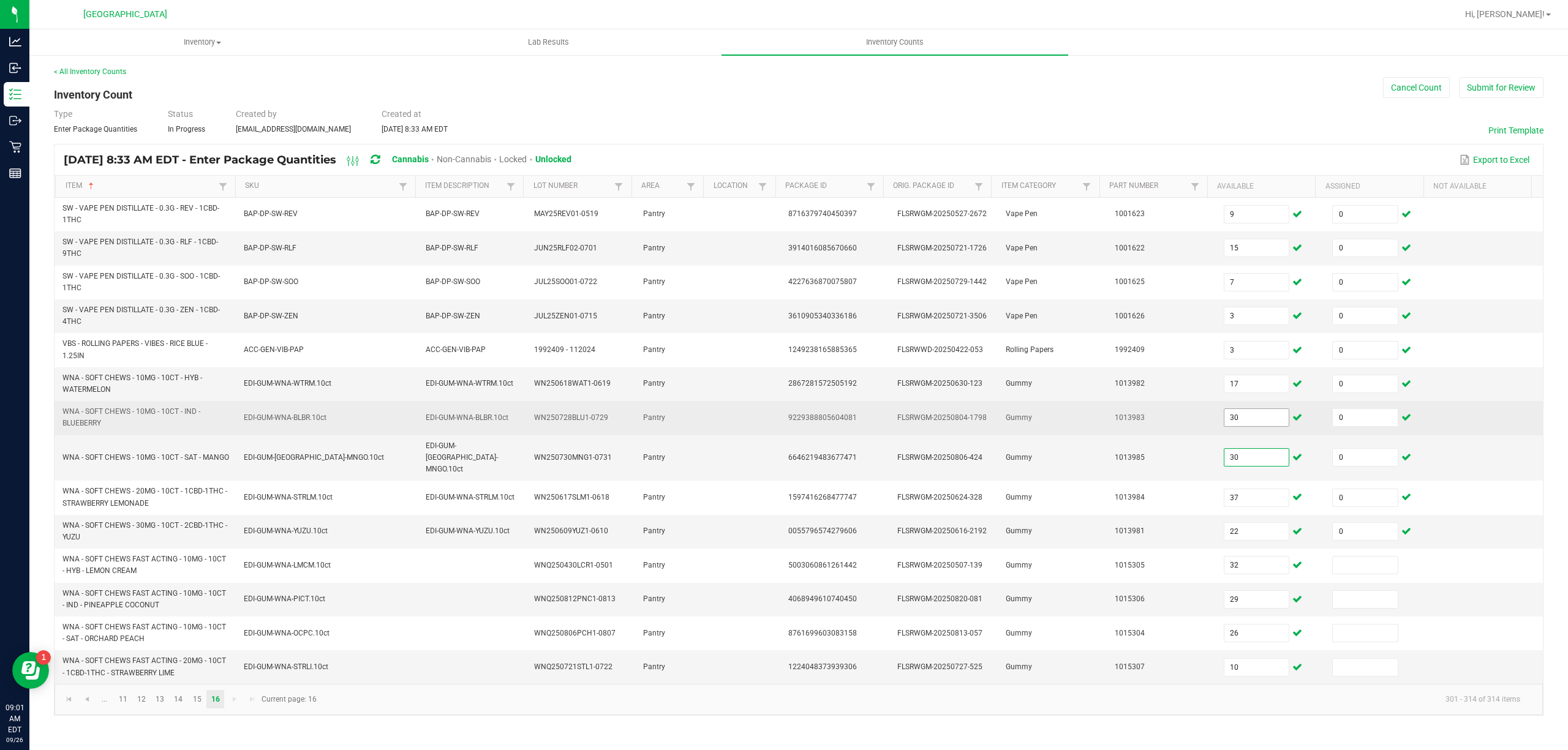
click at [1235, 425] on input "30" at bounding box center [1256, 418] width 65 height 17
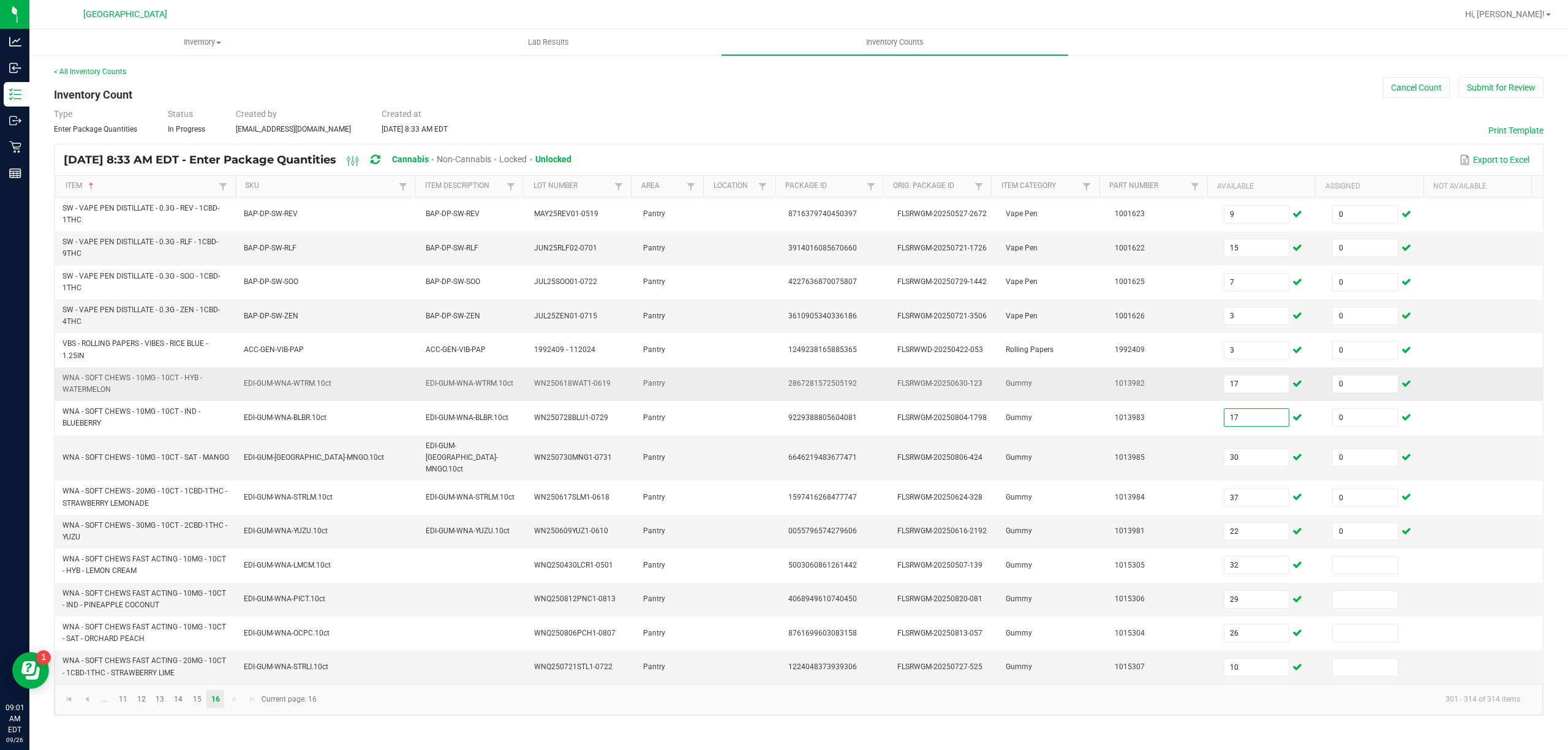
click at [1235, 395] on td "17" at bounding box center [1271, 384] width 109 height 33
click at [1237, 387] on input "17" at bounding box center [1256, 384] width 65 height 17
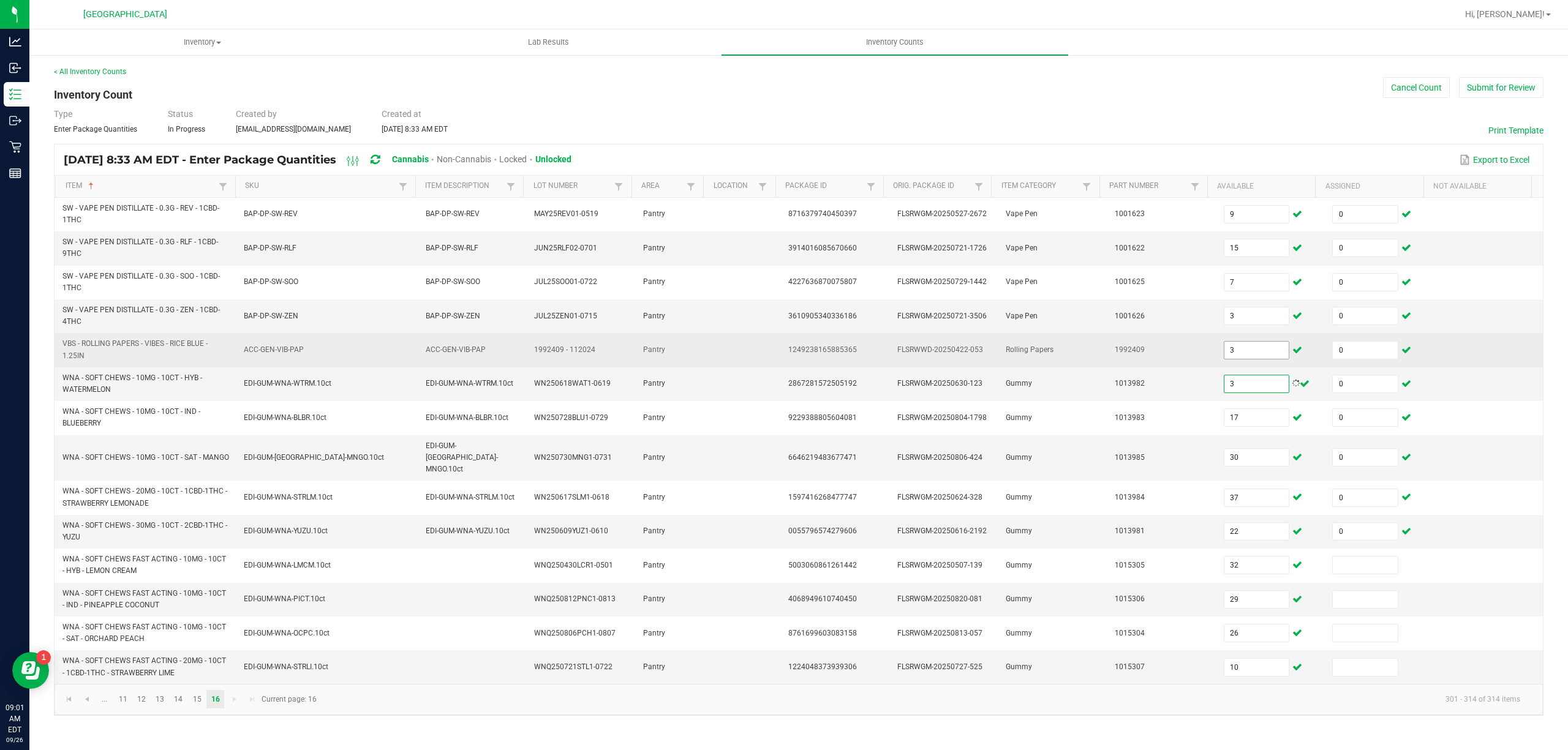
click at [1245, 351] on input "3" at bounding box center [1256, 350] width 65 height 17
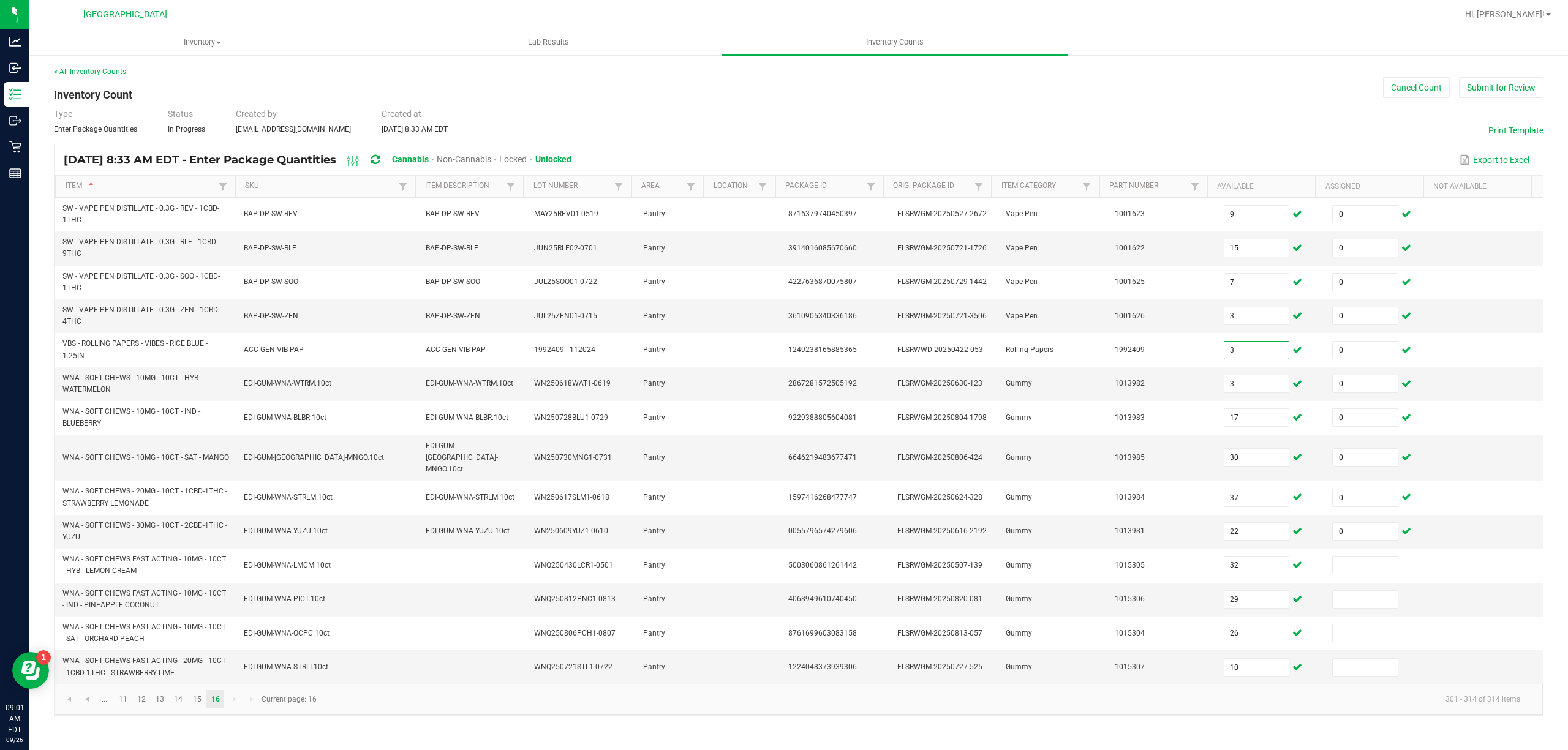
click at [1180, 721] on div "Inventory All packages All inventory Waste log Create inventory Lab Results Inv…" at bounding box center [798, 390] width 1538 height 721
click at [1495, 89] on button "Submit for Review" at bounding box center [1501, 87] width 84 height 21
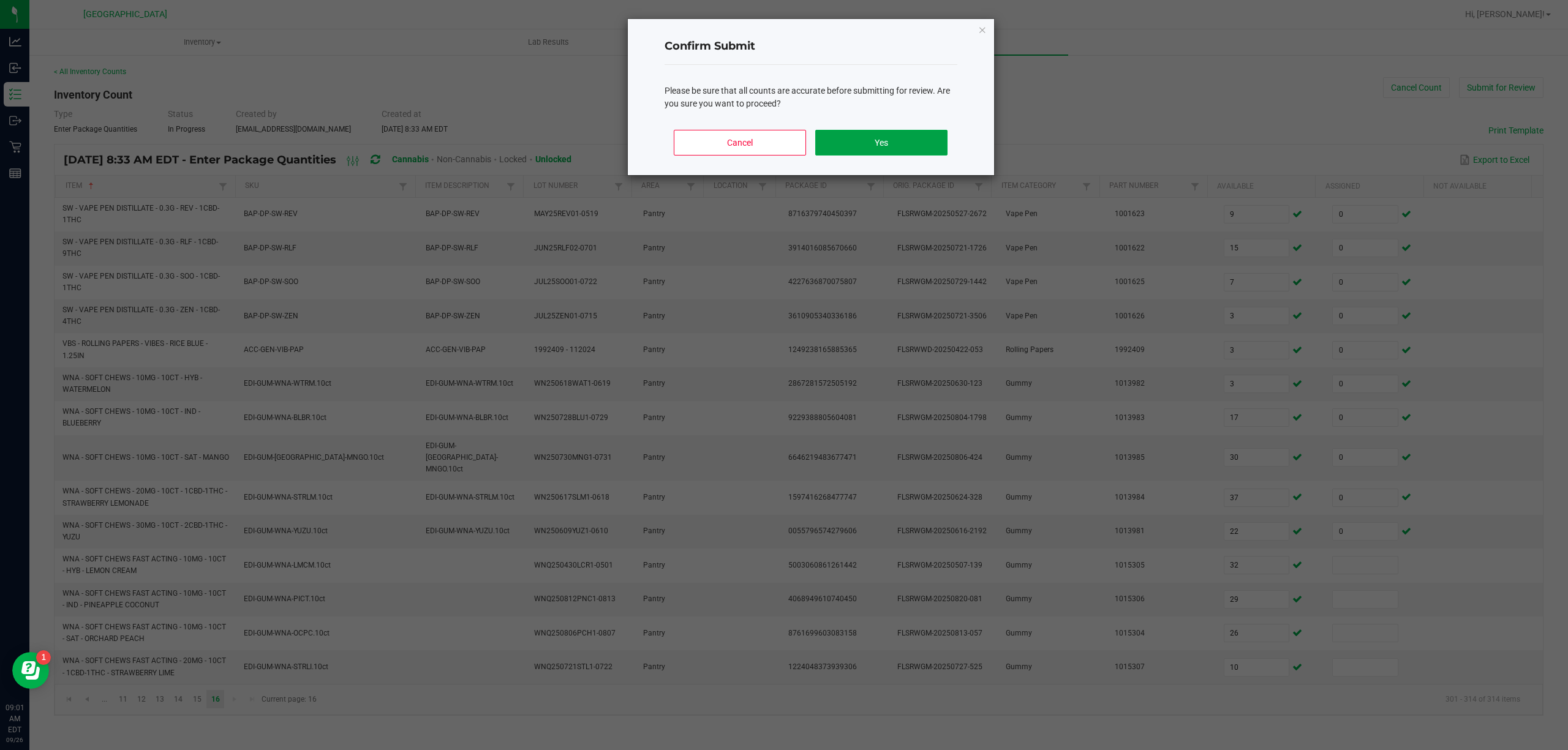
click at [891, 143] on button "Yes" at bounding box center [880, 142] width 132 height 25
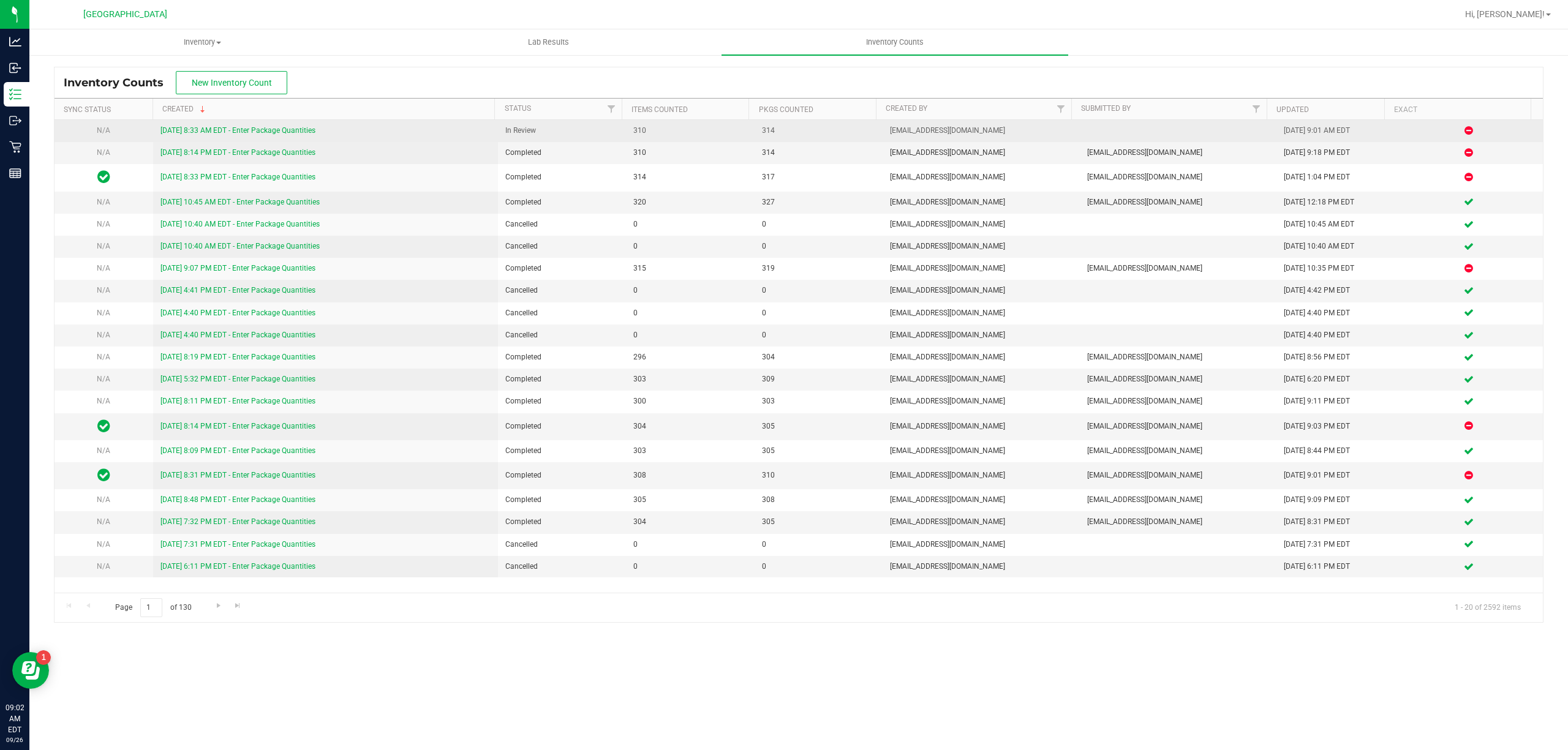
click at [194, 130] on link "9/26/25 8:33 AM EDT - Enter Package Quantities" at bounding box center [237, 130] width 155 height 9
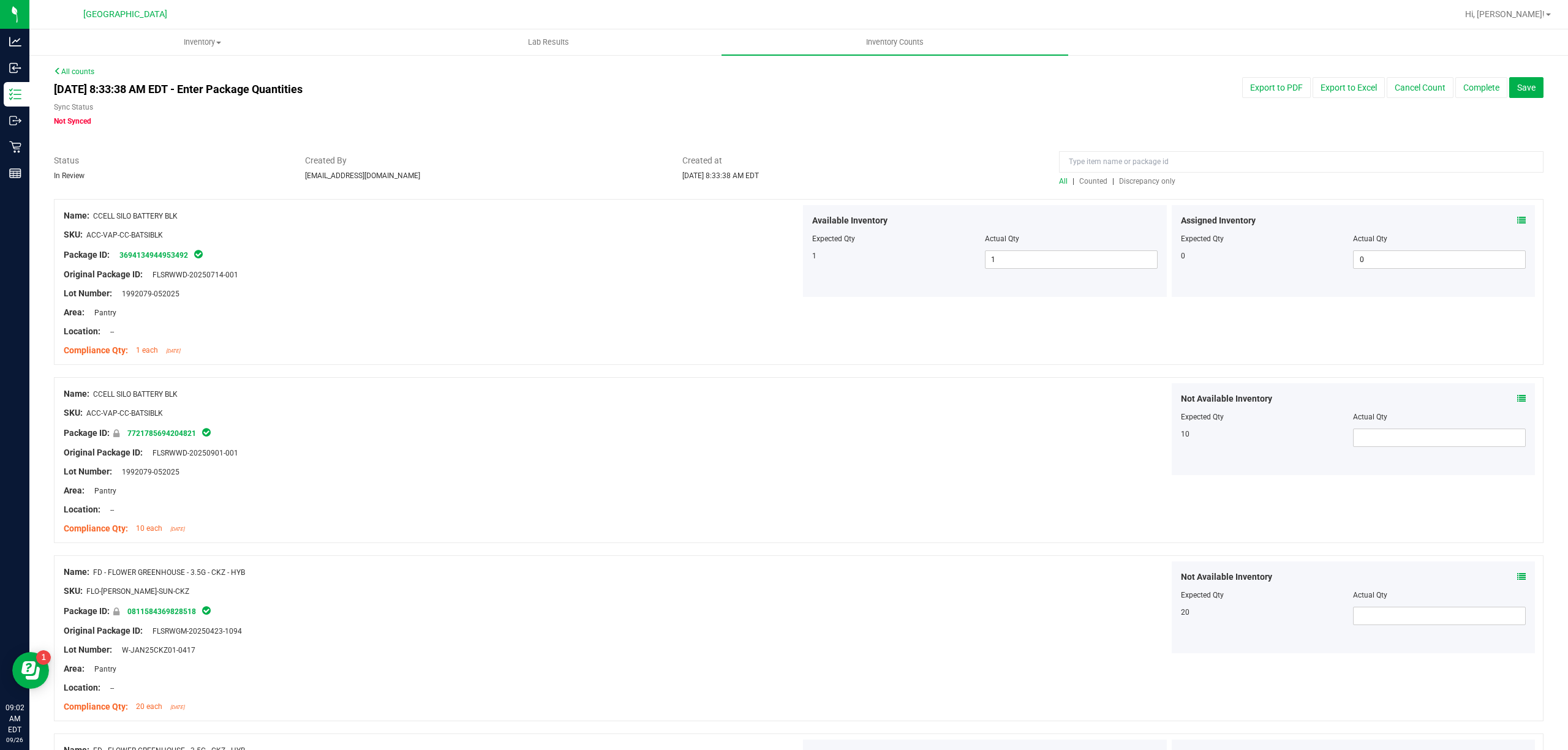
click at [1137, 182] on span "Discrepancy only" at bounding box center [1146, 181] width 56 height 9
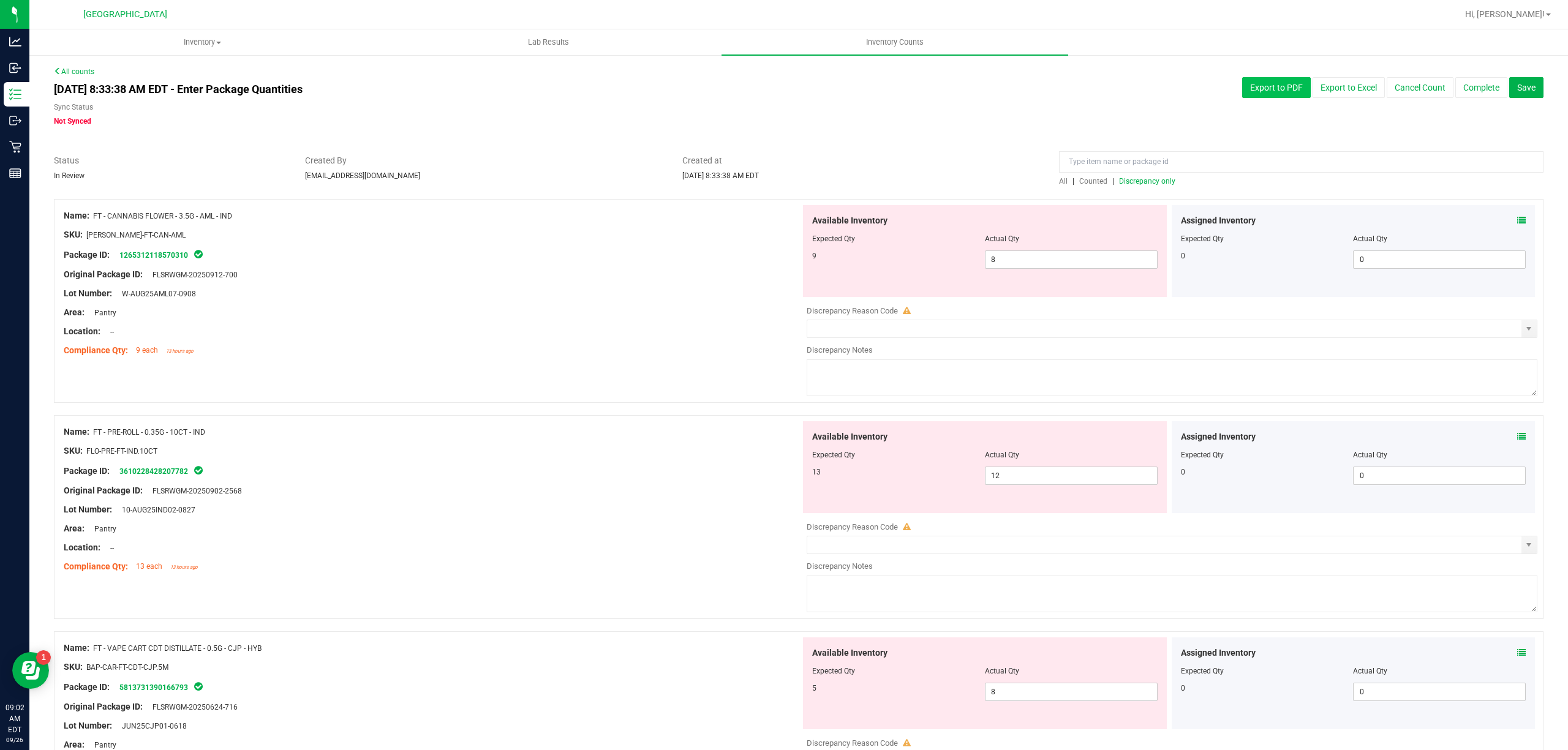
click at [1264, 86] on button "Export to PDF" at bounding box center [1276, 87] width 68 height 21
click at [514, 331] on div "Location: --" at bounding box center [432, 332] width 737 height 13
click at [1155, 183] on span "Discrepancy only" at bounding box center [1146, 181] width 56 height 9
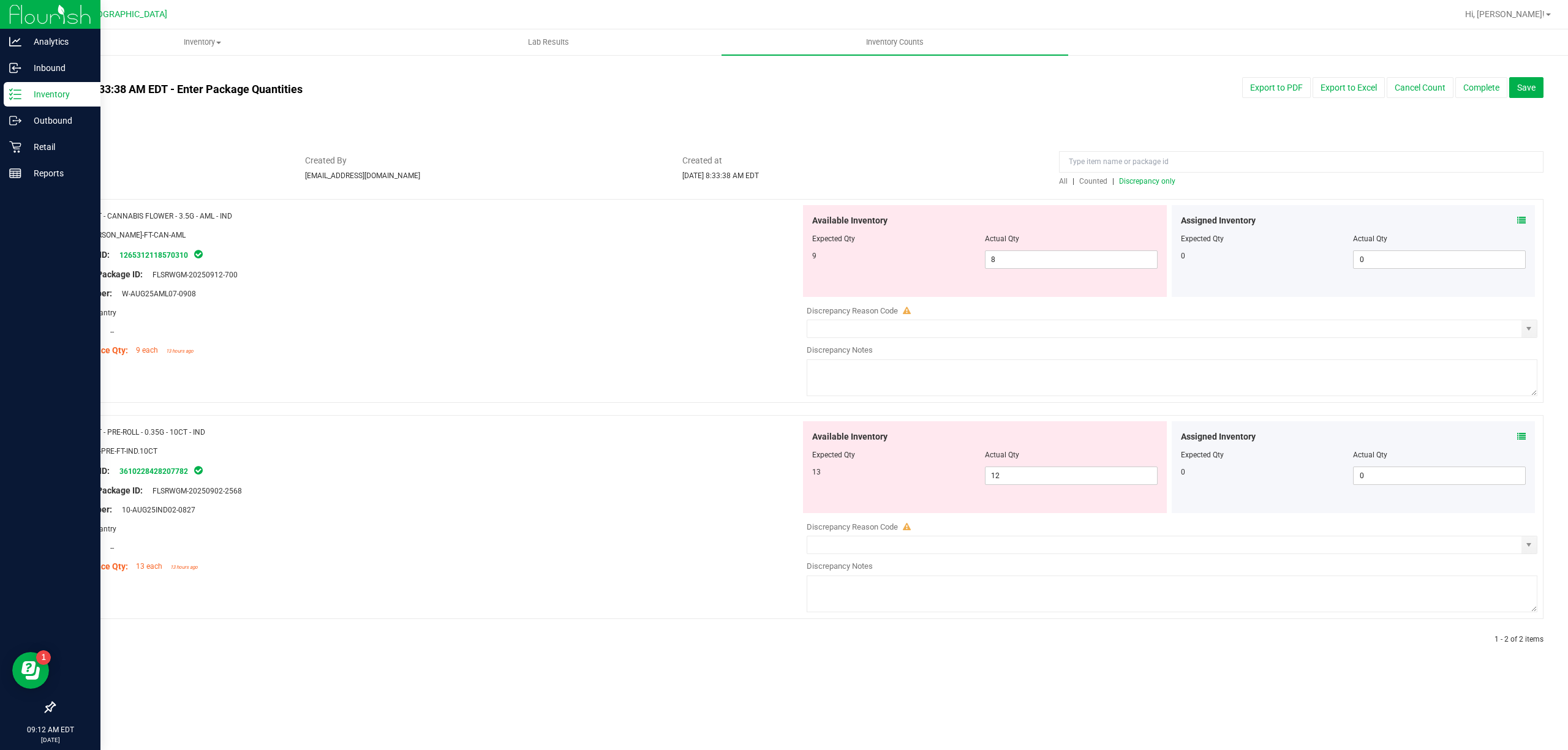
click at [21, 89] on p "Inventory" at bounding box center [58, 94] width 74 height 15
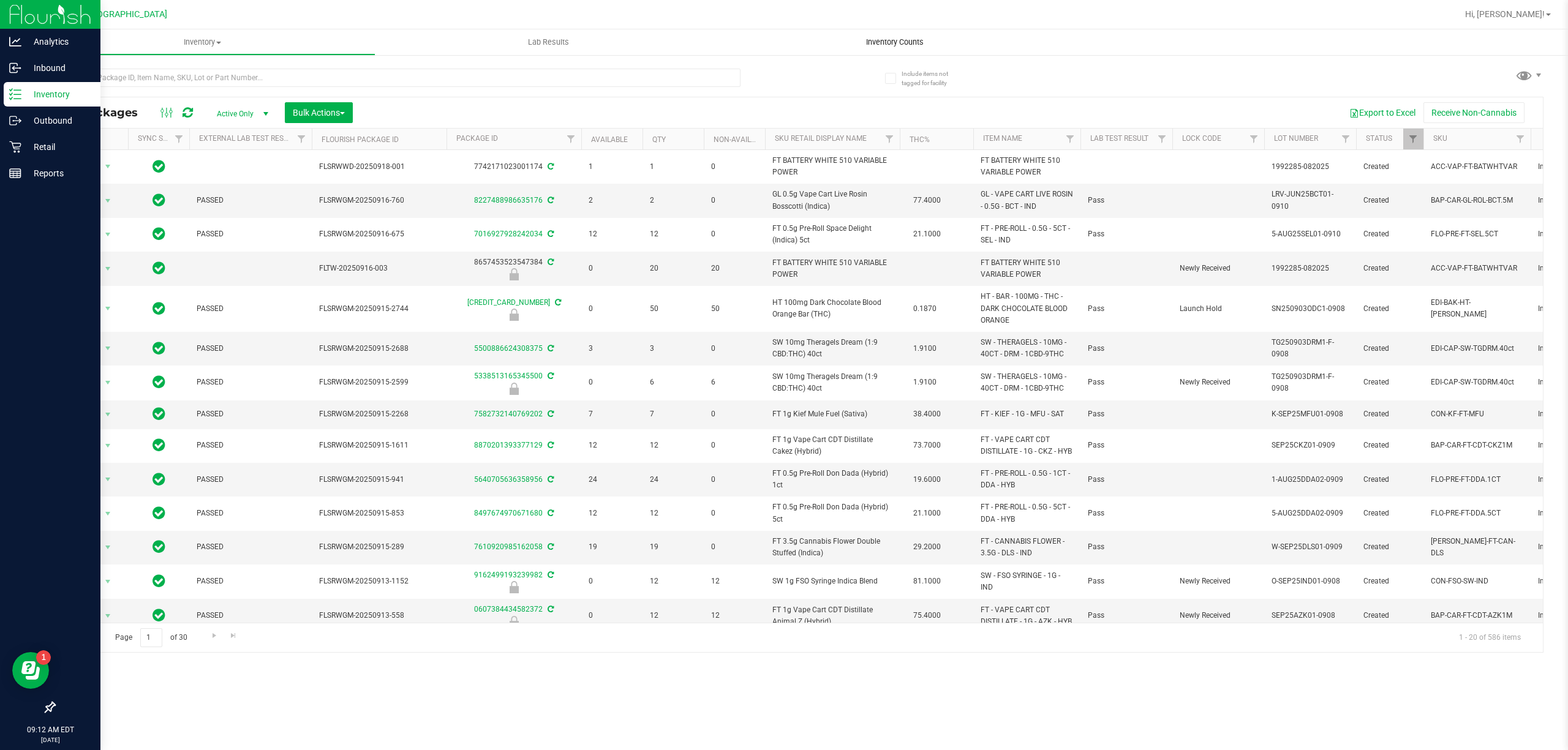
click at [902, 50] on uib-tab-heading "Inventory Counts" at bounding box center [894, 42] width 346 height 25
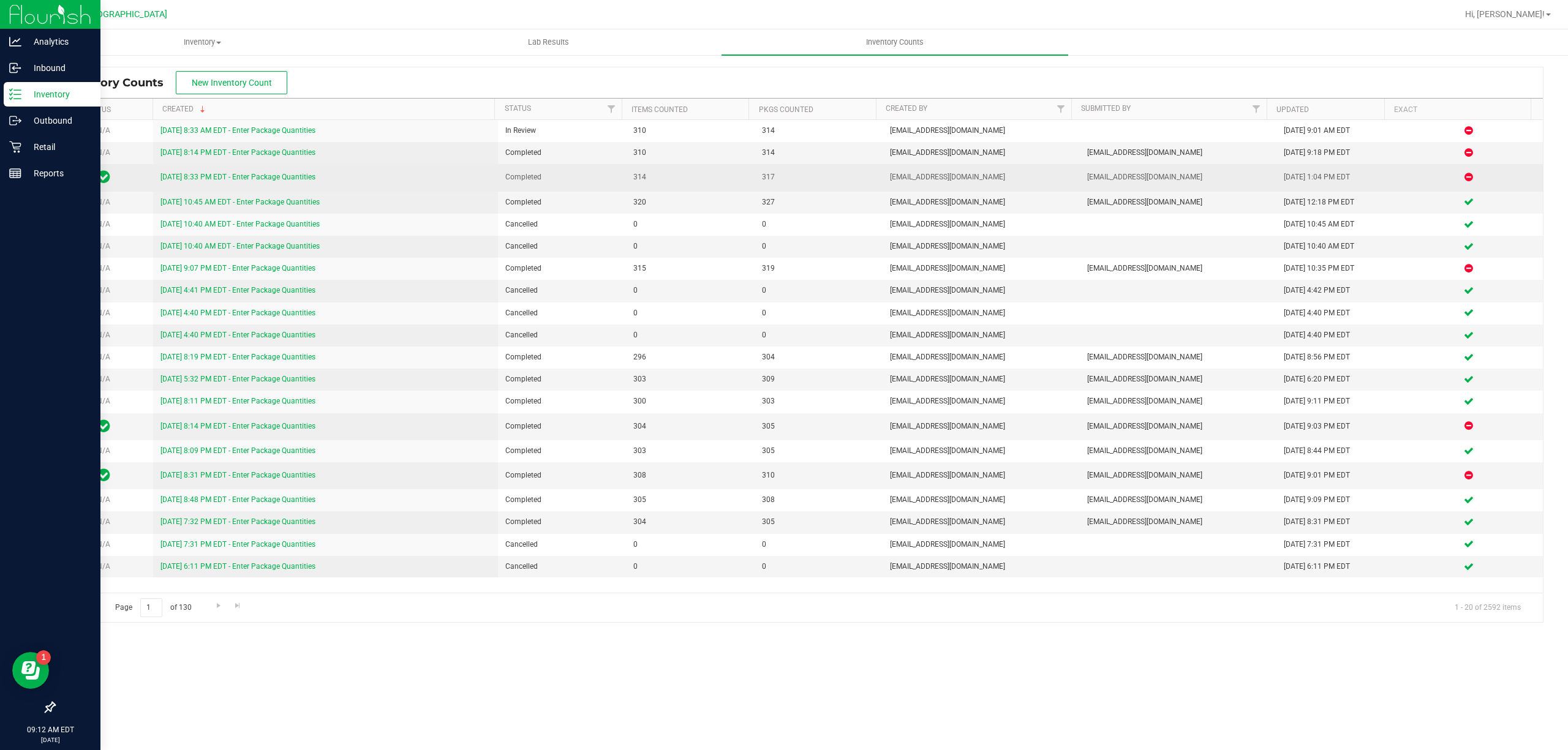
click at [194, 178] on link "9/24/25 8:33 PM EDT - Enter Package Quantities" at bounding box center [237, 177] width 155 height 9
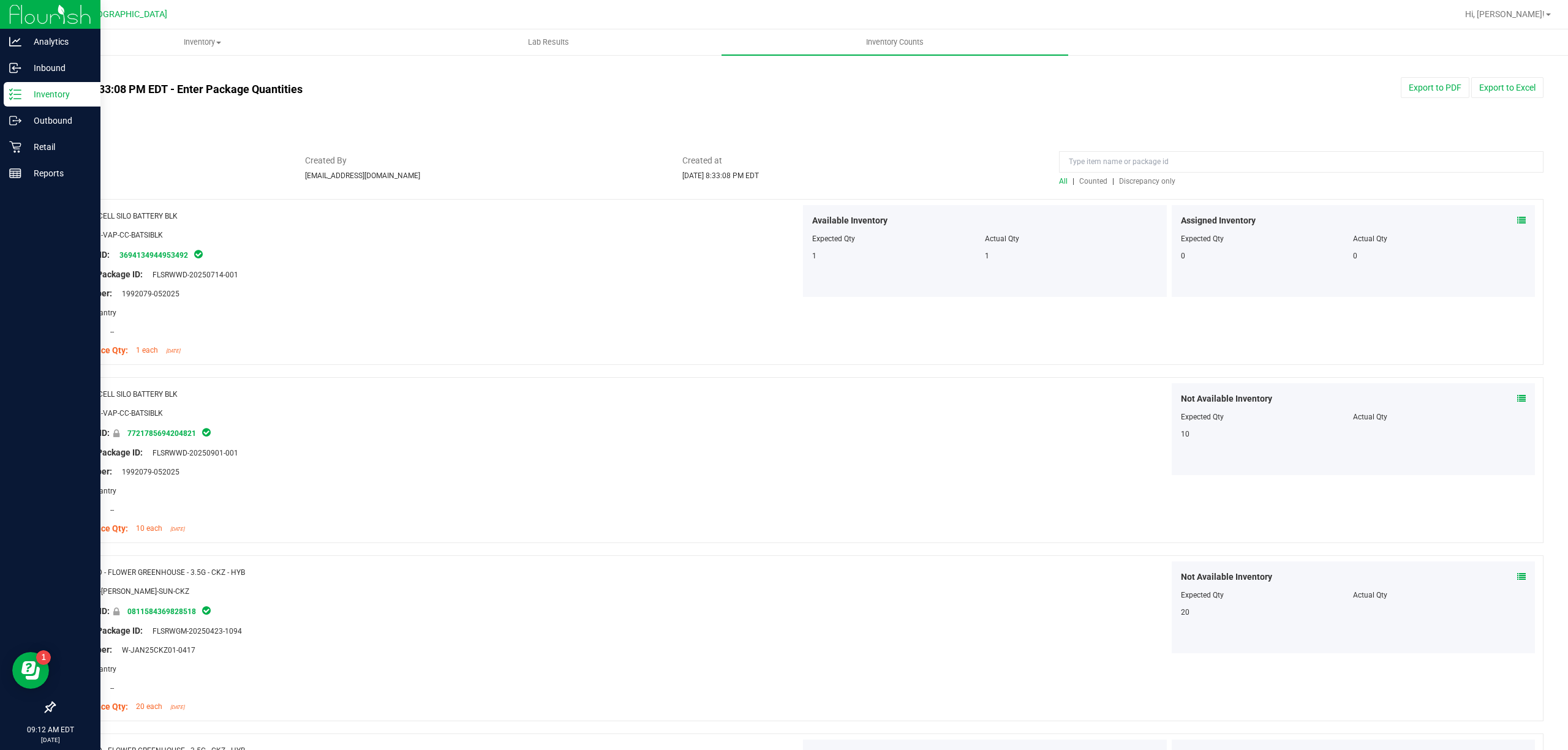
click at [1133, 177] on span "Discrepancy only" at bounding box center [1146, 181] width 56 height 9
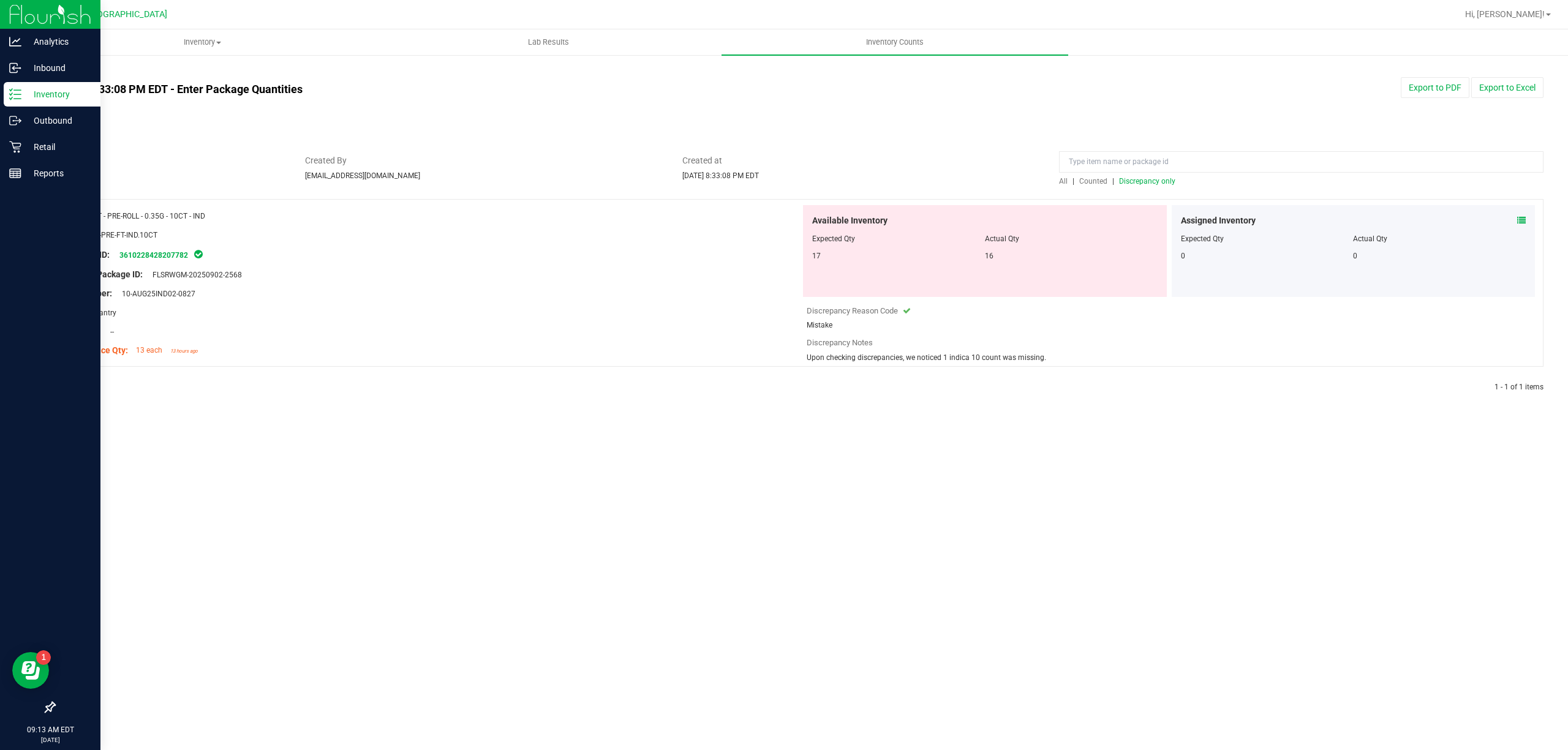
click at [1004, 361] on span "Upon checking discrepancies, we noticed 1 indica 10 count was missing." at bounding box center [926, 358] width 240 height 9
copy div "Upon checking discrepancies, we noticed 1 indica 10 count was missing."
click at [92, 74] on link "All counts" at bounding box center [74, 72] width 41 height 9
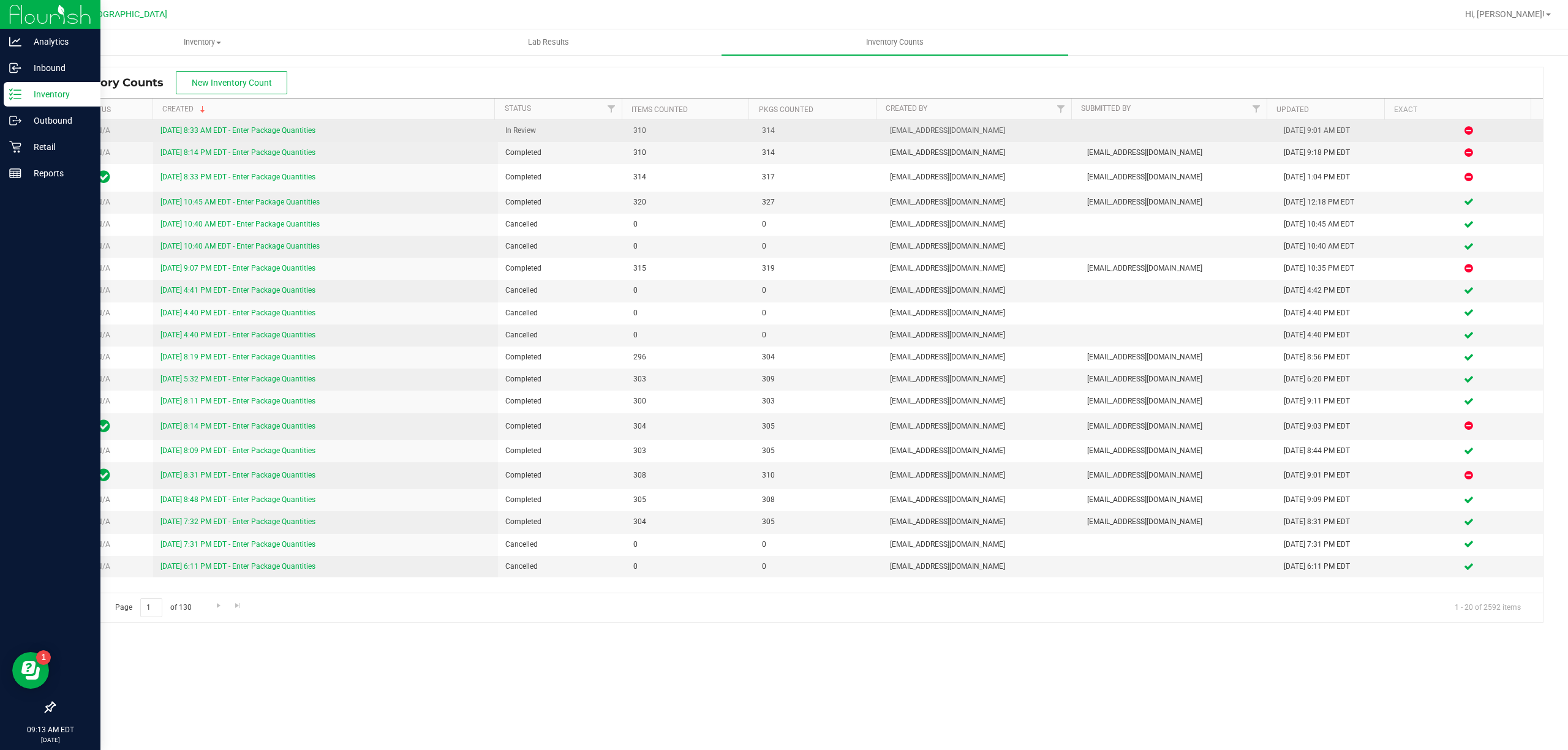
click at [280, 130] on link "9/26/25 8:33 AM EDT - Enter Package Quantities" at bounding box center [237, 130] width 155 height 9
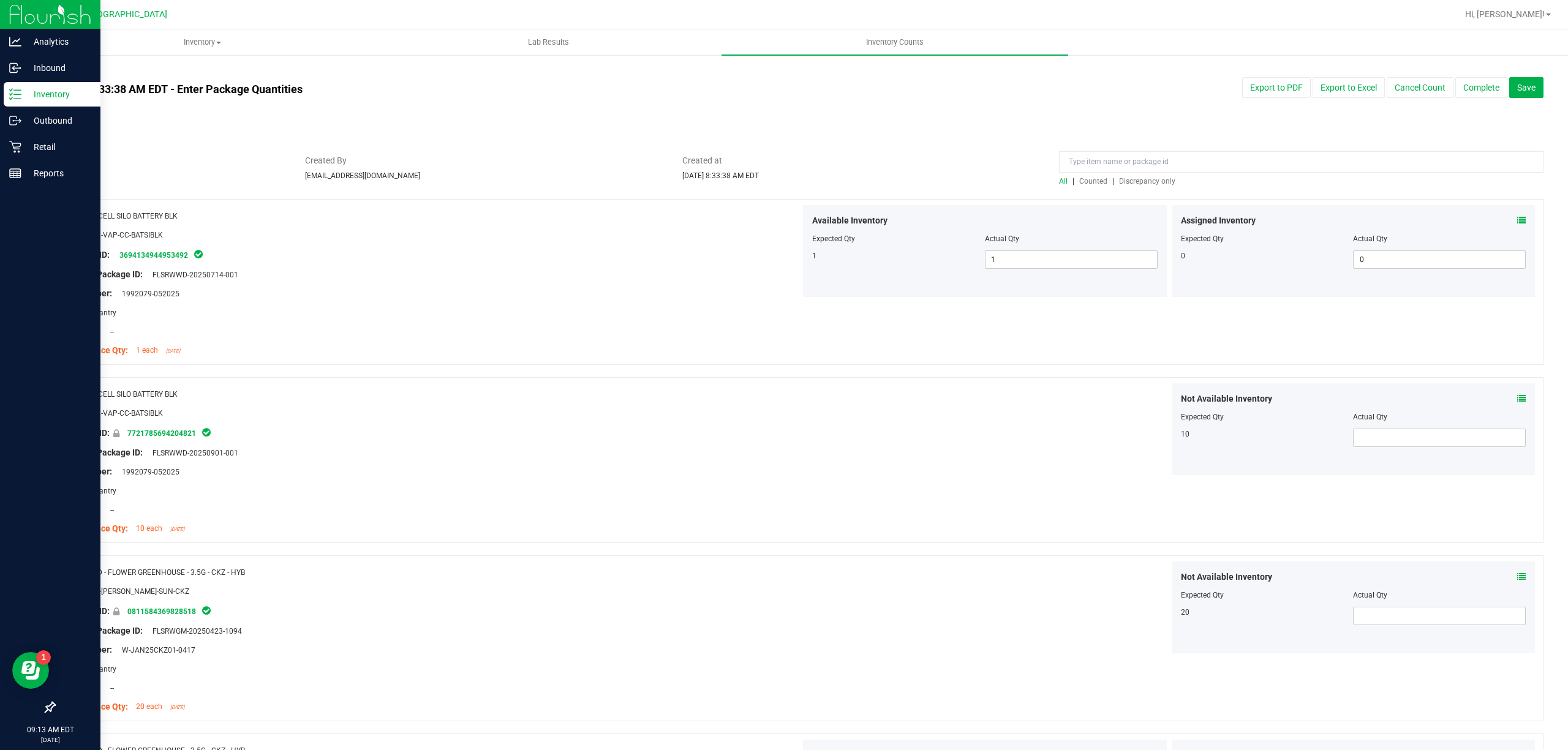
click at [1143, 183] on span "Discrepancy only" at bounding box center [1146, 181] width 56 height 9
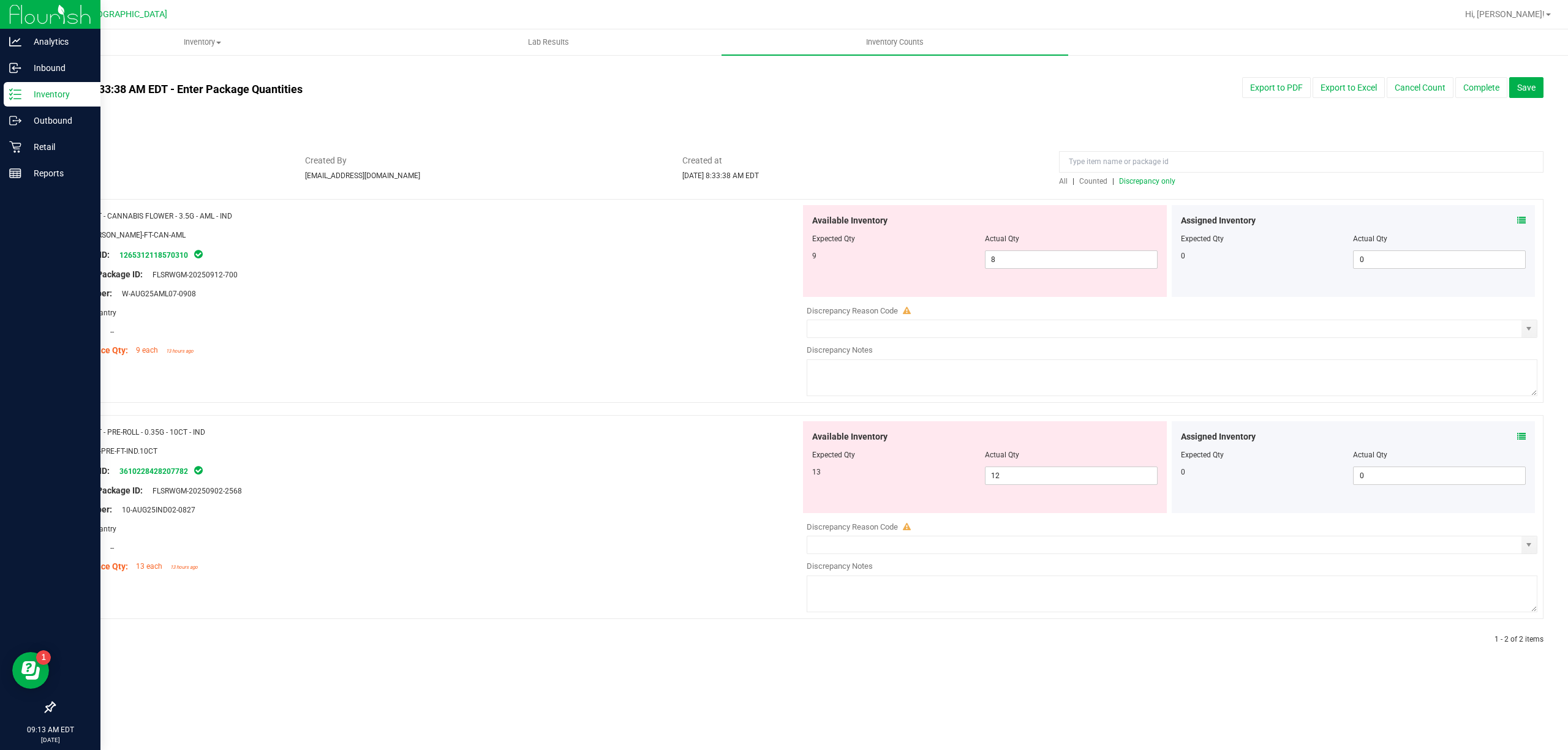
click at [968, 558] on div at bounding box center [1172, 557] width 730 height 6
click at [972, 548] on input "text" at bounding box center [1164, 545] width 714 height 17
click at [1534, 548] on span "select" at bounding box center [1529, 545] width 15 height 17
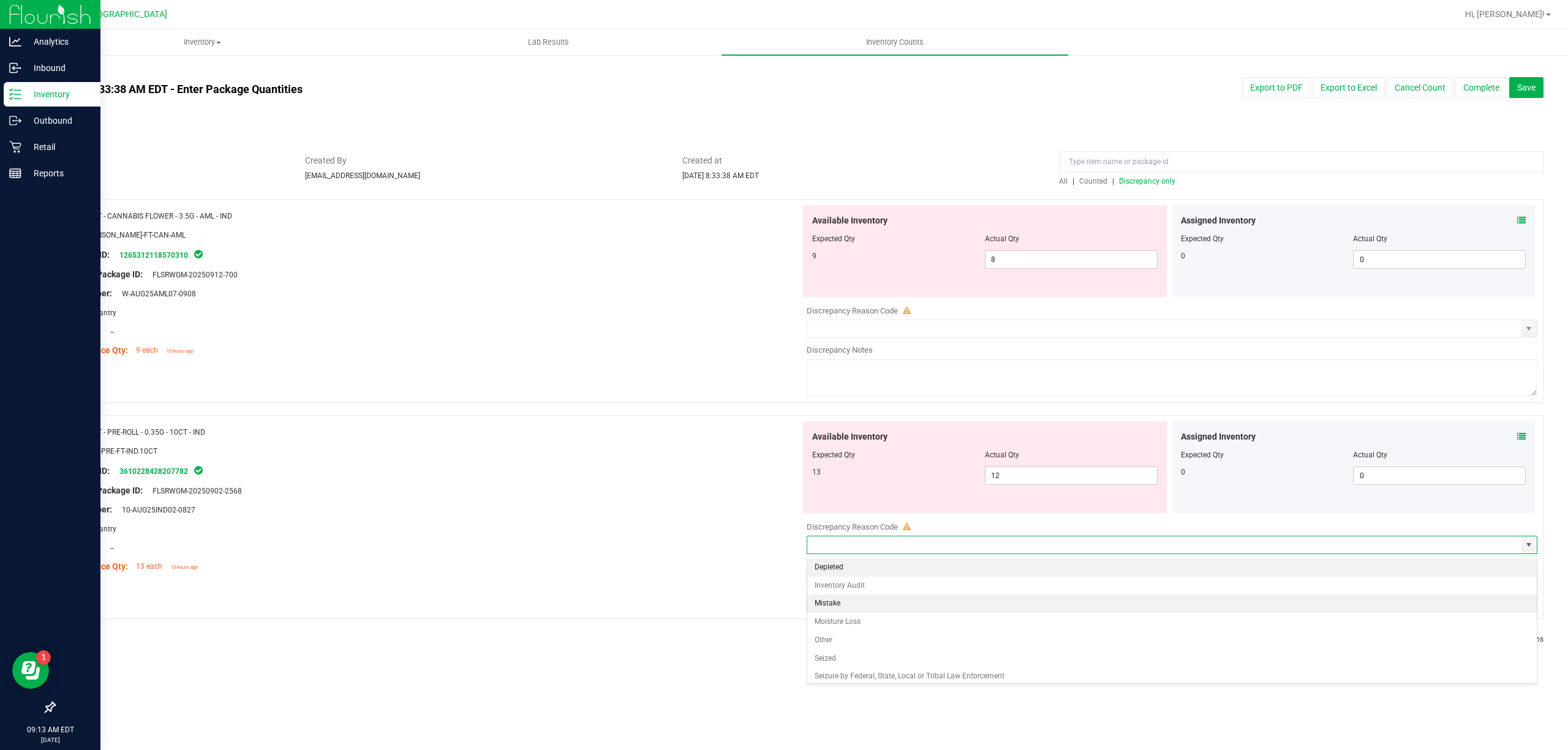
click at [853, 603] on li "Mistake" at bounding box center [1172, 604] width 730 height 18
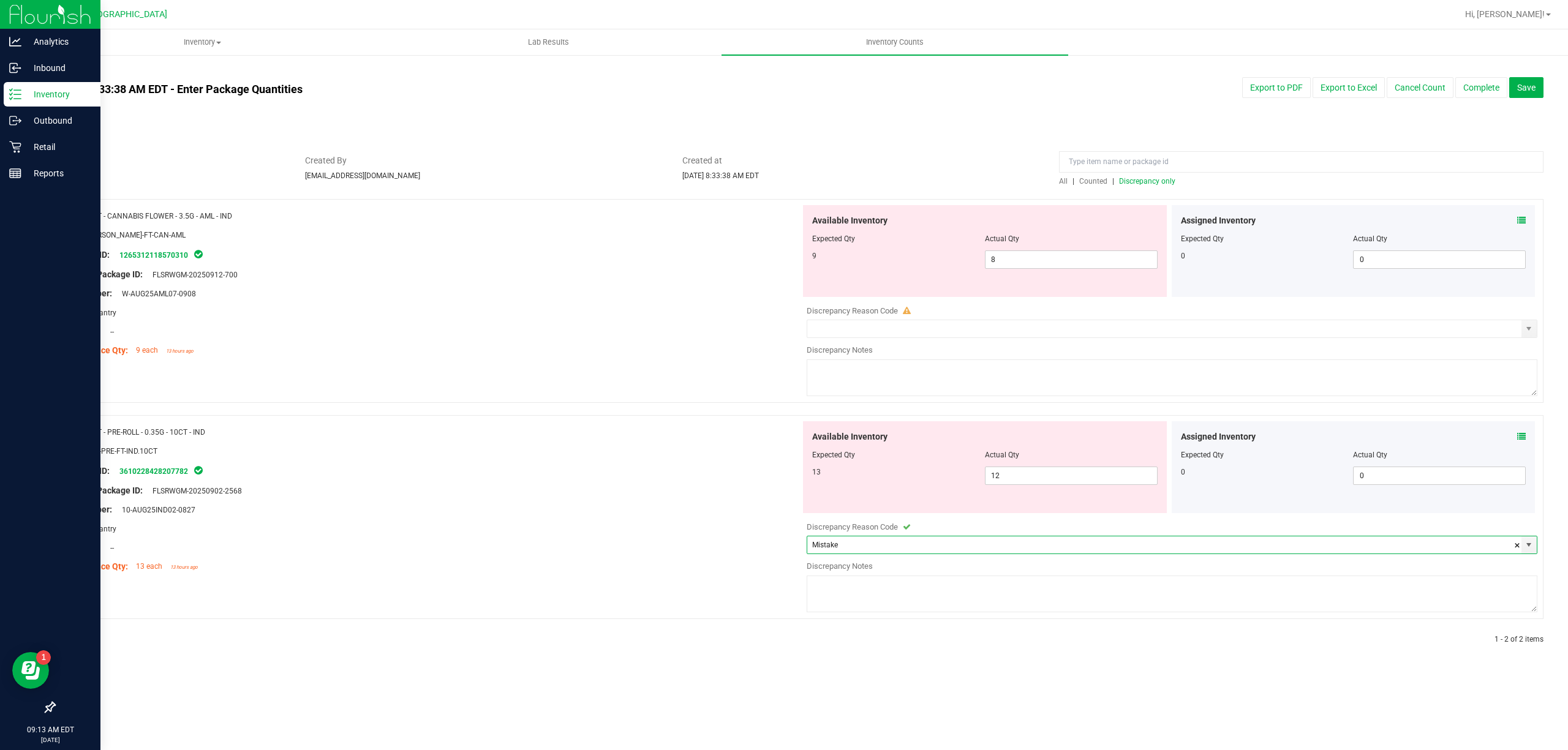
click at [867, 576] on div "Discrepancy Notes" at bounding box center [1172, 588] width 730 height 55
click at [875, 598] on textarea at bounding box center [1172, 593] width 730 height 36
paste textarea "Upon checking discrepancies, we noticed 1 indica 10 count was missing."
click at [814, 576] on textarea "Upon checking discrepancies, we noticed 1 indica 10 count was missing." at bounding box center [1172, 593] width 730 height 36
click at [755, 569] on div "Compliance Qty: 13 each 13 hours ago" at bounding box center [432, 567] width 737 height 13
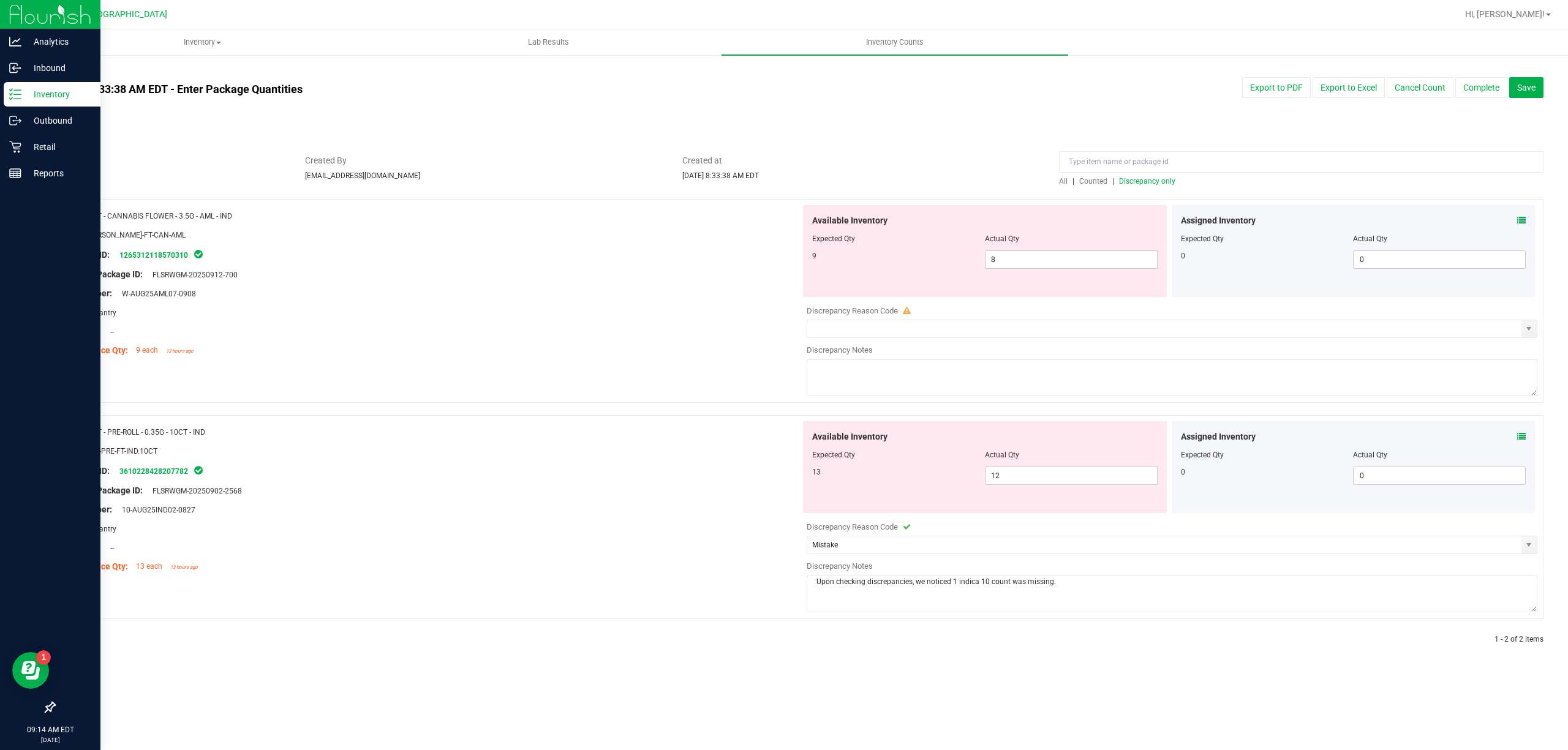
click at [1025, 245] on div at bounding box center [985, 248] width 345 height 6
click at [970, 320] on span at bounding box center [1172, 328] width 730 height 18
click at [954, 326] on input "text" at bounding box center [1164, 329] width 714 height 17
click at [954, 325] on input "text" at bounding box center [1164, 329] width 714 height 17
click at [1531, 333] on span "select" at bounding box center [1528, 328] width 9 height 9
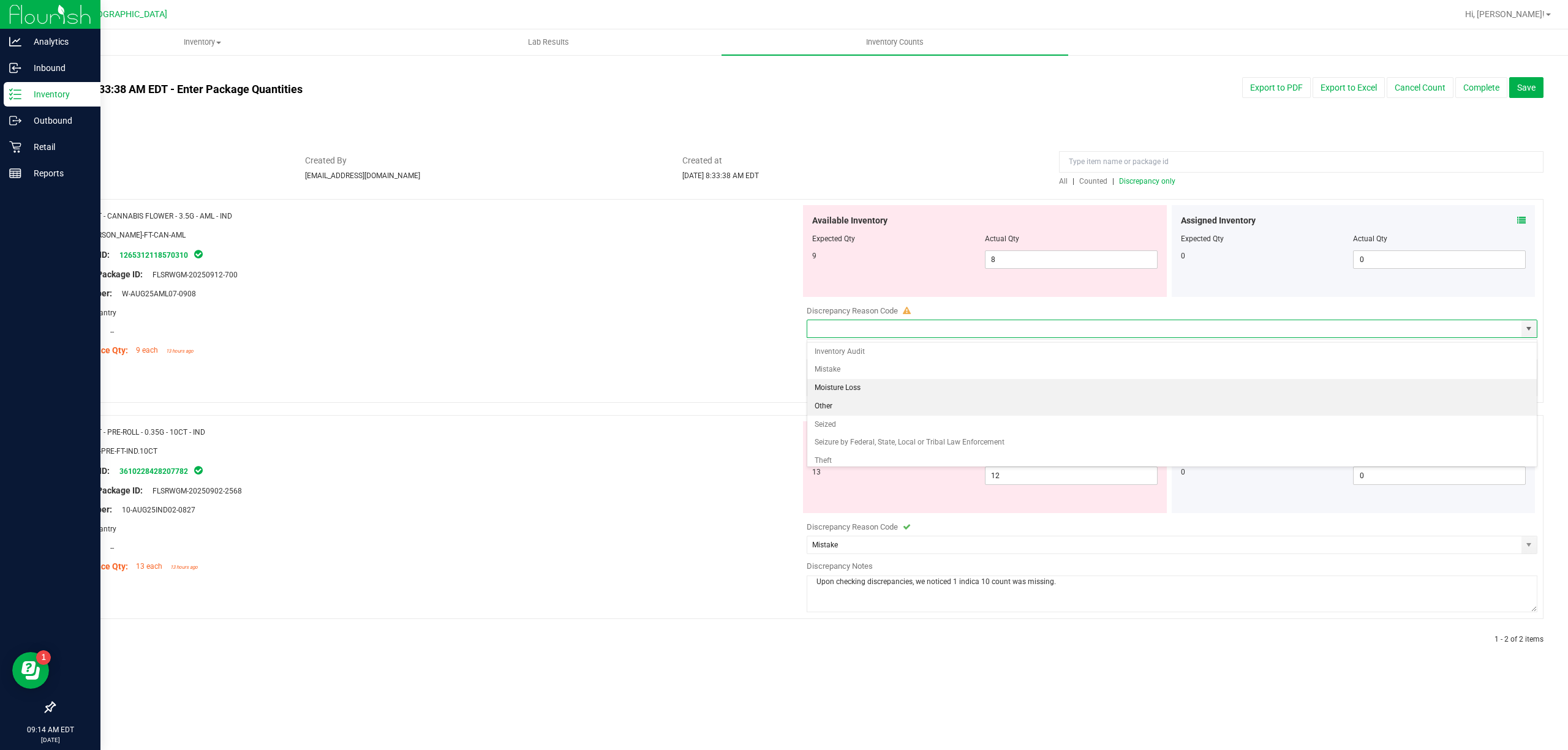
scroll to position [25, 0]
click at [905, 368] on li "Mistake" at bounding box center [1172, 363] width 730 height 18
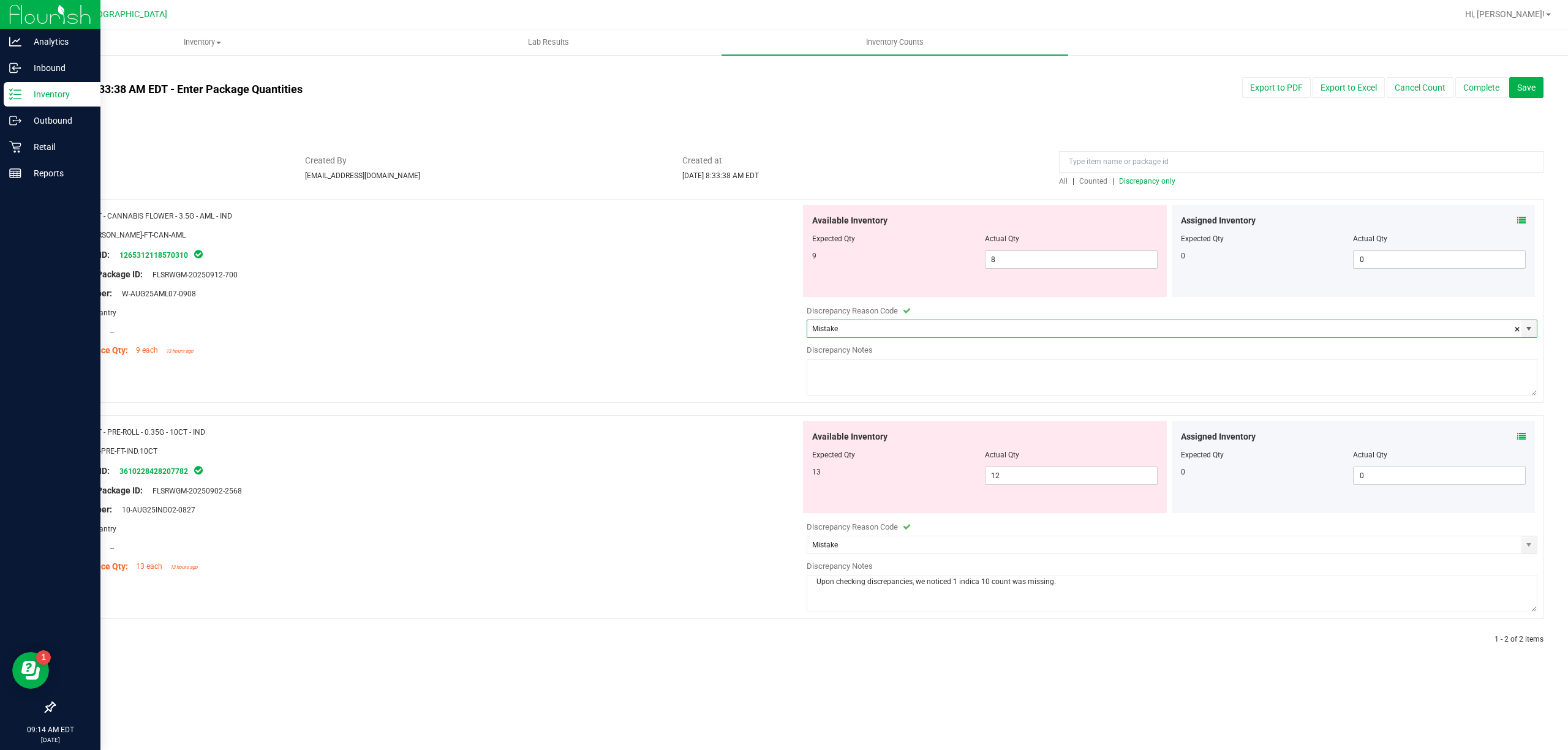
click at [905, 368] on textarea at bounding box center [1172, 378] width 730 height 36
paste textarea "Upon checking discrepancies, we noticed 1 indica 10 count was missing."
click at [816, 373] on textarea "Upon checking discrepancies, we noticed 1 indica 10 count was missing." at bounding box center [1172, 378] width 730 height 36
click at [976, 366] on textarea "Upon checking discrepancies, we noticed 1 indica 10 count was missing." at bounding box center [1172, 378] width 730 height 36
click at [1011, 368] on textarea "Upon checking discrepancies, we noticed 1 indica 10 count was missing." at bounding box center [1172, 378] width 730 height 36
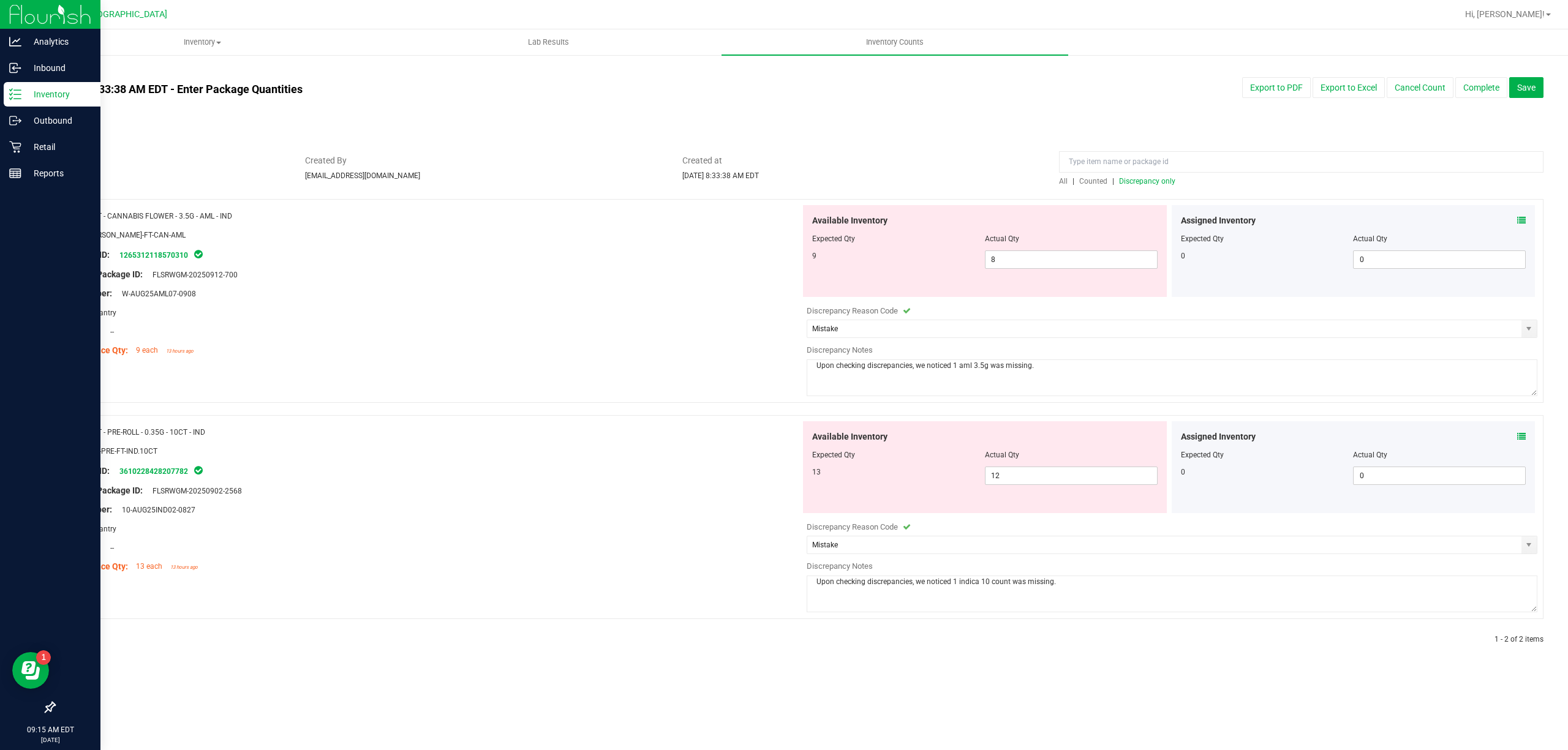
click at [1049, 372] on textarea "Upon checking discrepancies, we noticed 1 aml 3.5g was missing." at bounding box center [1172, 378] width 730 height 36
click at [965, 365] on textarea "Upon checking discrepancies, we noticed 1 aml 3.5g was missing." at bounding box center [1172, 378] width 730 height 36
click at [971, 366] on textarea "Upon checking discrepancies, we noticed 1 aml 3.5g was missing." at bounding box center [1172, 378] width 730 height 36
click at [1049, 371] on textarea "Upon checking discrepancies, we noticed 1 AML 3.5g was missing." at bounding box center [1172, 378] width 730 height 36
click at [992, 371] on textarea "Upon checking discrepancies, we noticed 1 AML 3.5g was missing." at bounding box center [1172, 378] width 730 height 36
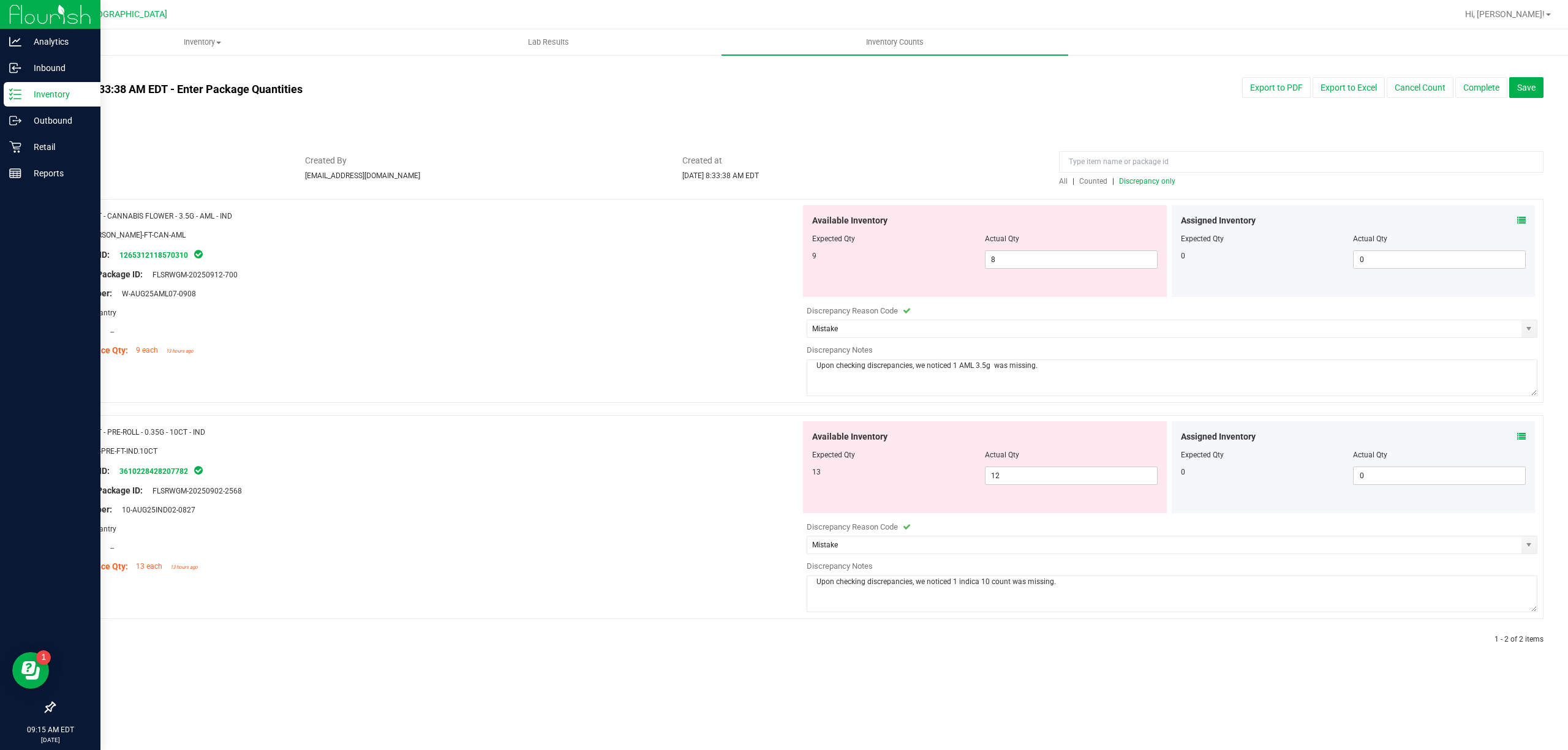
click at [618, 329] on div "Location: --" at bounding box center [432, 332] width 737 height 13
click at [1147, 178] on span "Discrepancy only" at bounding box center [1146, 181] width 56 height 9
click at [1461, 89] on button "Complete" at bounding box center [1481, 87] width 52 height 21
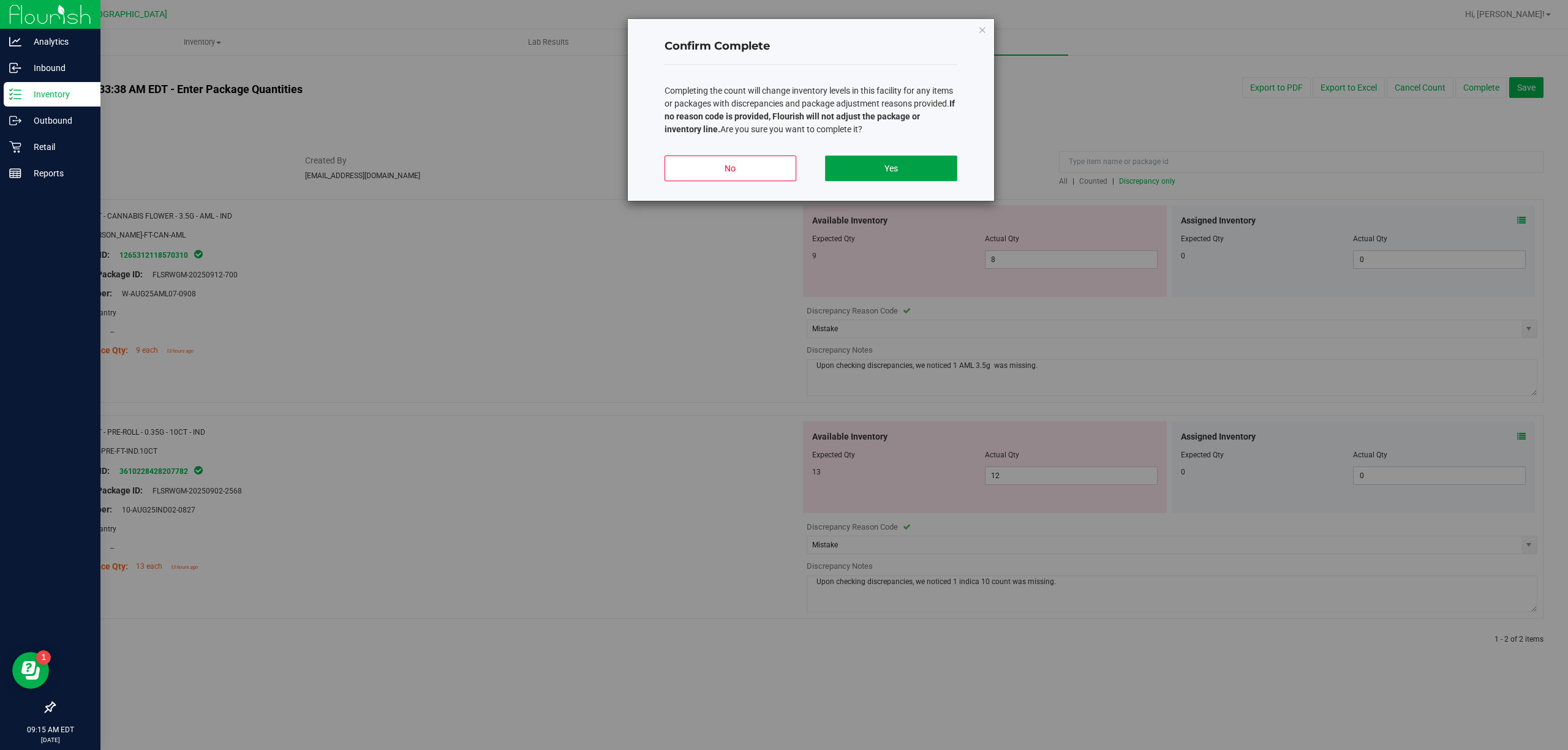
click at [895, 169] on button "Yes" at bounding box center [891, 168] width 132 height 25
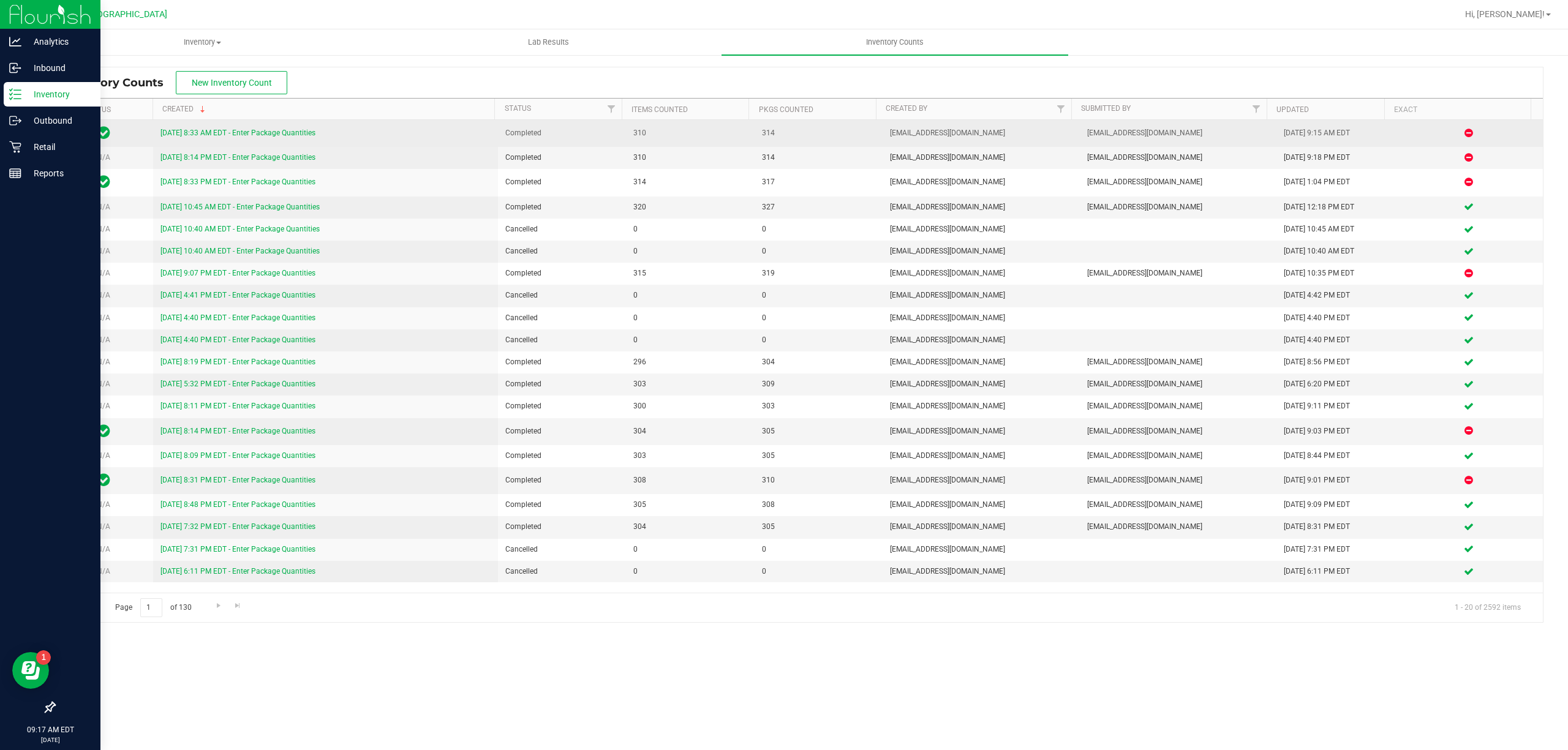
click at [257, 135] on link "9/26/25 8:33 AM EDT - Enter Package Quantities" at bounding box center [237, 133] width 155 height 9
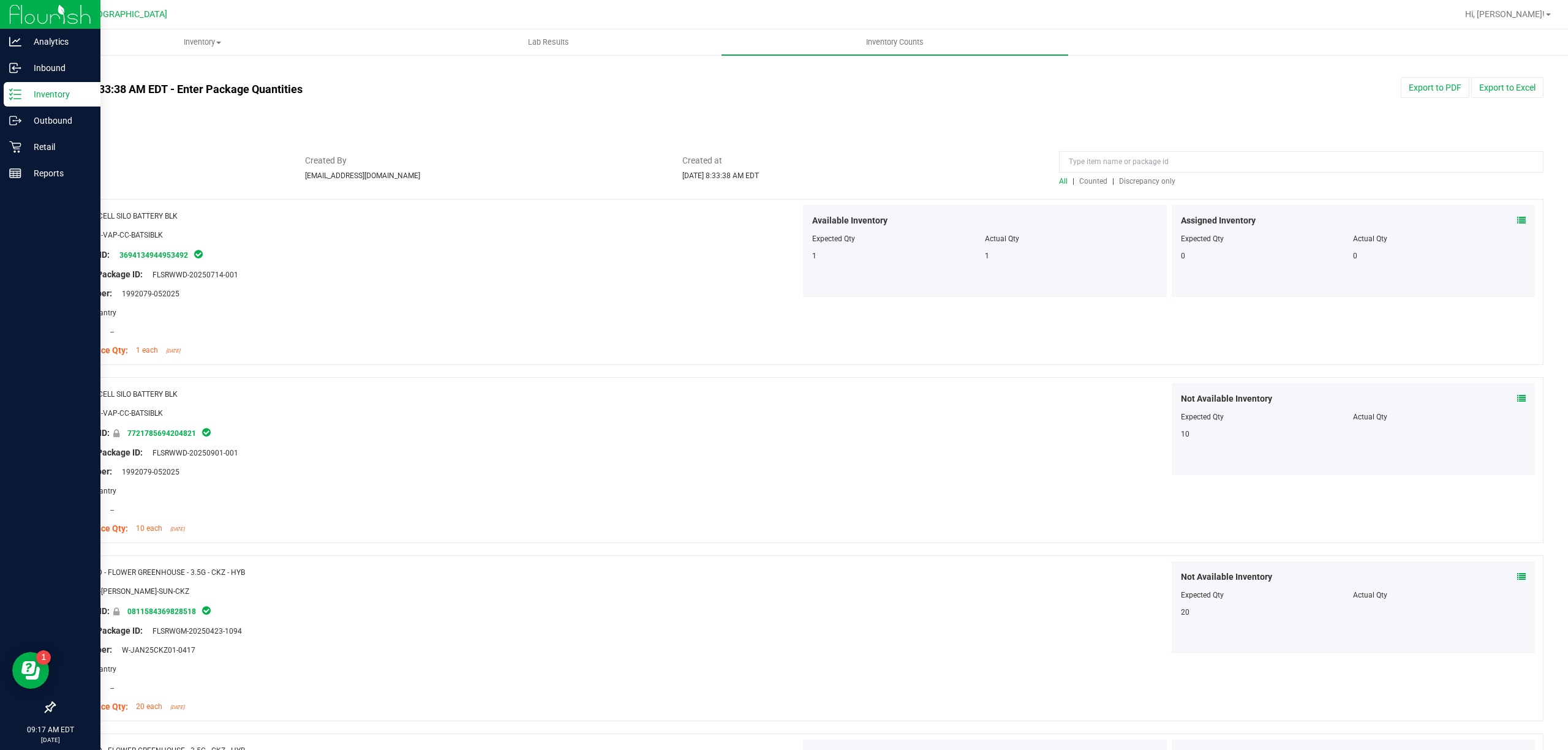
click at [1119, 183] on span "Discrepancy only" at bounding box center [1146, 181] width 56 height 9
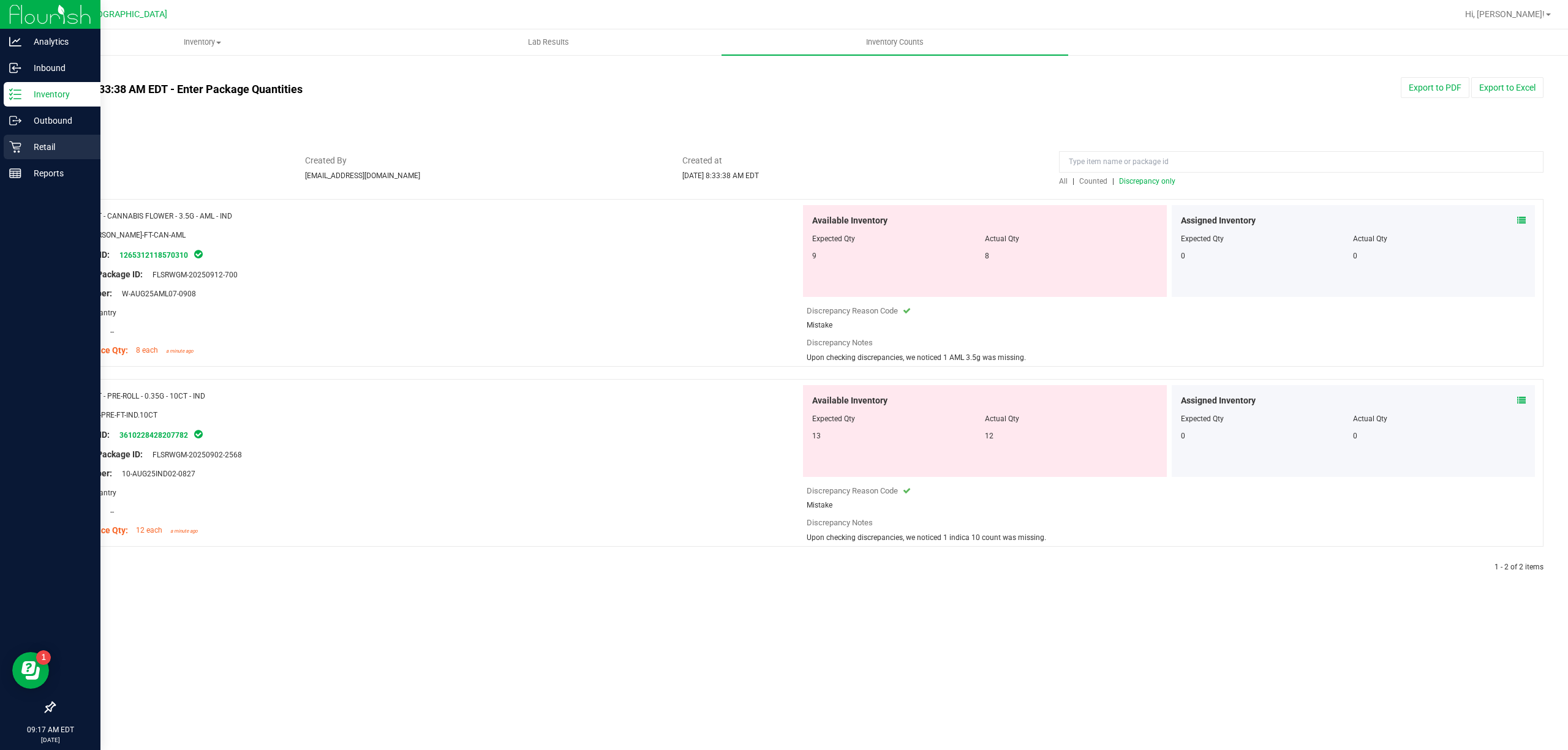
click at [56, 141] on p "Retail" at bounding box center [58, 147] width 74 height 15
